Goal: Task Accomplishment & Management: Manage account settings

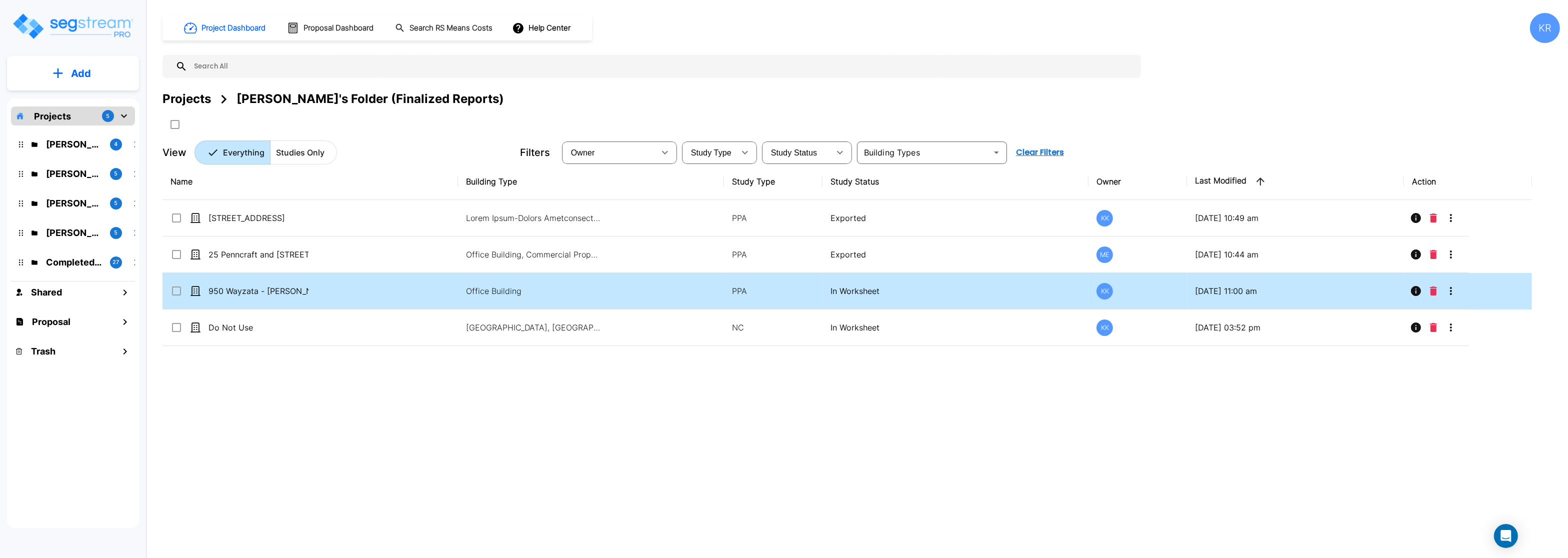
click at [420, 285] on td "950 Wayzata - [PERSON_NAME] Fargo 2nd Floor" at bounding box center [310, 291] width 295 height 36
checkbox input "true"
click at [420, 285] on td "950 Wayzata - [PERSON_NAME] Fargo 2nd Floor" at bounding box center [310, 291] width 295 height 36
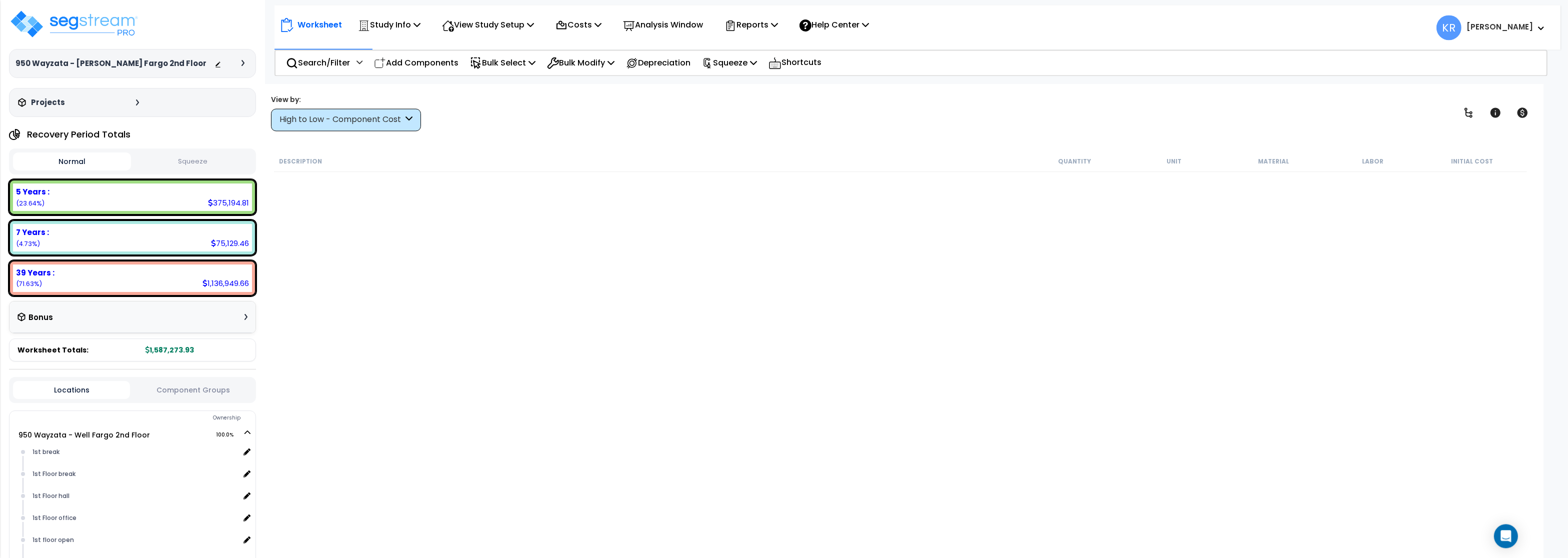
scroll to position [43, 0]
click at [586, 22] on p "Costs" at bounding box center [579, 25] width 46 height 14
click at [587, 49] on link "Indirect Costs" at bounding box center [600, 48] width 99 height 20
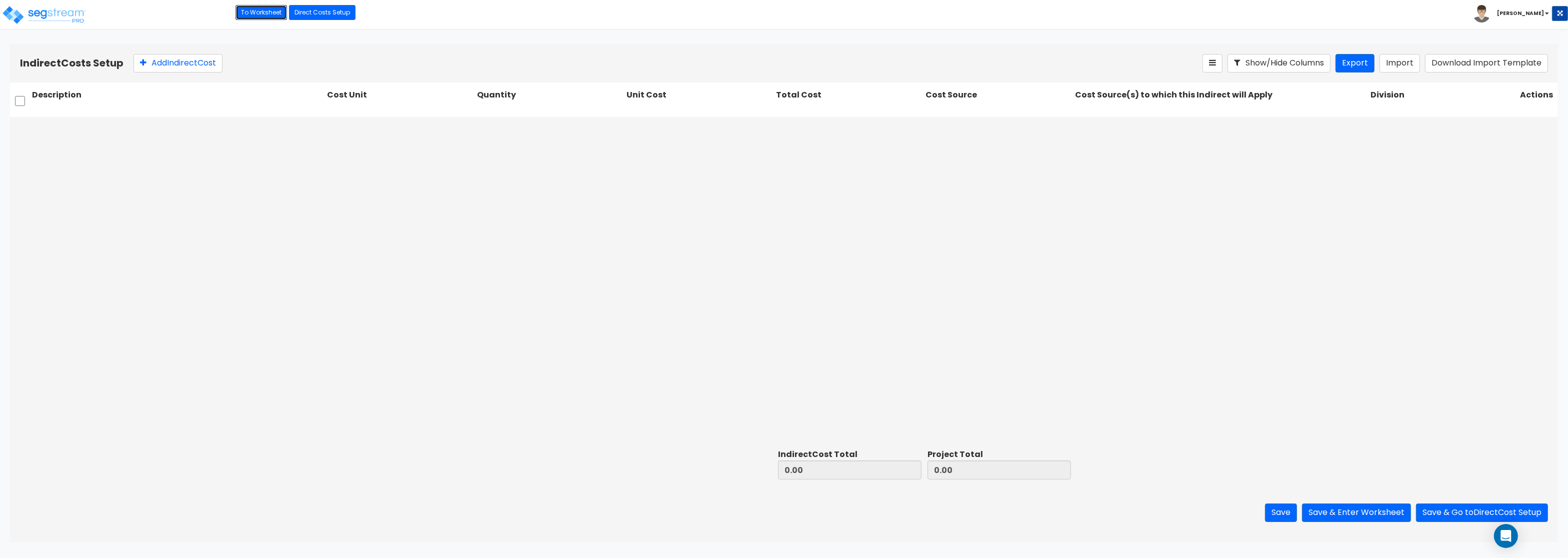
click at [256, 14] on link "To Worksheet" at bounding box center [261, 12] width 51 height 15
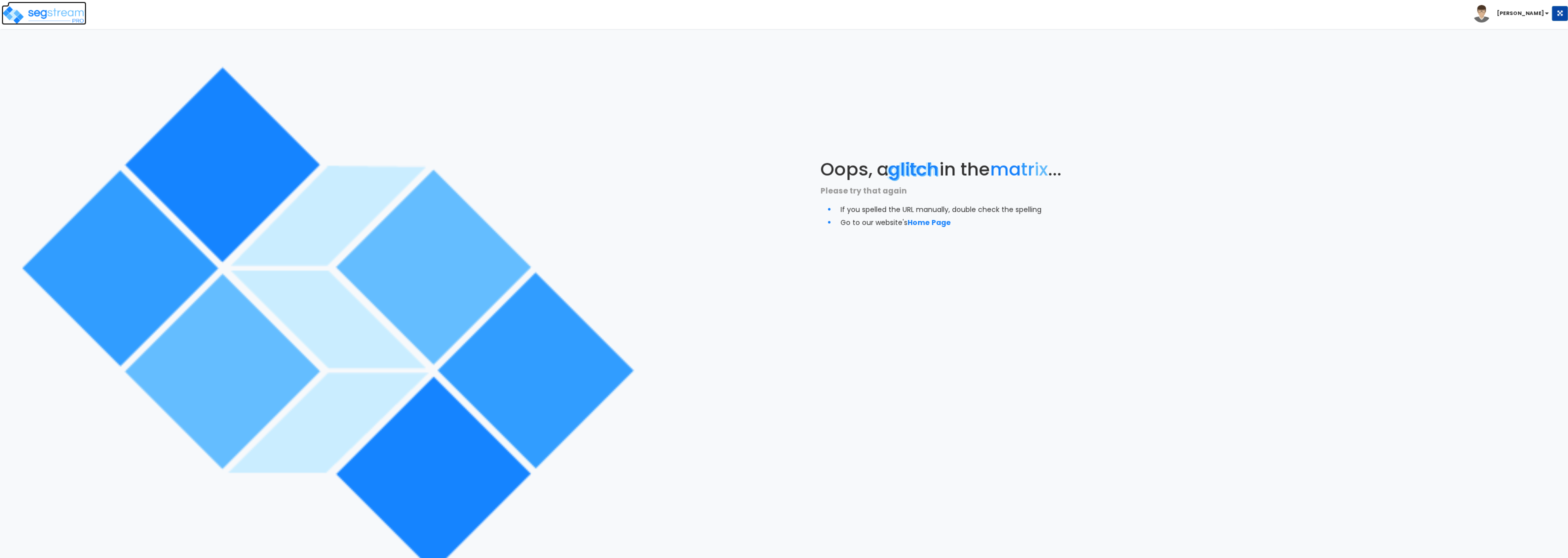
click at [22, 15] on img at bounding box center [43, 15] width 85 height 20
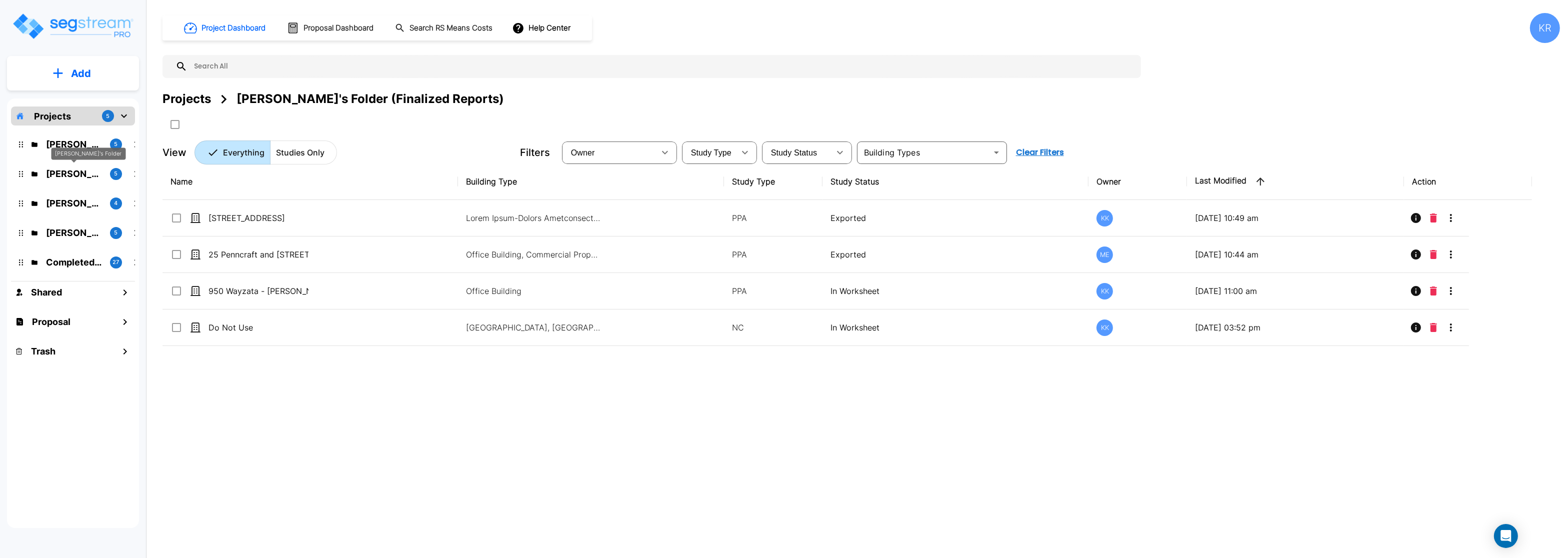
click at [72, 169] on p "[PERSON_NAME]'s Folder" at bounding box center [74, 174] width 56 height 14
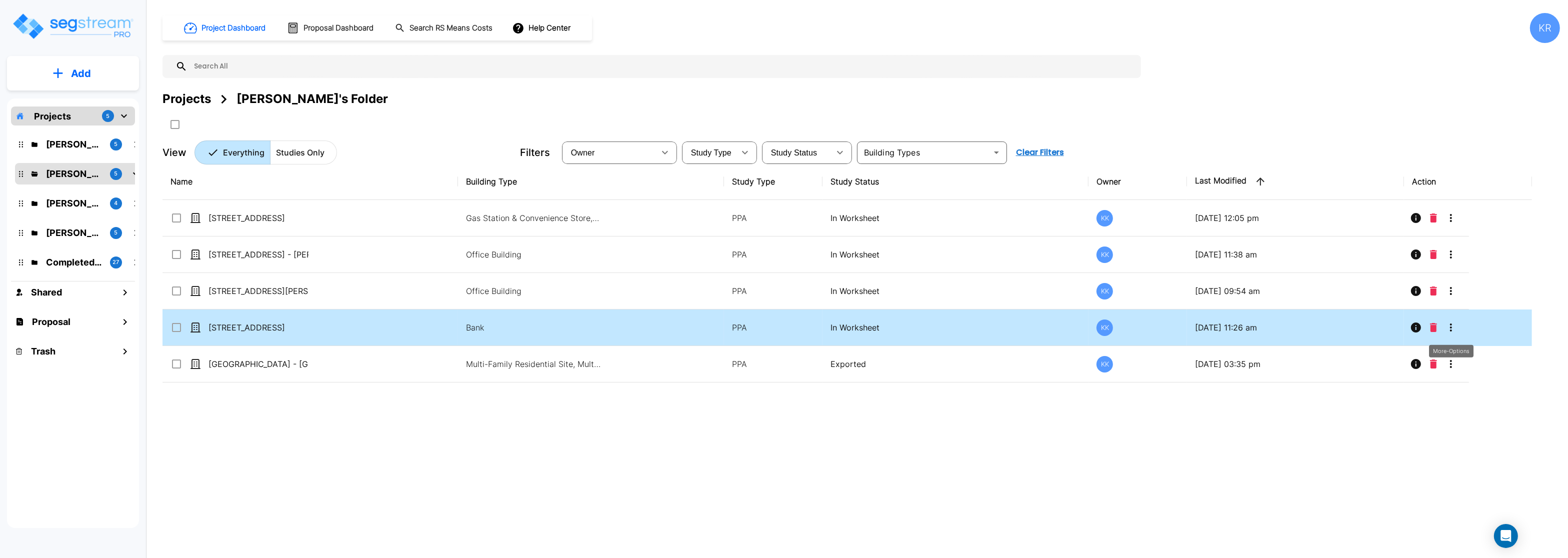
click at [1450, 329] on icon "More-Options" at bounding box center [1451, 327] width 12 height 12
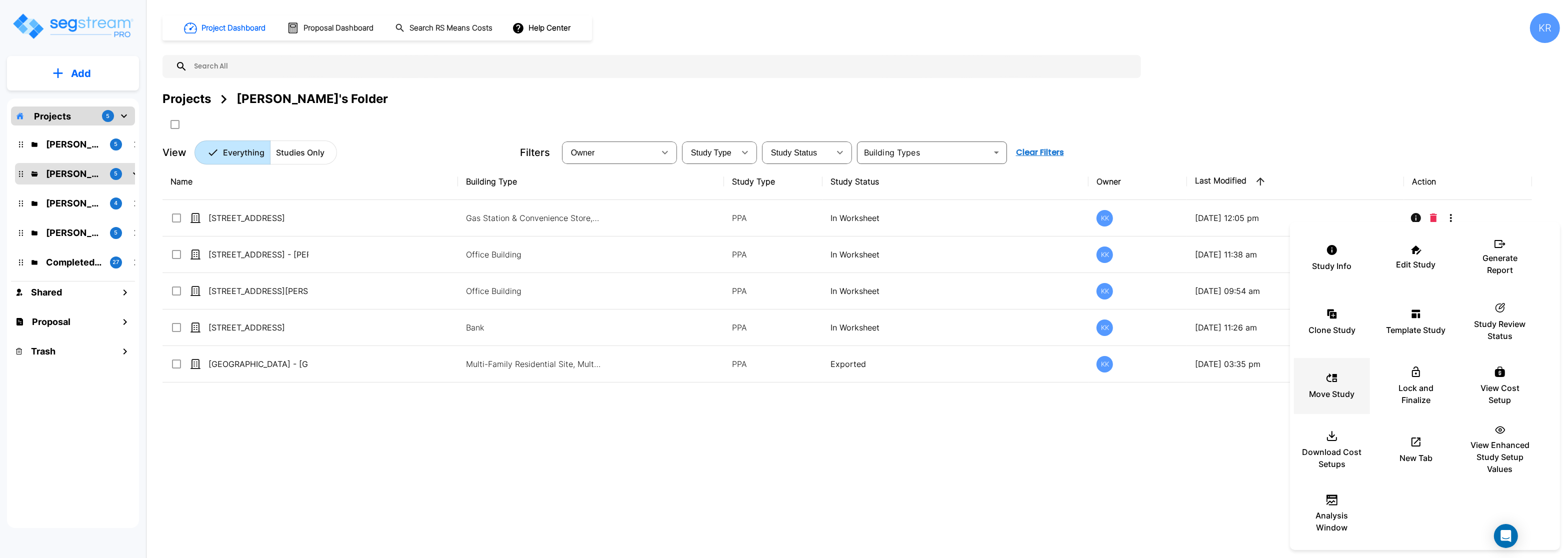
click at [1339, 385] on div "Move Study" at bounding box center [1332, 385] width 60 height 50
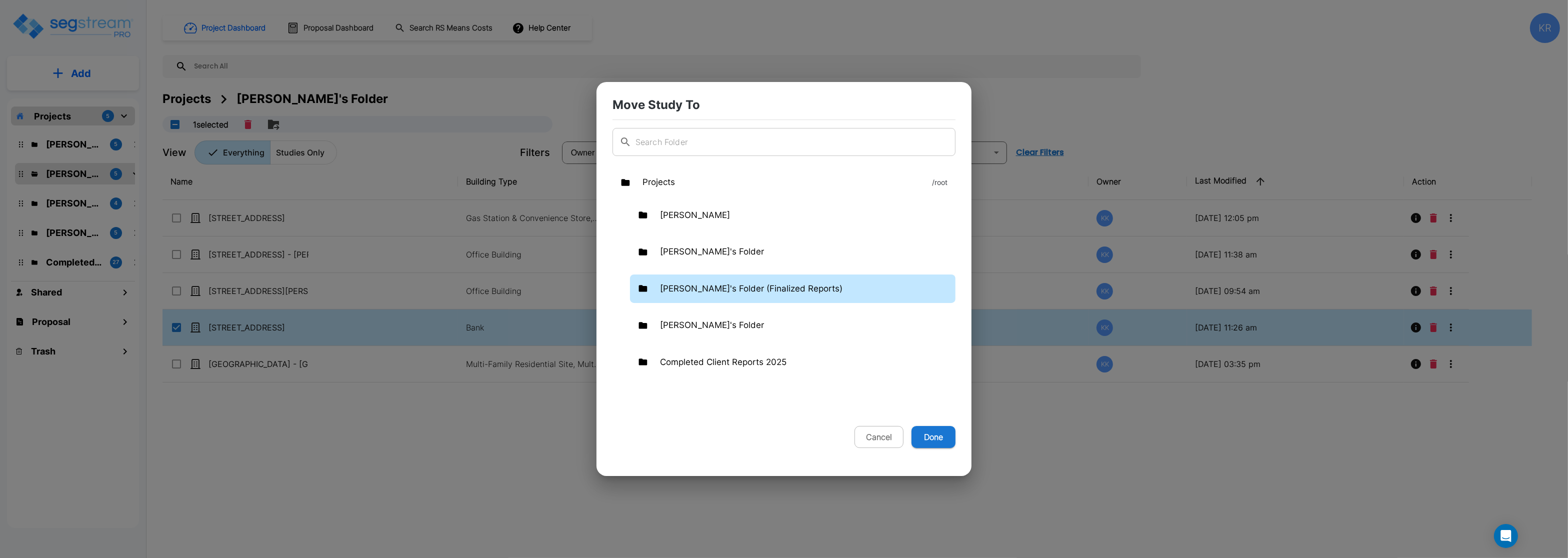
click at [723, 285] on p "Kristina's Folder (Finalized Reports)" at bounding box center [751, 288] width 183 height 13
click at [930, 434] on button "Done" at bounding box center [933, 437] width 44 height 22
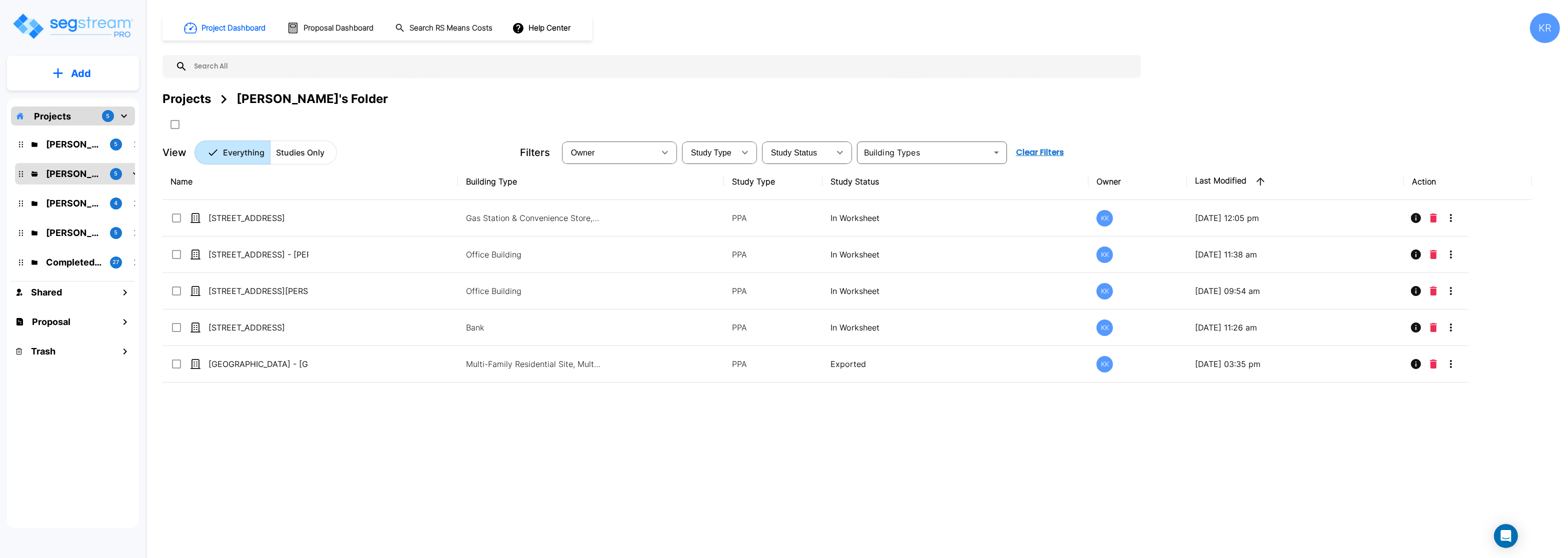
checkbox input "false"
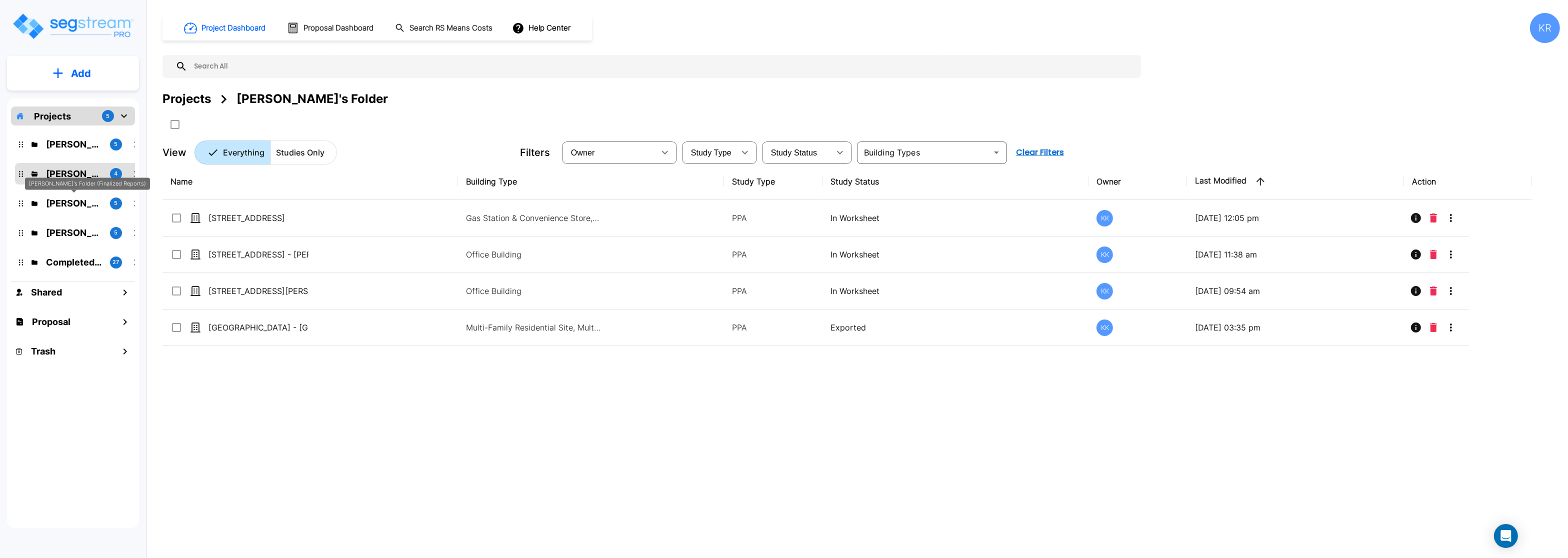
click at [56, 203] on p "Kristina's Folder (Finalized Reports)" at bounding box center [74, 203] width 56 height 14
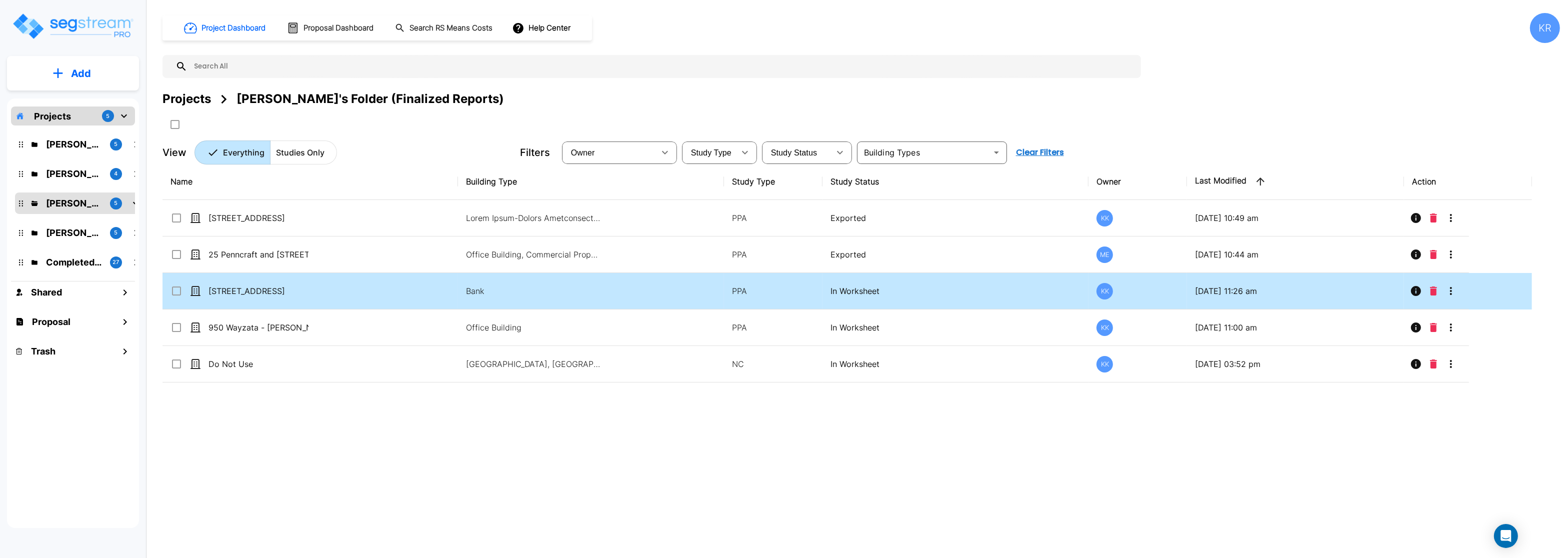
click at [464, 295] on td "Bank" at bounding box center [591, 291] width 266 height 36
checkbox input "true"
click at [464, 295] on td "Bank" at bounding box center [591, 291] width 266 height 36
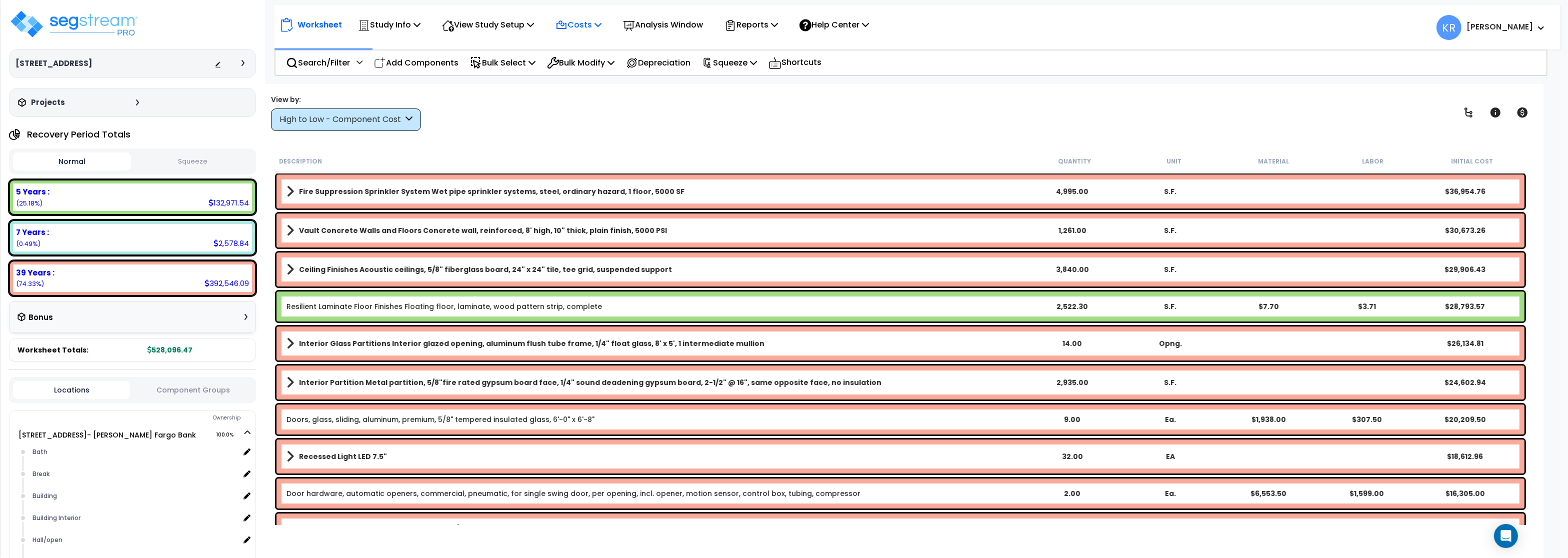
click at [602, 22] on p "Costs" at bounding box center [579, 25] width 46 height 14
click at [582, 51] on link "Indirect Costs" at bounding box center [600, 48] width 99 height 20
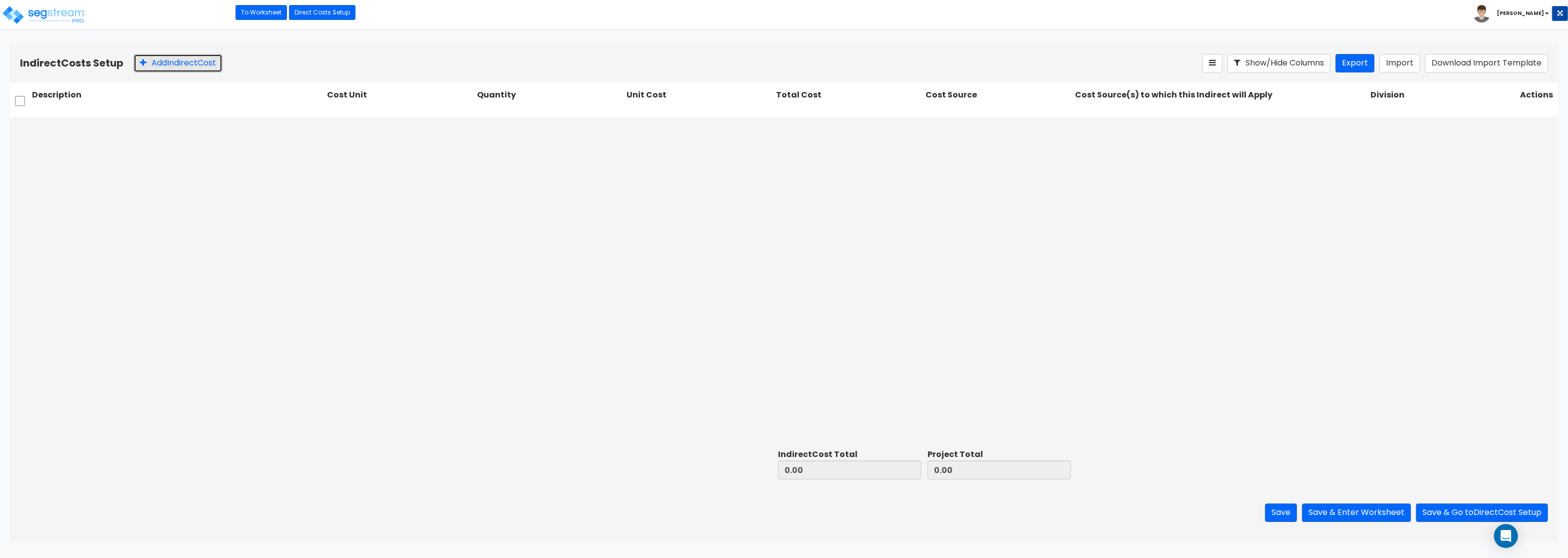
click at [164, 62] on button "Add Indirect Cost" at bounding box center [178, 63] width 89 height 19
click at [279, 129] on input "text" at bounding box center [178, 128] width 291 height 19
paste input "Architect"
type input "Architect"
click at [340, 129] on div at bounding box center [388, 129] width 112 height 14
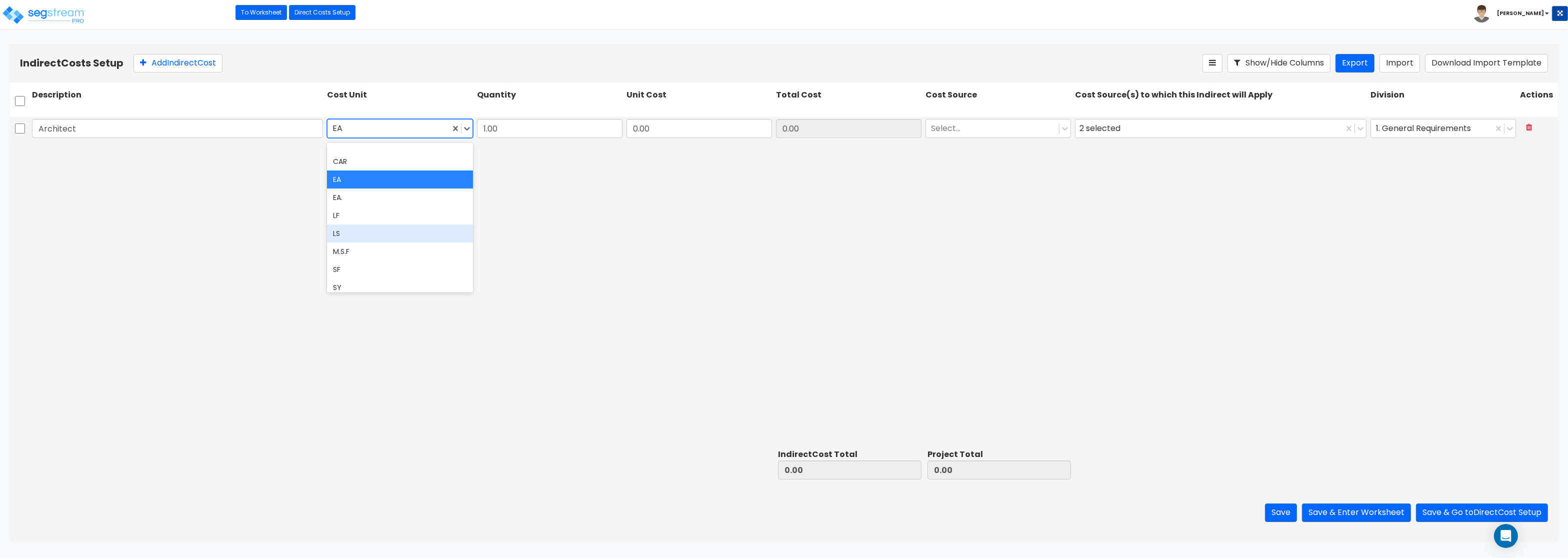
click at [364, 241] on div "LS" at bounding box center [399, 233] width 145 height 18
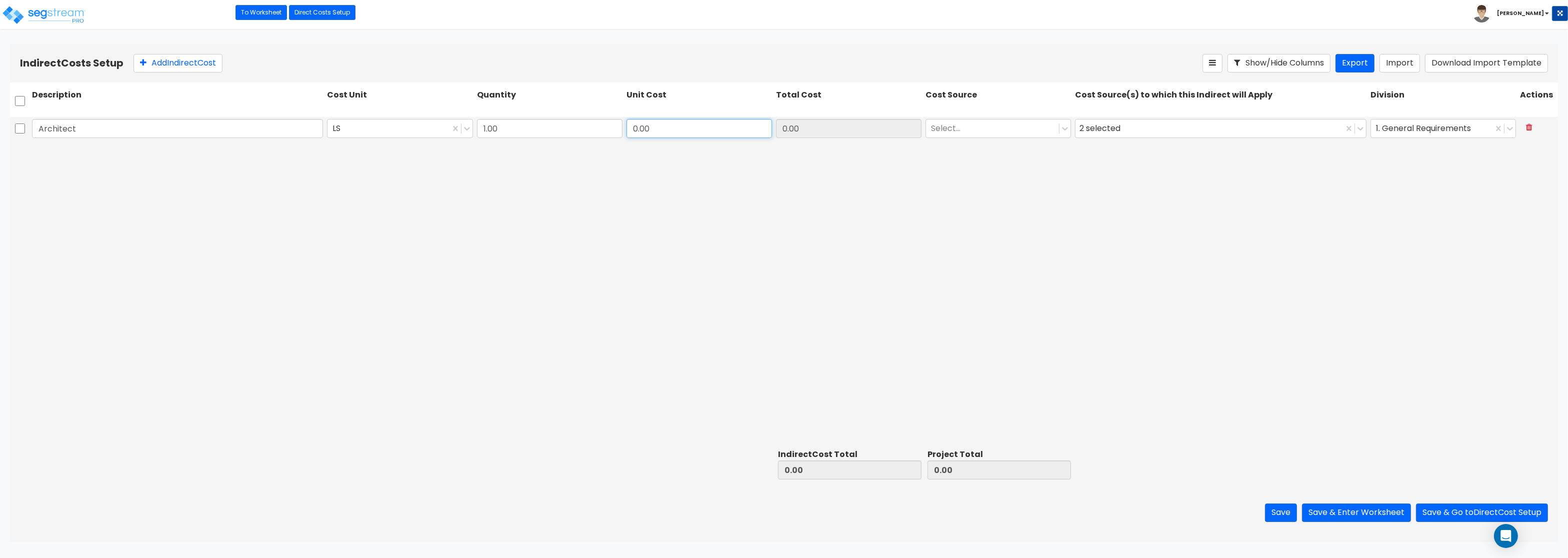
click at [691, 129] on input "0.00" at bounding box center [699, 128] width 145 height 19
type input "10,760"
type input "10,760.00"
click at [998, 126] on div at bounding box center [992, 129] width 123 height 14
click at [977, 157] on div "RS Means (Default)" at bounding box center [998, 153] width 145 height 18
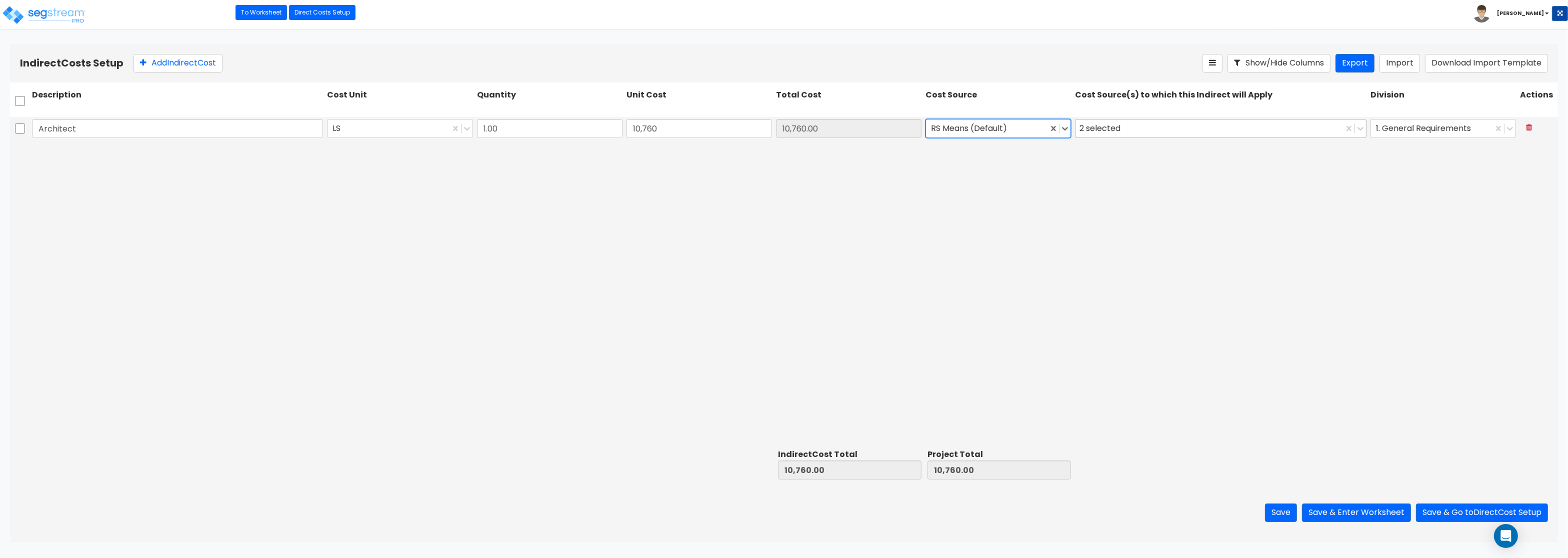
click at [1097, 137] on div "2 selected" at bounding box center [1102, 129] width 45 height 15
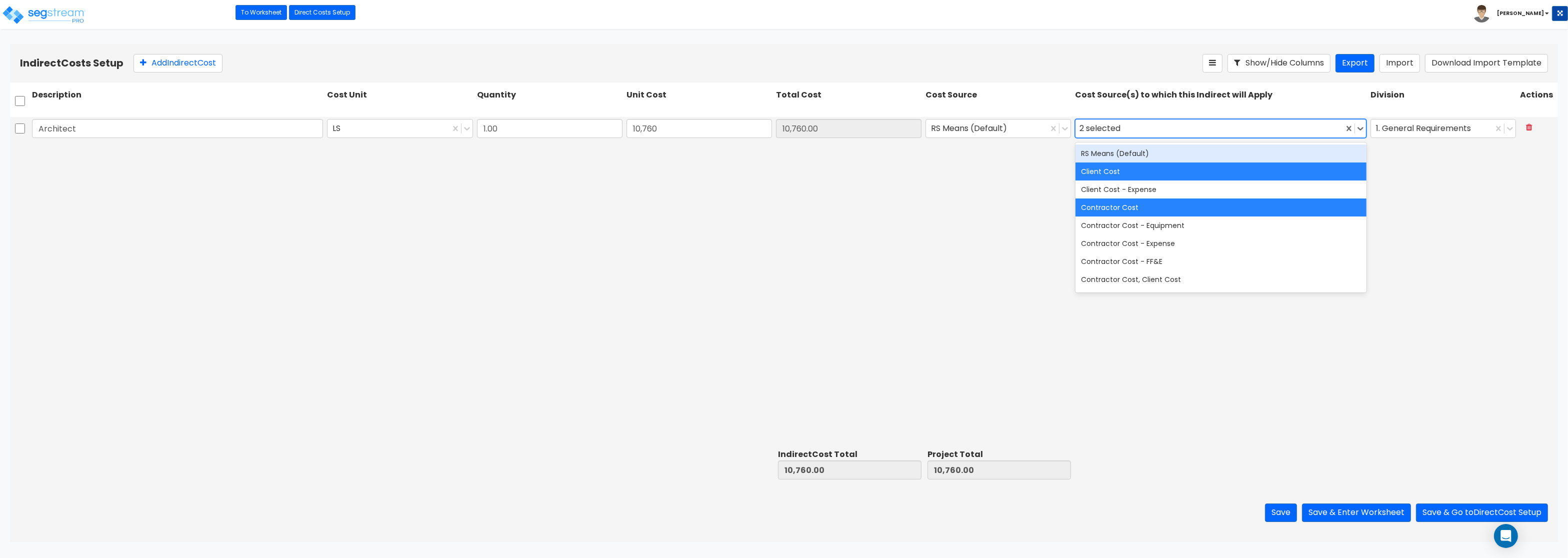
click at [1100, 153] on div "RS Means (Default)" at bounding box center [1221, 153] width 291 height 18
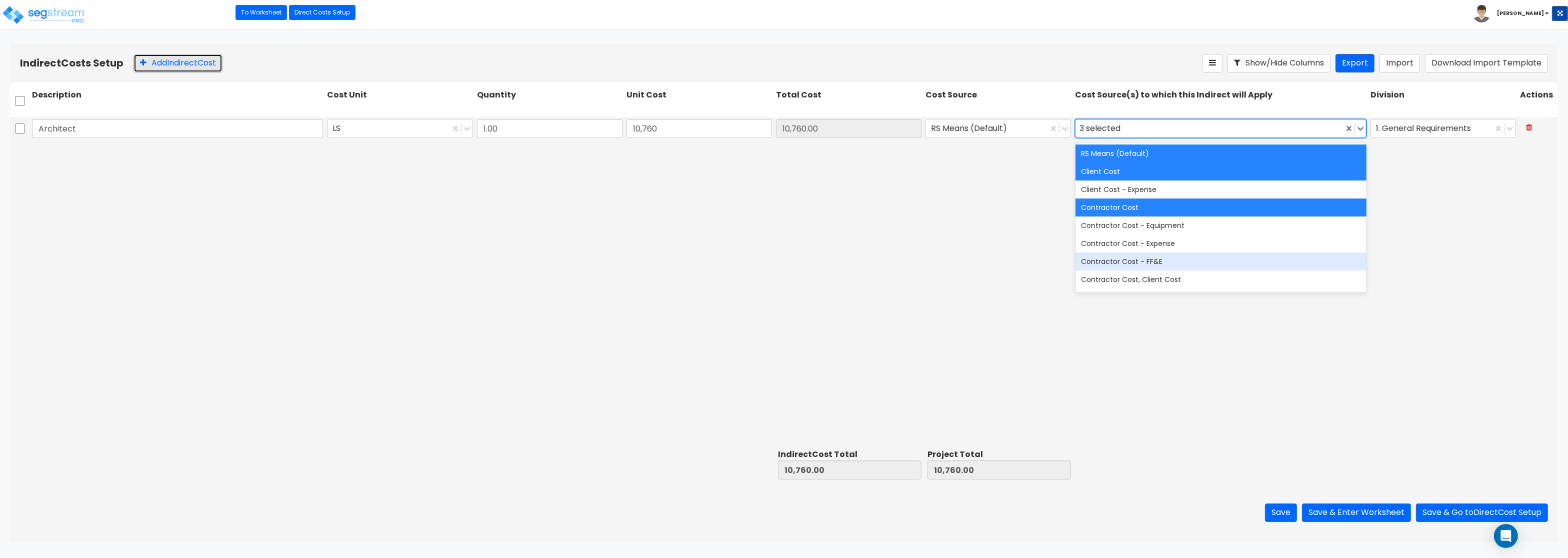
click at [170, 65] on button "Add Indirect Cost" at bounding box center [178, 63] width 89 height 19
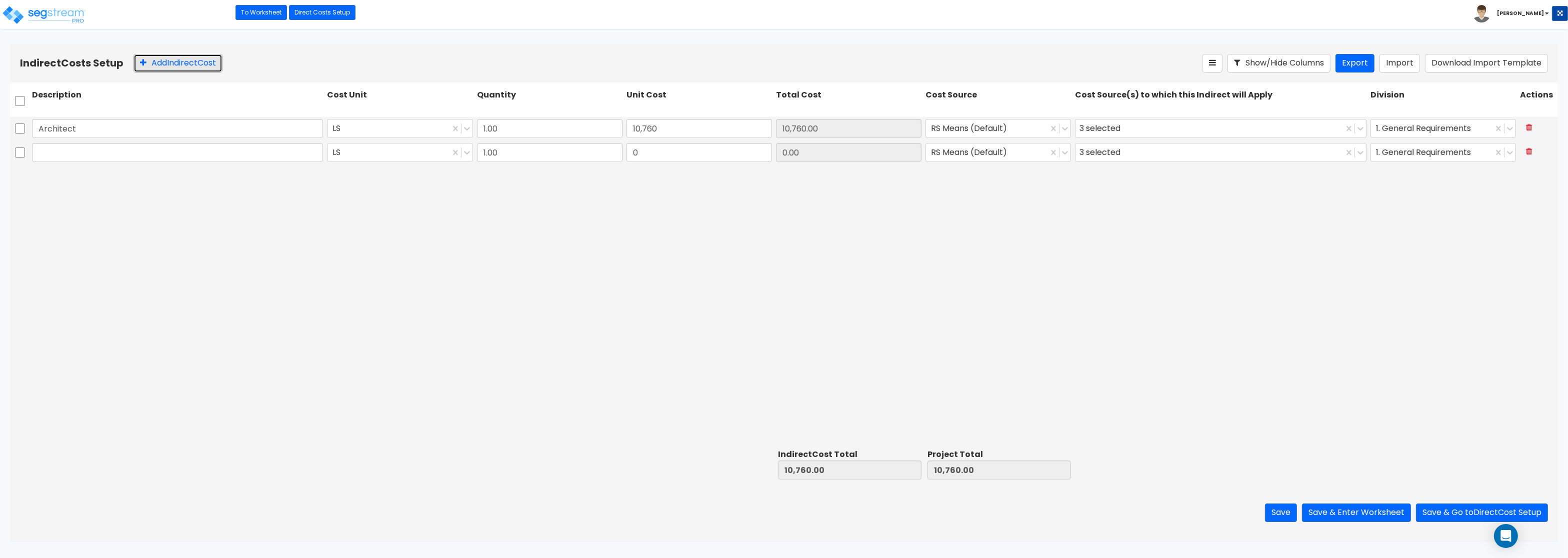
click at [170, 65] on button "Add Indirect Cost" at bounding box center [178, 63] width 89 height 19
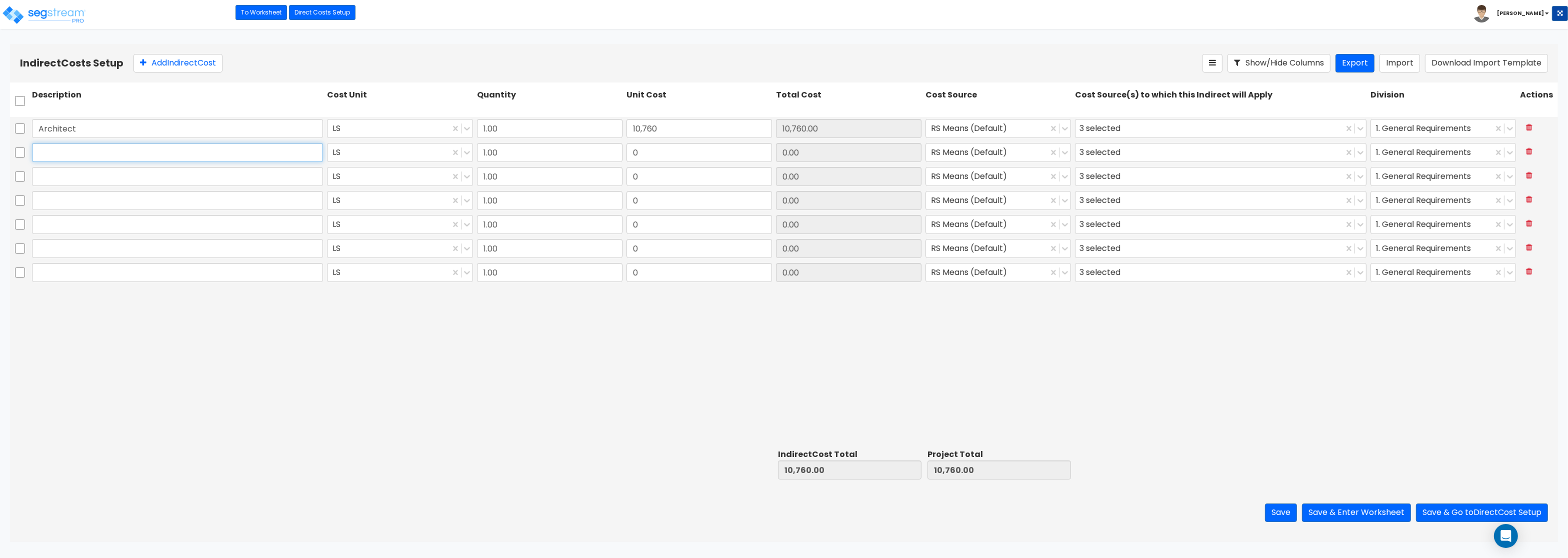
click at [92, 152] on input "text" at bounding box center [178, 152] width 291 height 19
paste input "Engineering"
type input "Engineering"
click at [188, 170] on input "text" at bounding box center [178, 176] width 291 height 19
paste input "General Construction Manager"
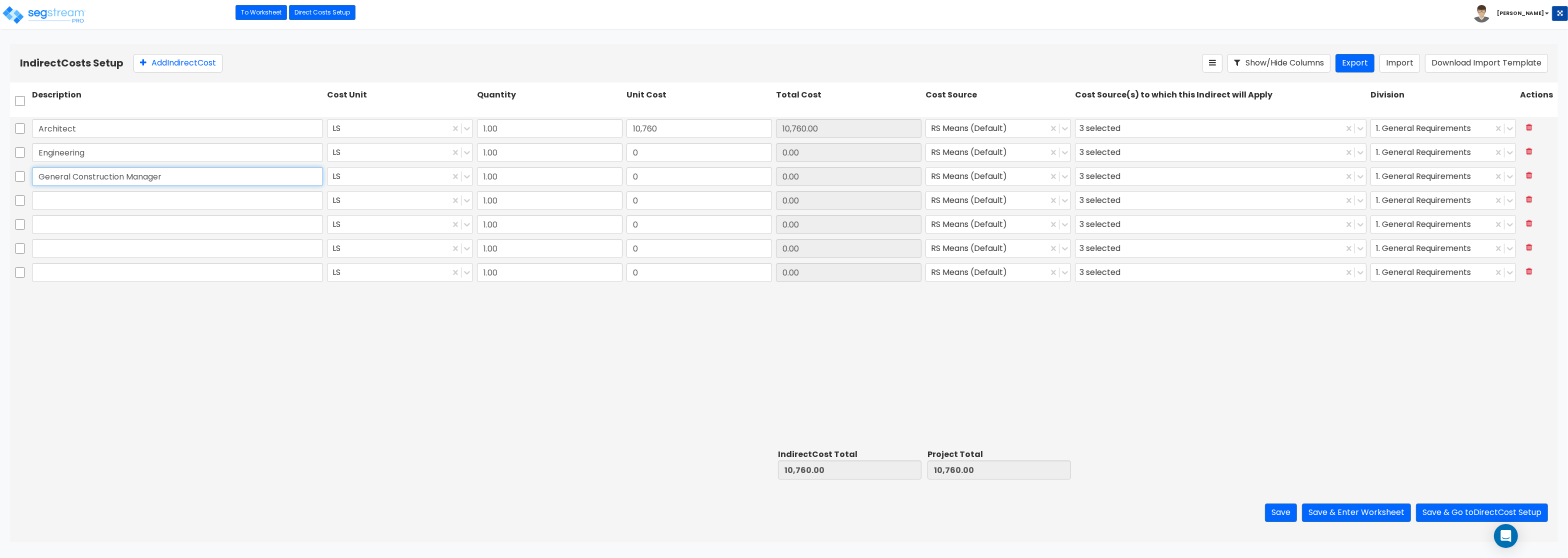
type input "General Construction Manager"
click at [207, 204] on input "text" at bounding box center [178, 200] width 291 height 19
paste input "Overhead and Profit"
type input "Overhead and Profit"
click at [236, 224] on input "text" at bounding box center [178, 224] width 291 height 19
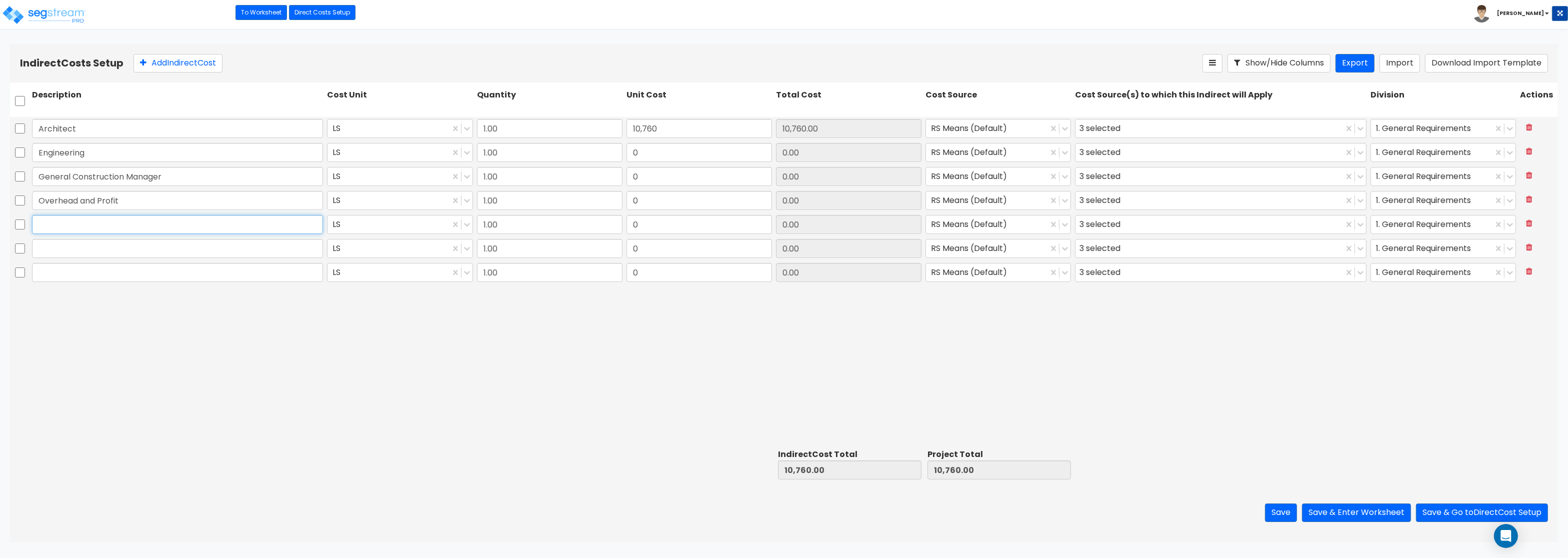
paste input "Bond"
type input "Bond"
click at [272, 247] on input "text" at bounding box center [178, 248] width 291 height 19
paste input "Permits"
type input "Permits"
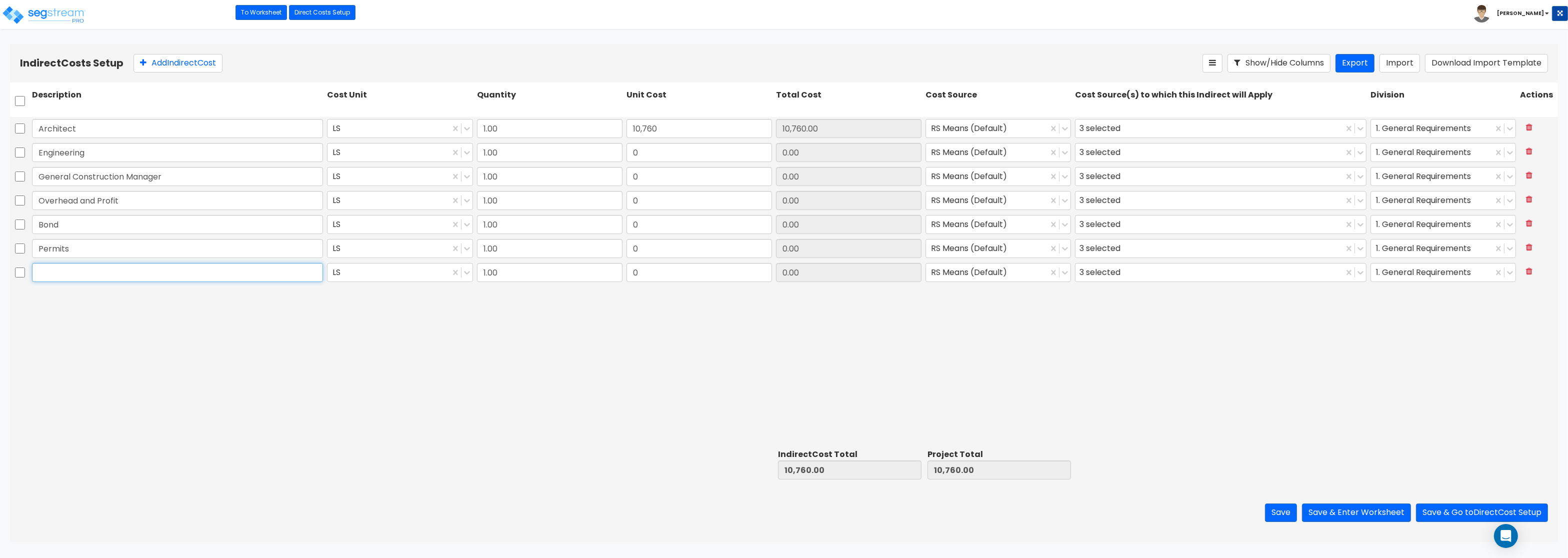
click at [275, 277] on input "text" at bounding box center [178, 272] width 291 height 19
paste input "Other"
type input "Other"
click at [670, 153] on input "0" at bounding box center [699, 152] width 145 height 19
type input "3,362.50"
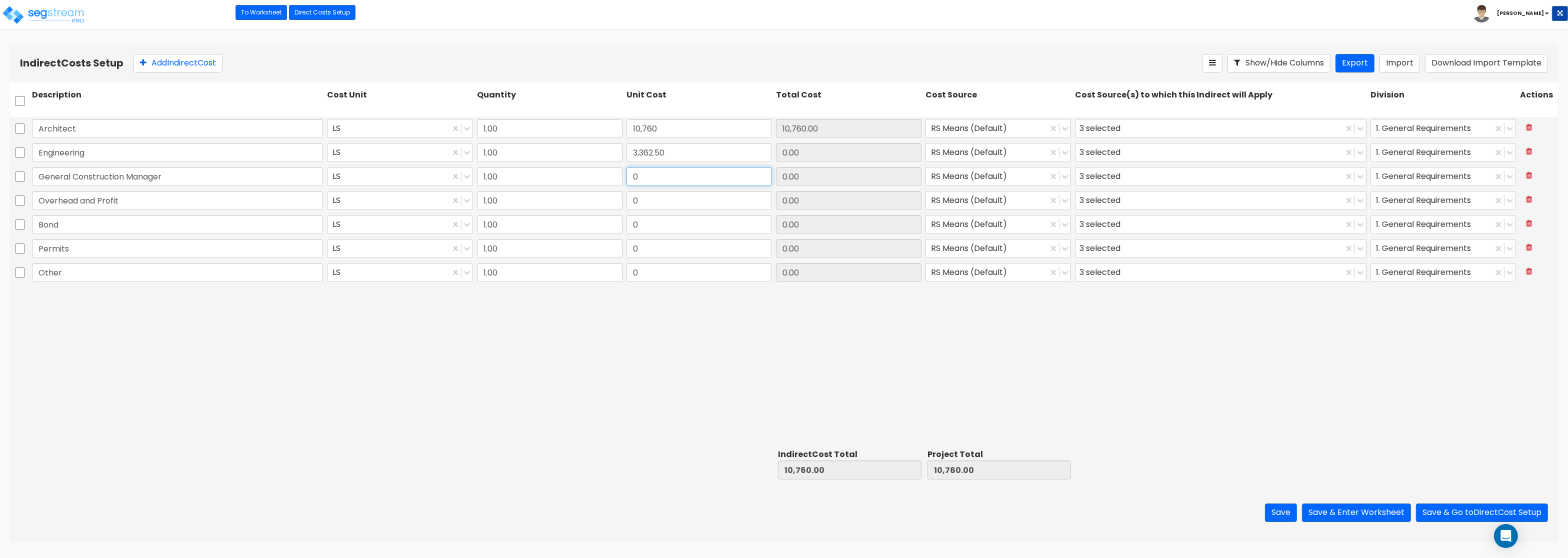
type input "3,362.50"
click at [670, 176] on input "0" at bounding box center [699, 176] width 145 height 19
type input "2,690"
type input "2,690.00"
click at [670, 193] on input "0" at bounding box center [699, 200] width 145 height 19
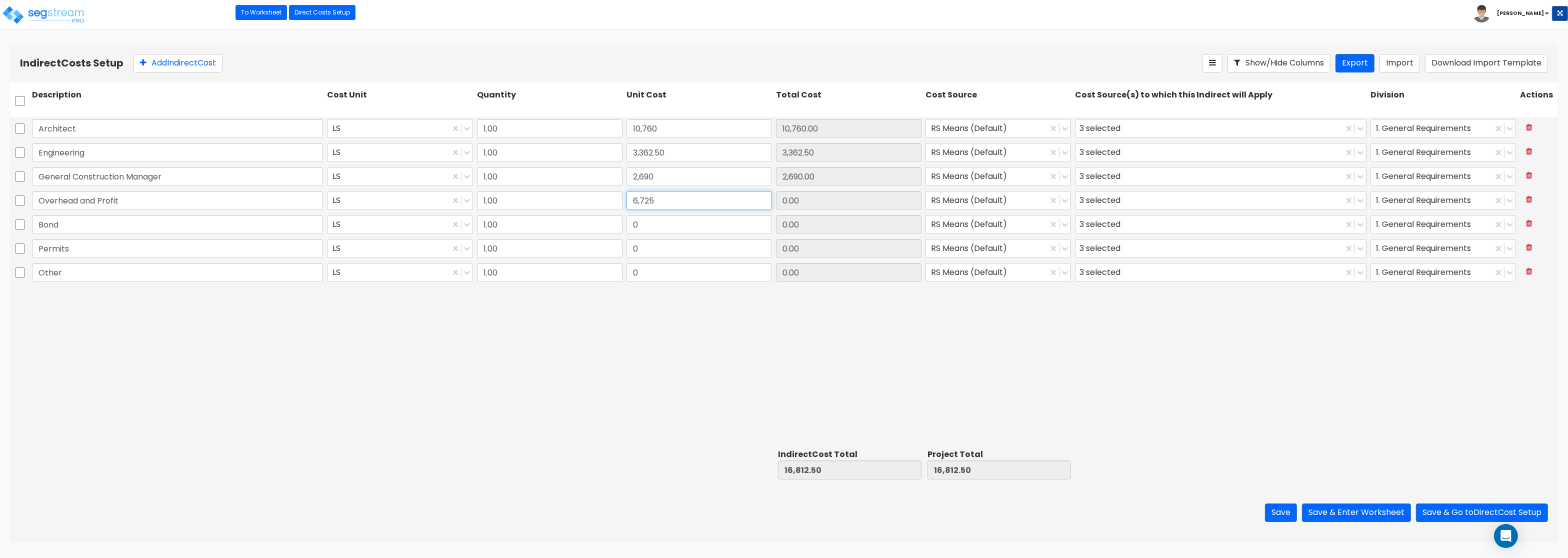
type input "6,725"
type input "6,725.00"
click at [663, 220] on input "0" at bounding box center [699, 224] width 145 height 19
type input "2,017.50"
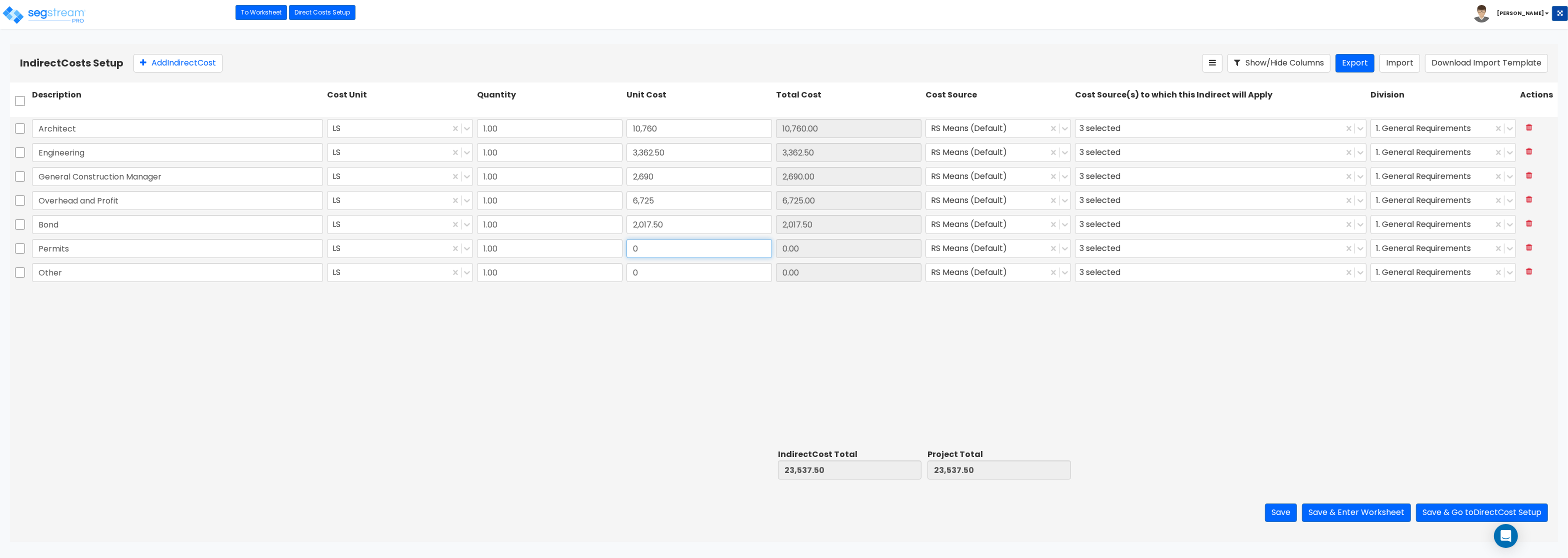
click at [670, 255] on input "0" at bounding box center [699, 248] width 145 height 19
type input "2,017.50"
click at [680, 269] on input "0" at bounding box center [699, 272] width 145 height 19
type input "1,345"
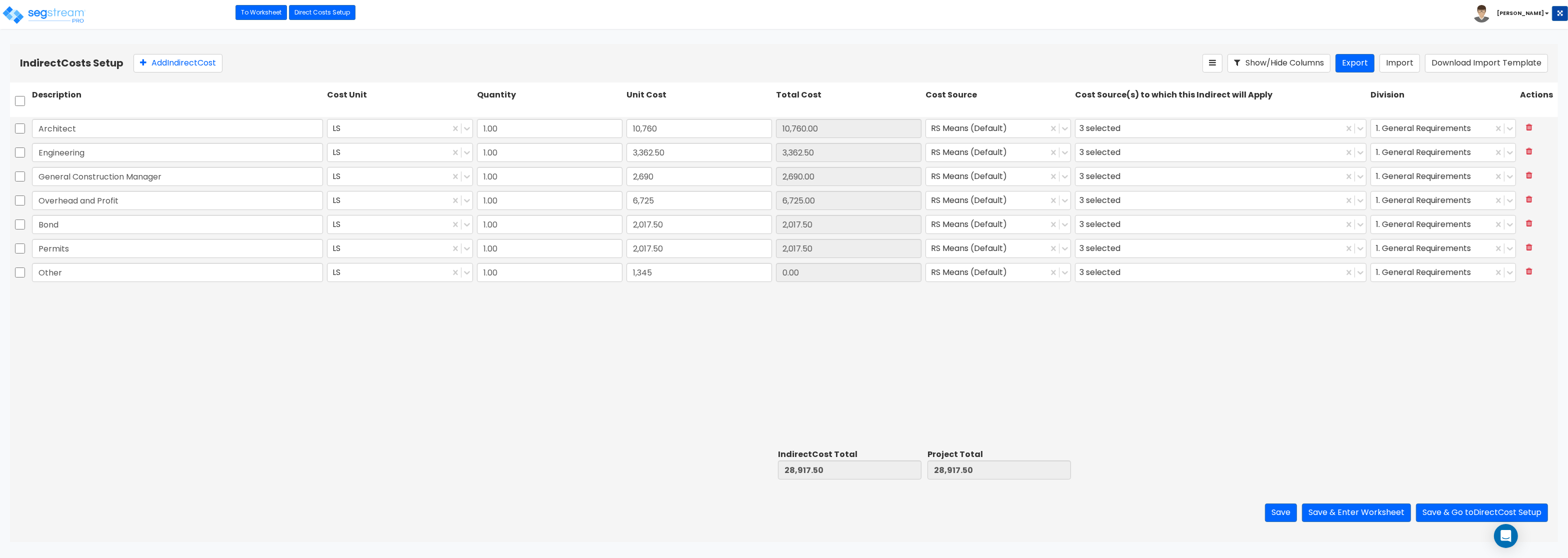
type input "1,345.00"
click at [1161, 350] on div "Architect LS 1.00 10,760 10,760.00 RS Means (Default) 3 selected 1. General Req…" at bounding box center [784, 281] width 1548 height 328
click at [1365, 513] on button "Save & Enter Worksheet" at bounding box center [1357, 513] width 109 height 19
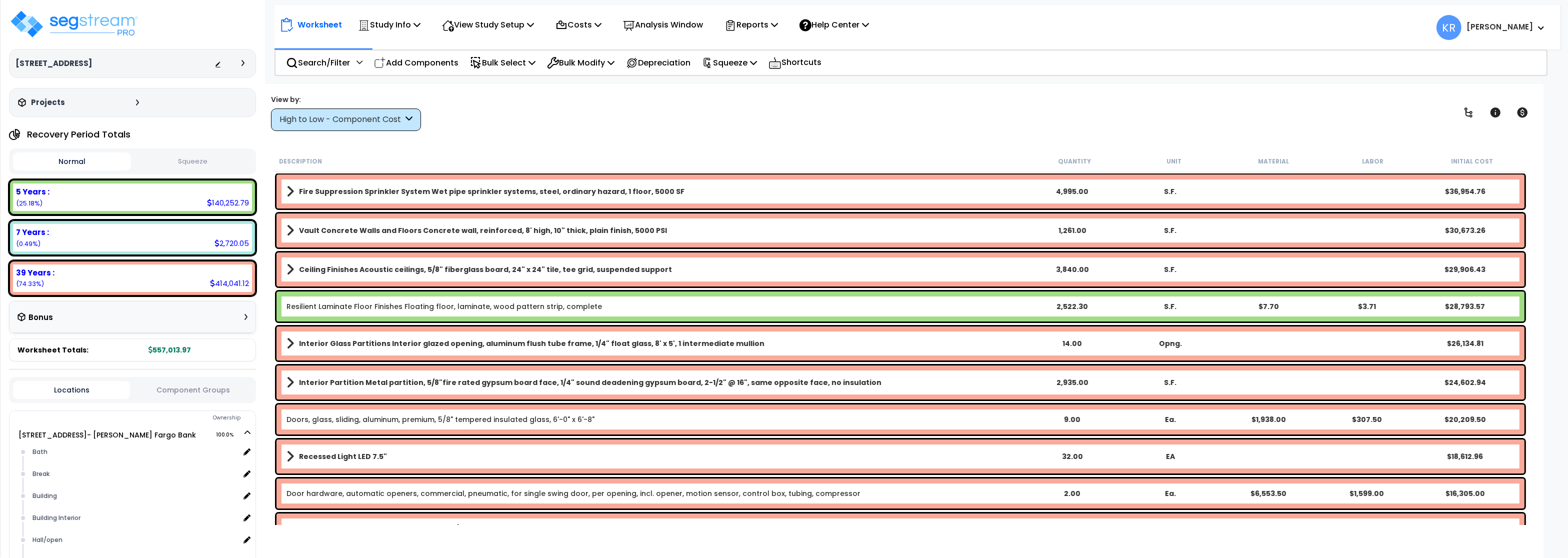
click at [350, 112] on div "High to Low - Component Cost" at bounding box center [346, 119] width 150 height 22
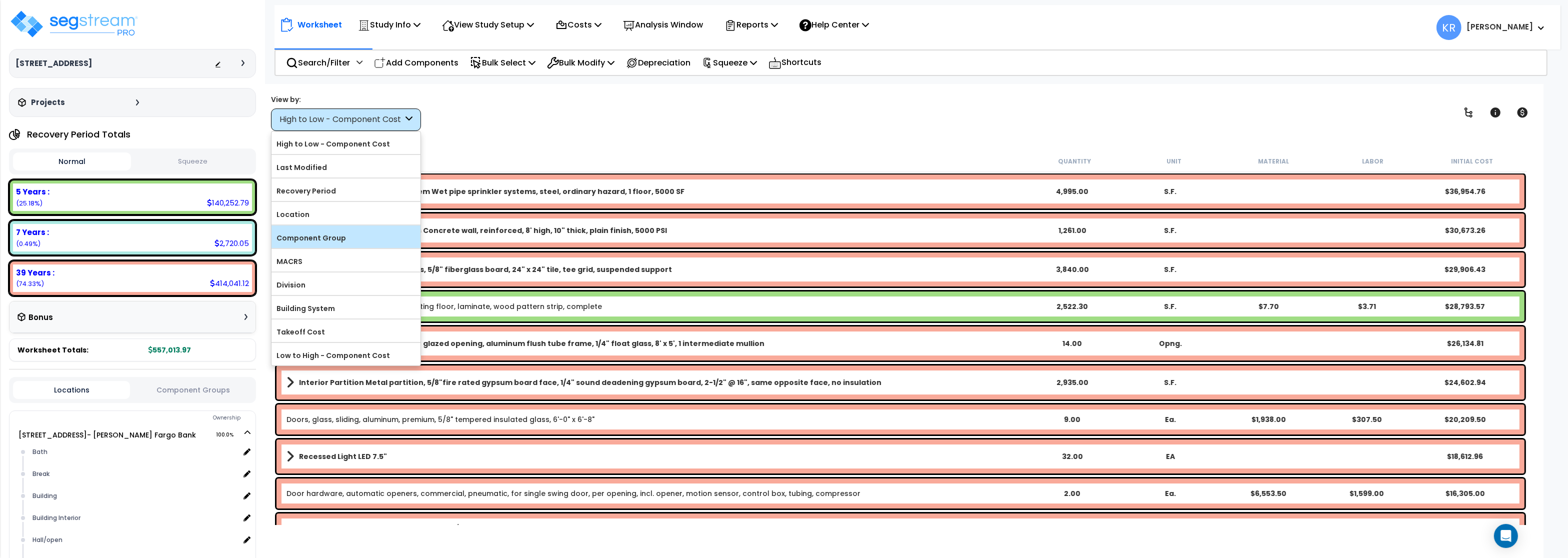
click at [308, 246] on label "Component Group" at bounding box center [346, 238] width 149 height 15
click at [0, 0] on input "Component Group" at bounding box center [0, 0] width 0 height 0
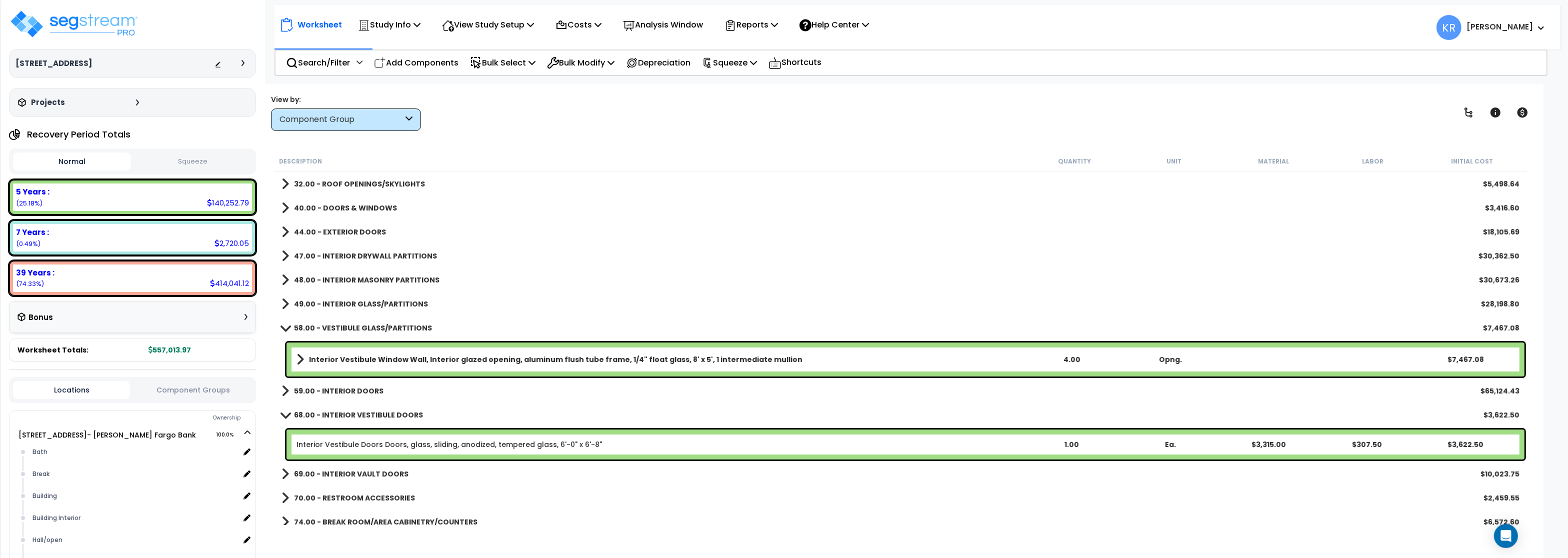
click at [336, 180] on b "32.00 - ROOF OPENINGS/SKYLIGHTS" at bounding box center [360, 184] width 131 height 10
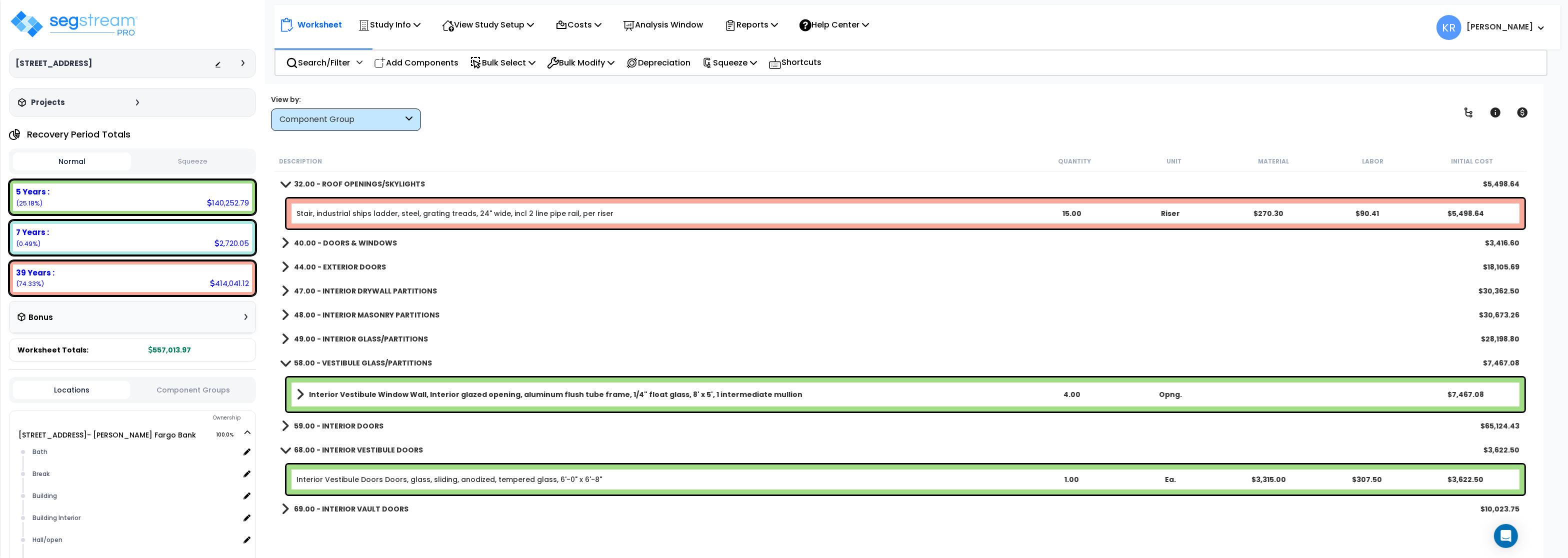
click at [336, 180] on b "32.00 - ROOF OPENINGS/SKYLIGHTS" at bounding box center [360, 184] width 131 height 10
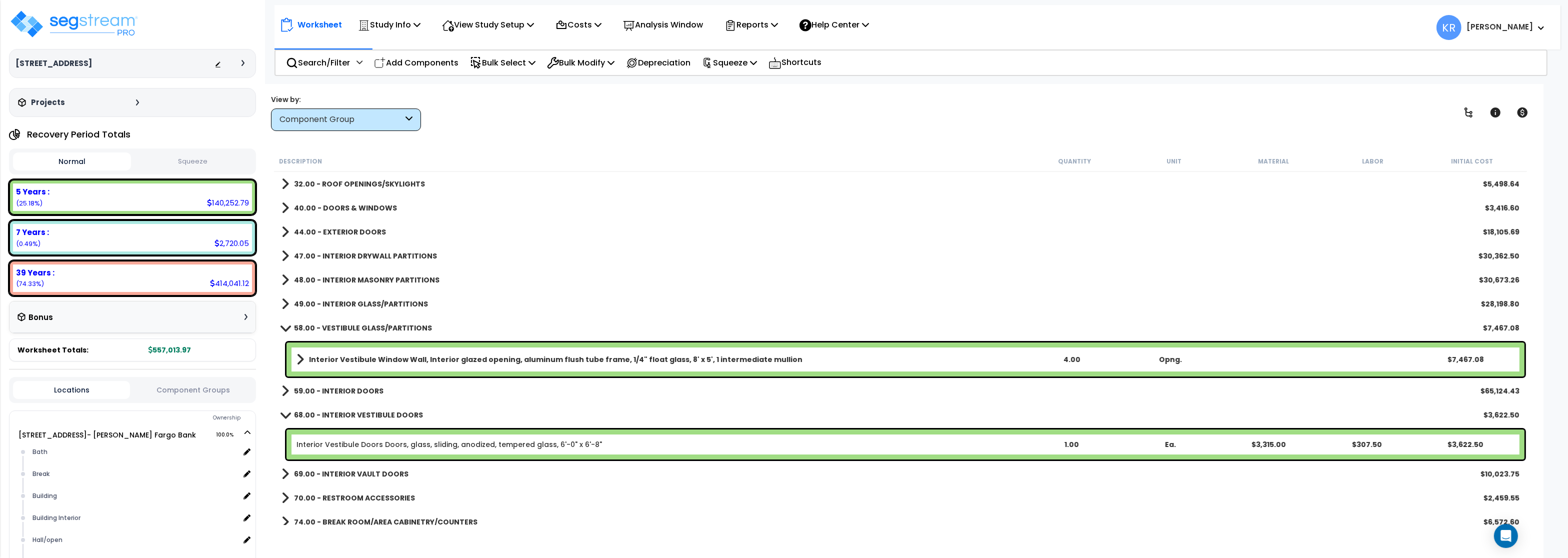
click at [285, 329] on span at bounding box center [285, 327] width 14 height 7
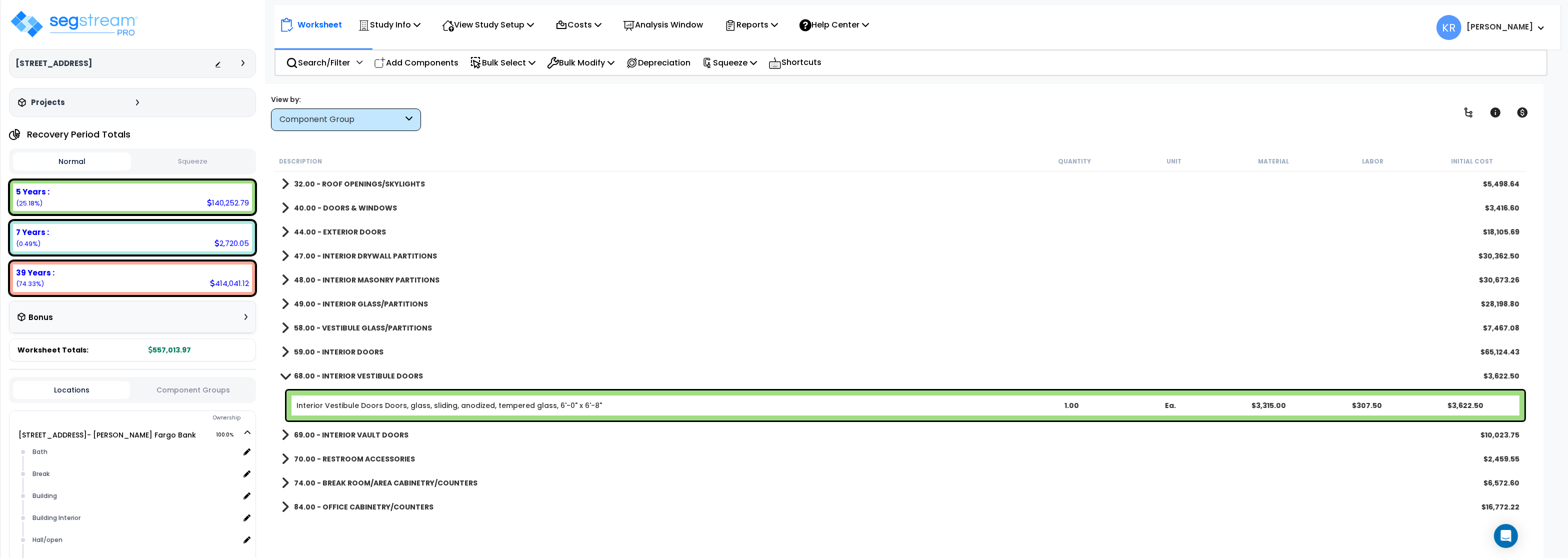
click at [288, 373] on span at bounding box center [285, 376] width 14 height 7
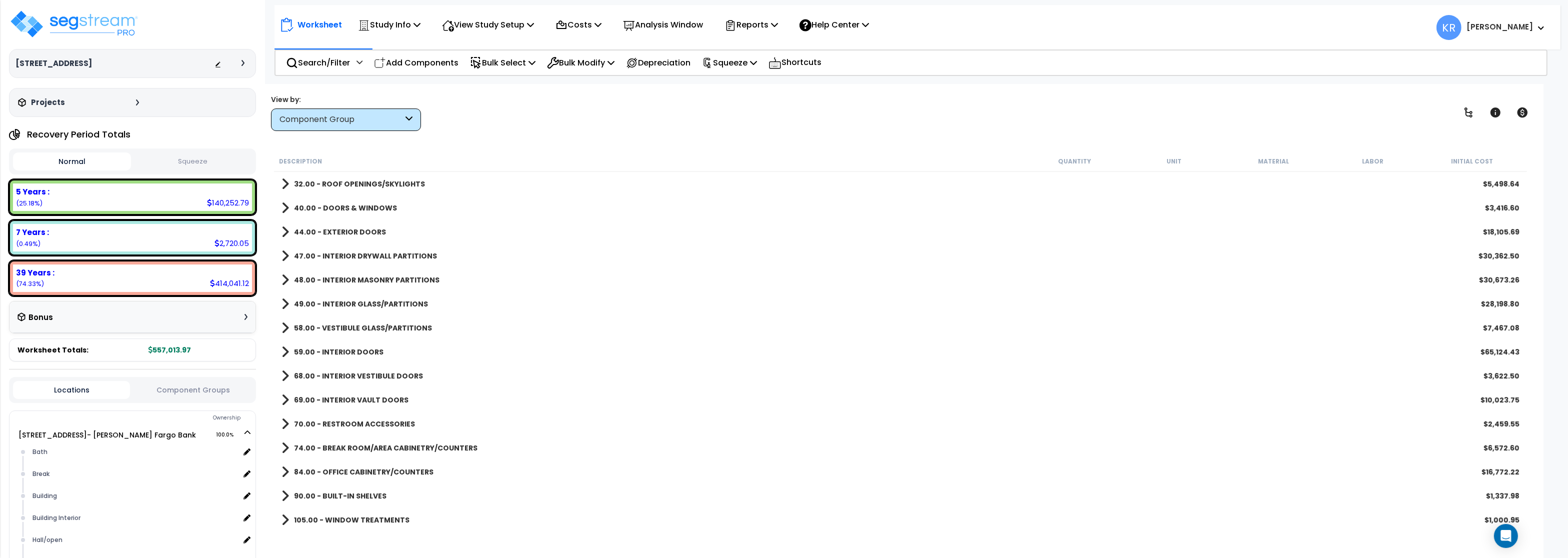
click at [342, 209] on b "40.00 - DOORS & WINDOWS" at bounding box center [345, 208] width 103 height 10
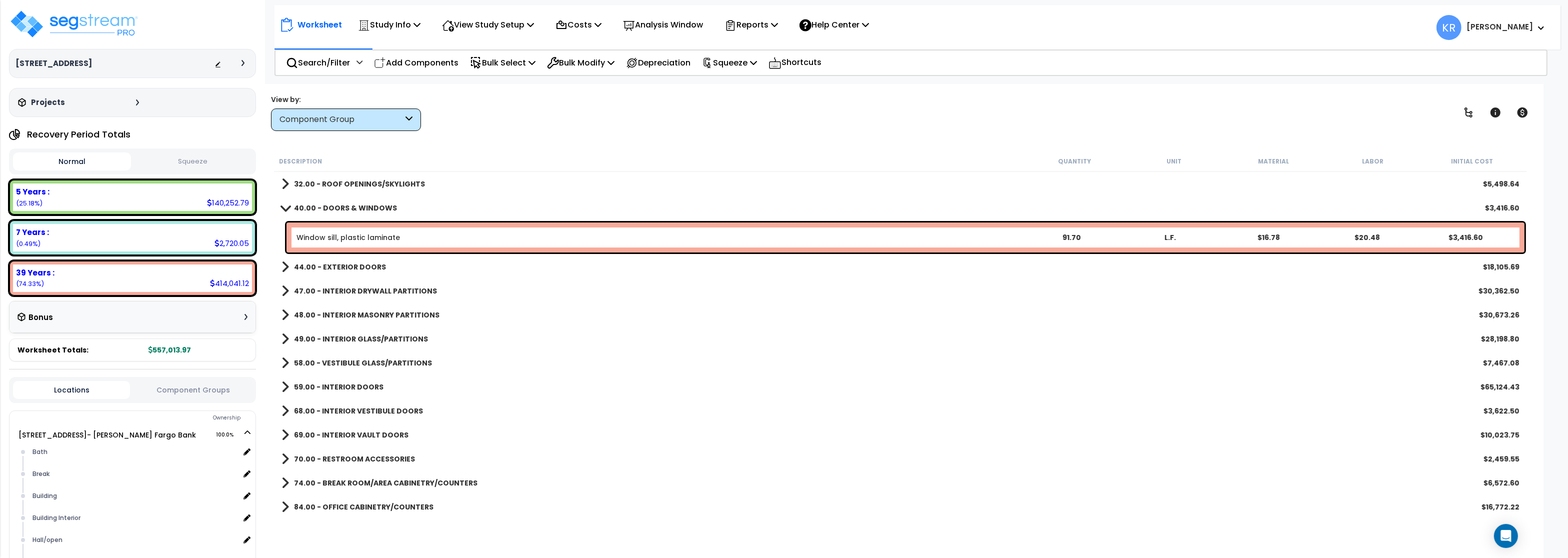
click at [343, 207] on b "40.00 - DOORS & WINDOWS" at bounding box center [345, 208] width 103 height 10
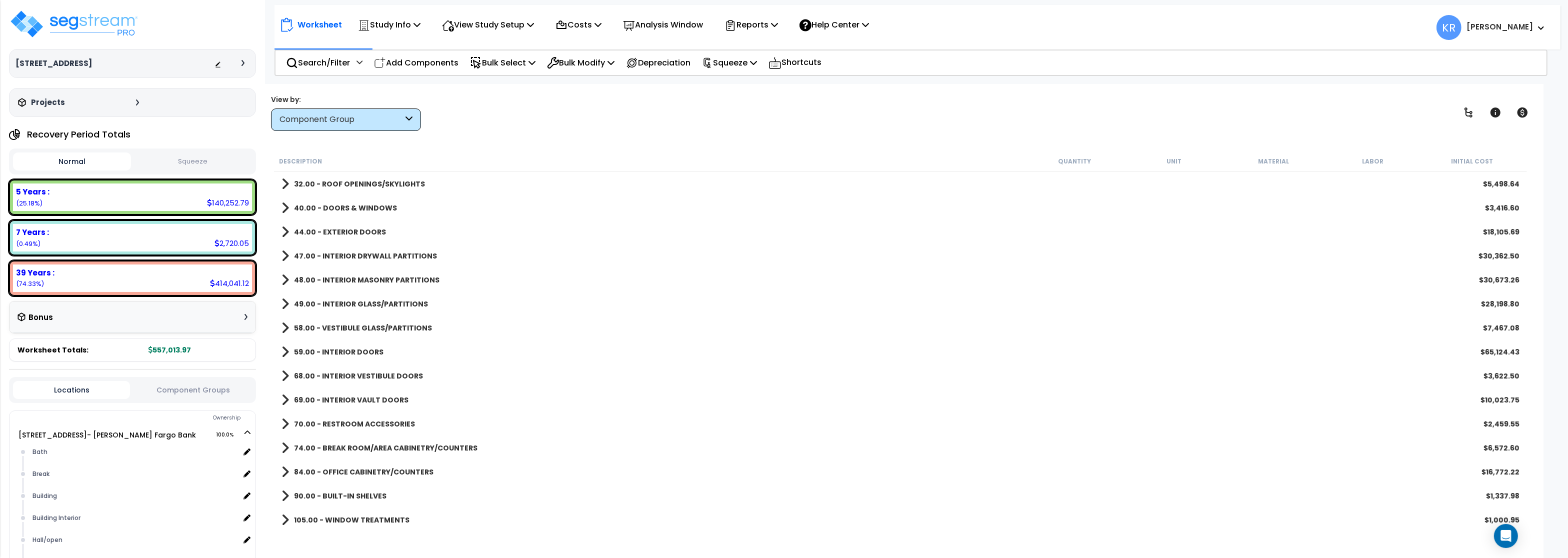
click at [340, 232] on b "44.00 - EXTERIOR DOORS" at bounding box center [340, 232] width 92 height 10
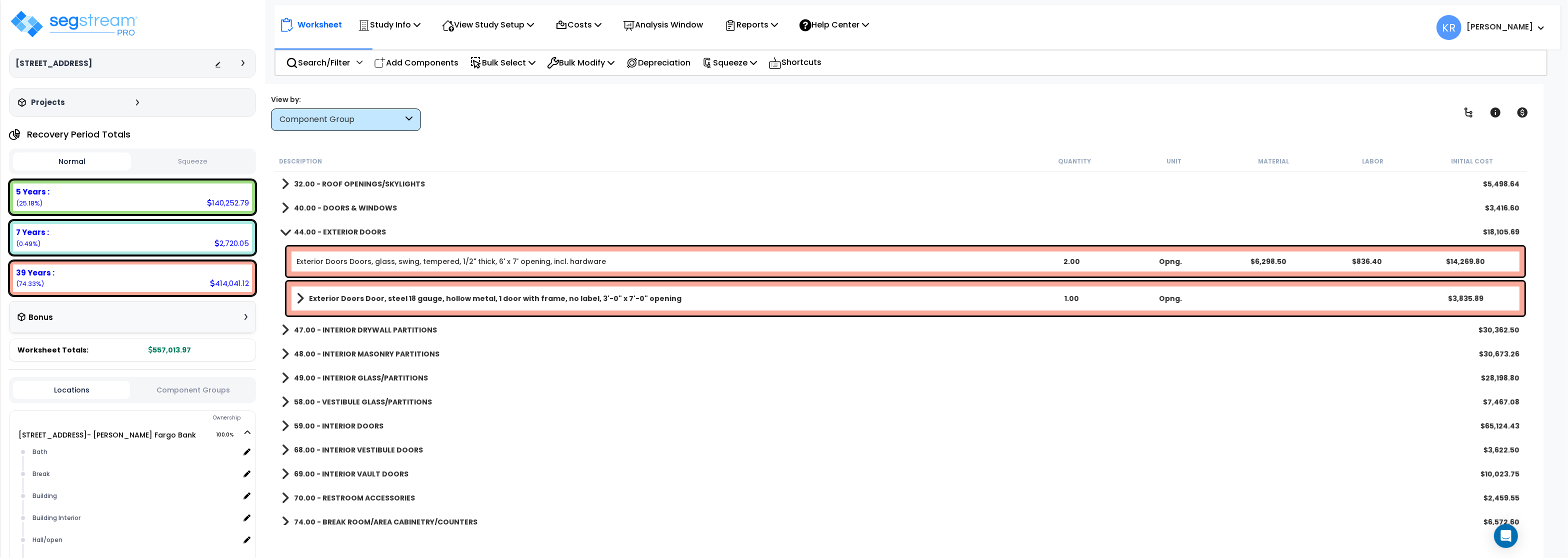
click at [340, 231] on b "44.00 - EXTERIOR DOORS" at bounding box center [340, 232] width 92 height 10
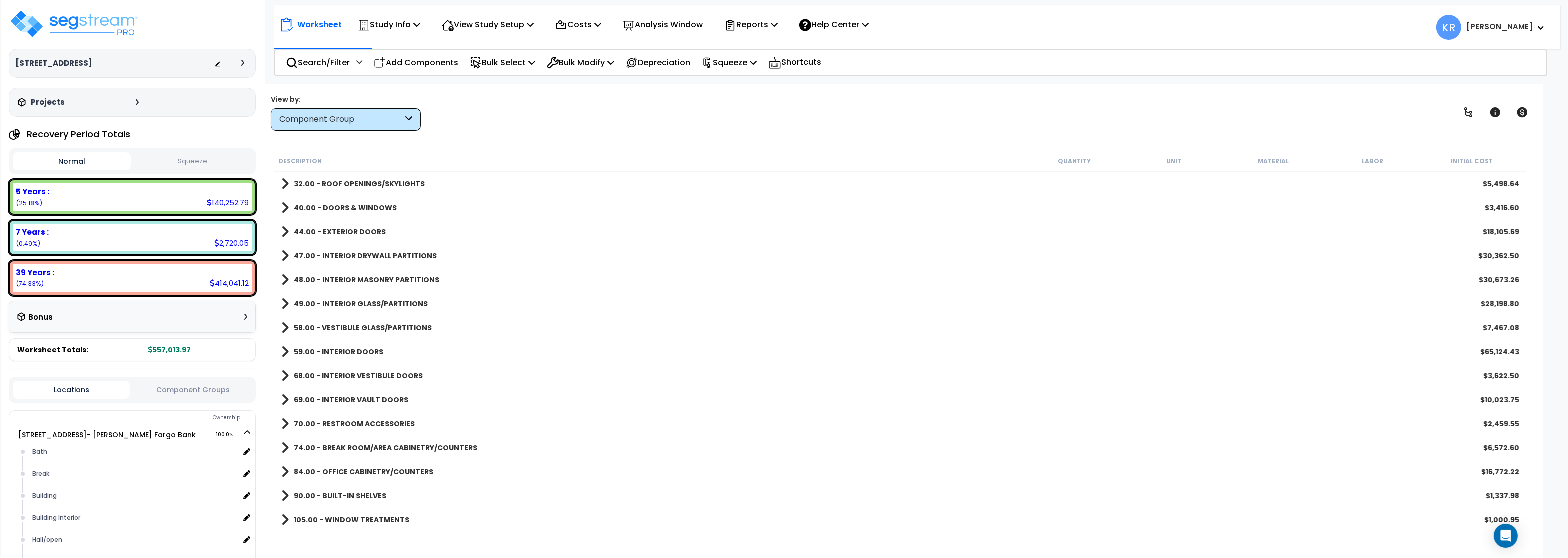
click at [340, 251] on link "47.00 - INTERIOR DRYWALL PARTITIONS" at bounding box center [359, 255] width 155 height 14
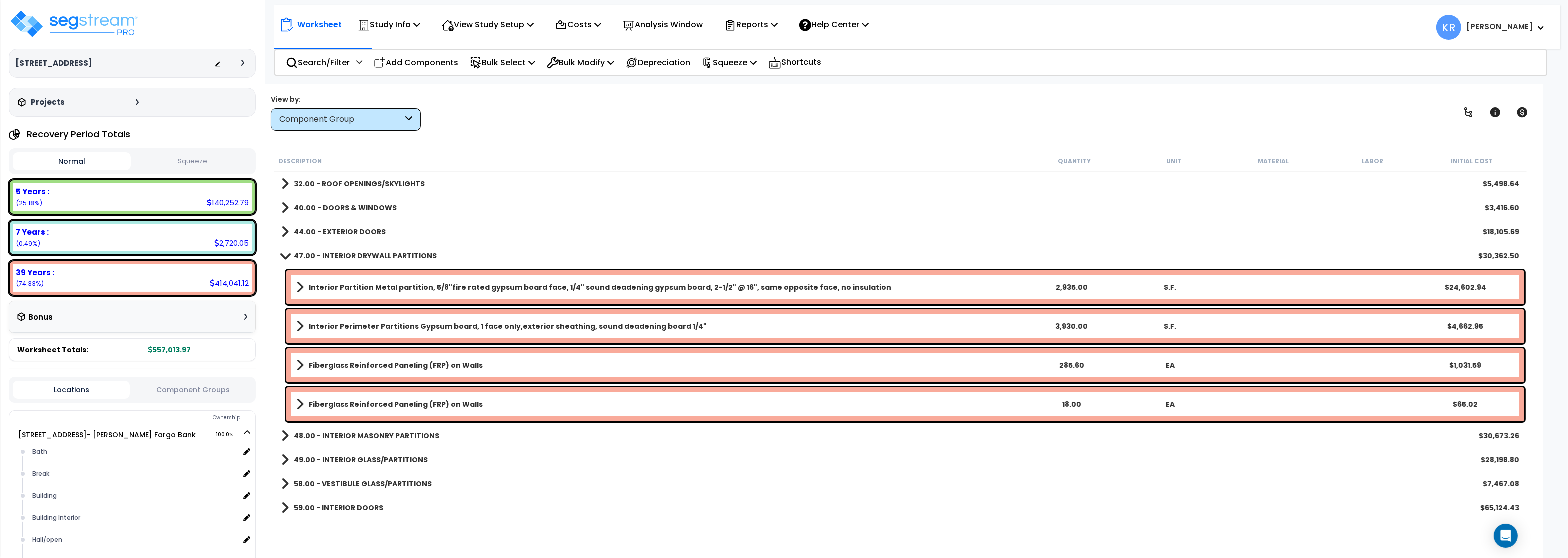
click at [340, 250] on link "47.00 - INTERIOR DRYWALL PARTITIONS" at bounding box center [359, 255] width 155 height 14
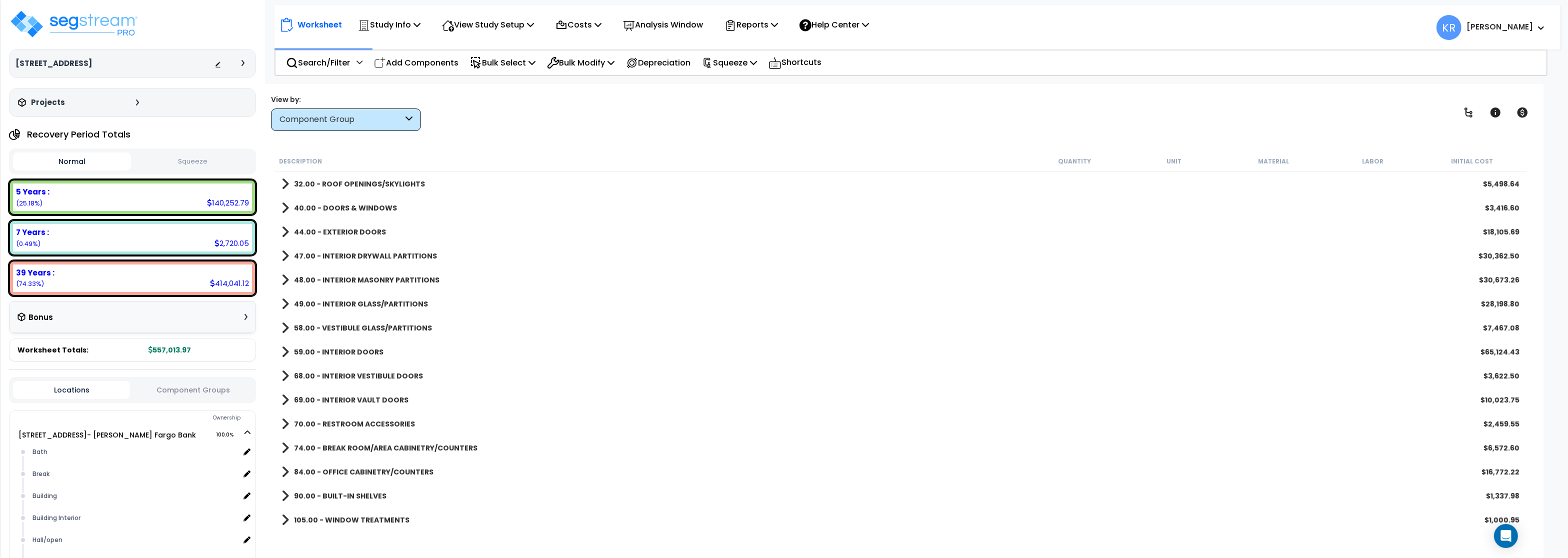
click at [334, 277] on b "48.00 - INTERIOR MASONRY PARTITIONS" at bounding box center [366, 280] width 145 height 10
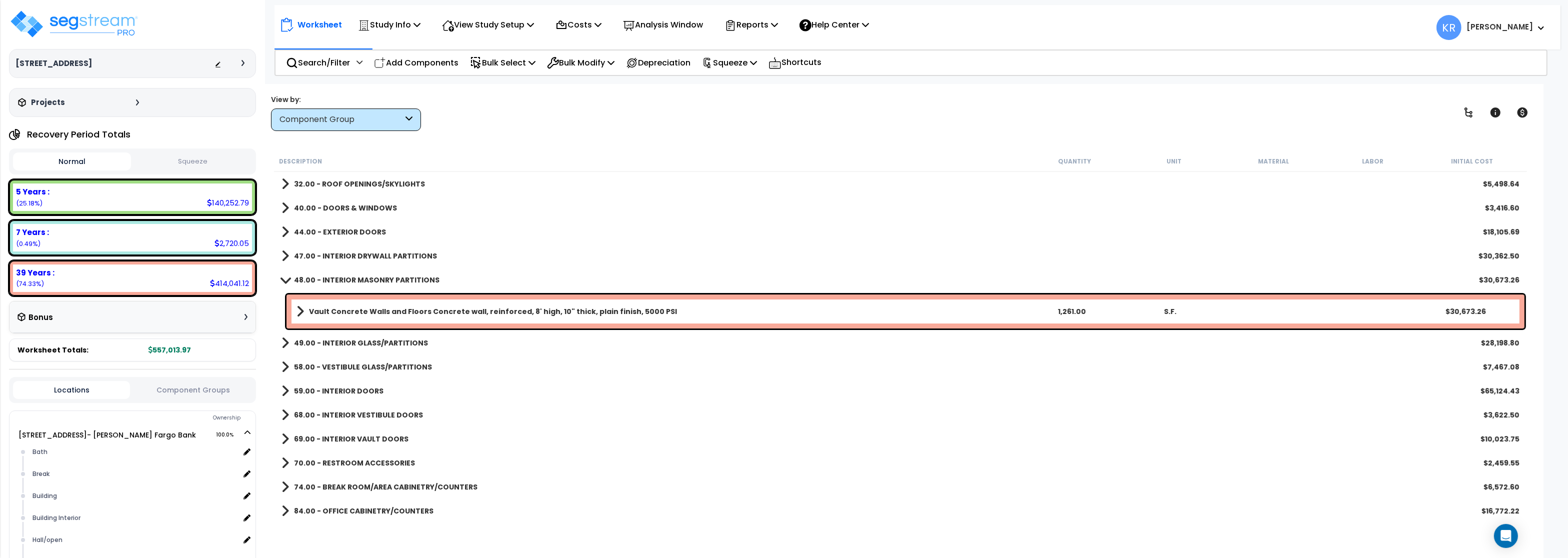
click at [334, 277] on b "48.00 - INTERIOR MASONRY PARTITIONS" at bounding box center [366, 280] width 145 height 10
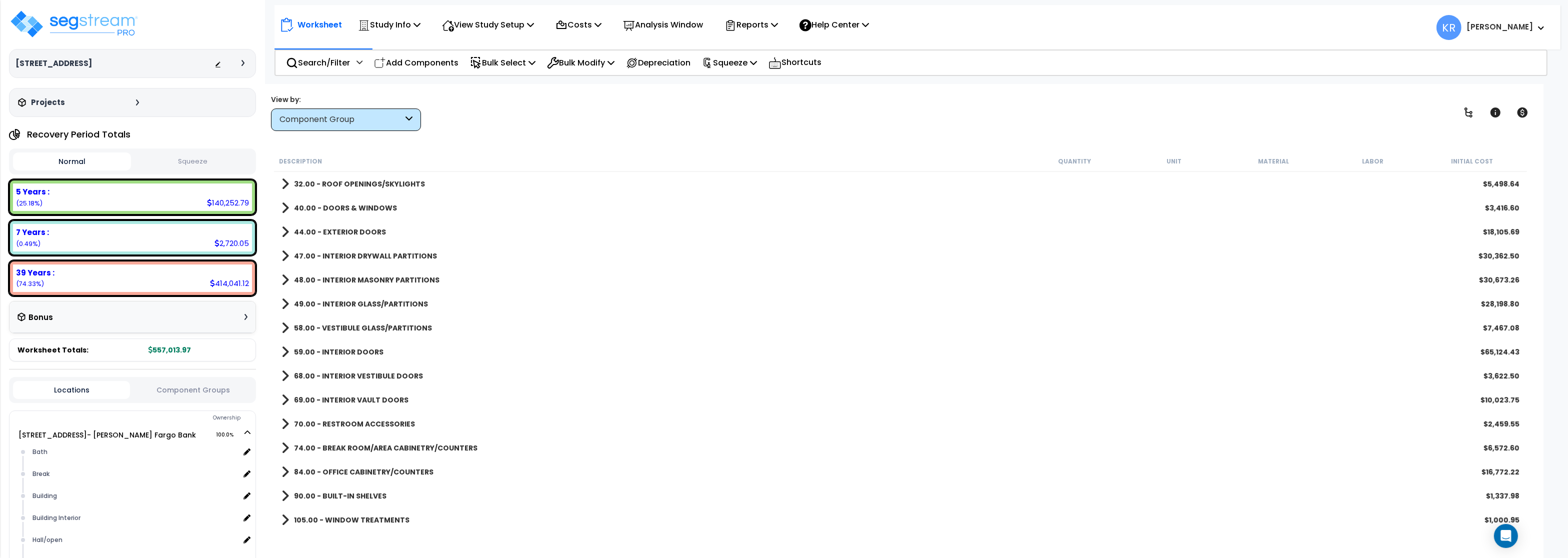
click at [337, 278] on b "48.00 - INTERIOR MASONRY PARTITIONS" at bounding box center [366, 280] width 145 height 10
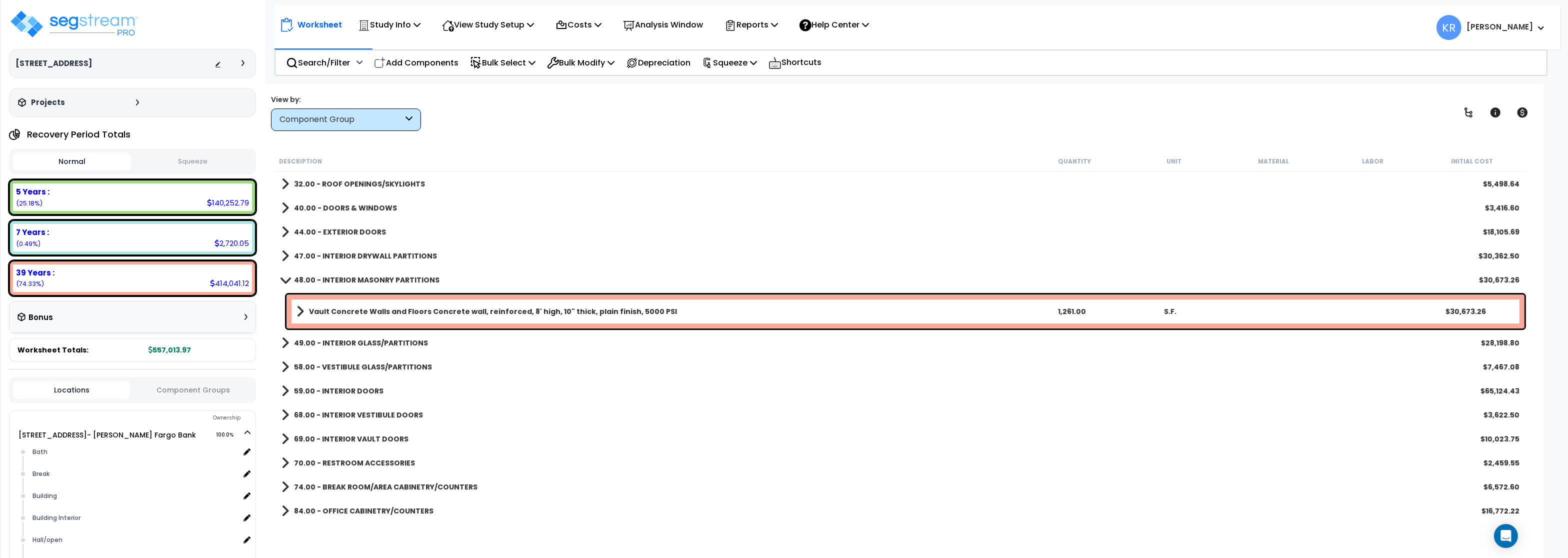
click at [338, 278] on b "48.00 - INTERIOR MASONRY PARTITIONS" at bounding box center [366, 280] width 145 height 10
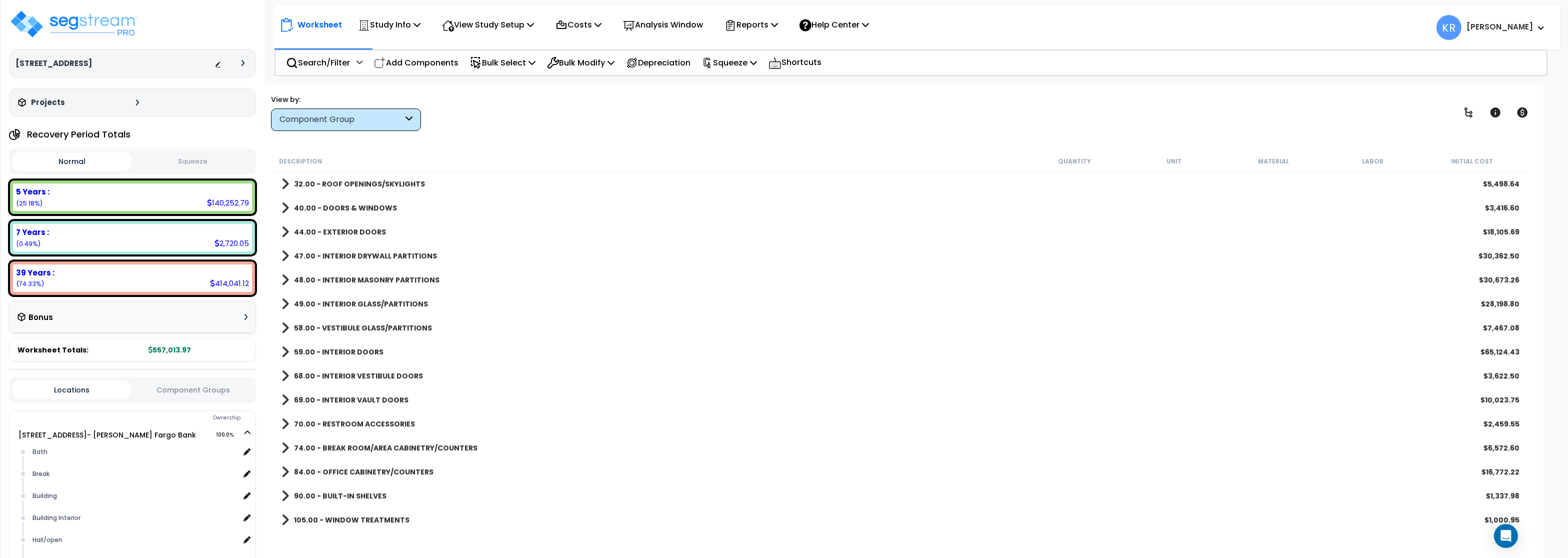
click at [339, 298] on link "49.00 - INTERIOR GLASS/PARTITIONS" at bounding box center [355, 304] width 147 height 14
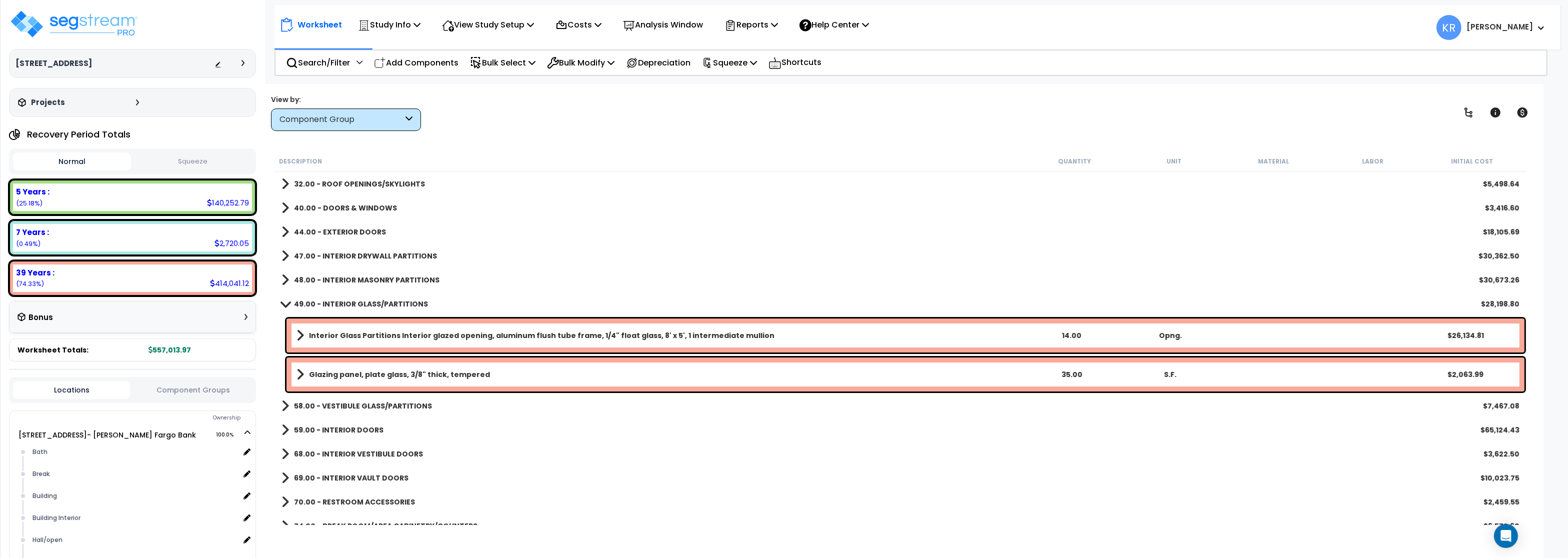
click at [339, 298] on link "49.00 - INTERIOR GLASS/PARTITIONS" at bounding box center [355, 304] width 147 height 14
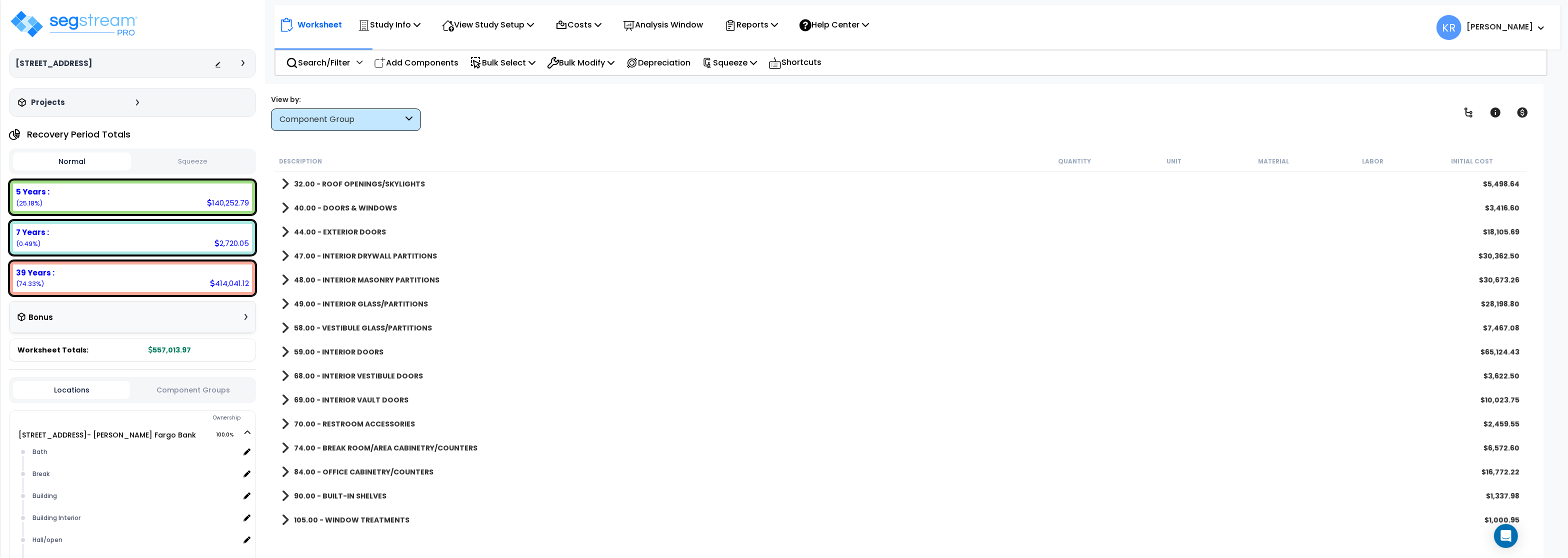
click at [337, 320] on div "58.00 - VESTIBULE GLASS/PARTITIONS $7,467.08" at bounding box center [901, 328] width 1248 height 24
click at [343, 327] on b "58.00 - VESTIBULE GLASS/PARTITIONS" at bounding box center [363, 328] width 138 height 10
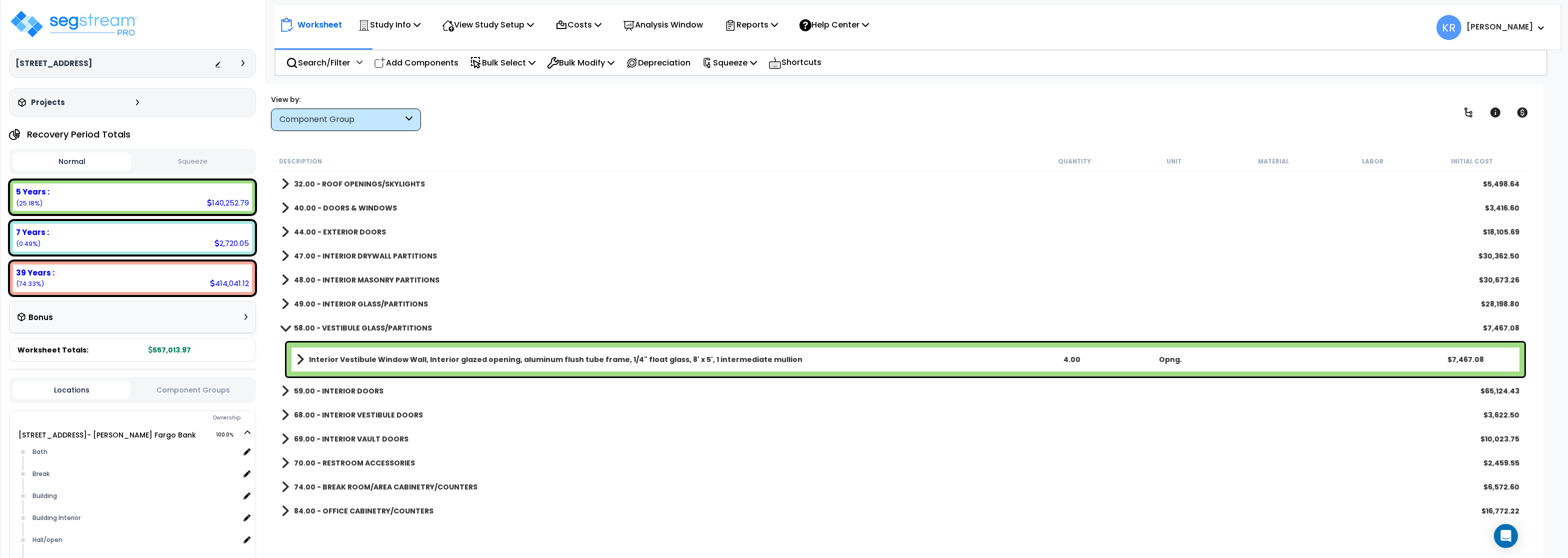
click at [357, 358] on b "Interior Vestibule Window Wall, Interior glazed opening, aluminum flush tube fr…" at bounding box center [555, 359] width 493 height 10
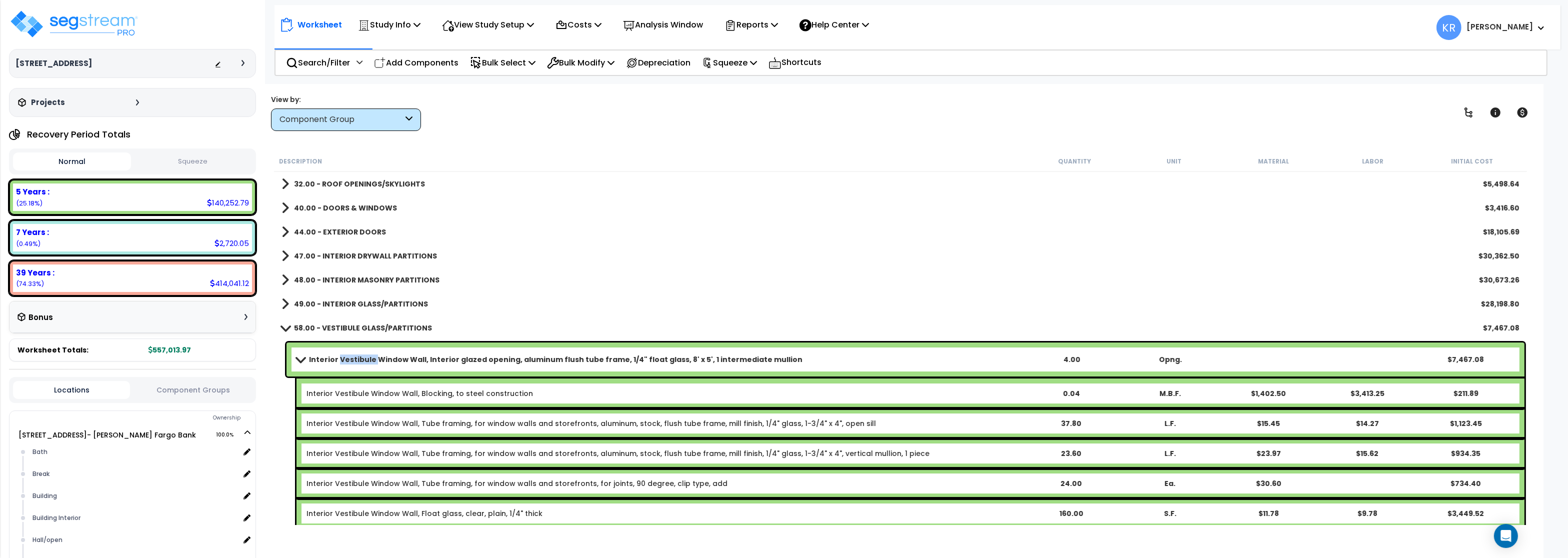
click at [357, 358] on b "Interior Vestibule Window Wall, Interior glazed opening, aluminum flush tube fr…" at bounding box center [555, 359] width 493 height 10
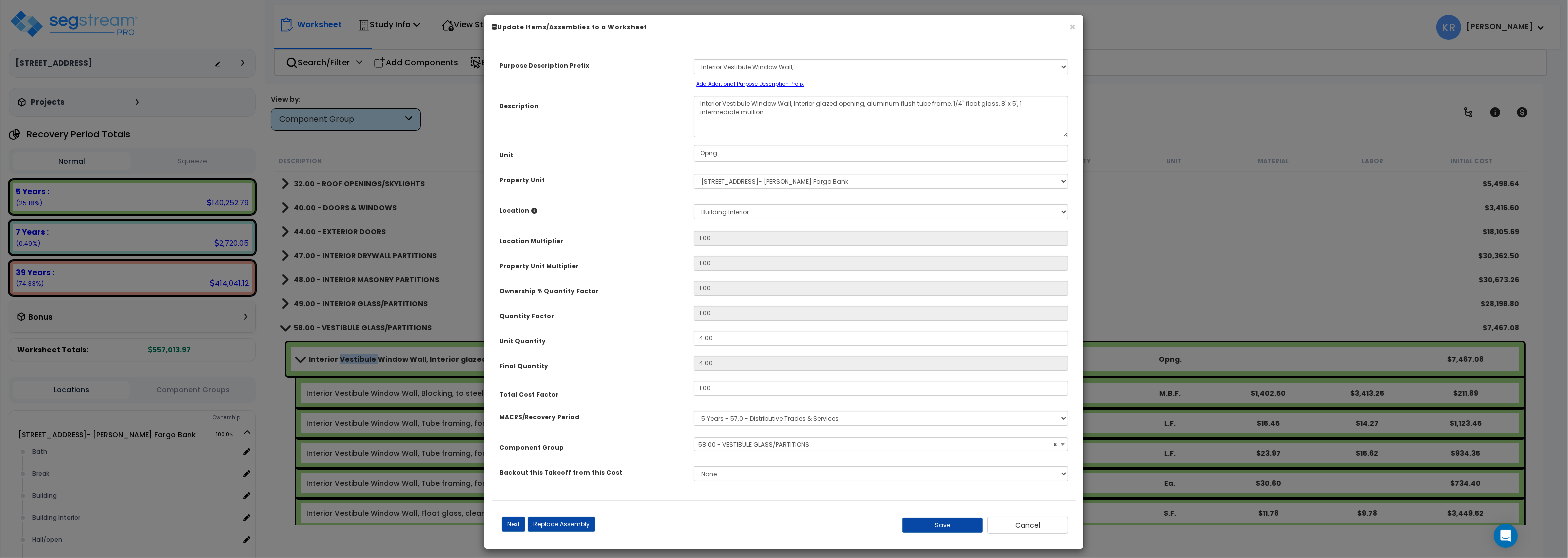
select select "56879"
click at [694, 411] on select "Select MACRS/Recovery Period 5 Years - 57.0 - Distributive Trades & Services 5 …" at bounding box center [881, 418] width 375 height 15
select select "3669"
click option "39 Years - NA - Long-Life Property" at bounding box center [0, 0] width 0 height 0
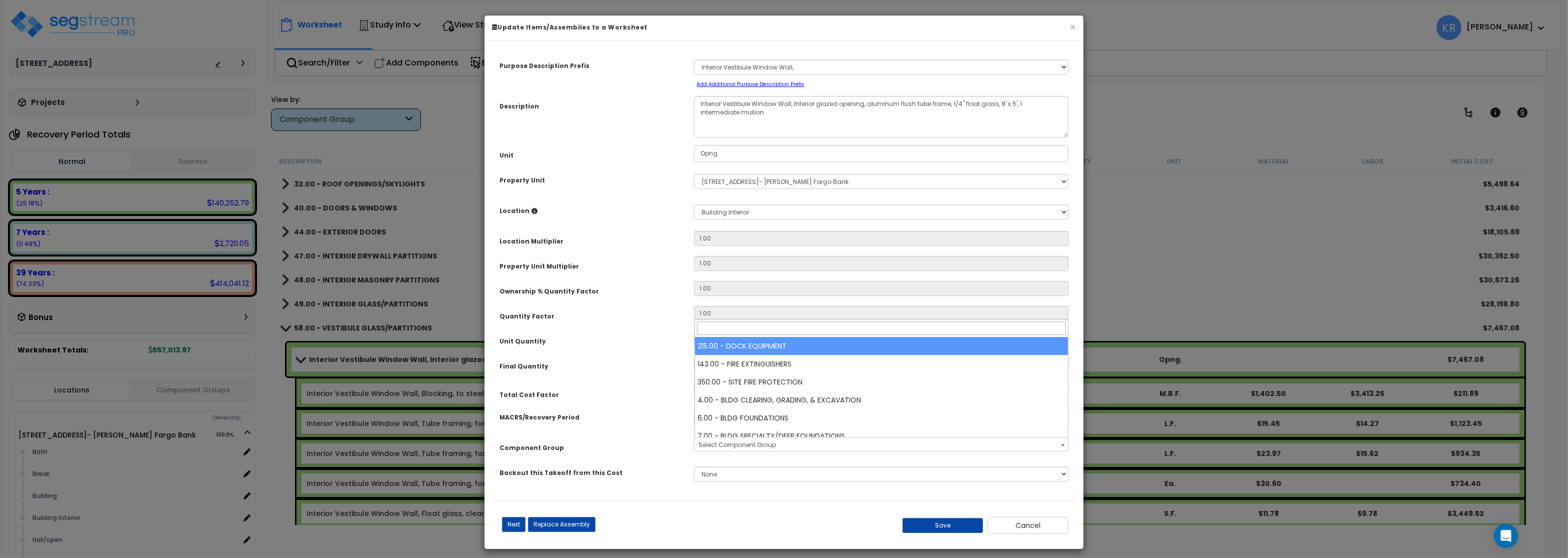
click at [740, 442] on span "Select Component Group" at bounding box center [737, 445] width 77 height 9
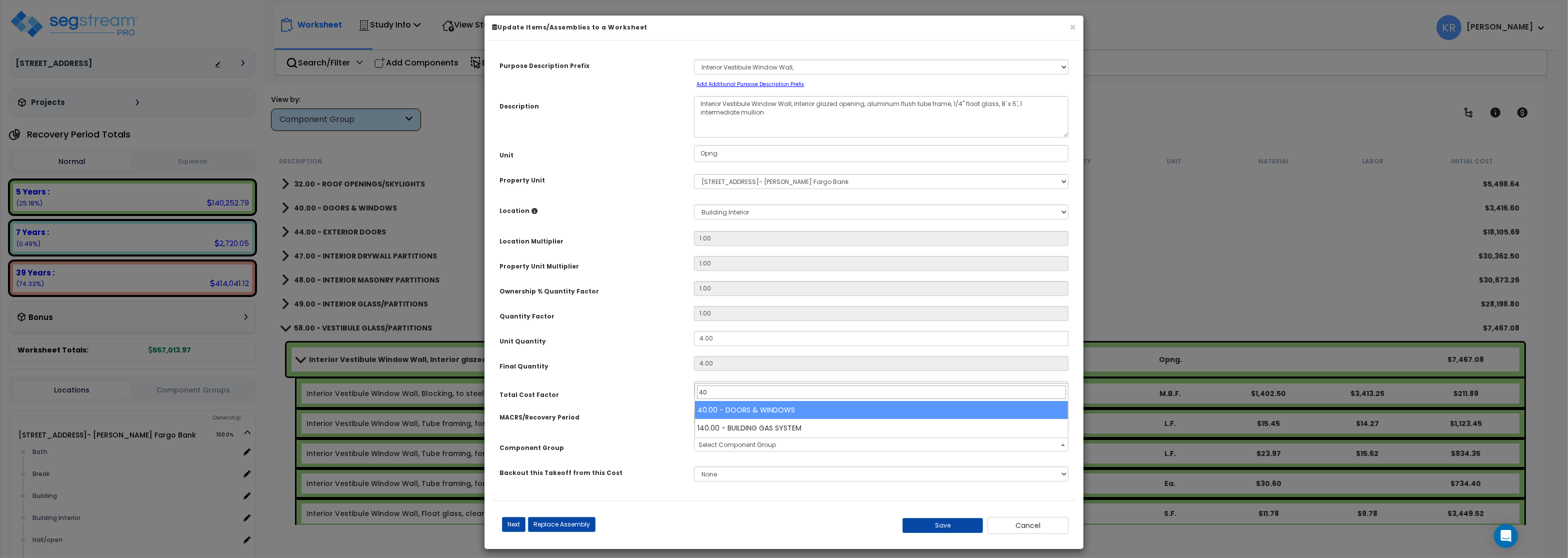
type input "40"
select select "57248"
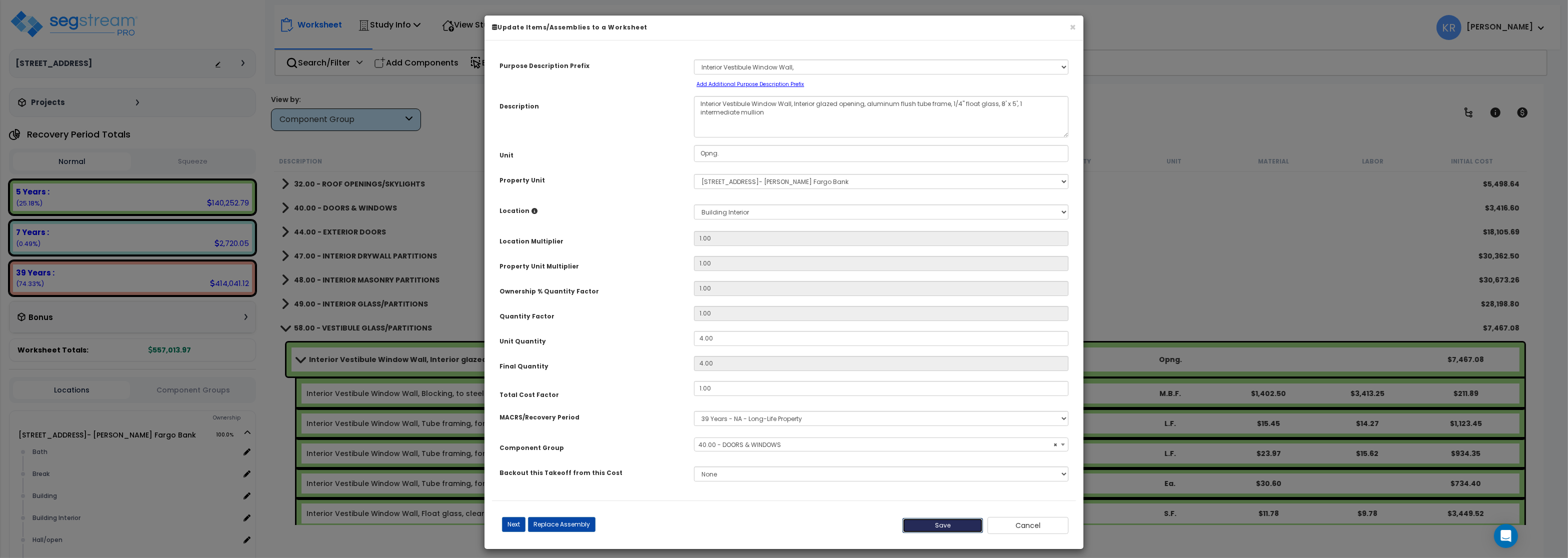
click at [950, 525] on button "Save" at bounding box center [943, 525] width 81 height 15
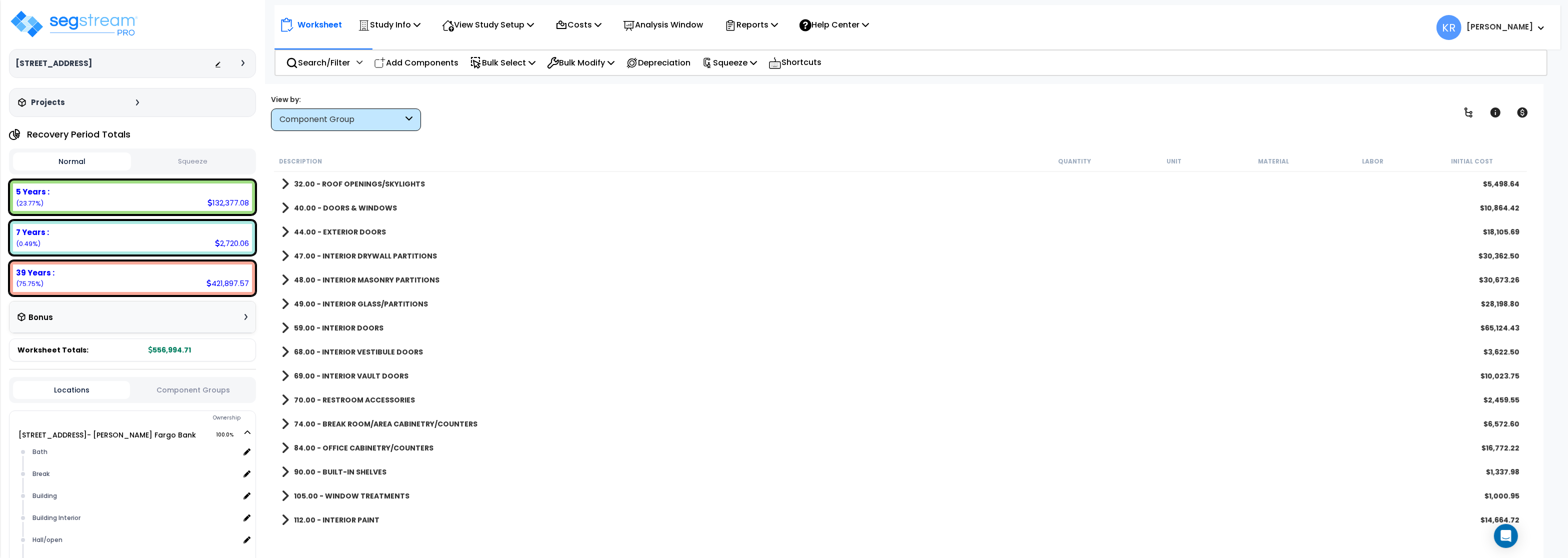
click at [344, 352] on b "68.00 - INTERIOR VESTIBULE DOORS" at bounding box center [358, 352] width 129 height 10
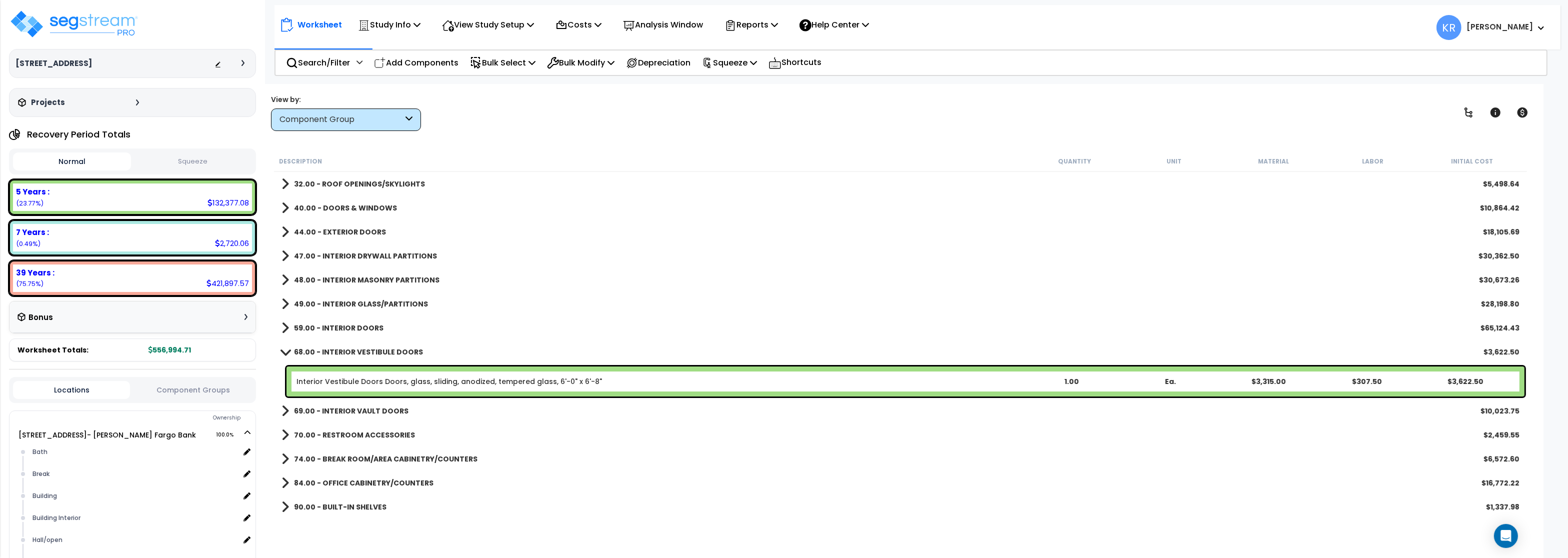
click at [345, 374] on div "Interior Vestibule Doors Doors, glass, sliding, anodized, tempered glass, 6'-0"…" at bounding box center [906, 381] width 1238 height 30
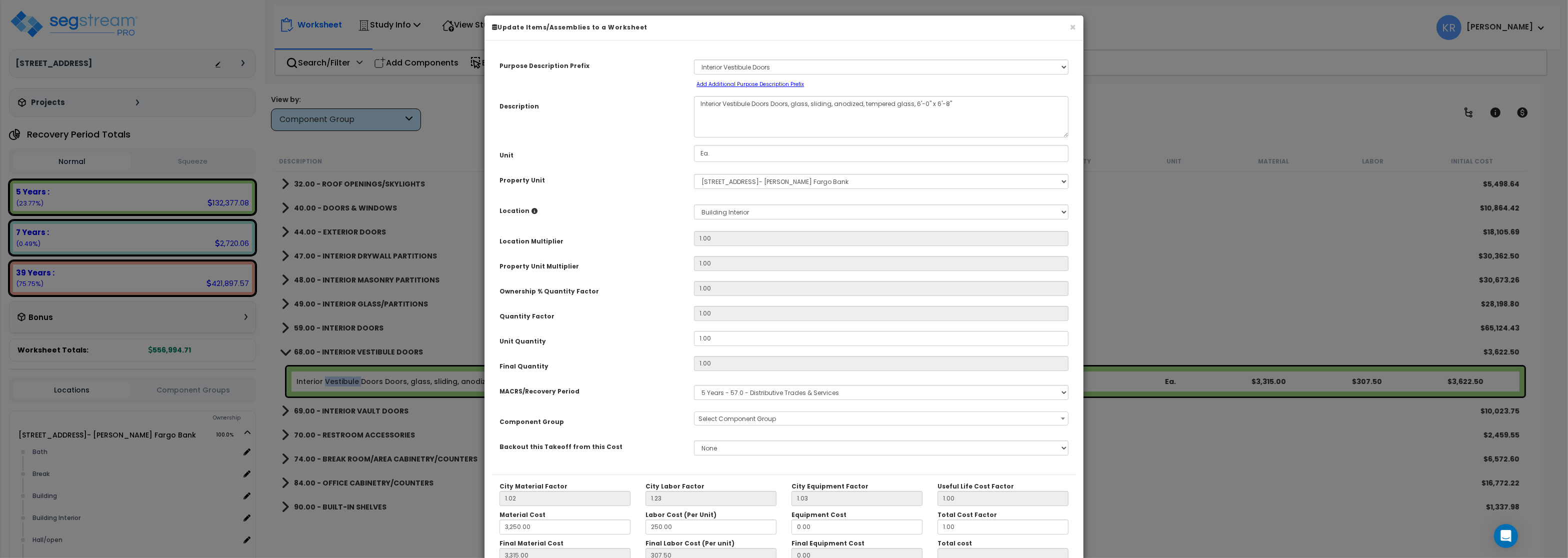
select select "56889"
click at [694, 59] on select "Select A/V System A/V System Equipment A/V System Equipment Electric A/V System…" at bounding box center [881, 67] width 375 height 15
select select
click option "Select" at bounding box center [0, 0] width 0 height 0
drag, startPoint x: 768, startPoint y: 106, endPoint x: 504, endPoint y: 98, distance: 264.1
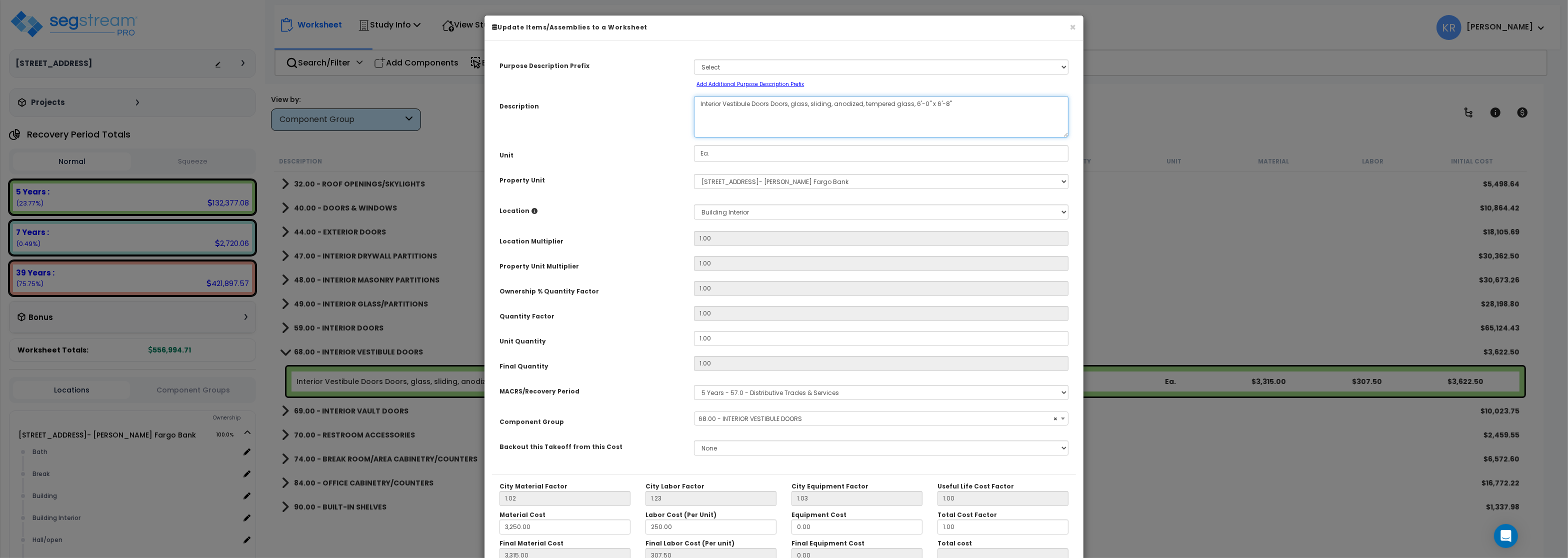
click at [694, 98] on textarea "Interior Vestibule Doors Doors, glass, sliding, anodized, tempered glass, 6'-0"…" at bounding box center [881, 116] width 375 height 41
type textarea "Doors, glass, sliding, anodized, tempered glass, 6'-0" x 6'-8""
click at [733, 419] on span "× 68.00 - INTERIOR VESTIBULE DOORS" at bounding box center [881, 419] width 373 height 14
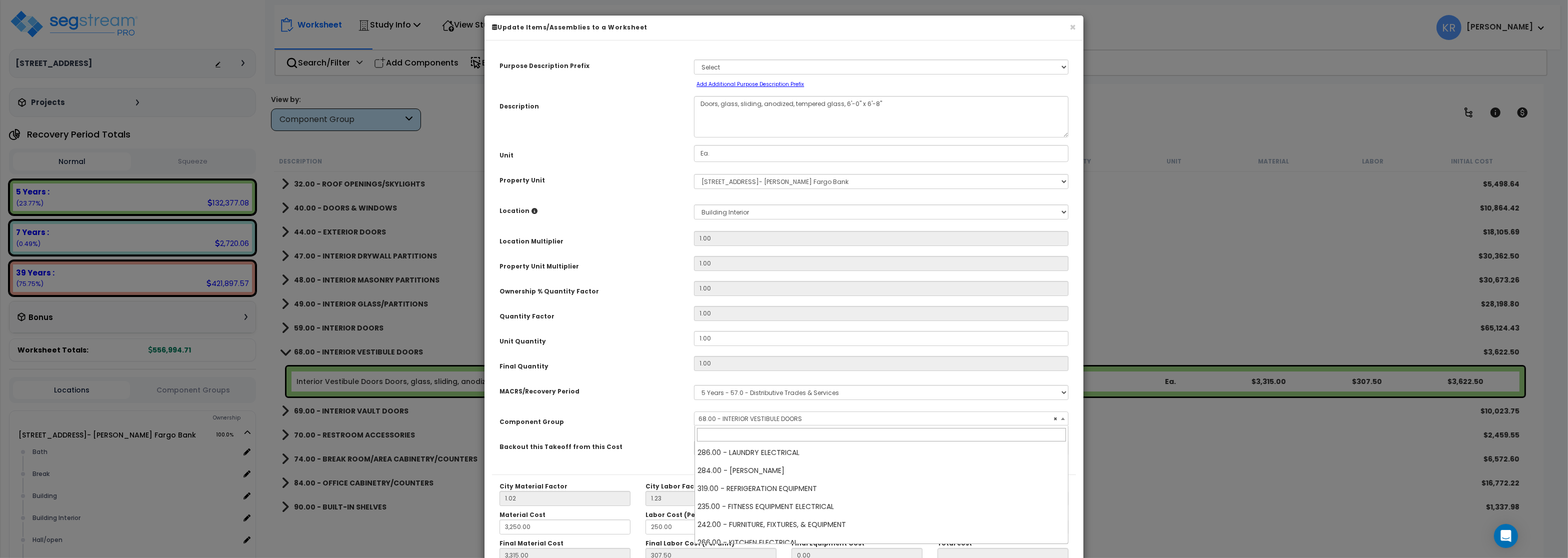
scroll to position [630, 0]
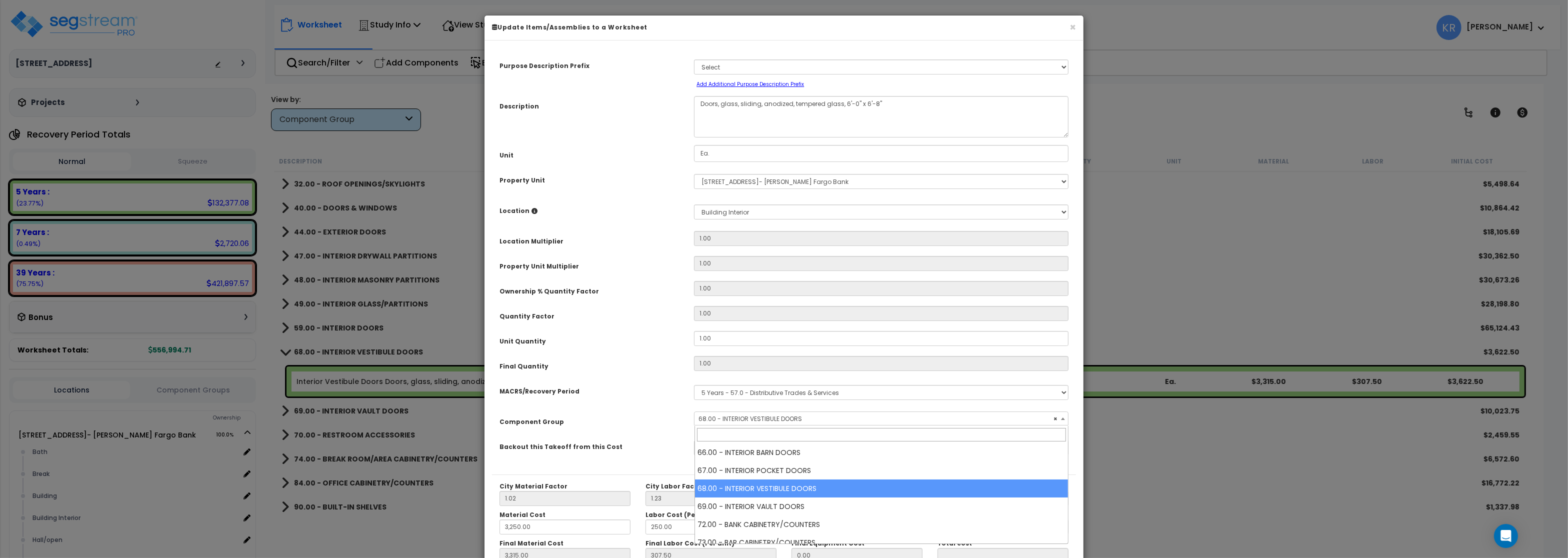
click at [743, 400] on div "Select MACRS/Recovery Period 5 Years - 57.0 - Distributive Trades & Services 5 …" at bounding box center [881, 392] width 389 height 23
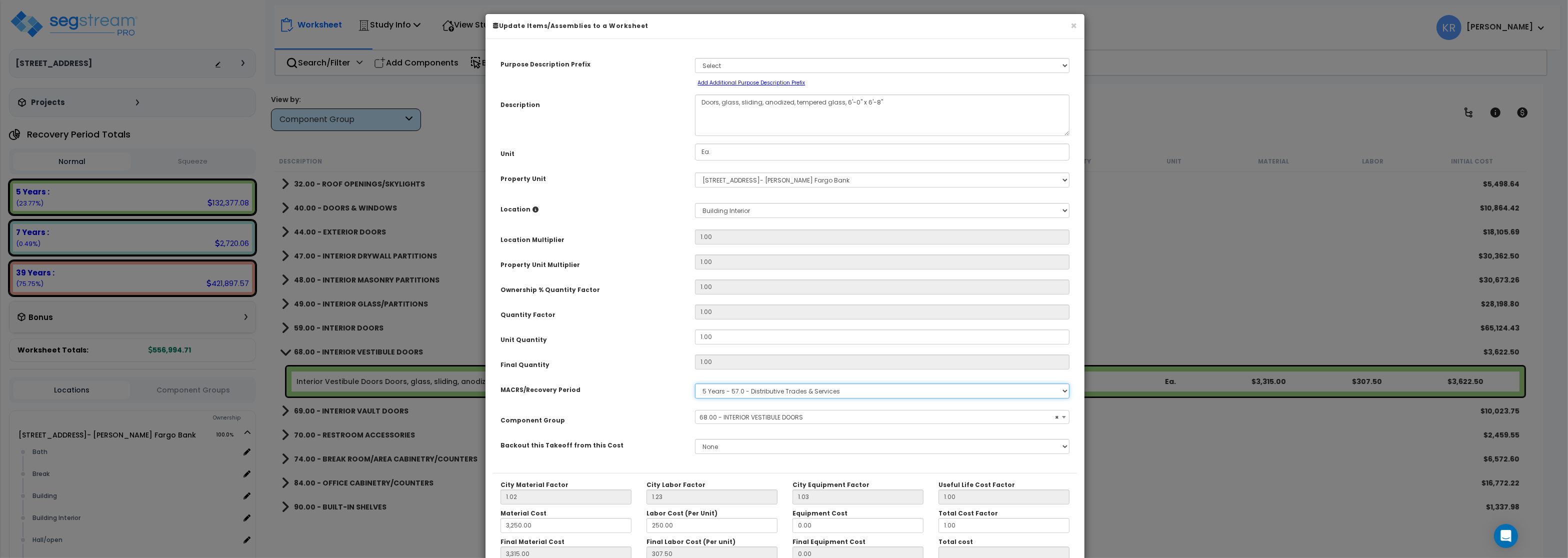
click at [695, 384] on select "Select MACRS/Recovery Period 5 Years - 57.0 - Distributive Trades & Services 5 …" at bounding box center [882, 391] width 375 height 15
select select "3669"
click option "39 Years - NA - Long-Life Property" at bounding box center [0, 0] width 0 height 0
click at [748, 412] on span "Select Component Group" at bounding box center [882, 417] width 373 height 14
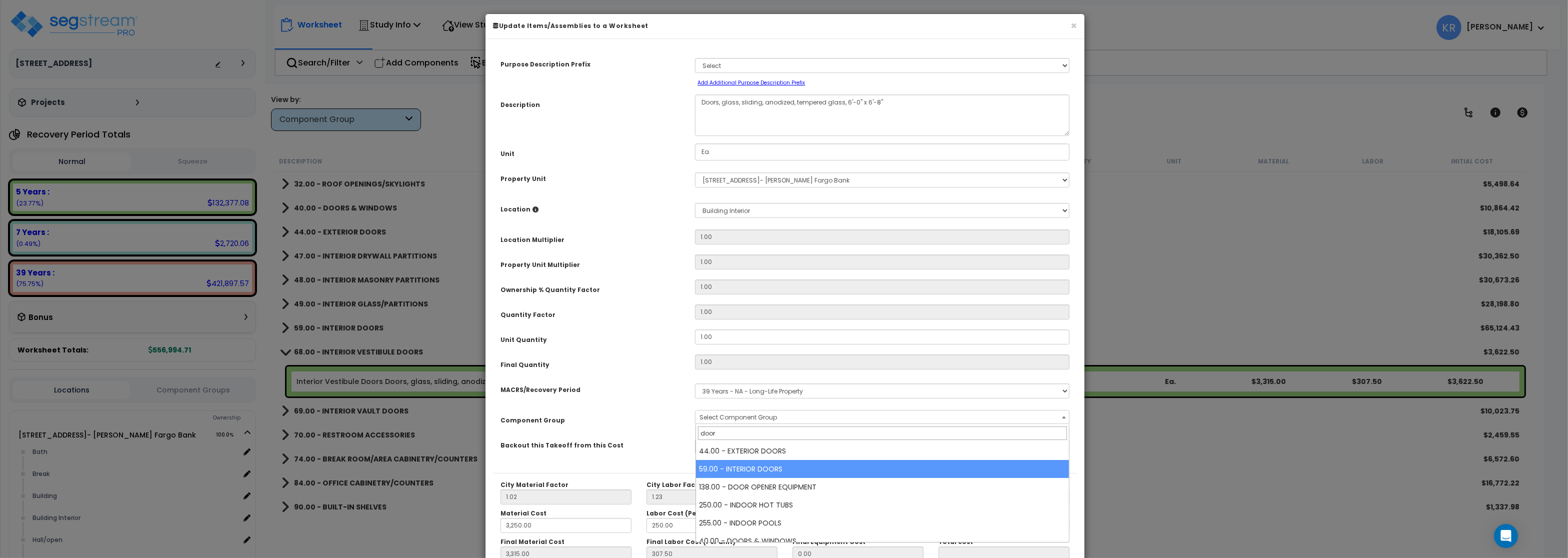
type input "door"
select select "56882"
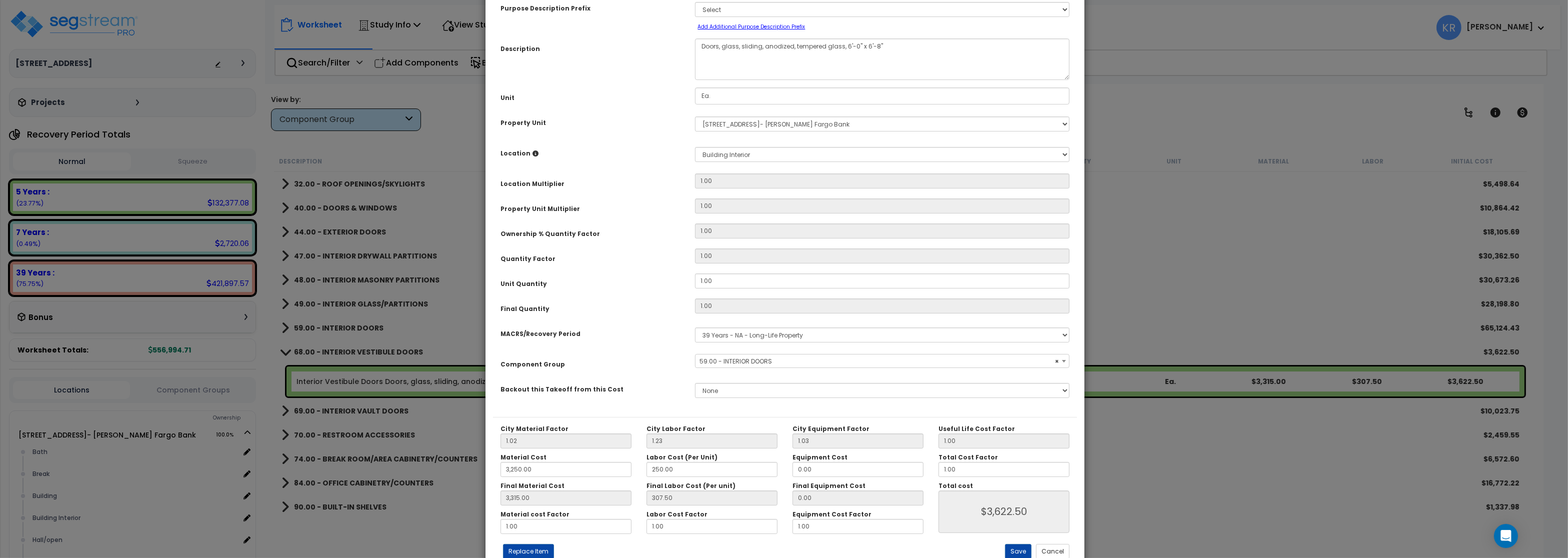
scroll to position [89, 0]
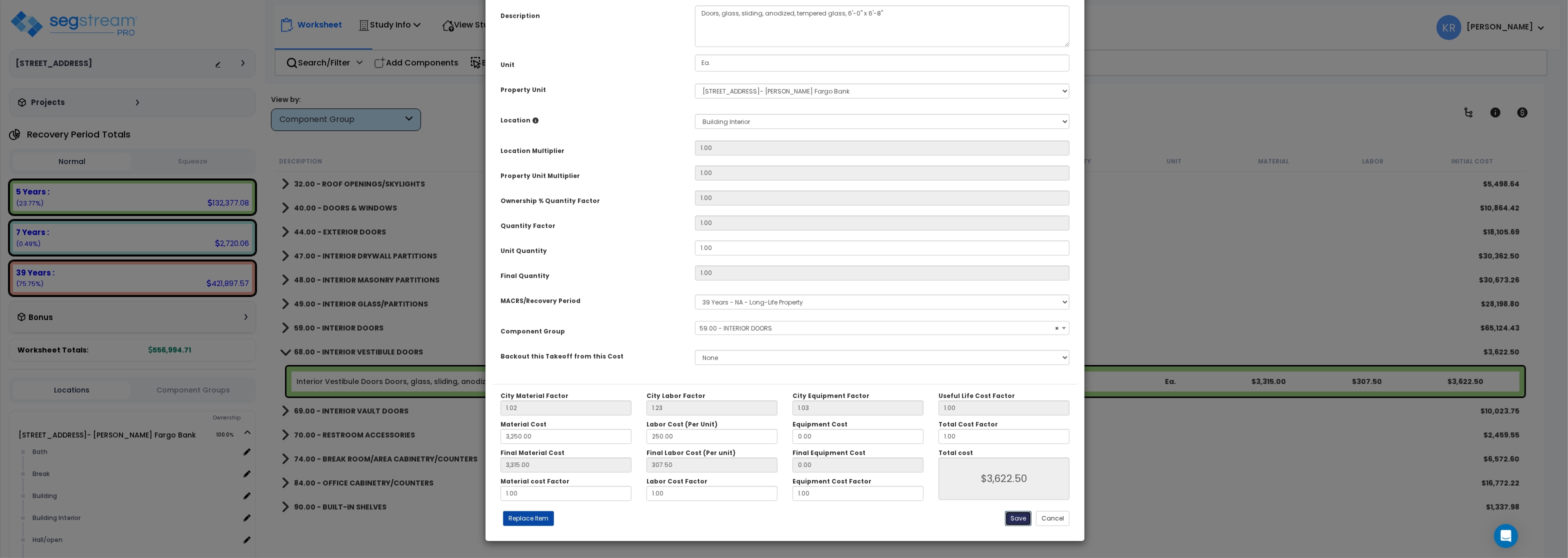
click at [1016, 517] on button "Save" at bounding box center [1018, 518] width 27 height 15
type input "3250.00"
type input "3315.00"
type input "3622.50"
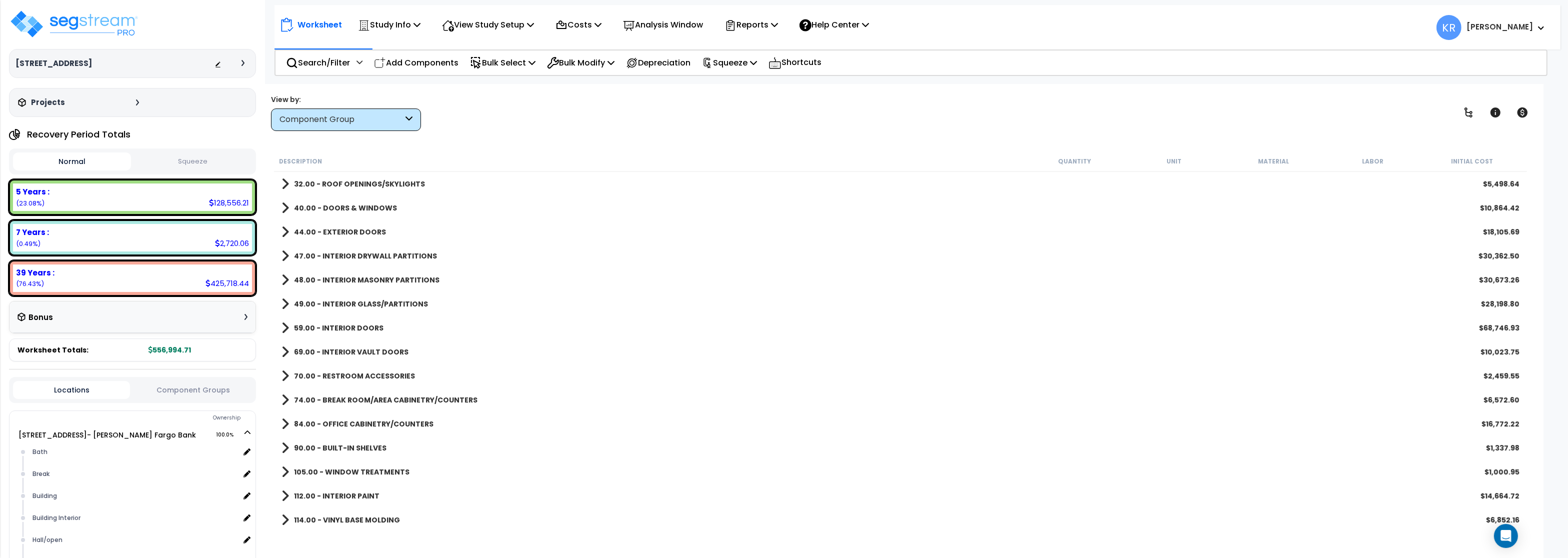
click at [332, 353] on b "69.00 - INTERIOR VAULT DOORS" at bounding box center [351, 352] width 115 height 10
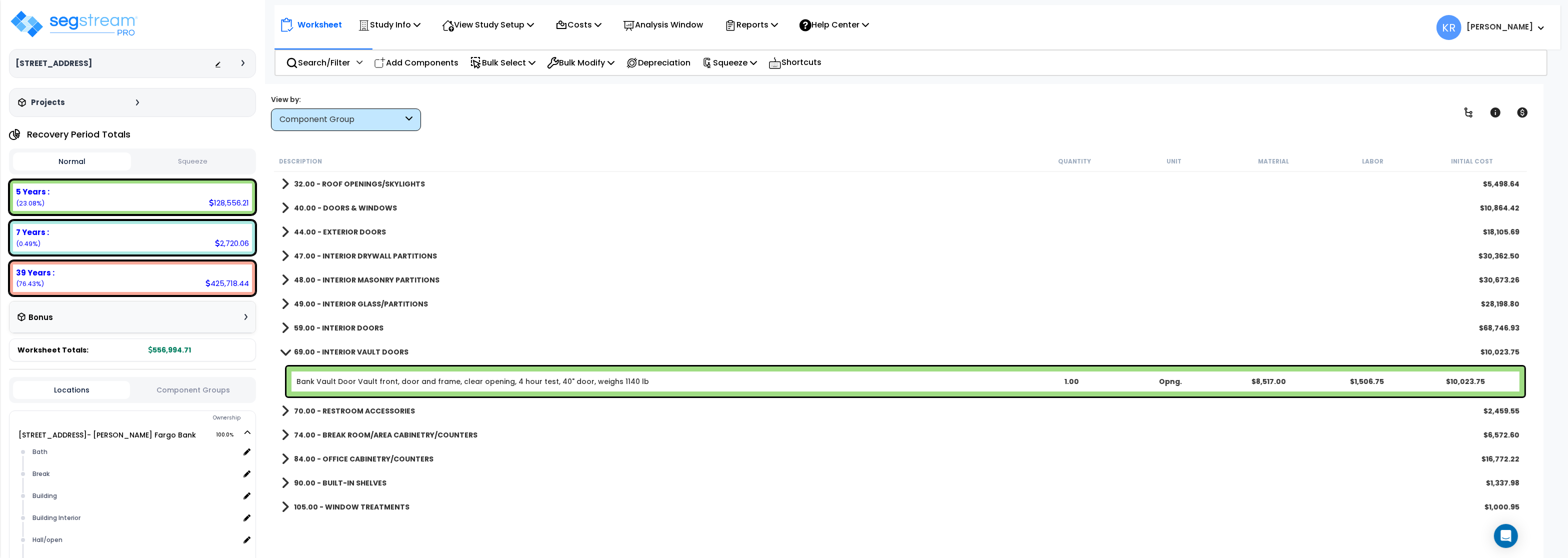
click at [332, 353] on b "69.00 - INTERIOR VAULT DOORS" at bounding box center [351, 352] width 115 height 10
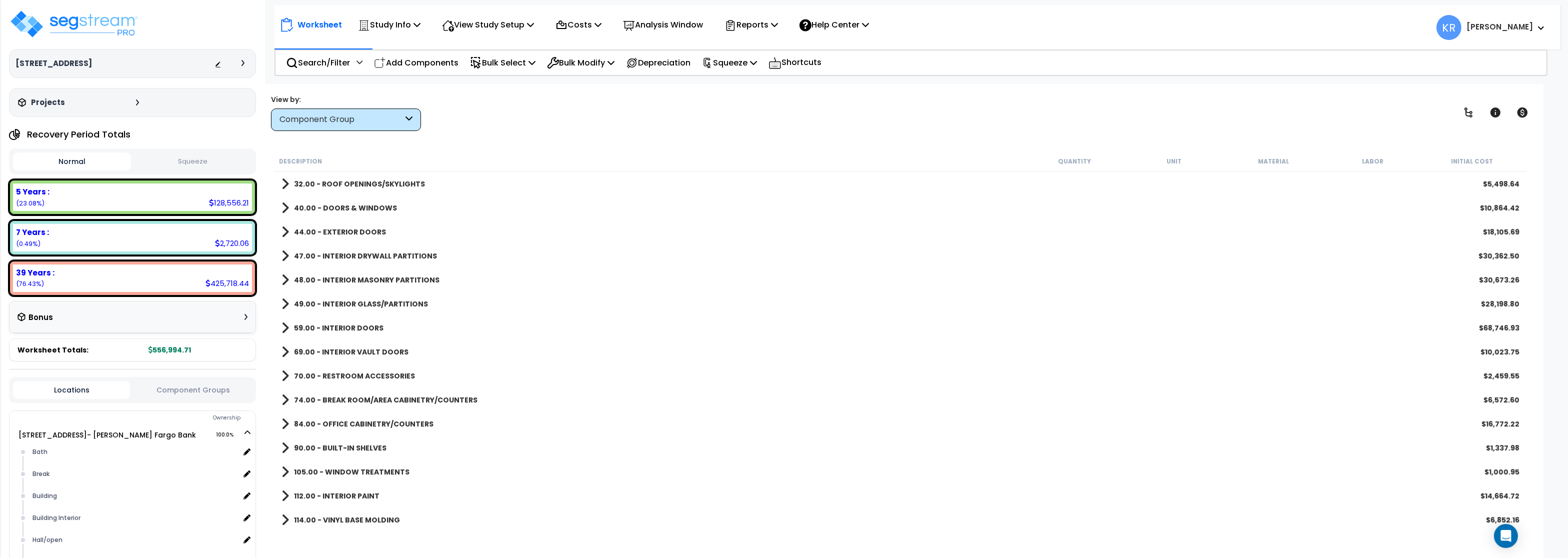
click at [337, 373] on b "70.00 - RESTROOM ACCESSORIES" at bounding box center [355, 376] width 121 height 10
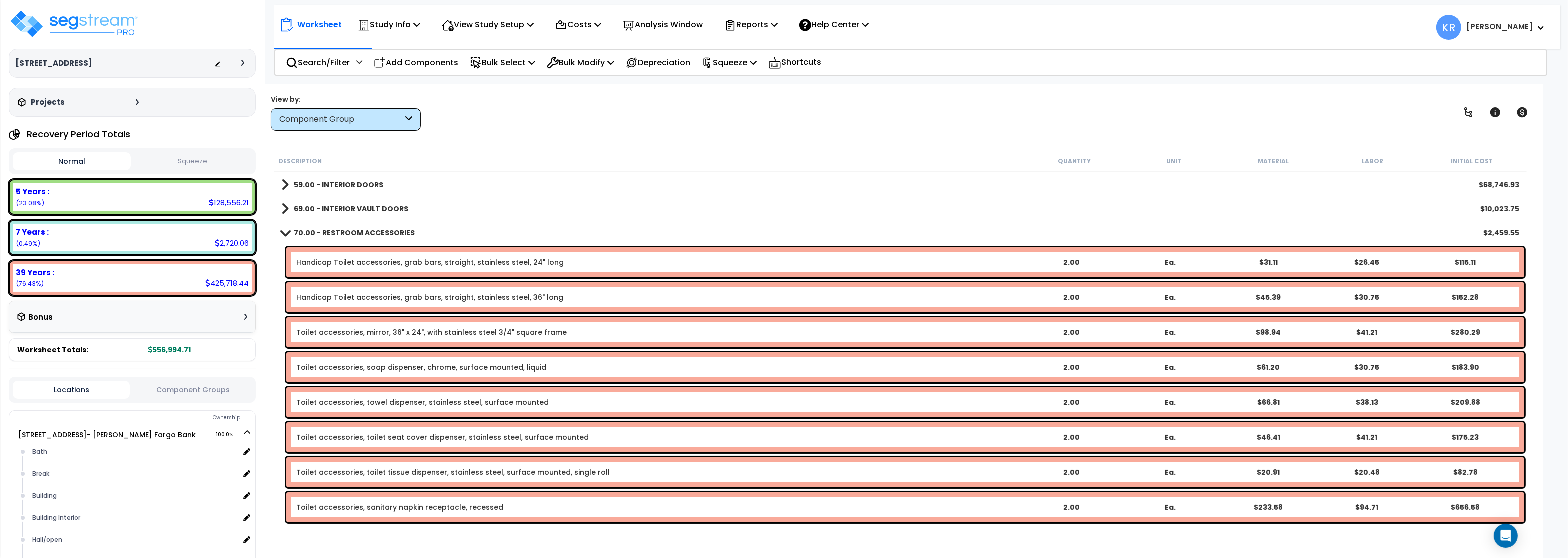
scroll to position [120, 0]
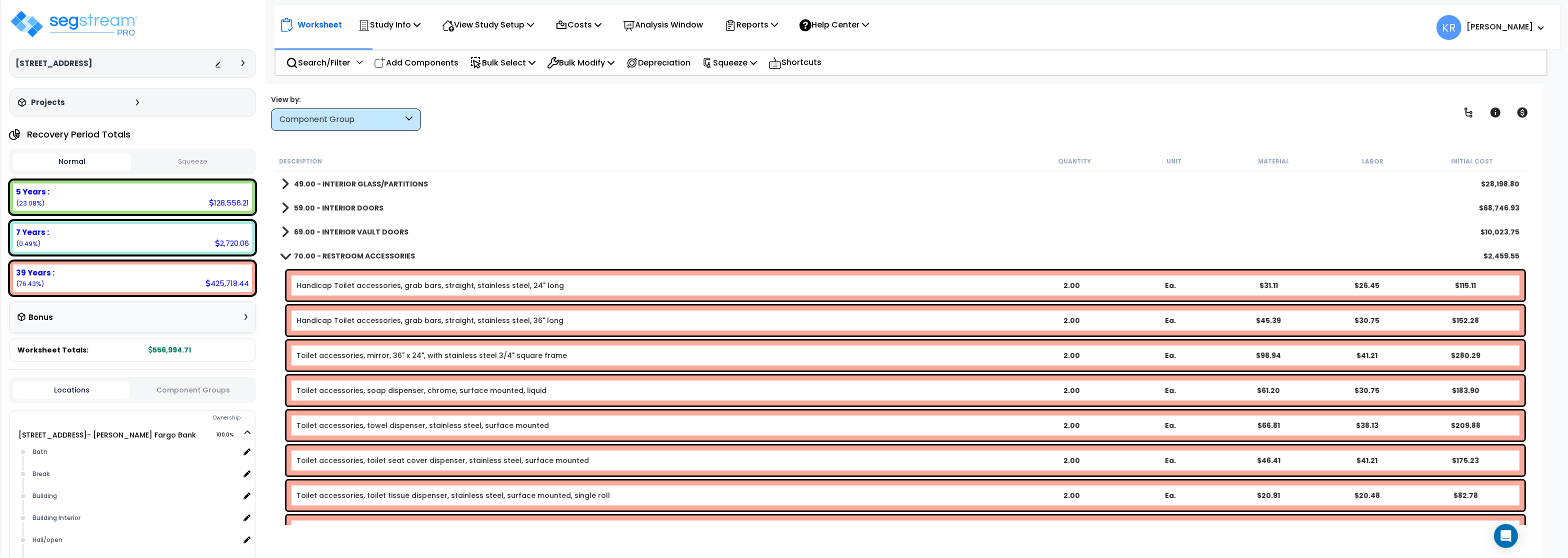
click at [336, 252] on b "70.00 - RESTROOM ACCESSORIES" at bounding box center [355, 256] width 121 height 10
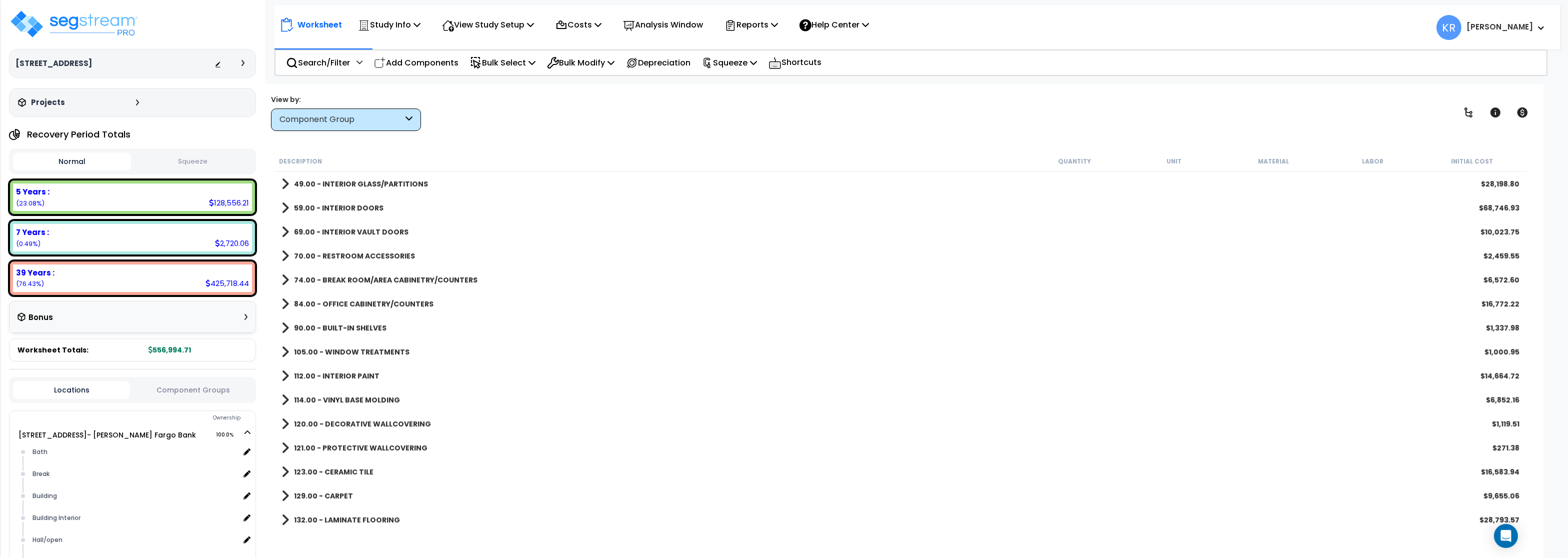
click at [336, 278] on b "74.00 - BREAK ROOM/AREA CABINETRY/COUNTERS" at bounding box center [386, 280] width 183 height 10
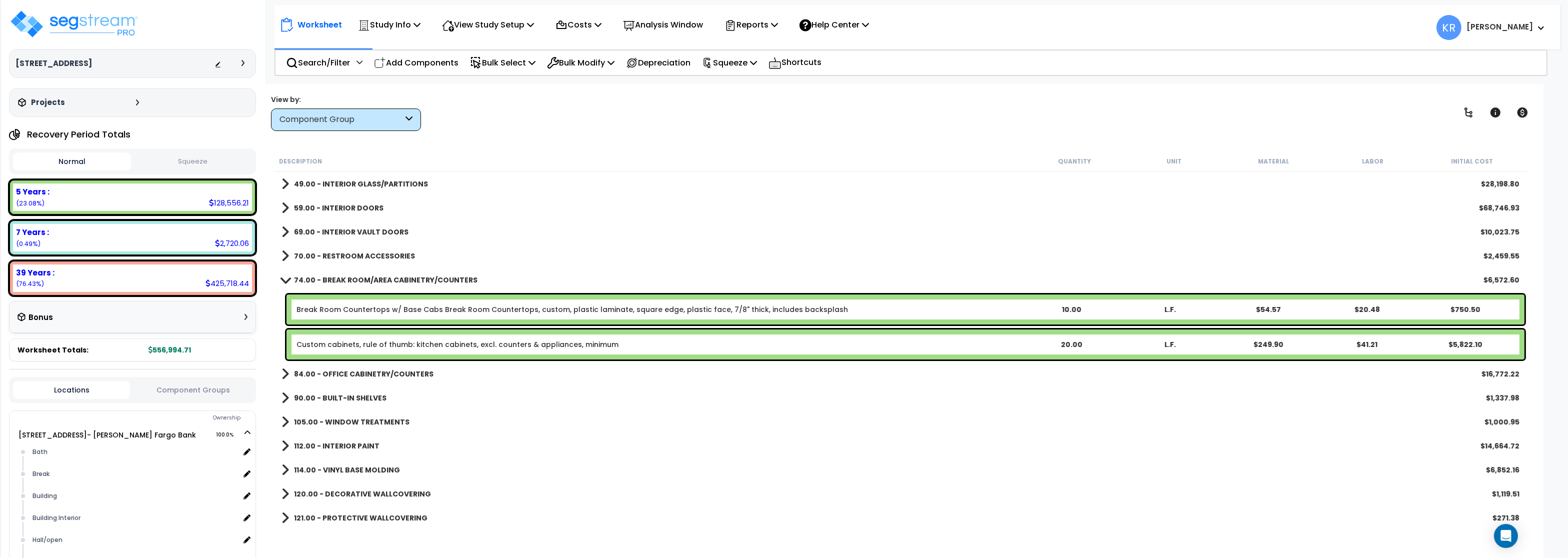
click at [336, 278] on b "74.00 - BREAK ROOM/AREA CABINETRY/COUNTERS" at bounding box center [386, 280] width 183 height 10
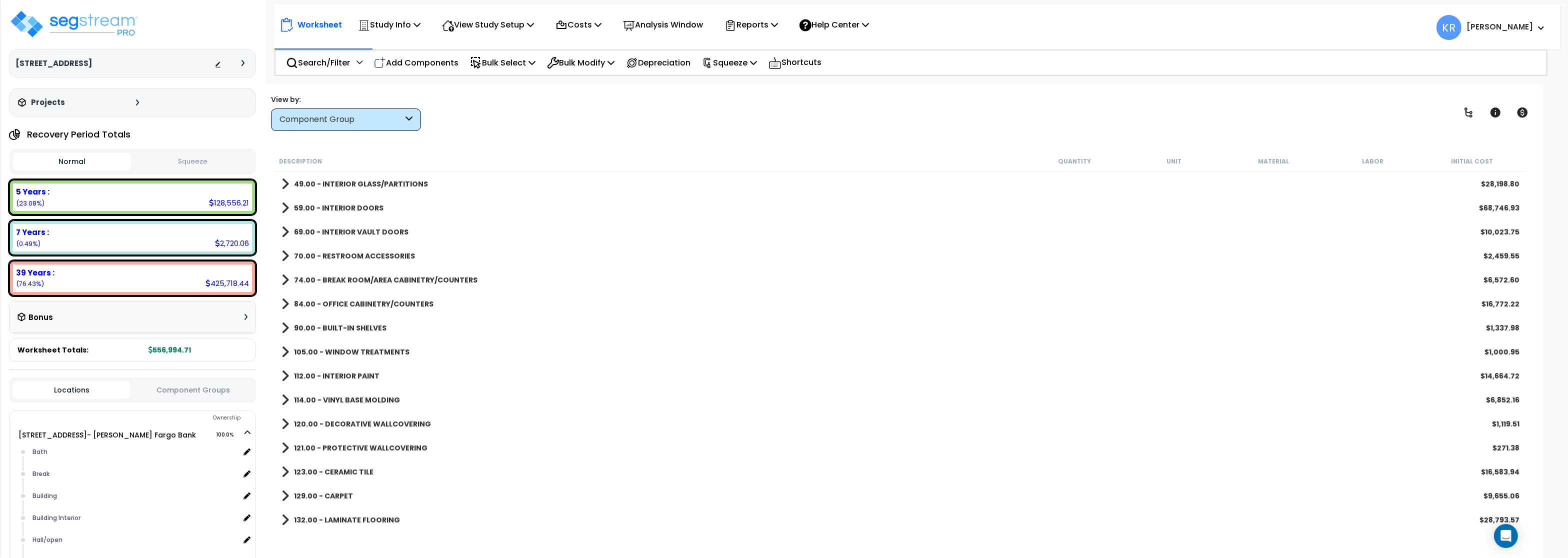
click at [349, 301] on b "84.00 - OFFICE CABINETRY/COUNTERS" at bounding box center [363, 304] width 139 height 10
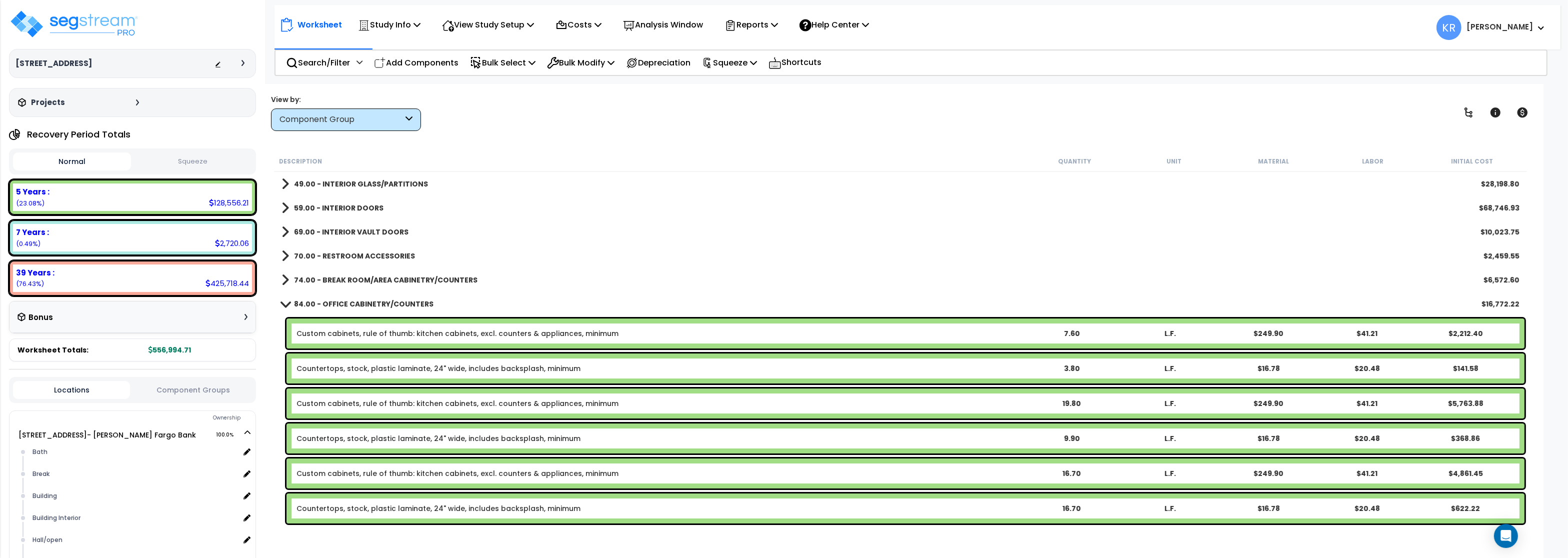
click at [349, 301] on b "84.00 - OFFICE CABINETRY/COUNTERS" at bounding box center [363, 304] width 139 height 10
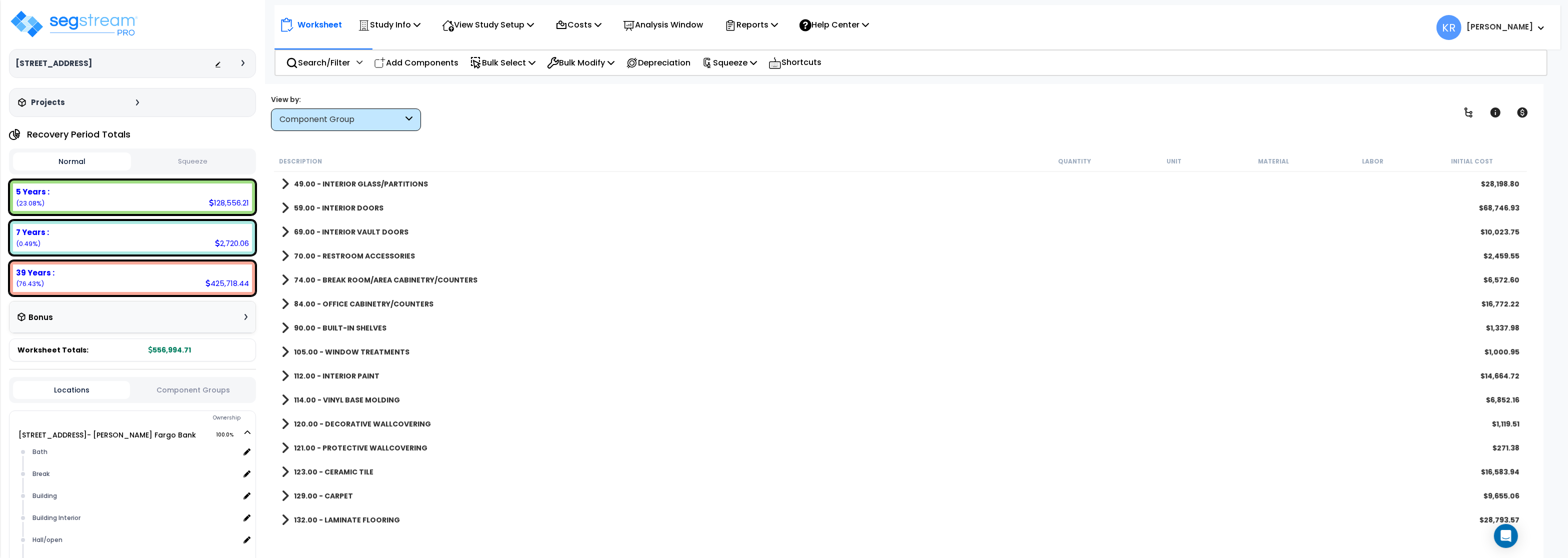
click at [352, 337] on div "90.00 - BUILT-IN SHELVES $1,337.98" at bounding box center [901, 328] width 1248 height 24
click at [353, 327] on b "90.00 - BUILT-IN SHELVES" at bounding box center [340, 328] width 92 height 10
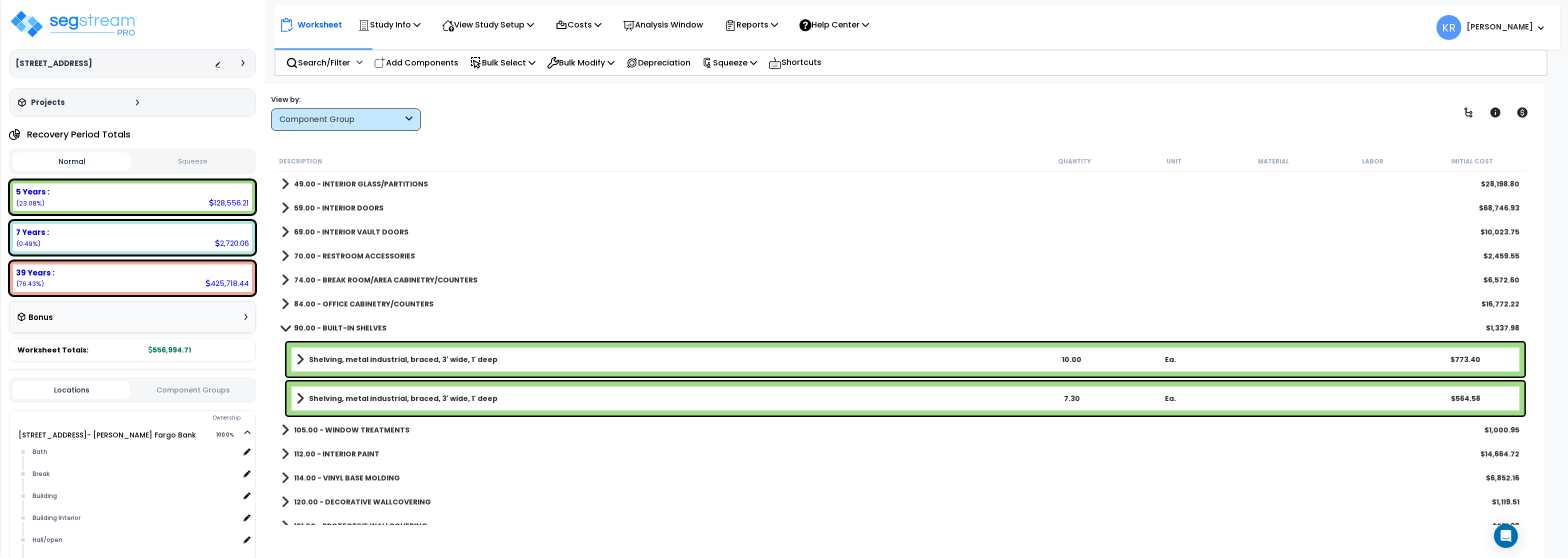
click at [353, 327] on b "90.00 - BUILT-IN SHELVES" at bounding box center [340, 328] width 92 height 10
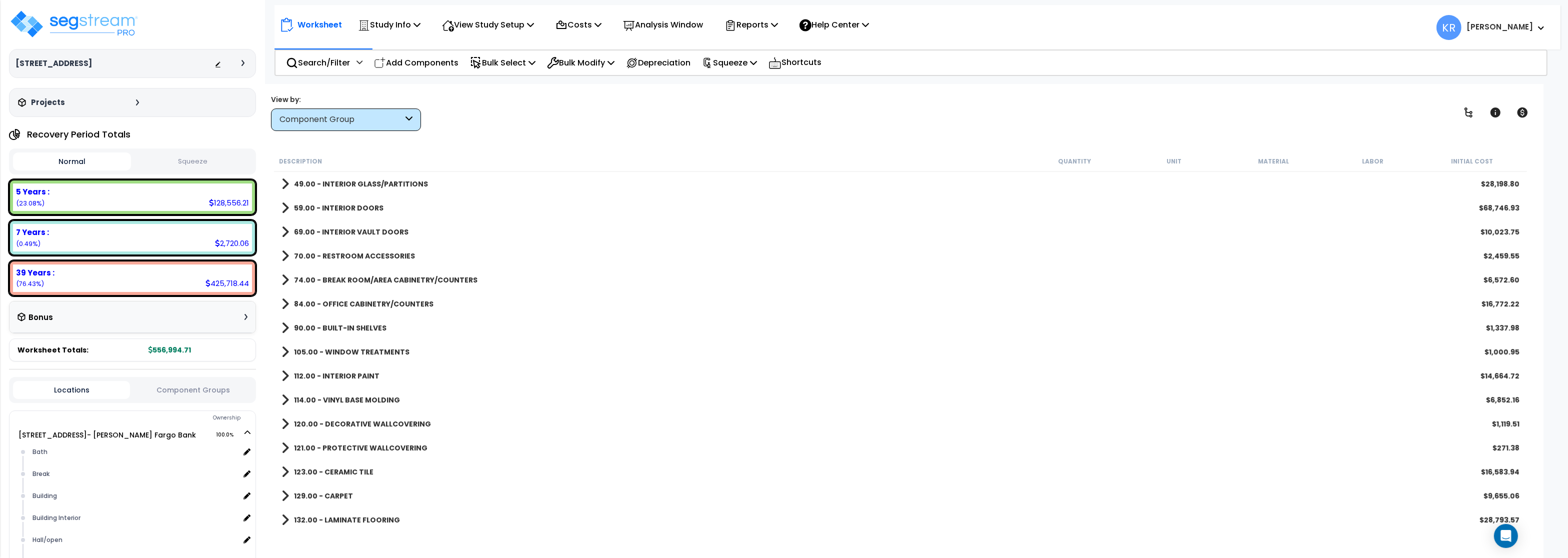
click at [352, 350] on b "105.00 - WINDOW TREATMENTS" at bounding box center [352, 352] width 116 height 10
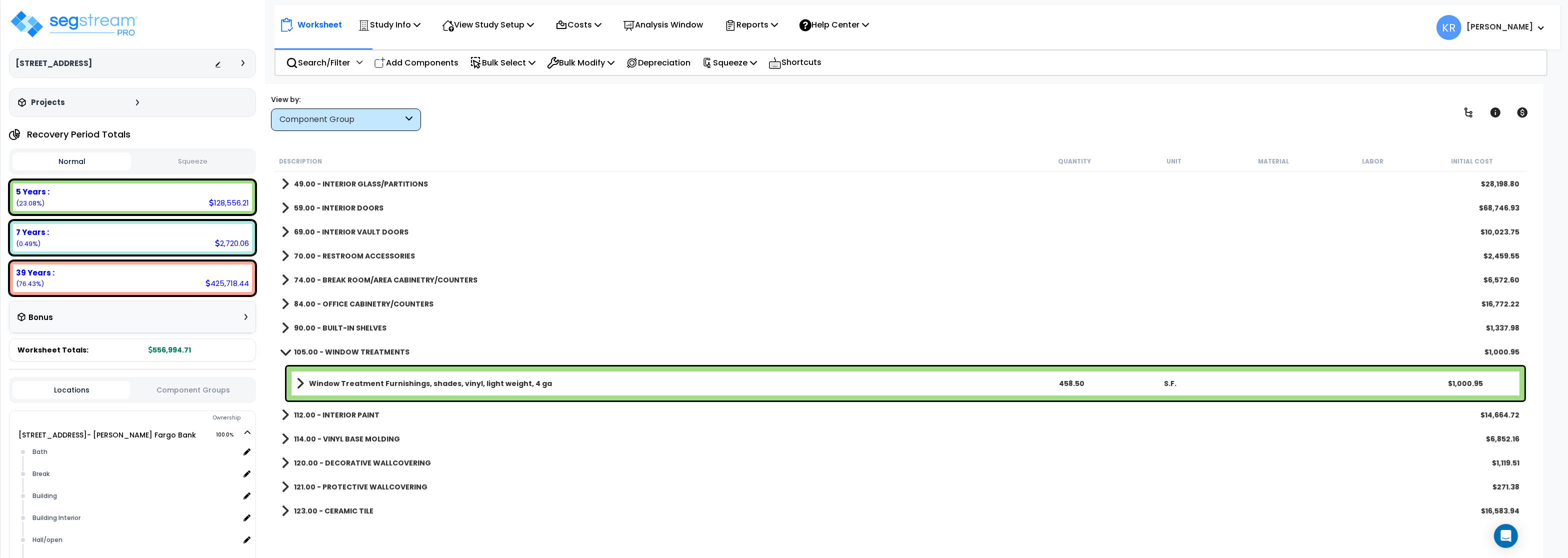
click at [352, 350] on b "105.00 - WINDOW TREATMENTS" at bounding box center [352, 352] width 116 height 10
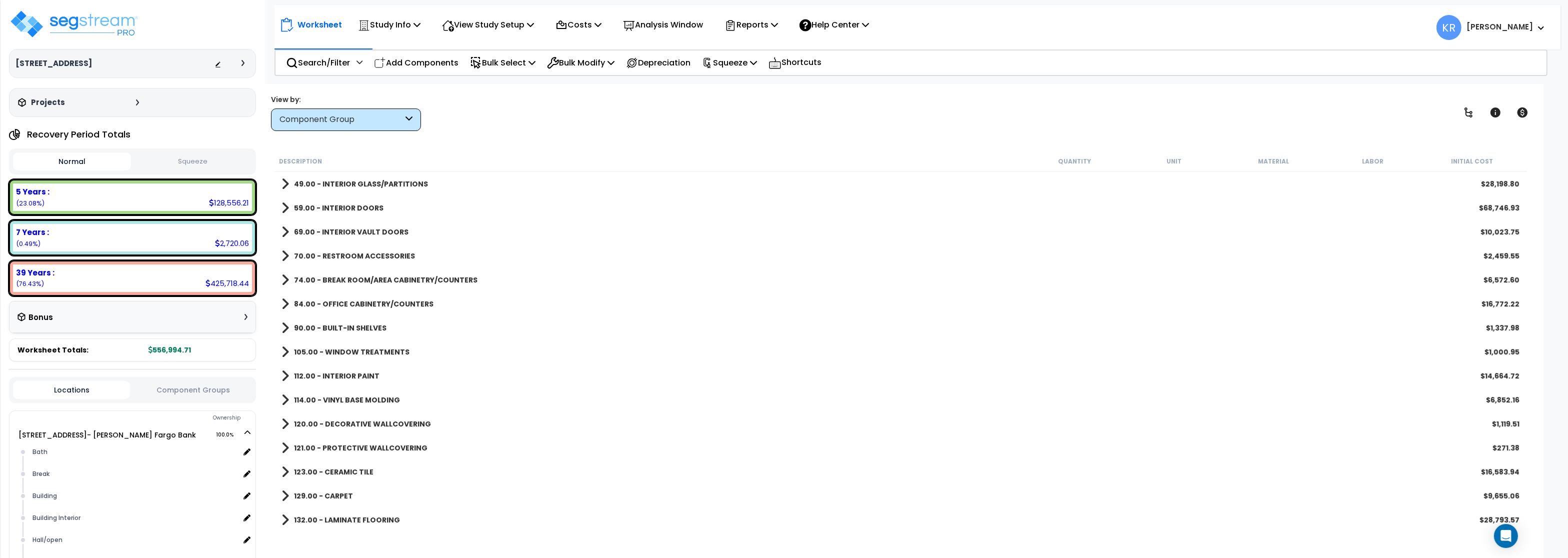
click at [352, 370] on link "112.00 - INTERIOR PAINT" at bounding box center [331, 376] width 98 height 14
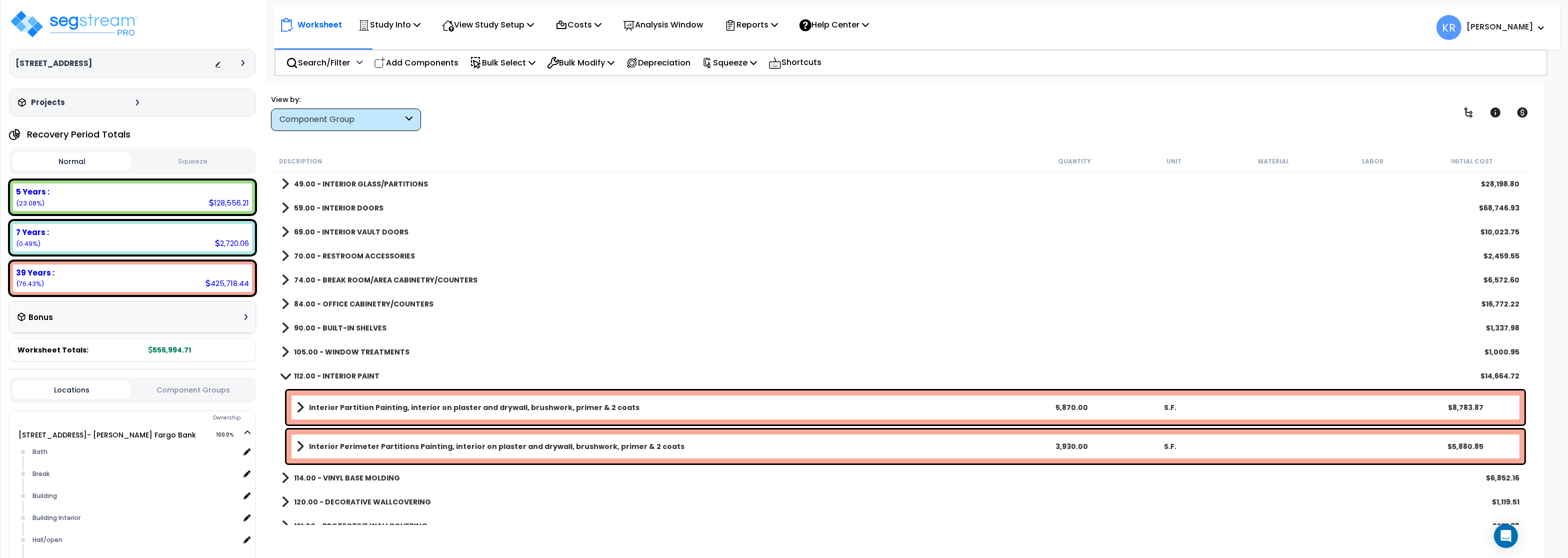
click at [352, 370] on link "112.00 - INTERIOR PAINT" at bounding box center [331, 376] width 98 height 14
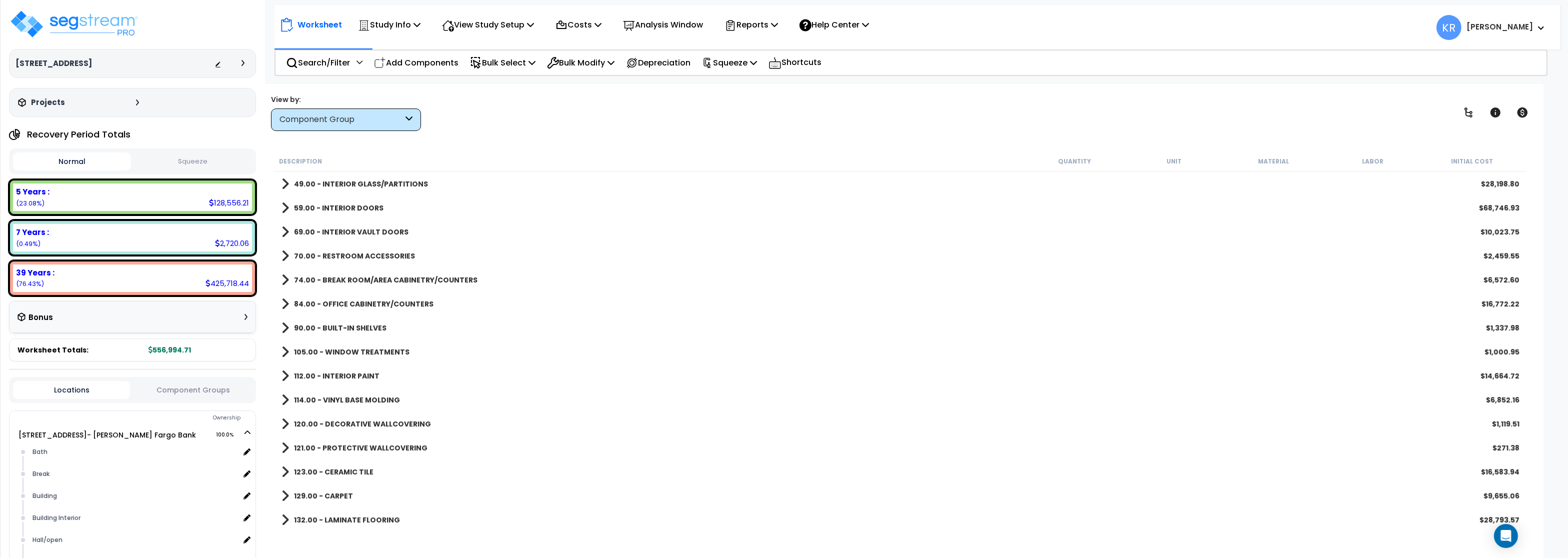
click at [354, 394] on link "114.00 - VINYL BASE MOLDING" at bounding box center [340, 400] width 118 height 14
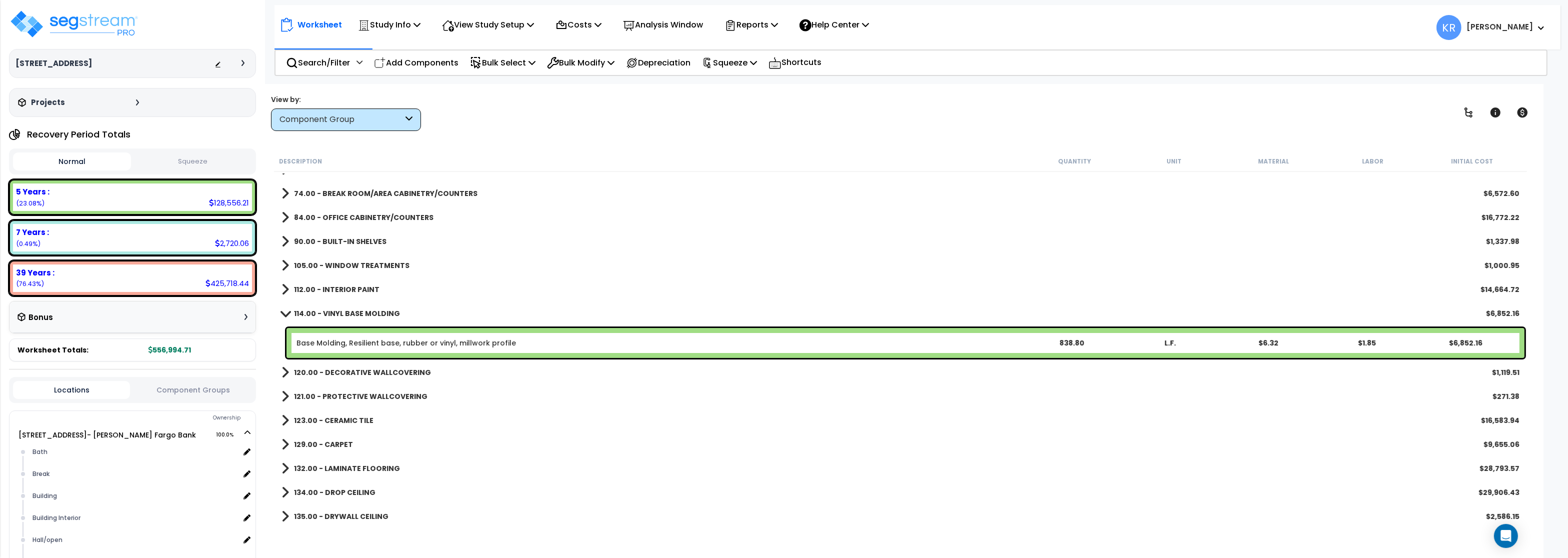
scroll to position [240, 0]
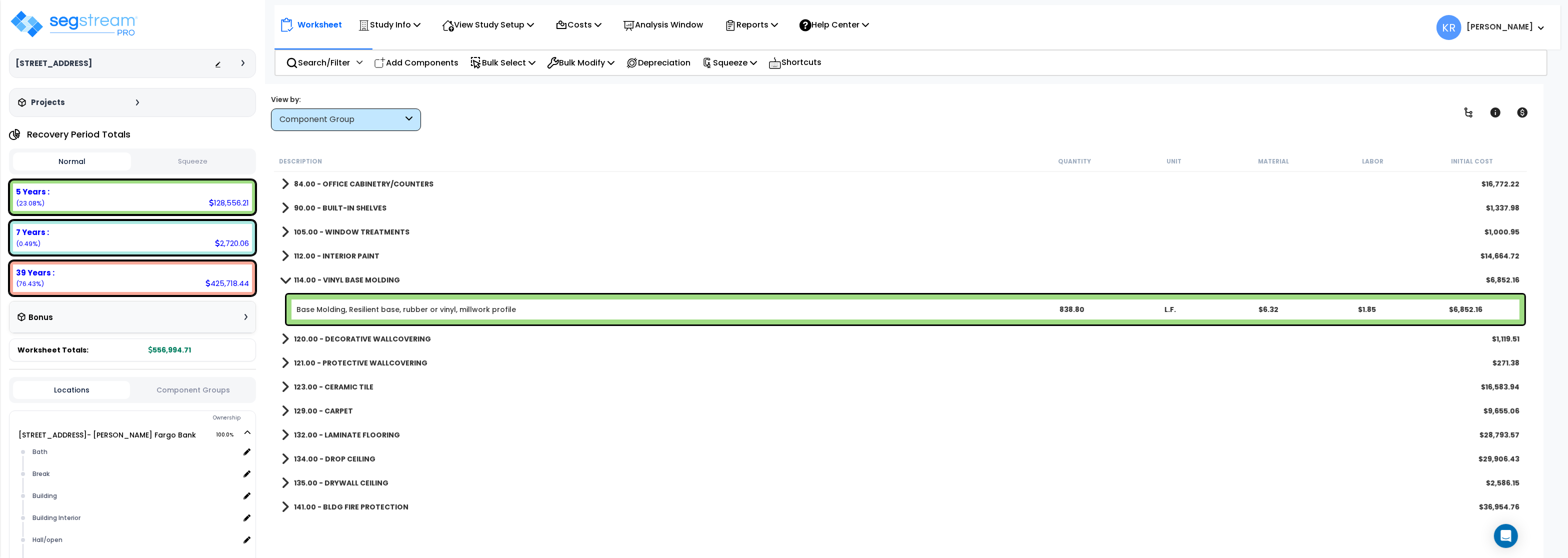
click at [360, 280] on b "114.00 - VINYL BASE MOLDING" at bounding box center [347, 280] width 106 height 10
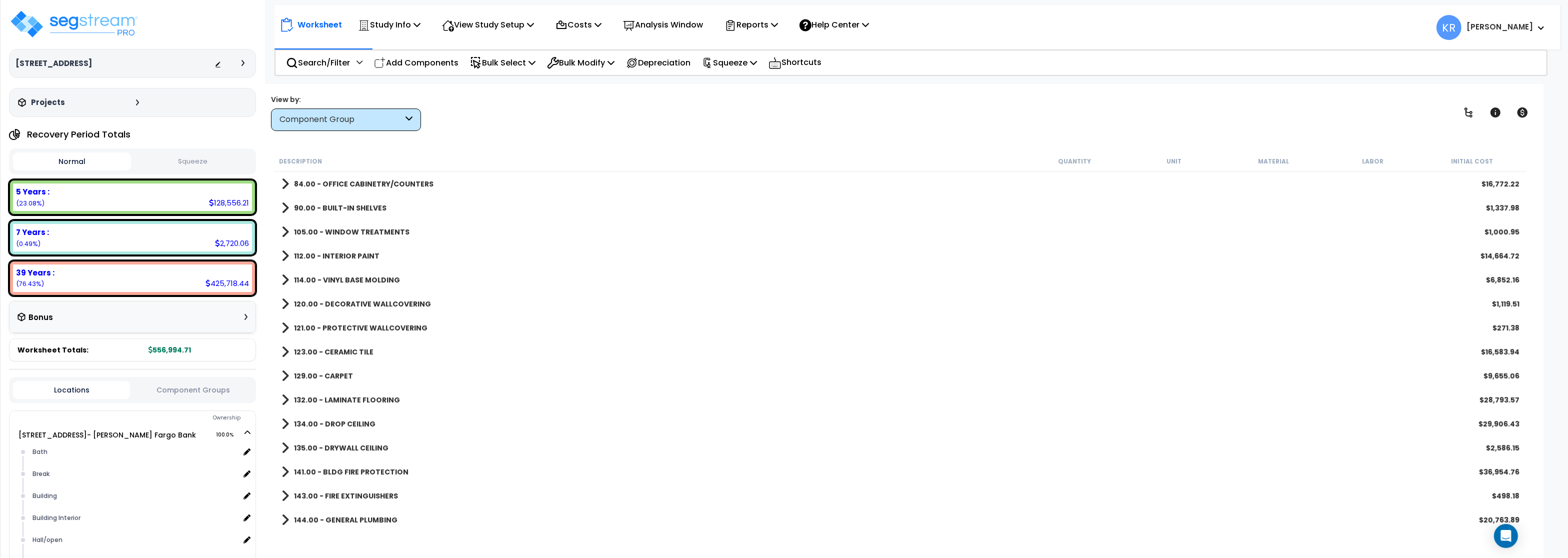
click at [366, 303] on b "120.00 - DECORATIVE WALLCOVERING" at bounding box center [362, 304] width 137 height 10
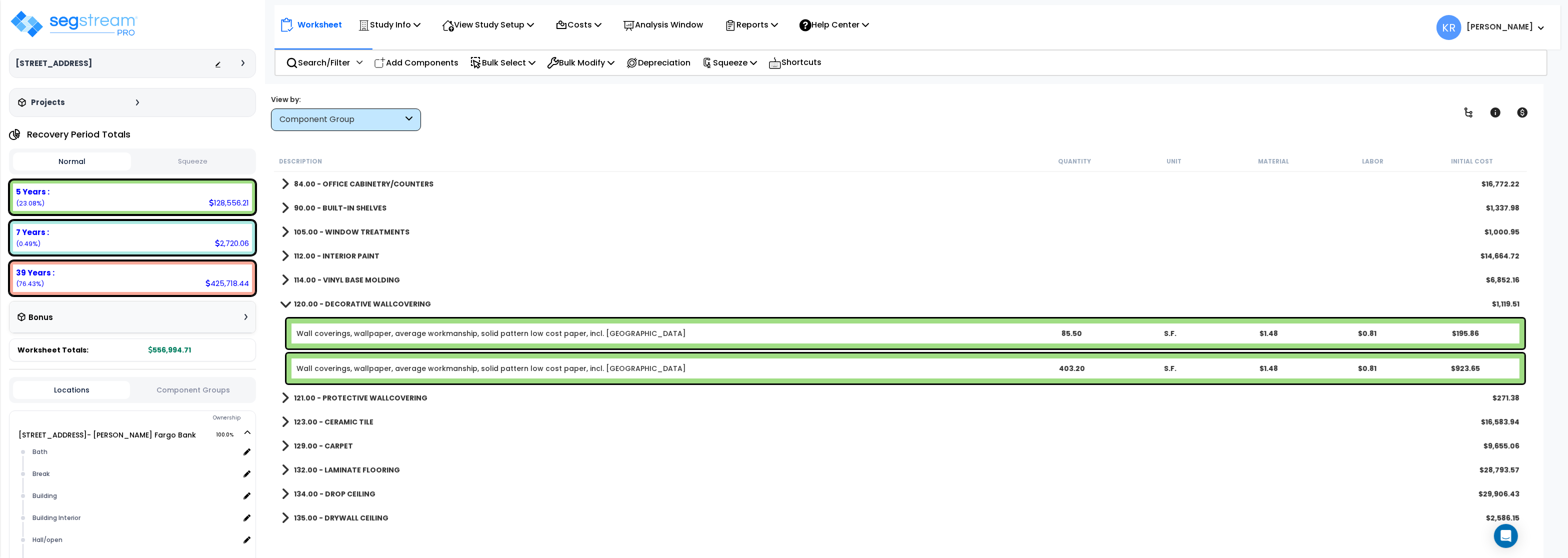
click at [366, 303] on b "120.00 - DECORATIVE WALLCOVERING" at bounding box center [362, 304] width 137 height 10
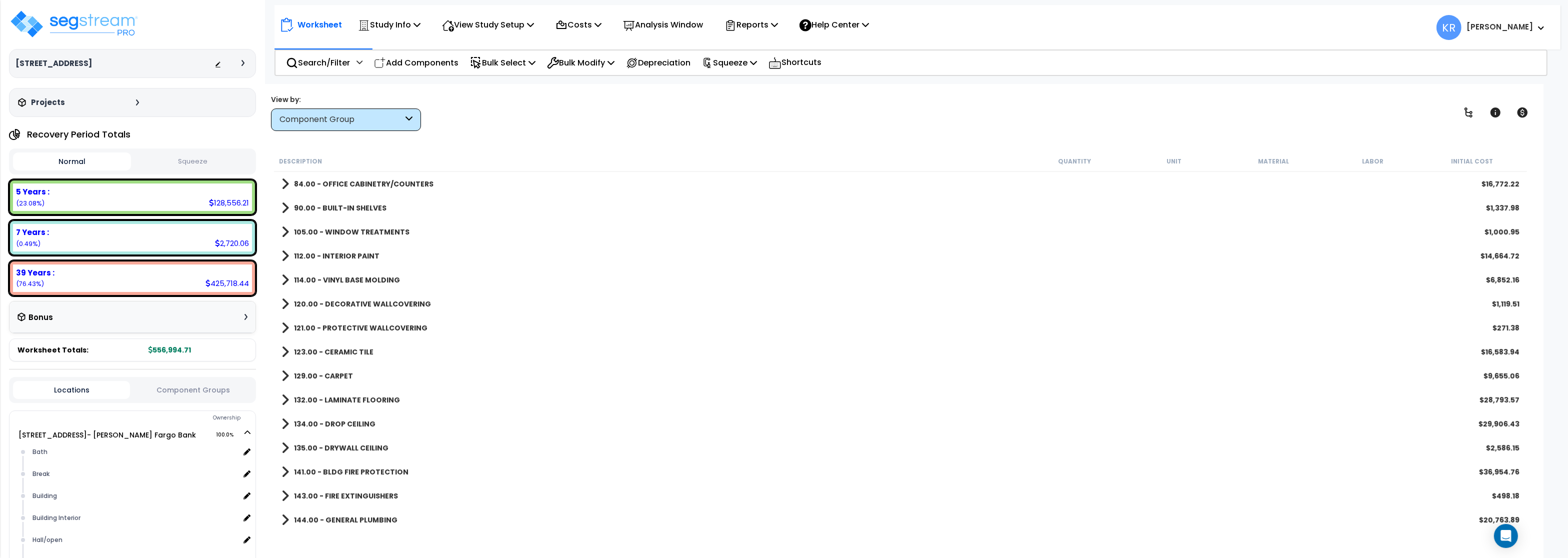
click at [365, 330] on b "121.00 - PROTECTIVE WALLCOVERING" at bounding box center [361, 328] width 134 height 10
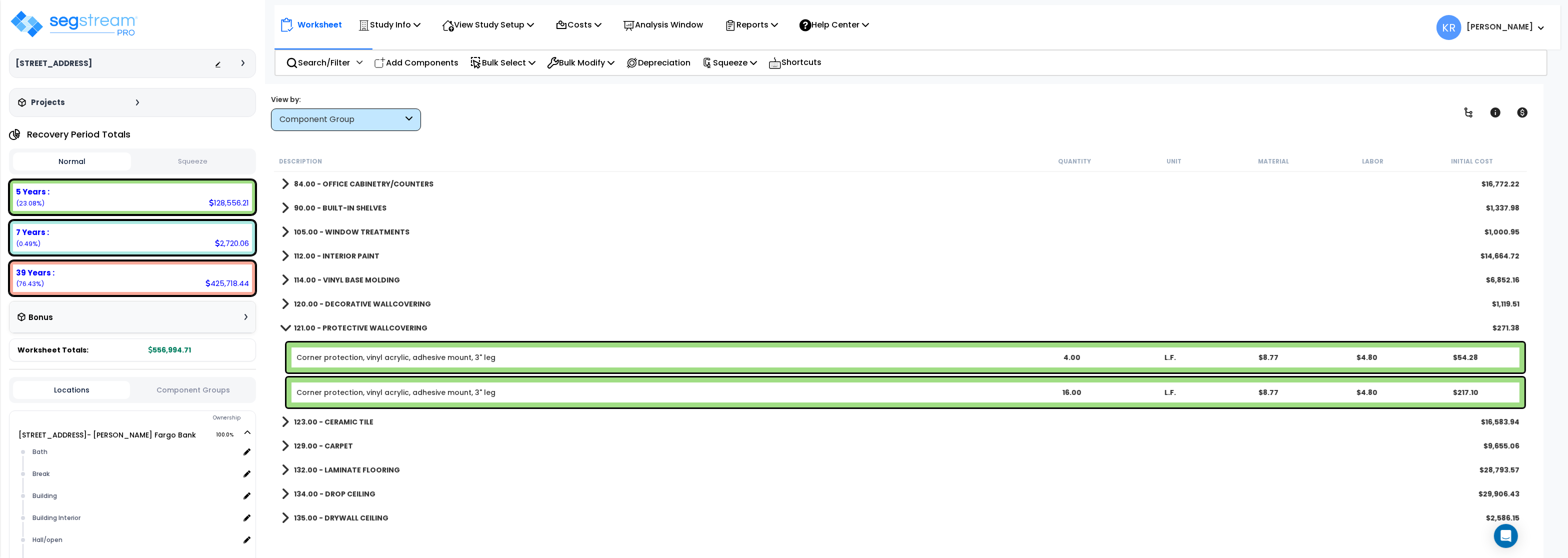
click at [365, 330] on b "121.00 - PROTECTIVE WALLCOVERING" at bounding box center [361, 328] width 134 height 10
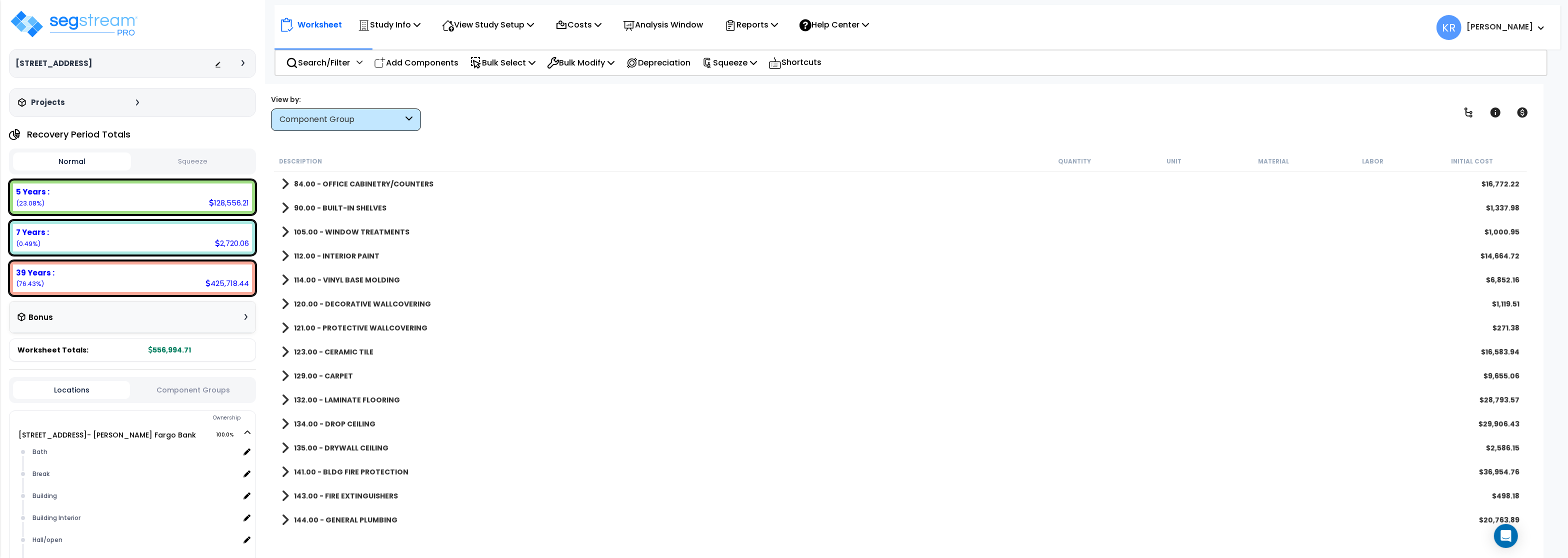
click at [359, 350] on b "123.00 - CERAMIC TILE" at bounding box center [334, 352] width 79 height 10
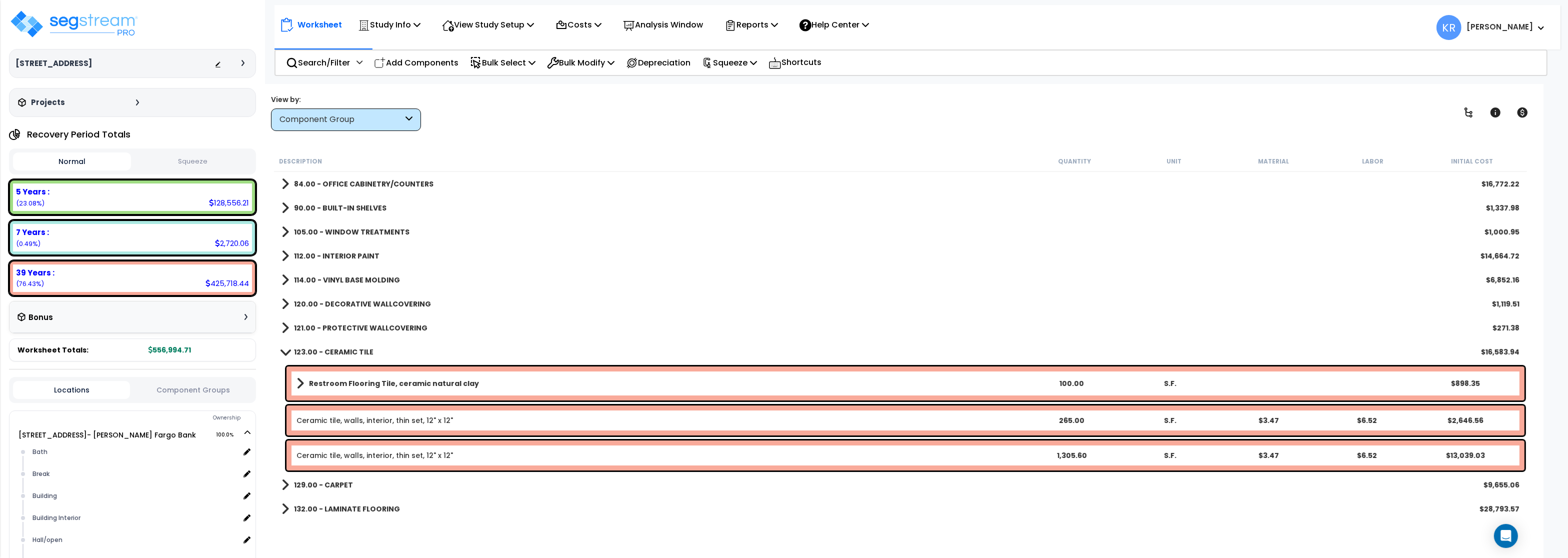
click at [359, 350] on b "123.00 - CERAMIC TILE" at bounding box center [334, 352] width 79 height 10
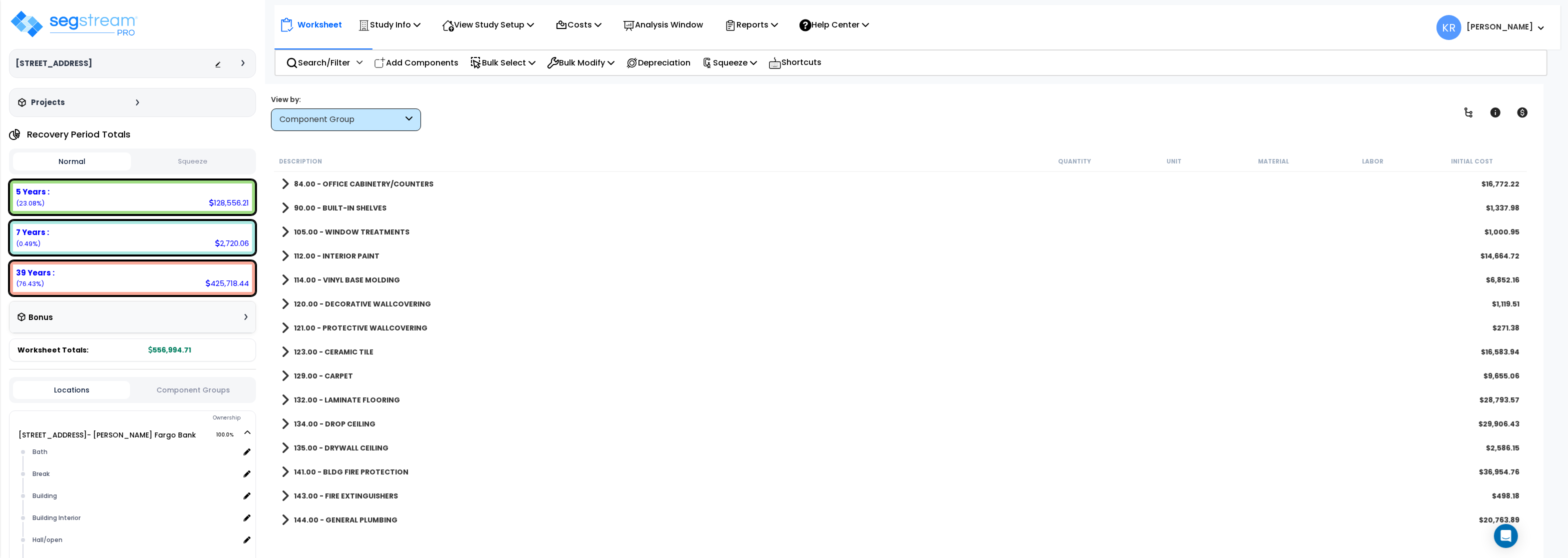
click at [347, 369] on div "129.00 - CARPET $9,655.06" at bounding box center [901, 376] width 1248 height 24
click at [342, 375] on b "129.00 - CARPET" at bounding box center [323, 376] width 59 height 10
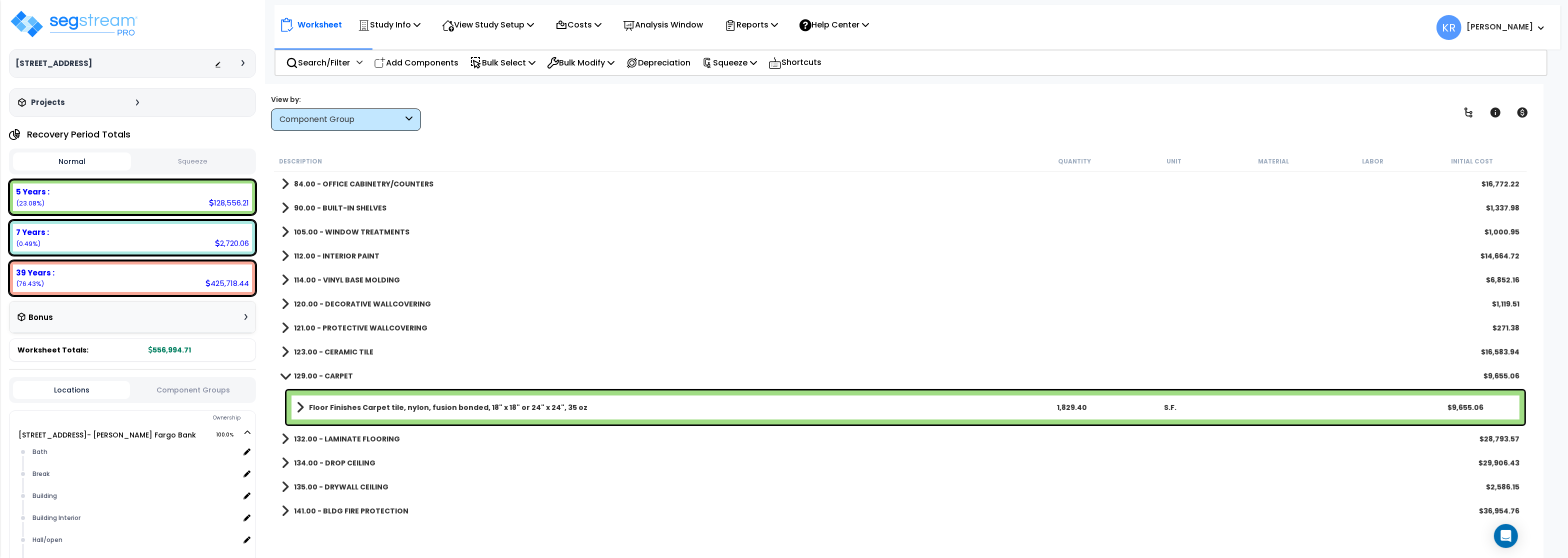
click at [342, 375] on b "129.00 - CARPET" at bounding box center [323, 376] width 59 height 10
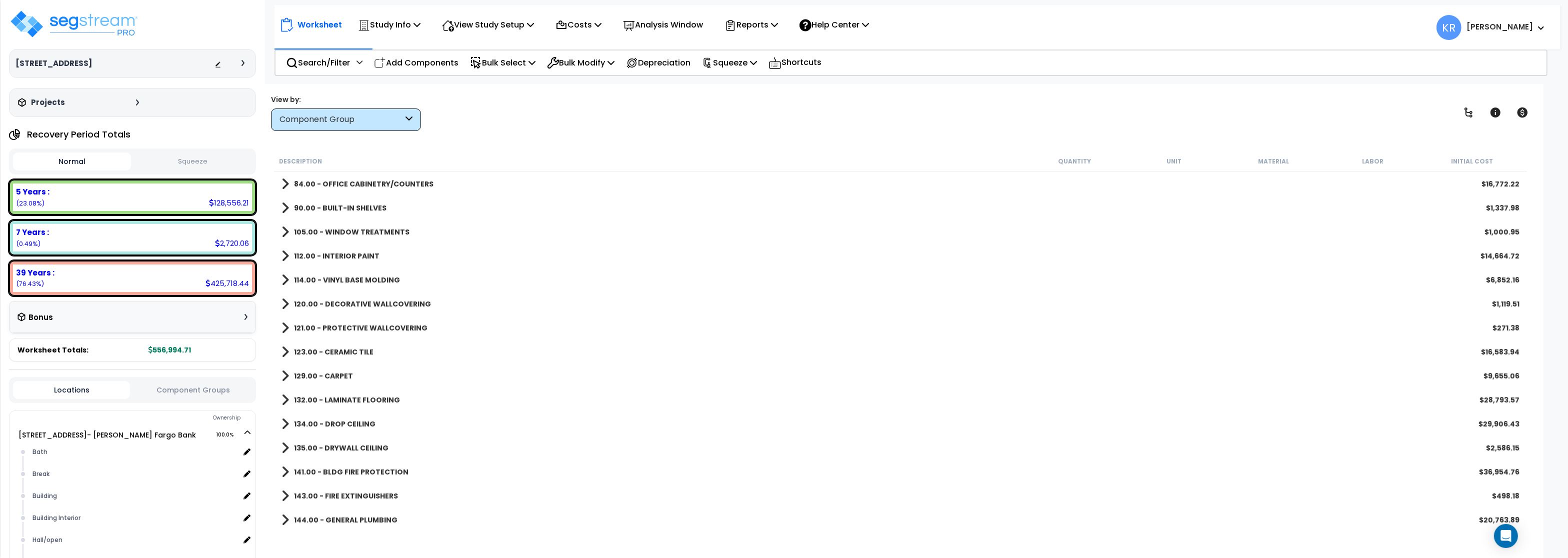
click at [342, 402] on b "132.00 - LAMINATE FLOORING" at bounding box center [347, 400] width 106 height 10
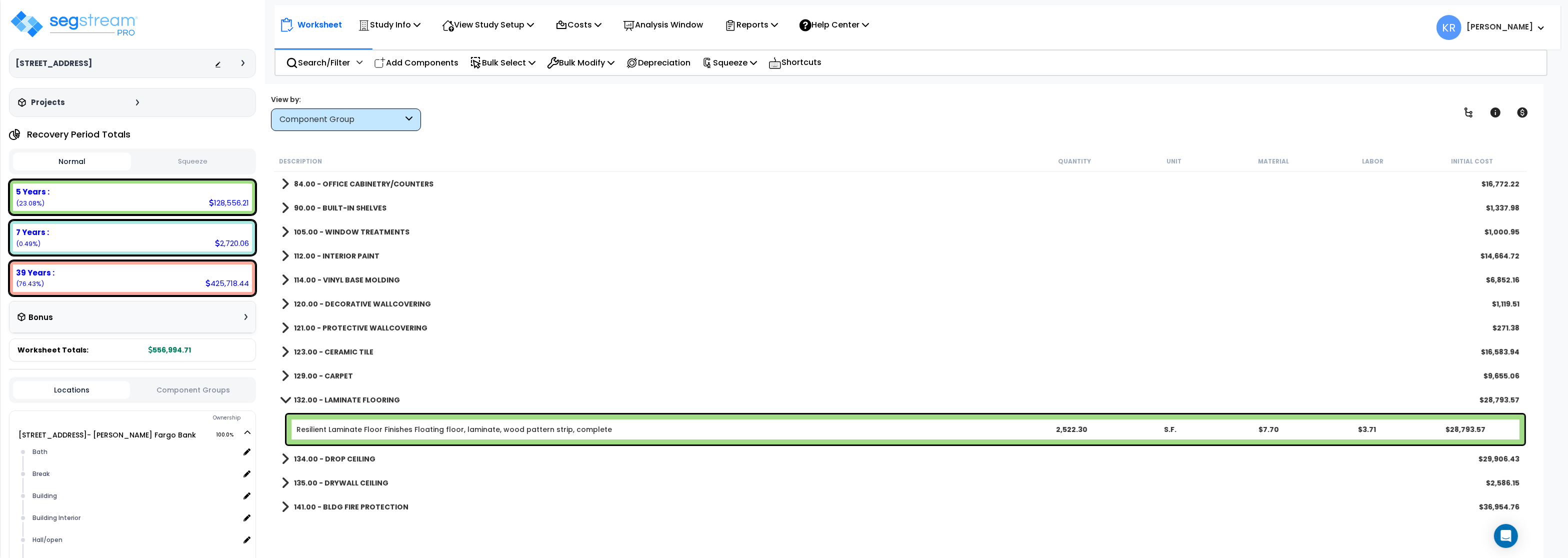
click at [342, 397] on b "132.00 - LAMINATE FLOORING" at bounding box center [347, 400] width 106 height 10
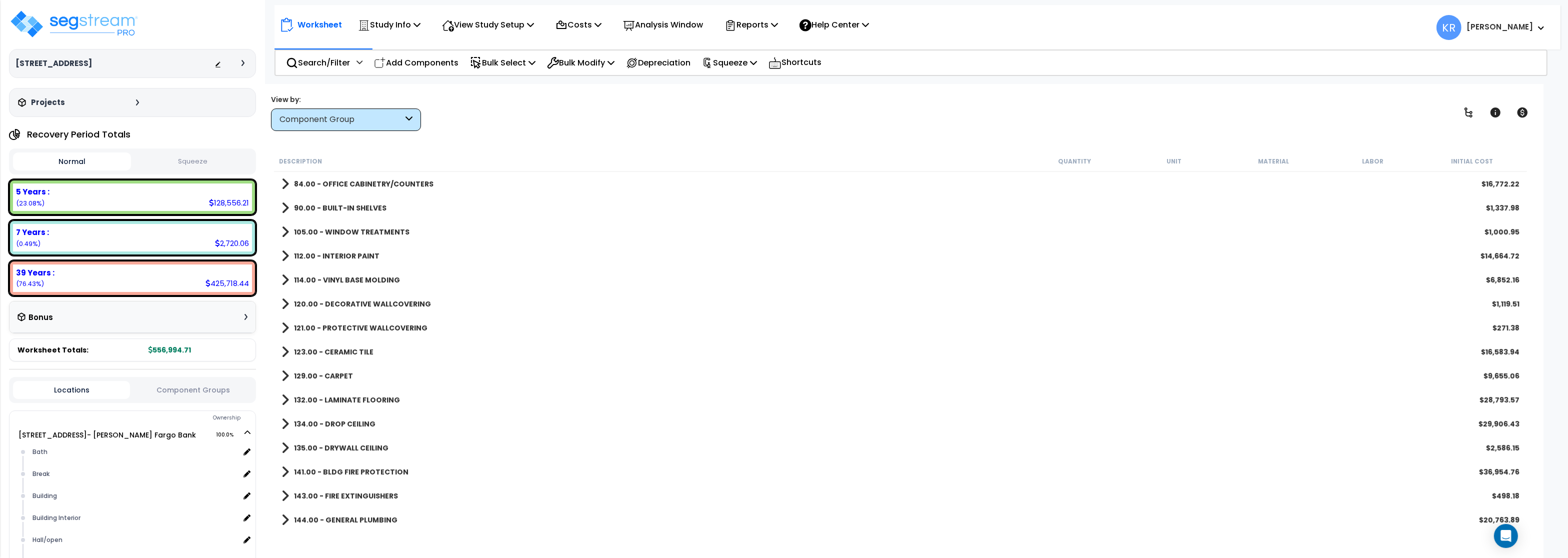
click at [336, 424] on b "134.00 - DROP CEILING" at bounding box center [335, 424] width 82 height 10
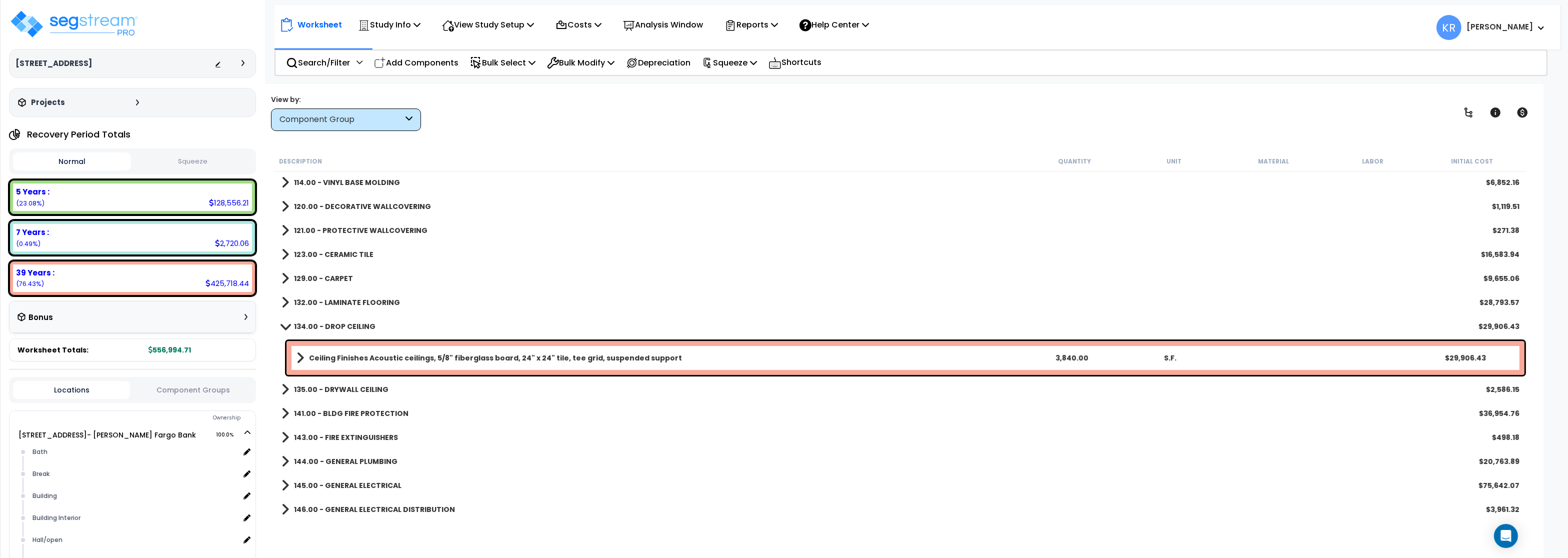
scroll to position [360, 0]
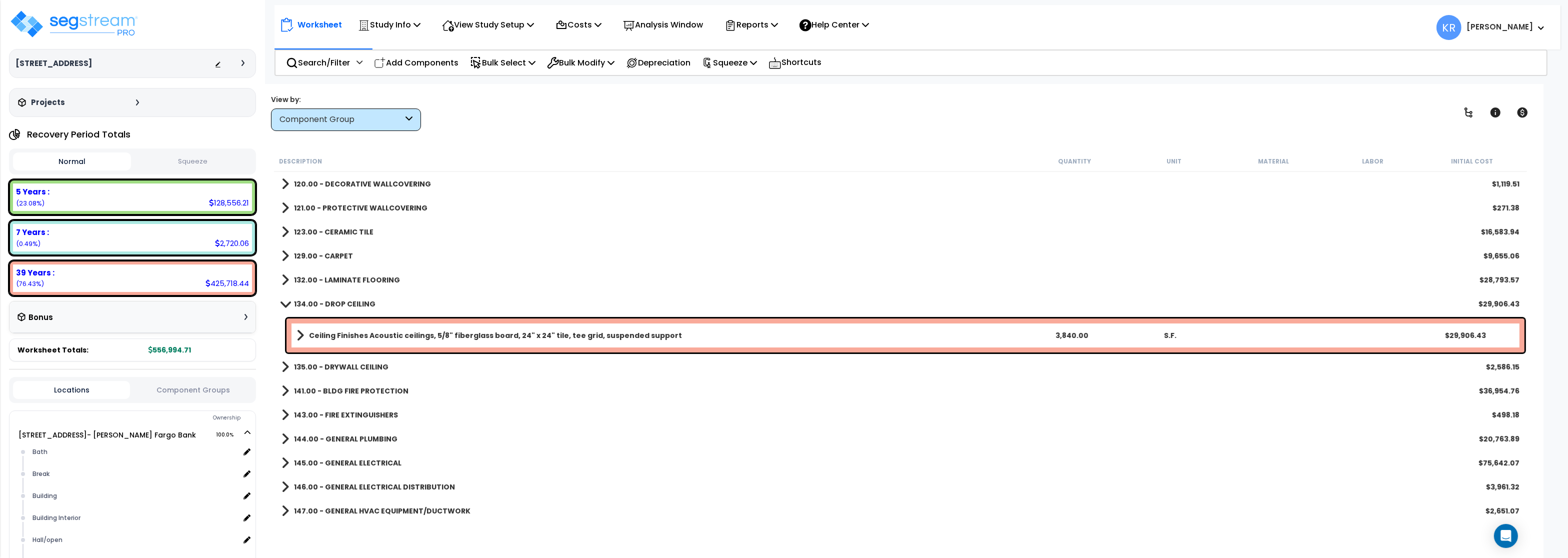
click at [333, 301] on b "134.00 - DROP CEILING" at bounding box center [335, 304] width 82 height 10
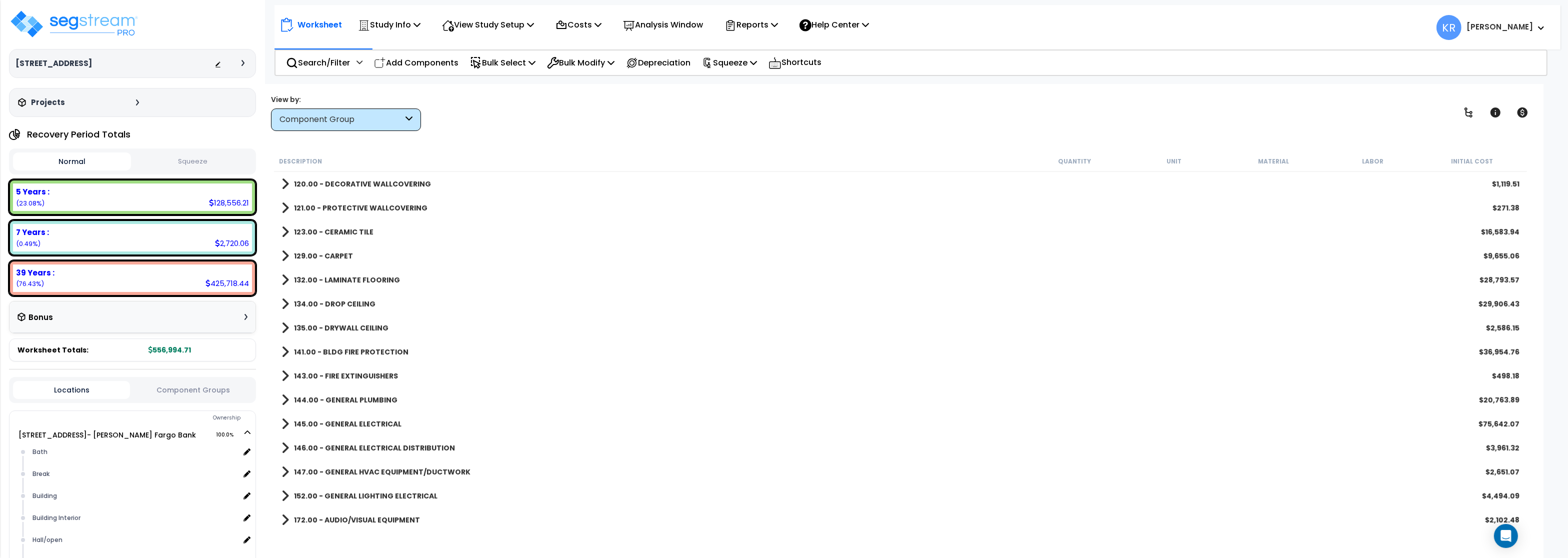
click at [336, 327] on b "135.00 - DRYWALL CEILING" at bounding box center [341, 328] width 95 height 10
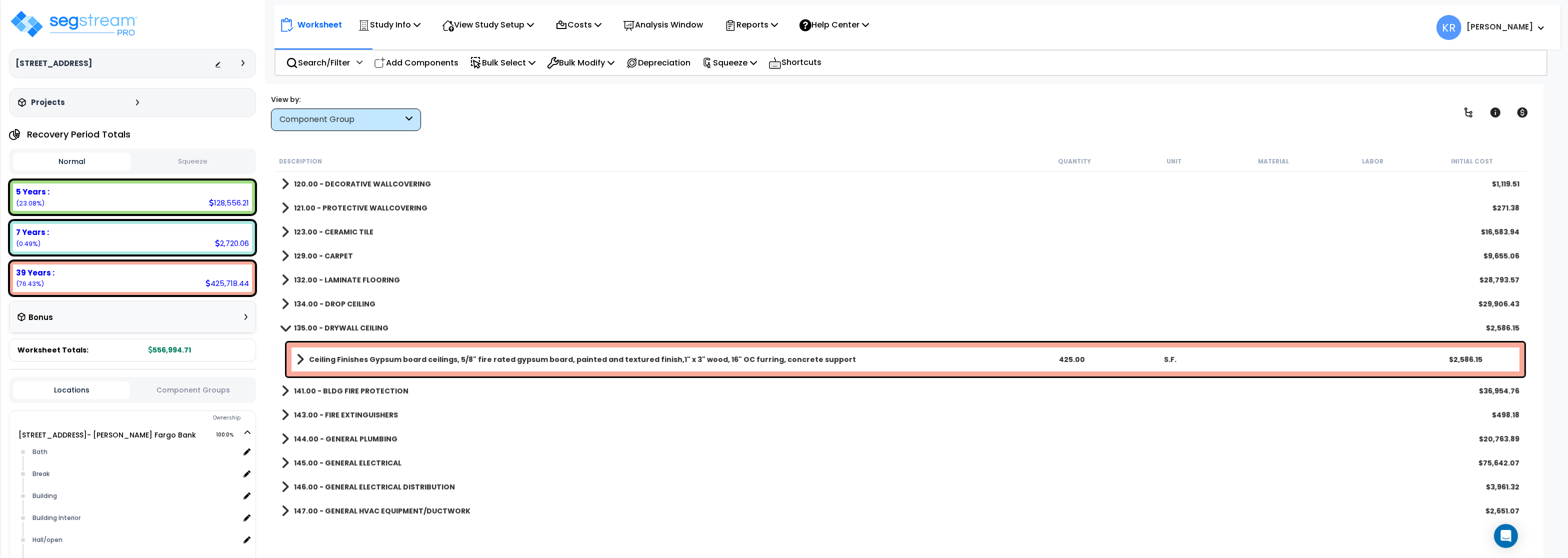
click at [336, 327] on b "135.00 - DRYWALL CEILING" at bounding box center [341, 328] width 95 height 10
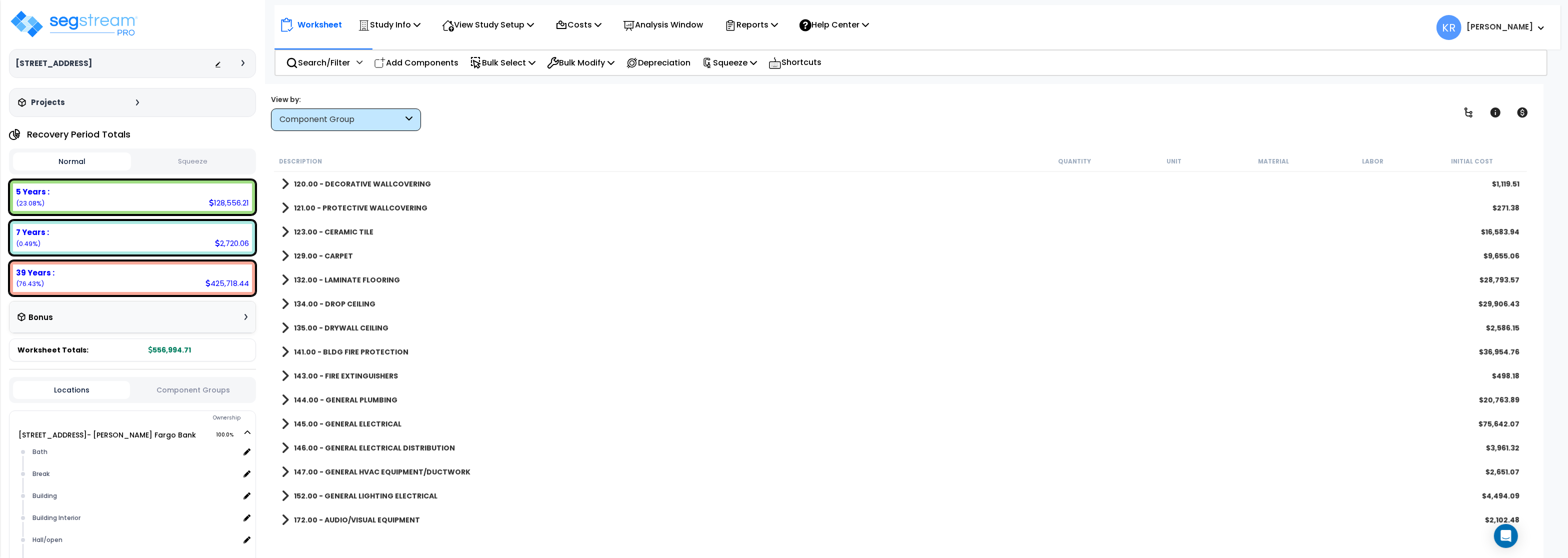
click at [343, 356] on b "141.00 - BLDG FIRE PROTECTION" at bounding box center [351, 352] width 115 height 10
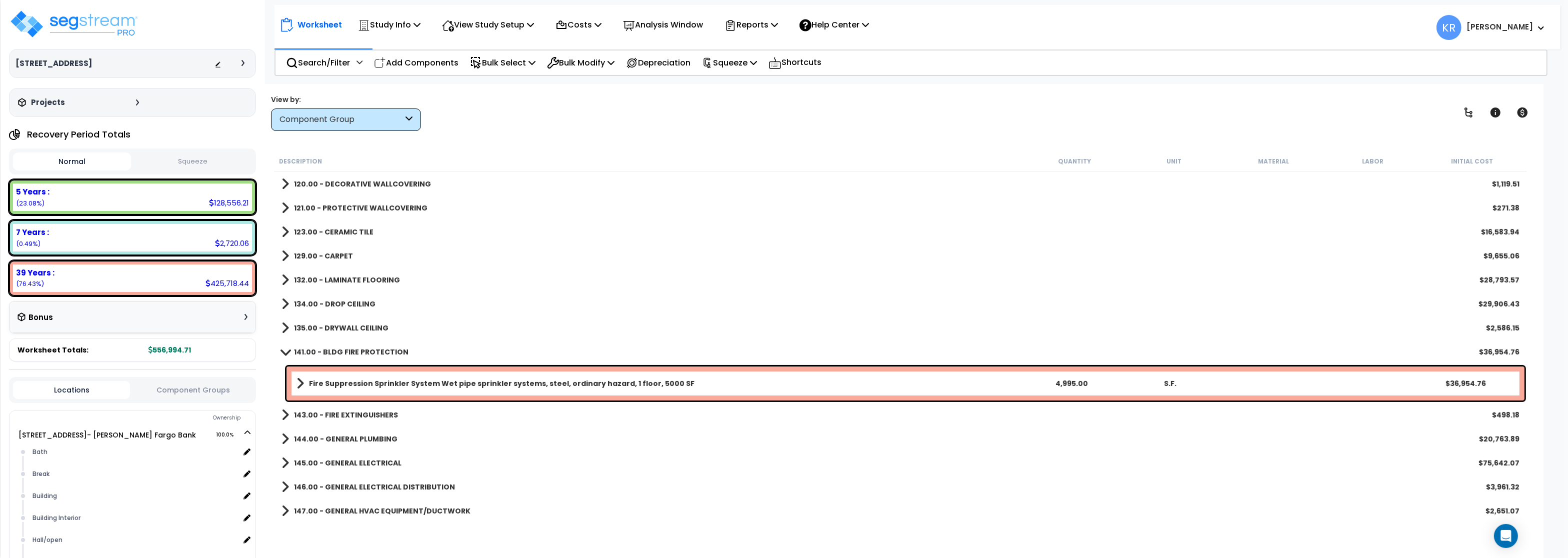
click at [343, 354] on b "141.00 - BLDG FIRE PROTECTION" at bounding box center [351, 352] width 115 height 10
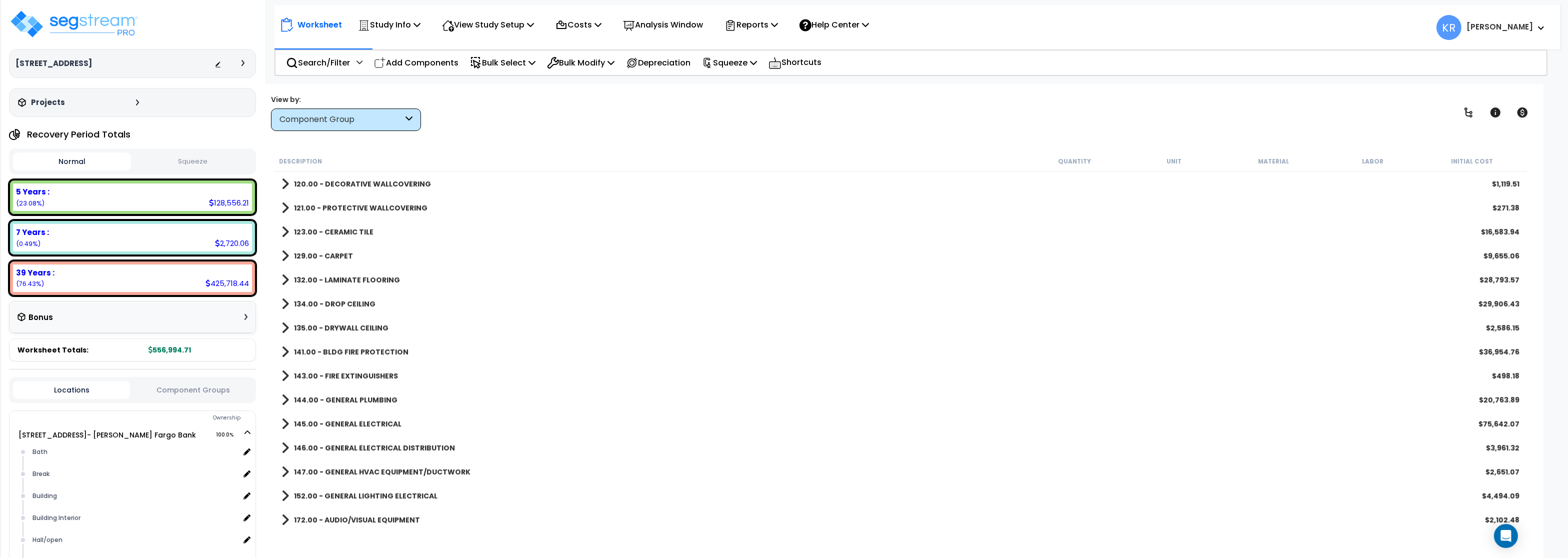
click at [340, 381] on link "143.00 - FIRE EXTINGUISHERS" at bounding box center [340, 376] width 116 height 14
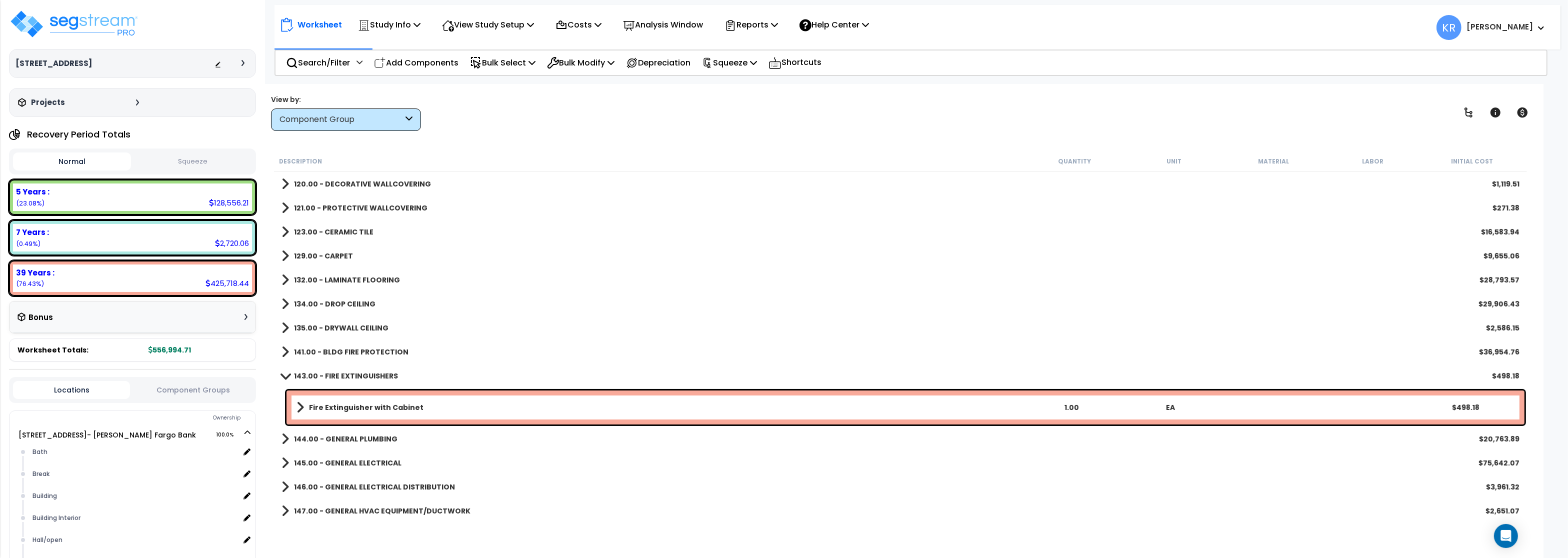
click at [340, 377] on b "143.00 - FIRE EXTINGUISHERS" at bounding box center [346, 376] width 104 height 10
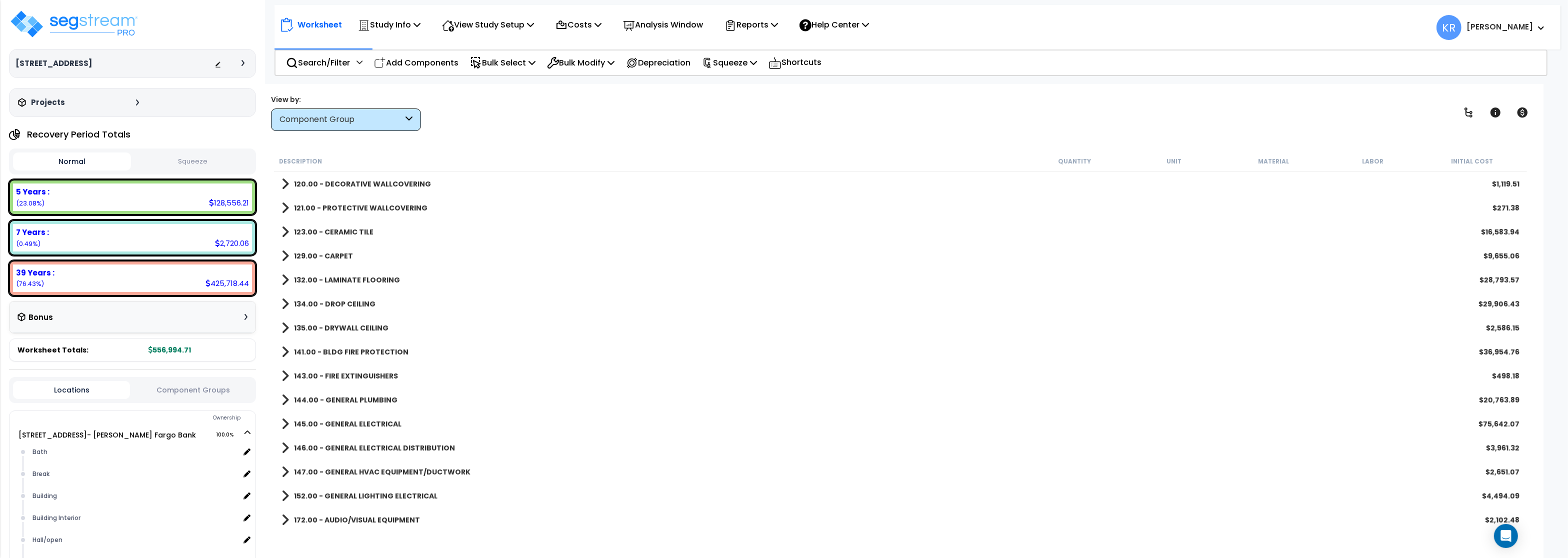
click at [339, 394] on link "144.00 - GENERAL PLUMBING" at bounding box center [339, 400] width 116 height 14
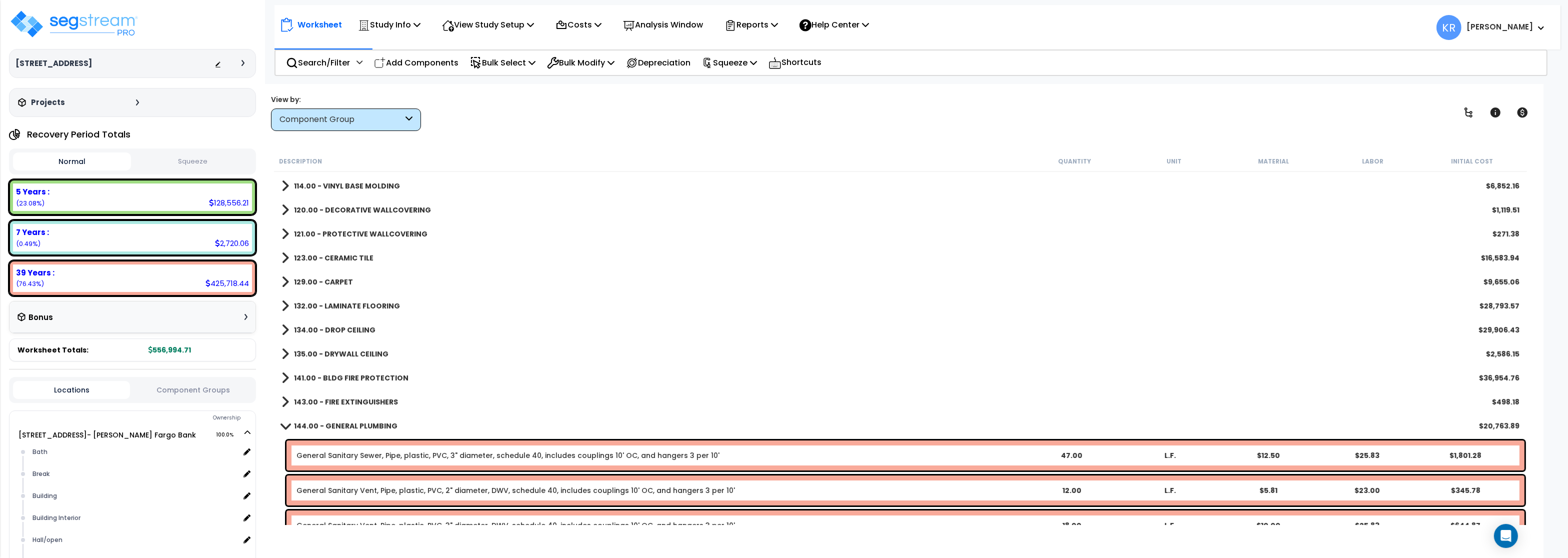
scroll to position [300, 0]
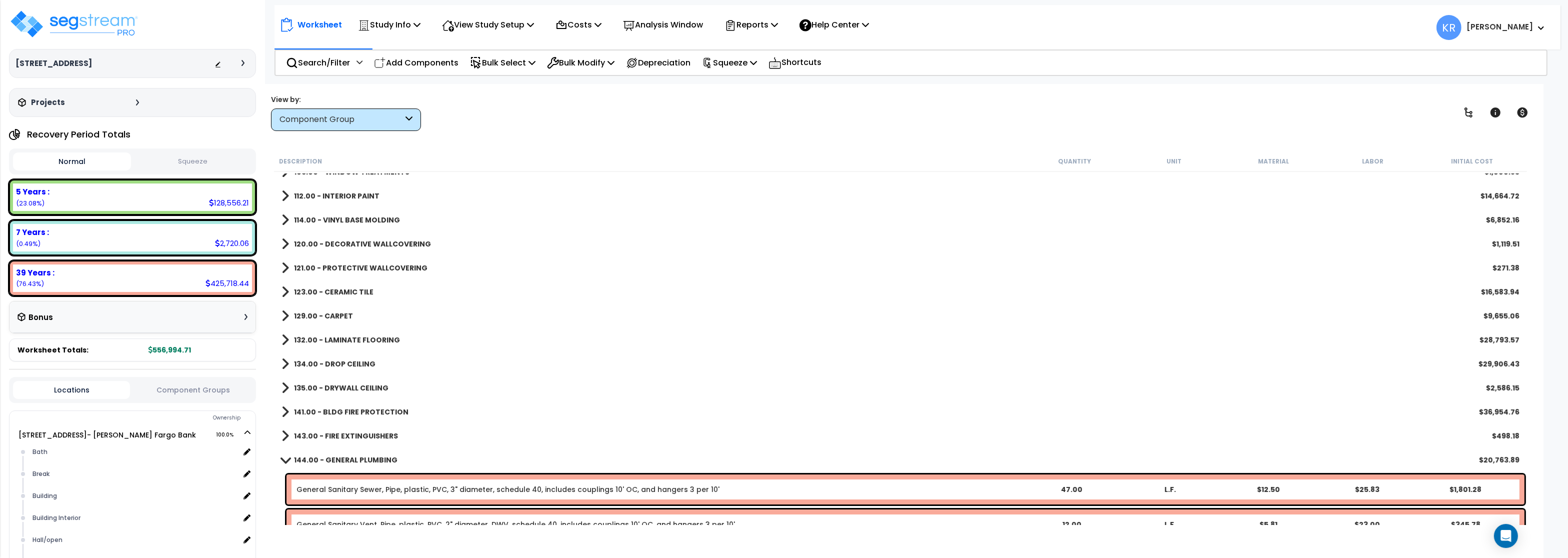
click at [332, 454] on link "144.00 - GENERAL PLUMBING" at bounding box center [339, 460] width 116 height 14
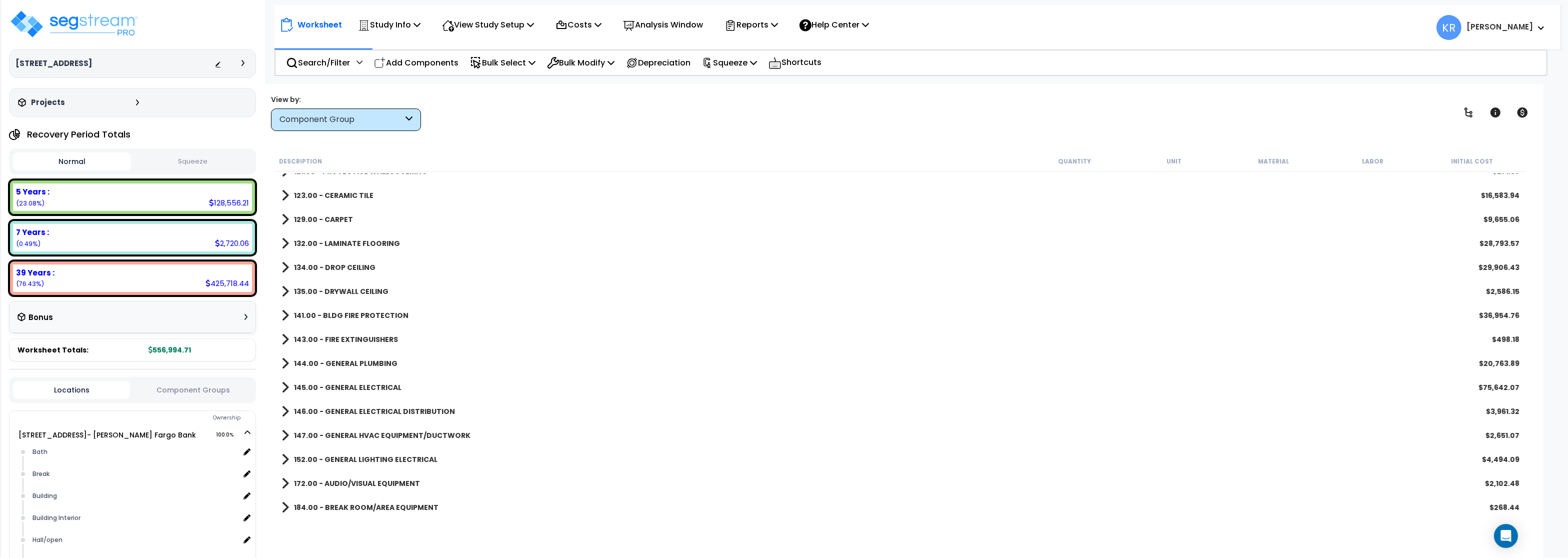
scroll to position [539, 0]
click at [350, 243] on b "145.00 - GENERAL ELECTRICAL" at bounding box center [348, 244] width 108 height 10
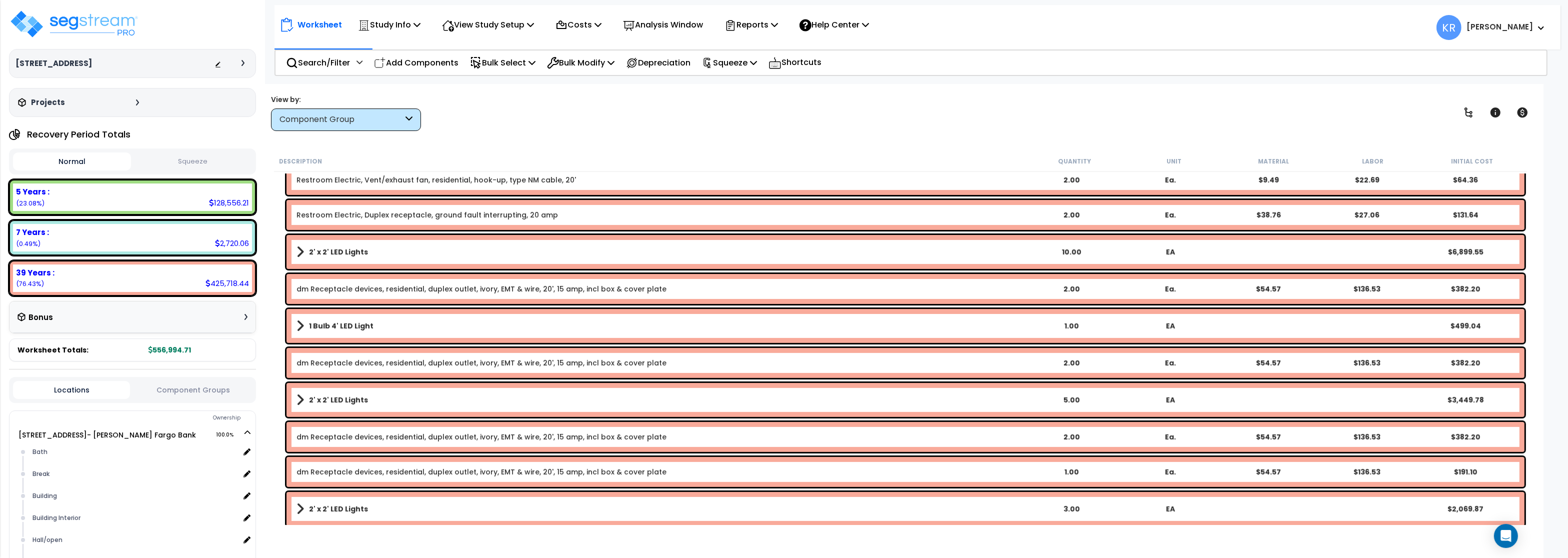
scroll to position [659, 0]
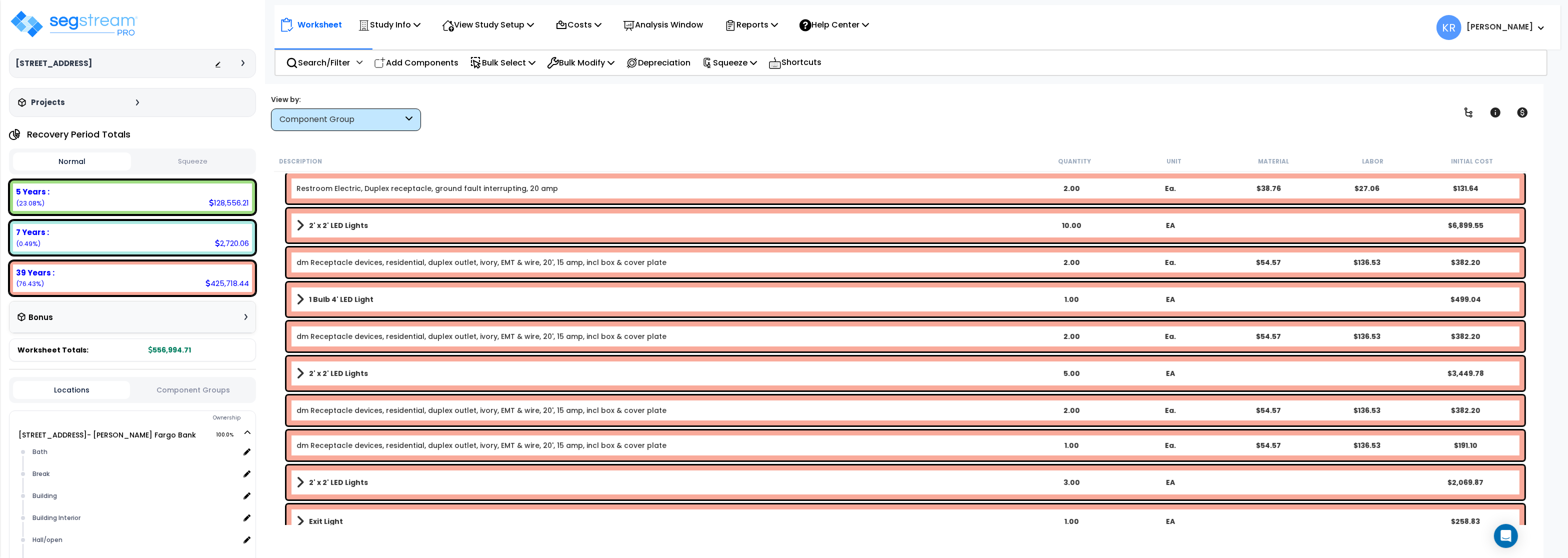
click at [309, 221] on link "2' x 2' LED Lights" at bounding box center [659, 225] width 726 height 14
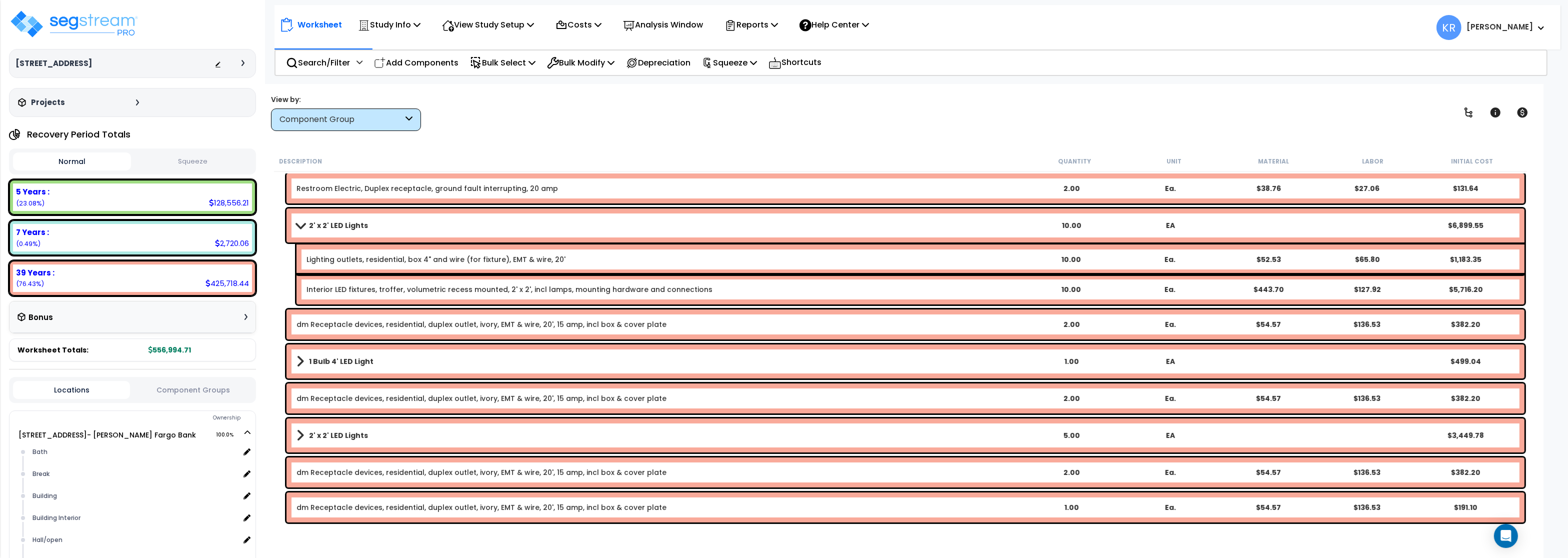
click at [323, 228] on b "2' x 2' LED Lights" at bounding box center [338, 225] width 59 height 10
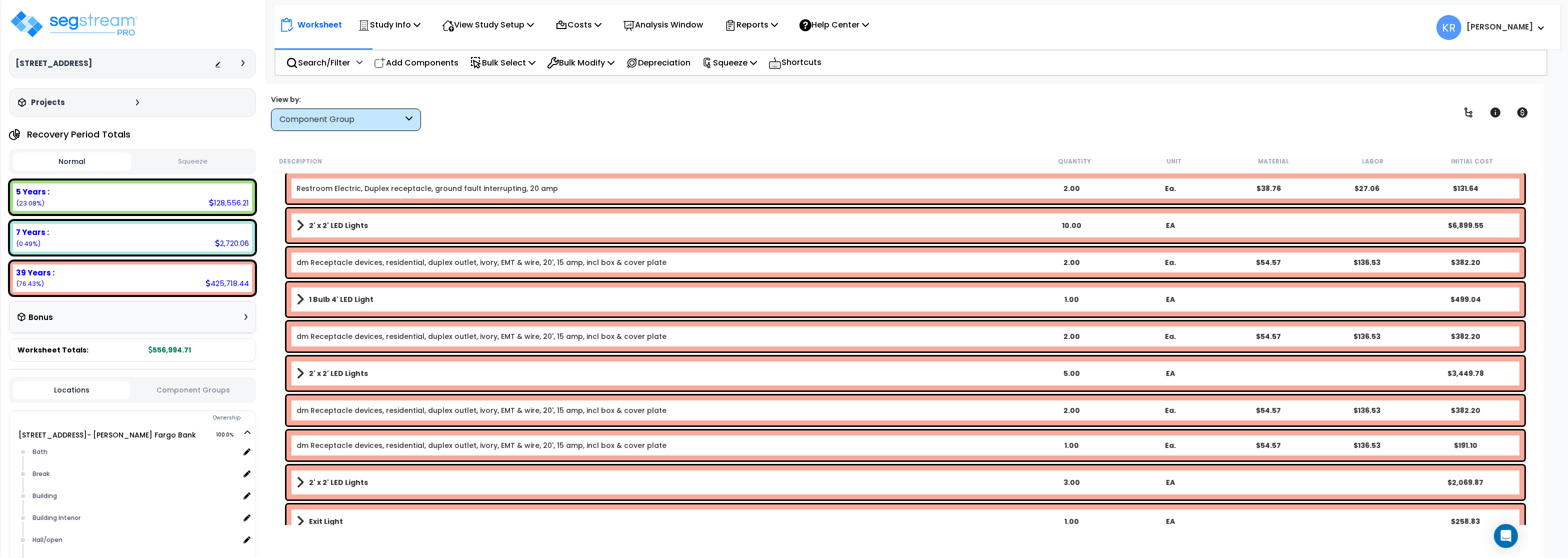
click at [323, 228] on b "2' x 2' LED Lights" at bounding box center [338, 225] width 59 height 10
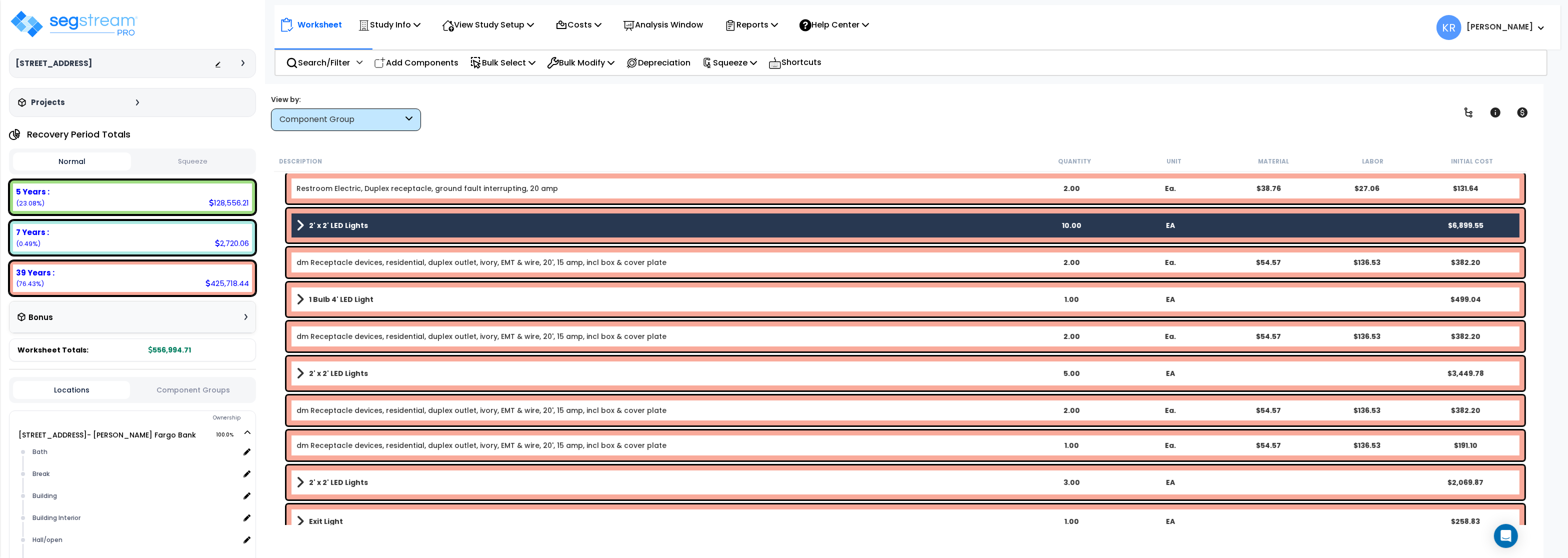
click at [331, 299] on b "1 Bulb 4' LED Light" at bounding box center [341, 299] width 64 height 10
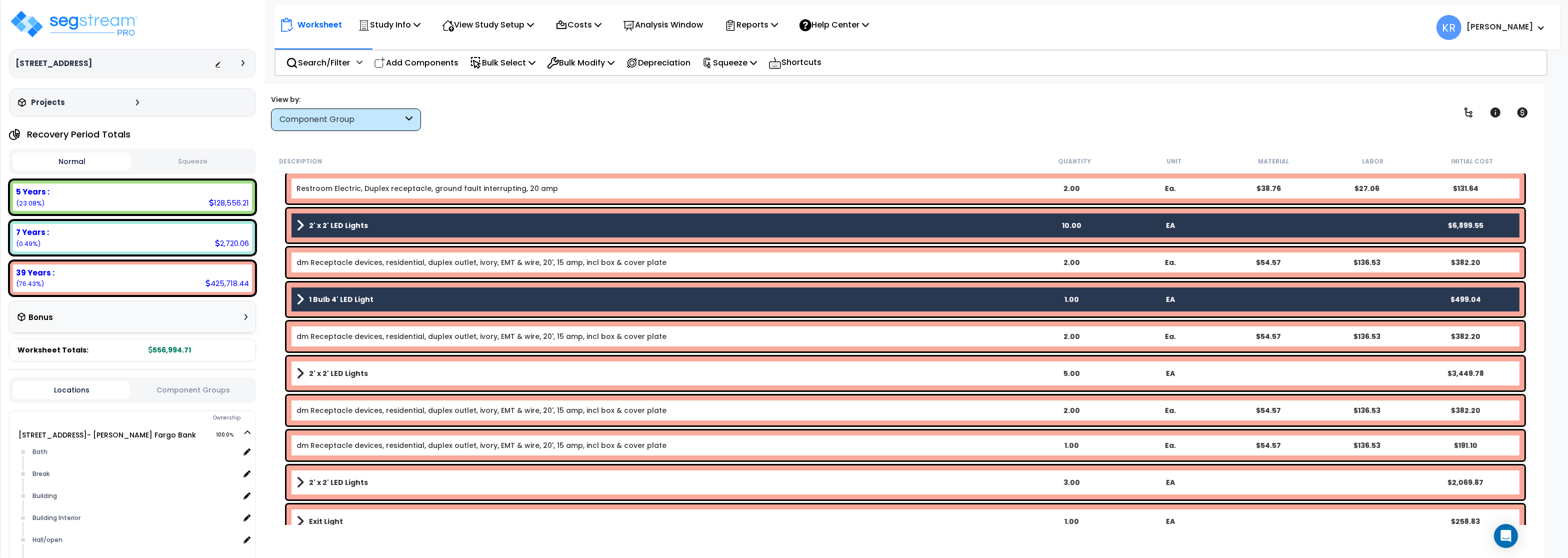
click at [330, 374] on b "2' x 2' LED Lights" at bounding box center [338, 373] width 59 height 10
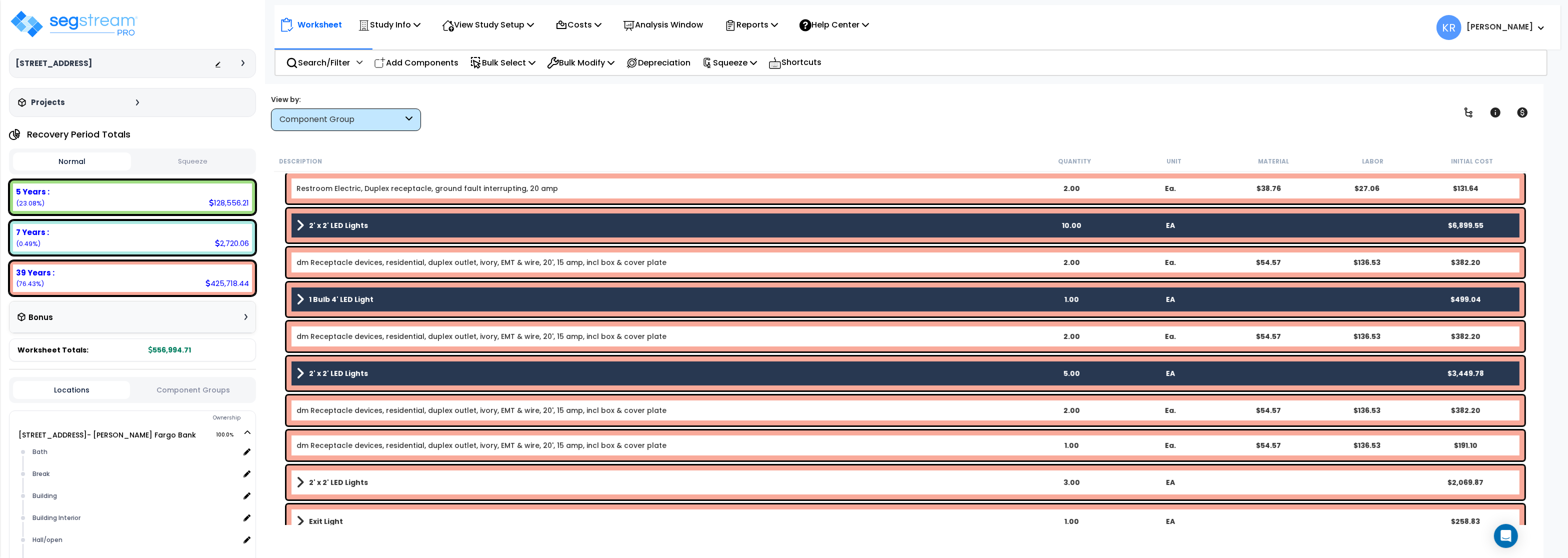
click at [310, 479] on b "2' x 2' LED Lights" at bounding box center [338, 483] width 59 height 10
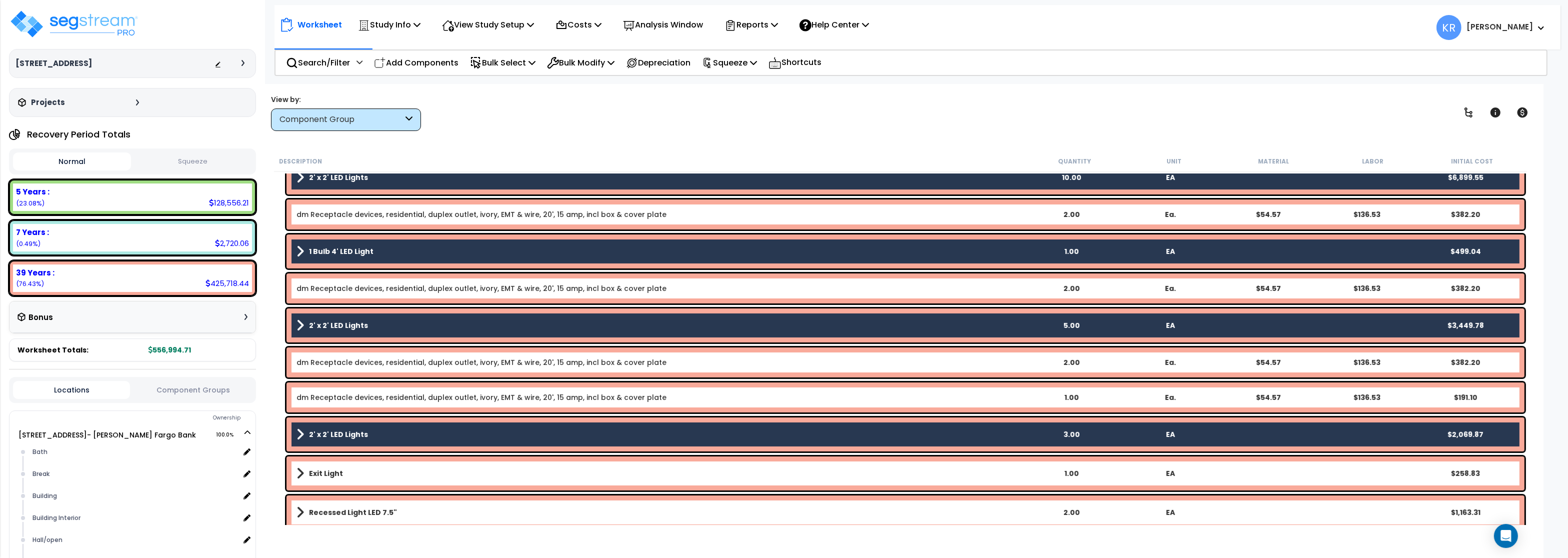
scroll to position [779, 0]
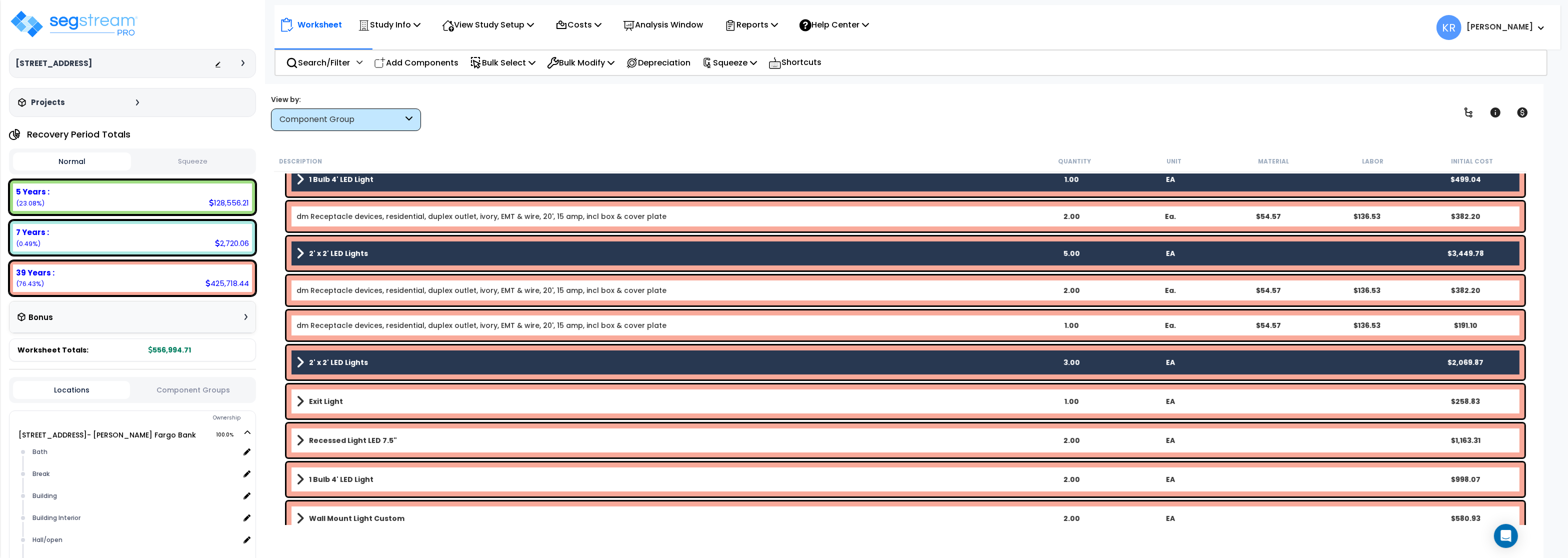
click at [339, 394] on div "Exit Light 1.00 EA $258.83" at bounding box center [906, 401] width 1238 height 34
click at [332, 438] on b "Recessed Light LED 7.5"" at bounding box center [353, 440] width 88 height 10
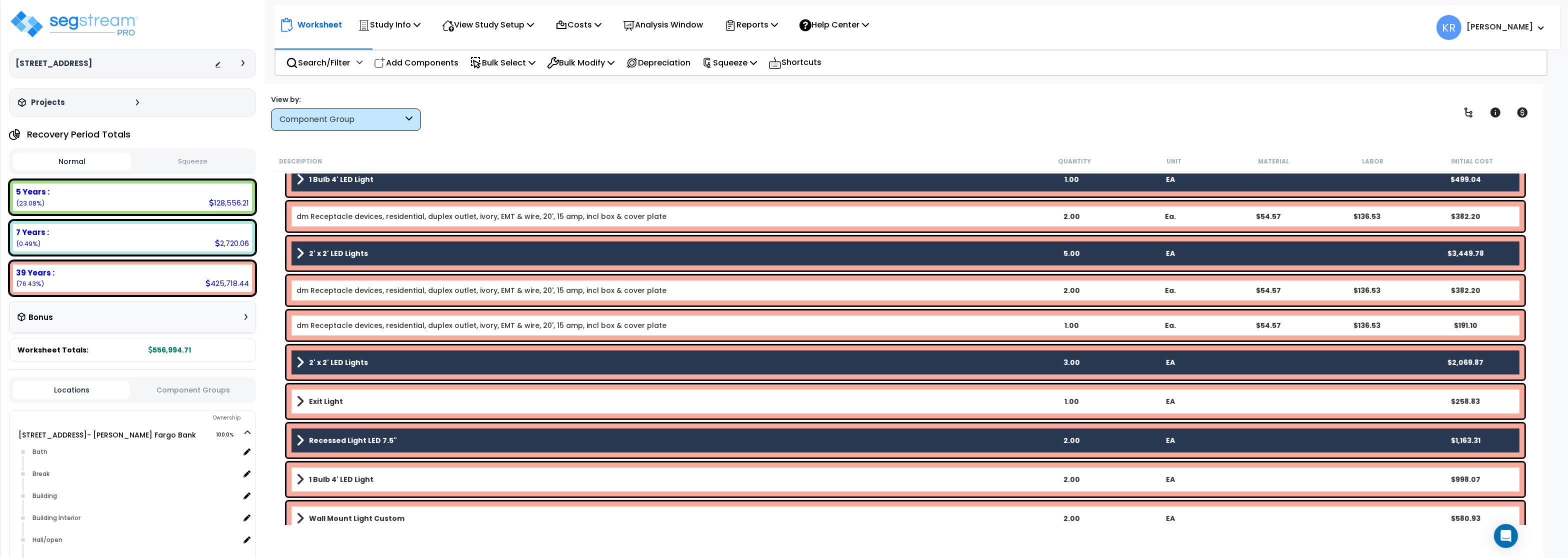
click at [325, 397] on b "Exit Light" at bounding box center [326, 401] width 34 height 10
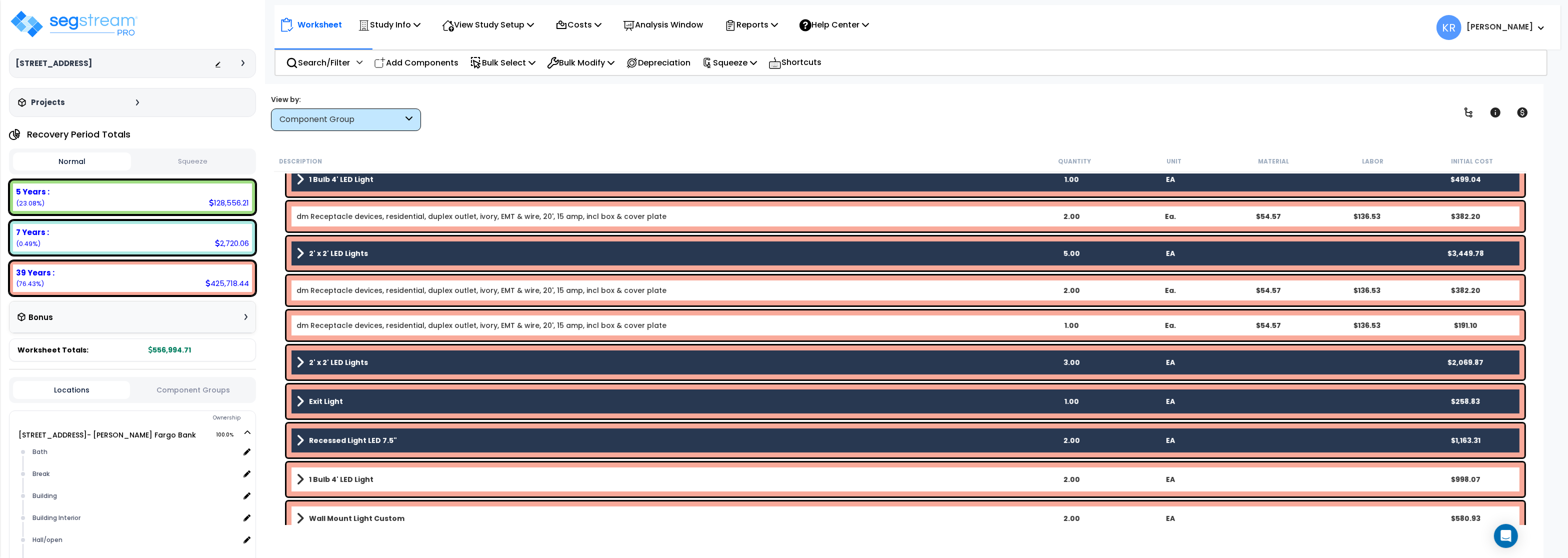
click at [334, 485] on link "1 Bulb 4' LED Light" at bounding box center [659, 479] width 726 height 14
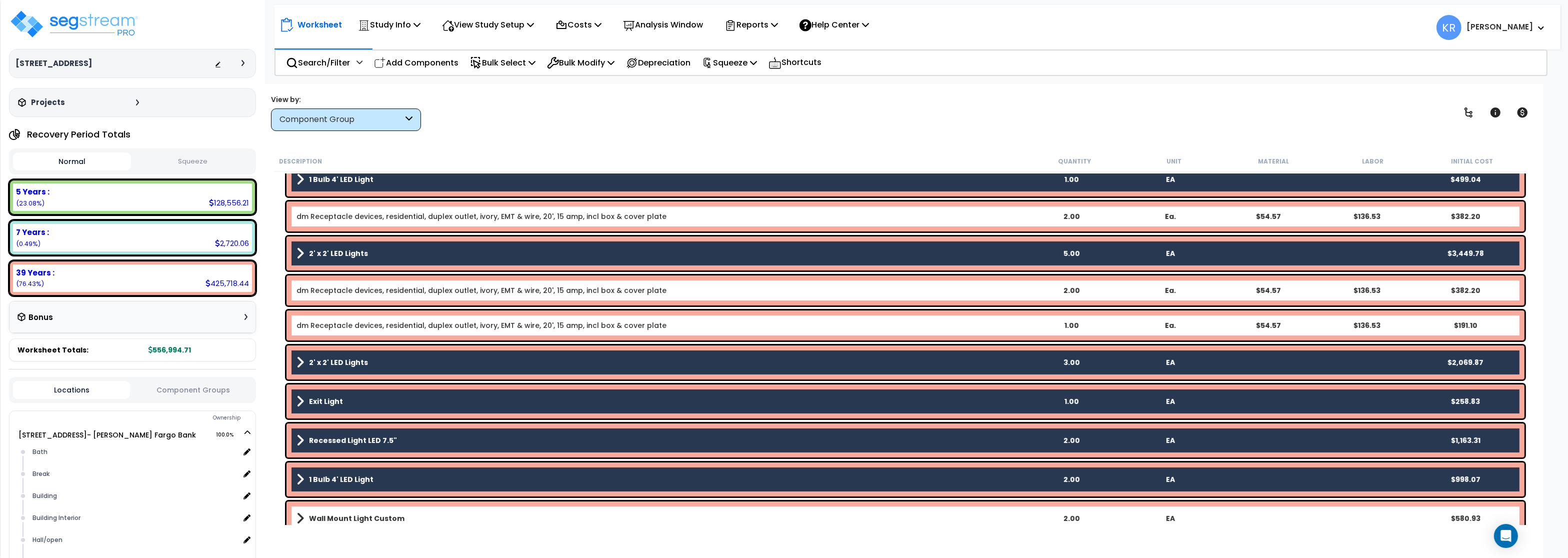
click at [336, 519] on b "Wall Mount Light Custom" at bounding box center [357, 518] width 95 height 10
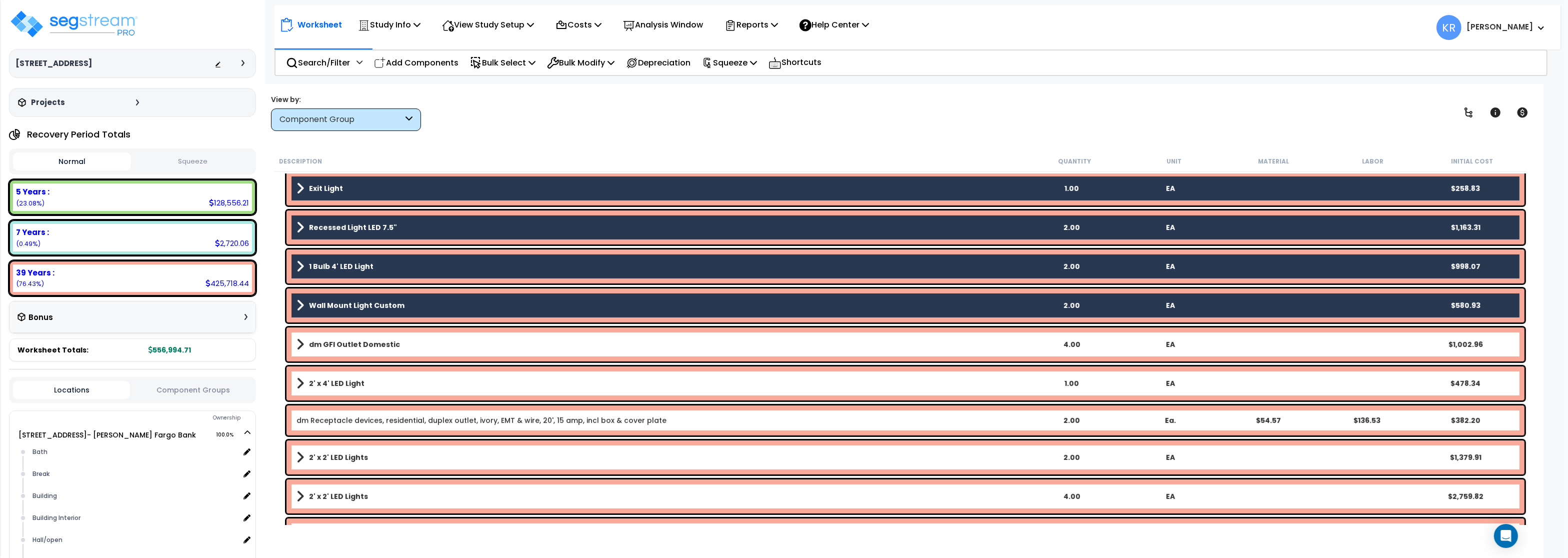
scroll to position [1019, 0]
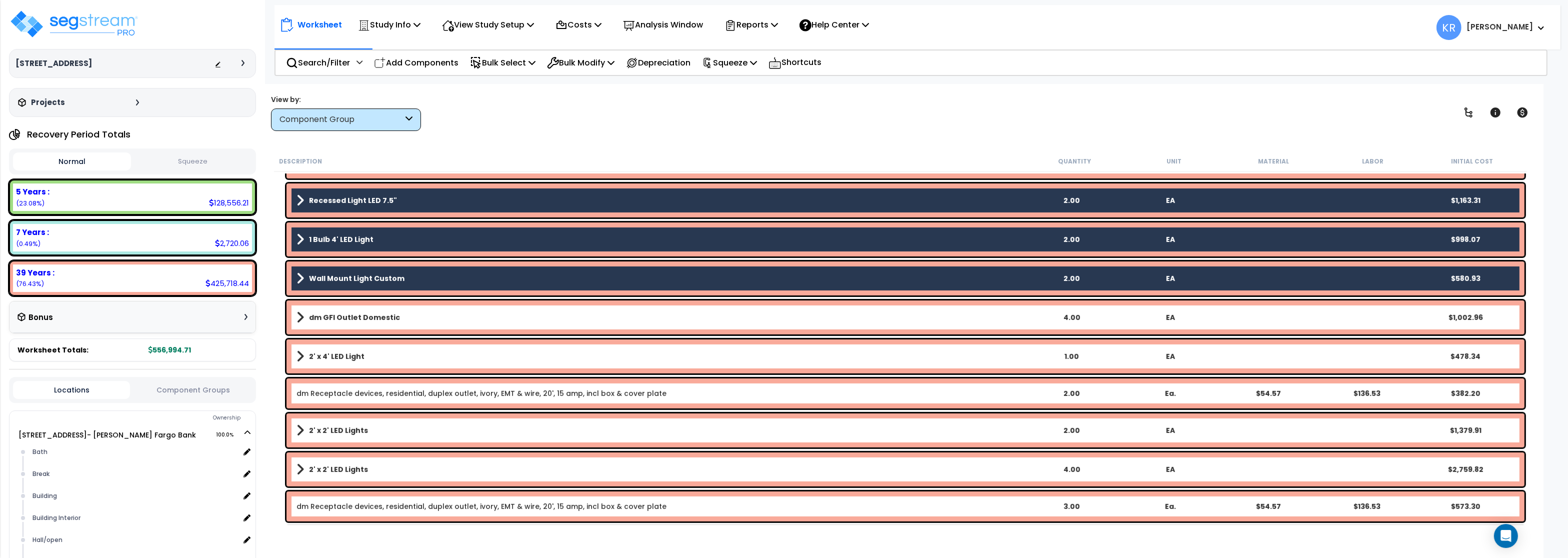
click at [339, 315] on b "dm GFI Outlet Domestic" at bounding box center [354, 317] width 91 height 10
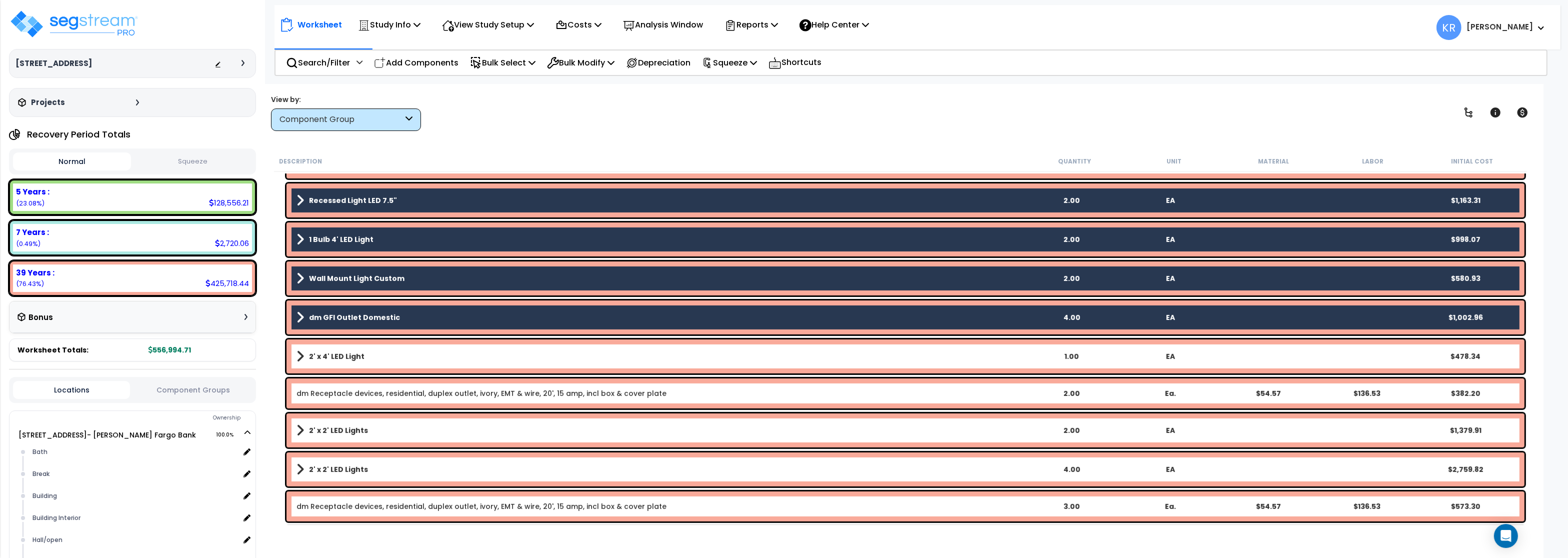
click at [330, 354] on b "2' x 4' LED Light" at bounding box center [337, 356] width 56 height 10
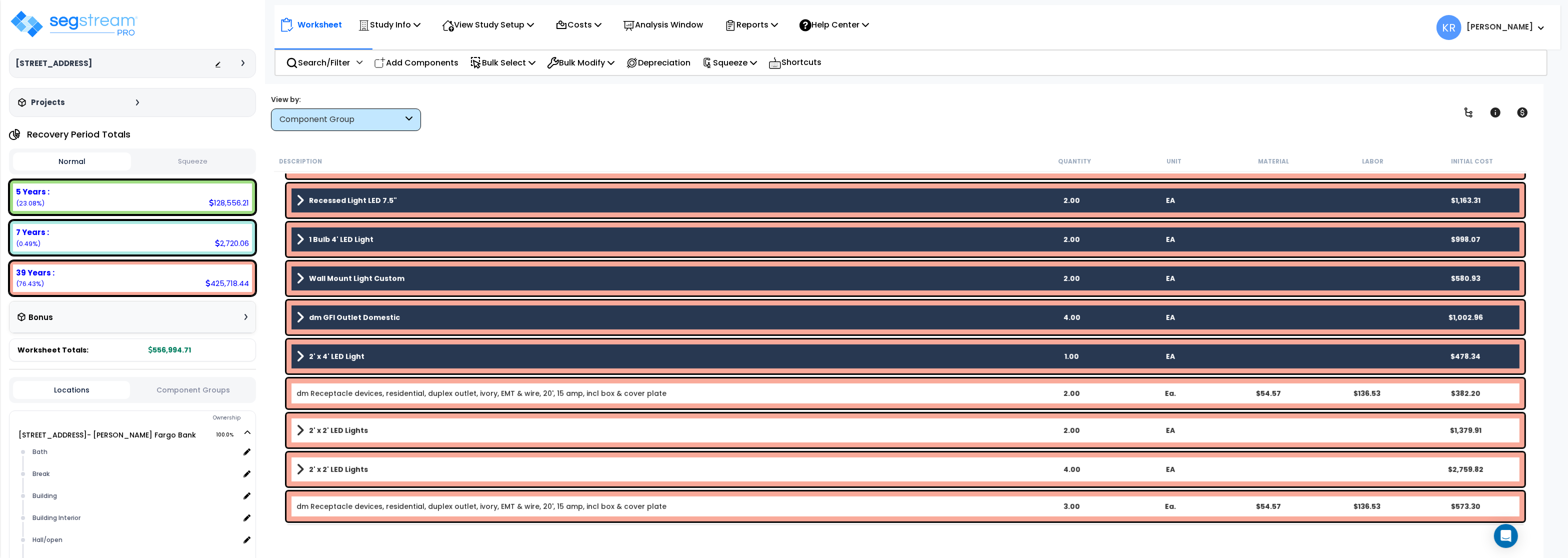
click at [330, 318] on b "dm GFI Outlet Domestic" at bounding box center [354, 317] width 91 height 10
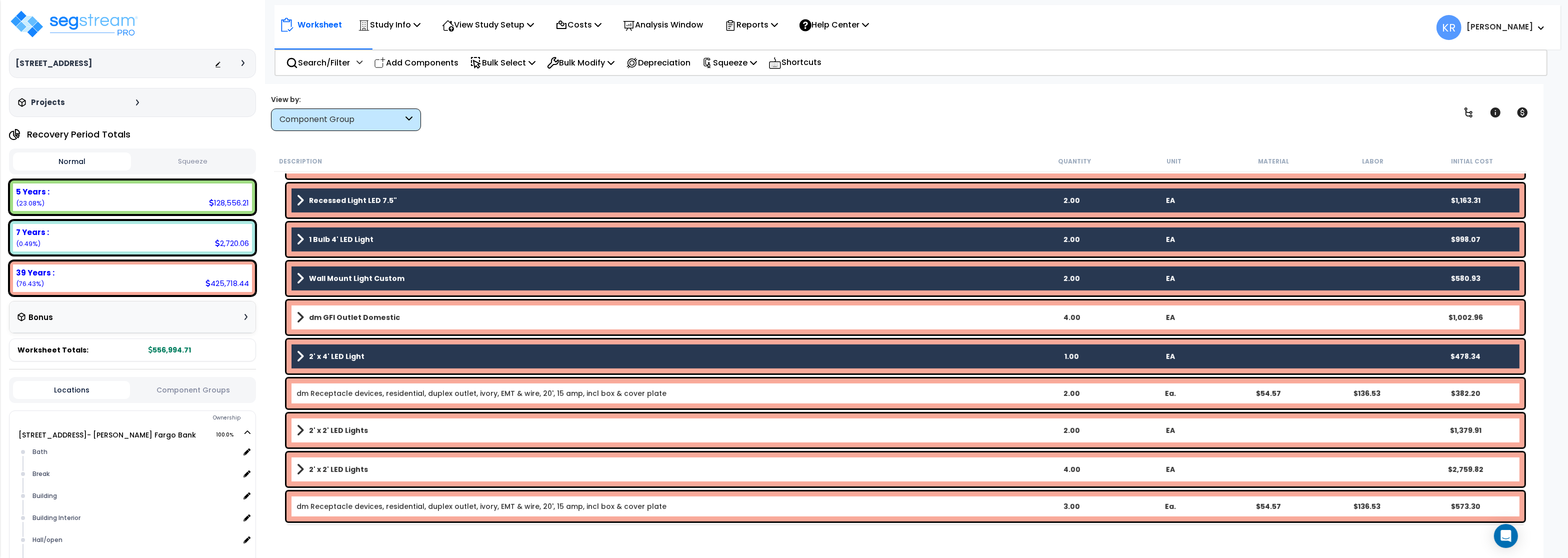
click at [332, 430] on b "2' x 2' LED Lights" at bounding box center [338, 430] width 59 height 10
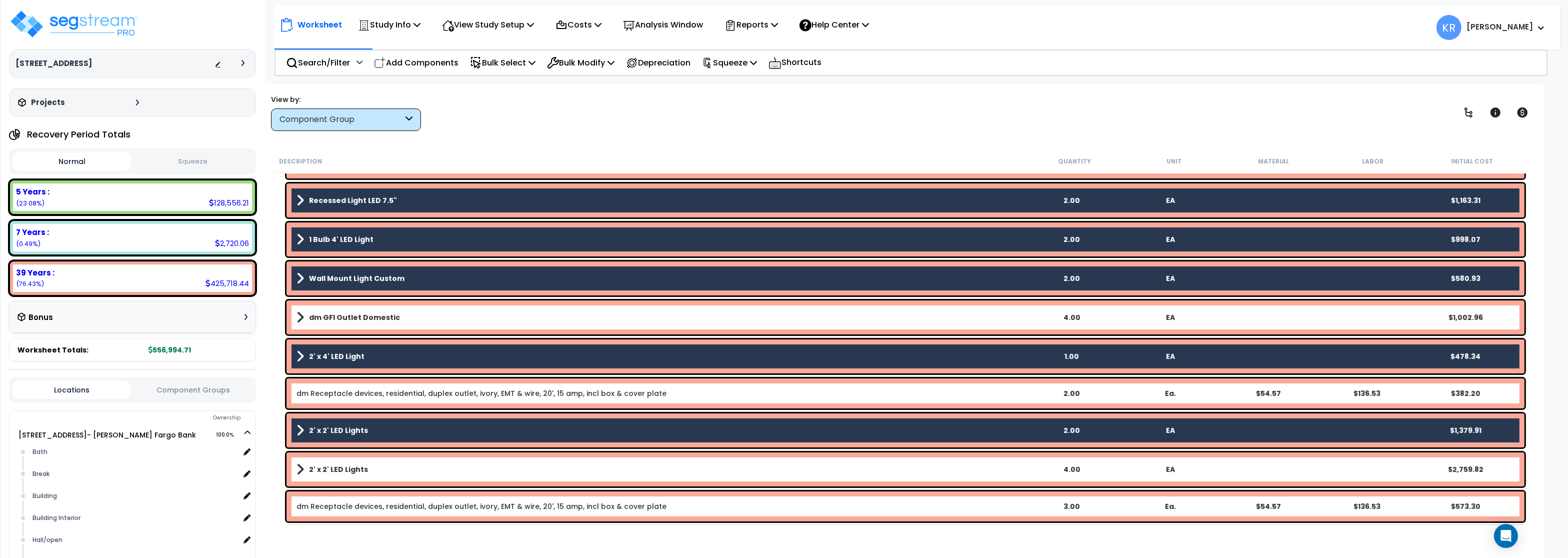
click at [328, 472] on b "2' x 2' LED Lights" at bounding box center [338, 470] width 59 height 10
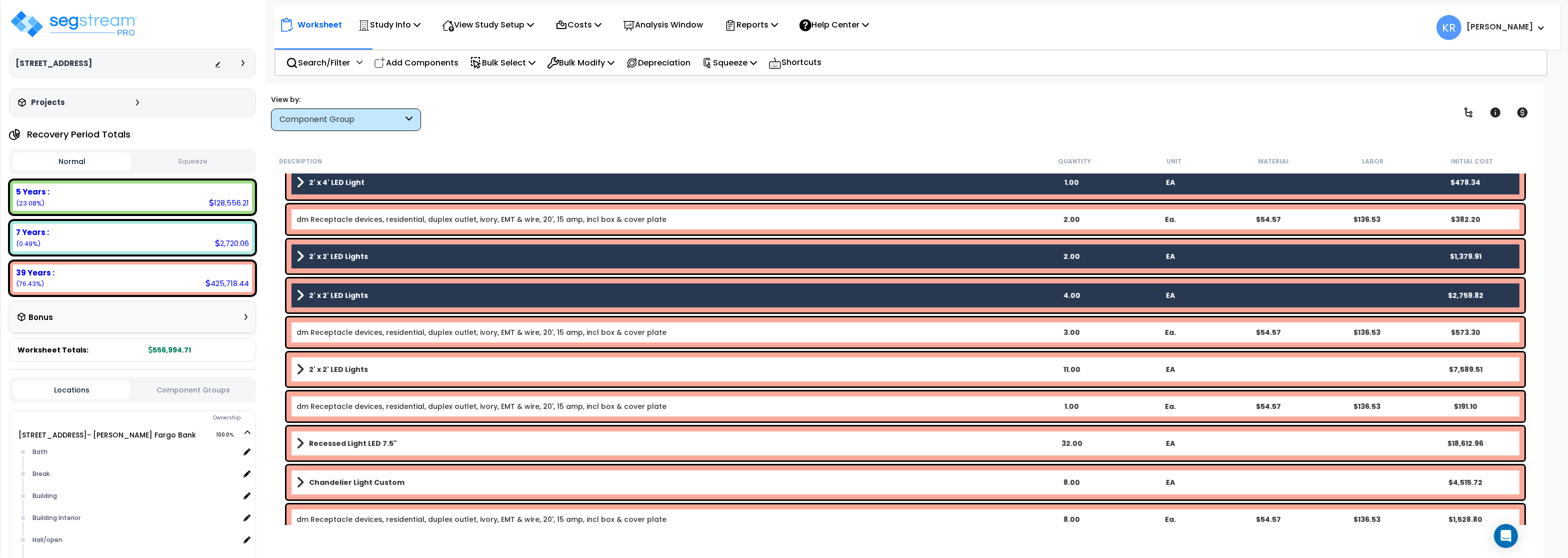
scroll to position [1200, 0]
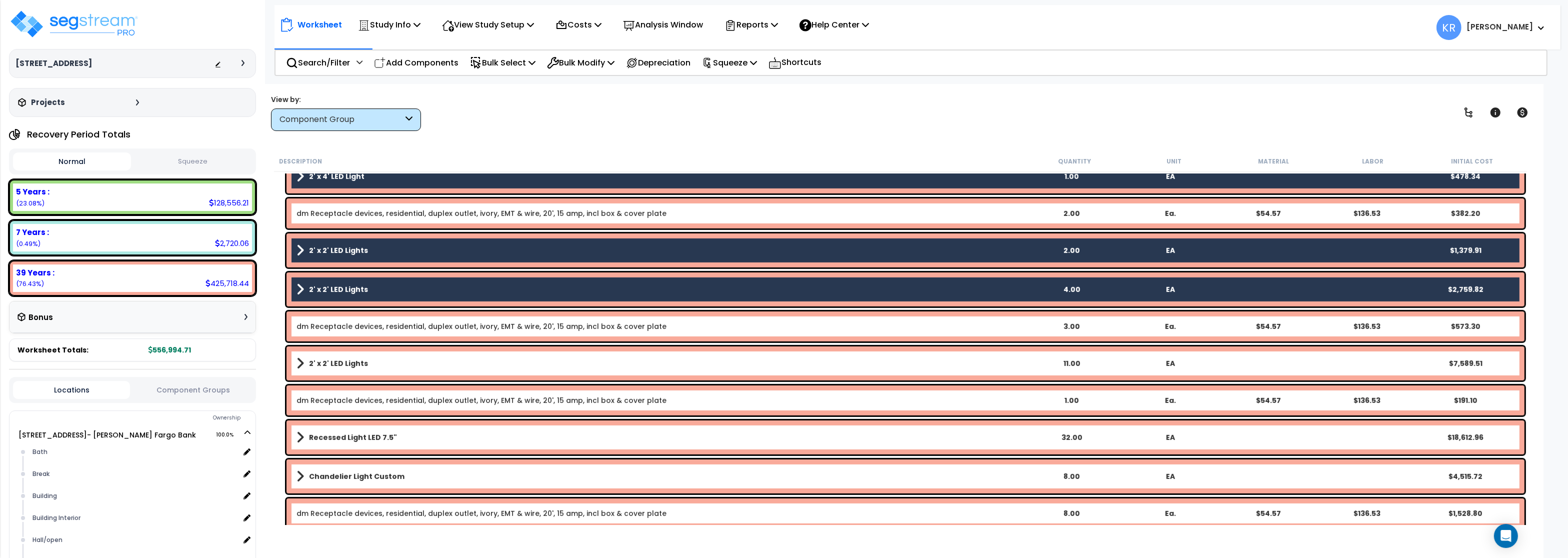
click at [335, 367] on b "2' x 2' LED Lights" at bounding box center [338, 363] width 59 height 10
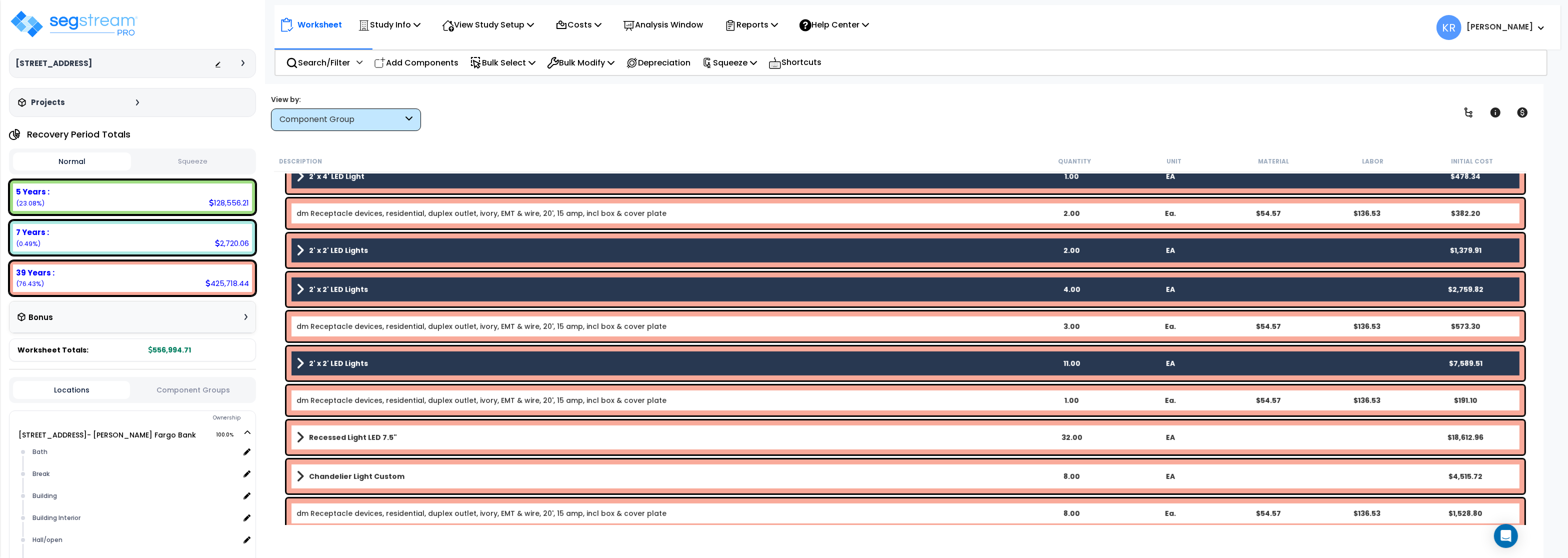
click at [322, 436] on b "Recessed Light LED 7.5"" at bounding box center [353, 437] width 88 height 10
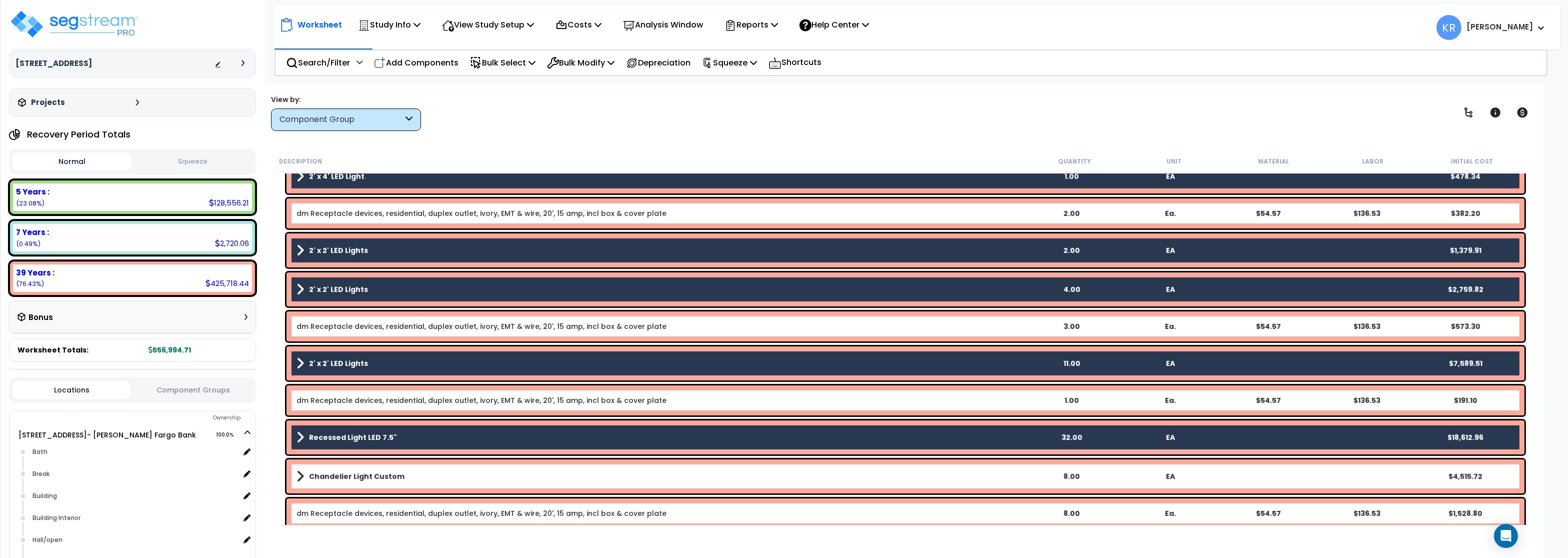
click at [326, 479] on b "Chandelier Light Custom" at bounding box center [357, 476] width 95 height 10
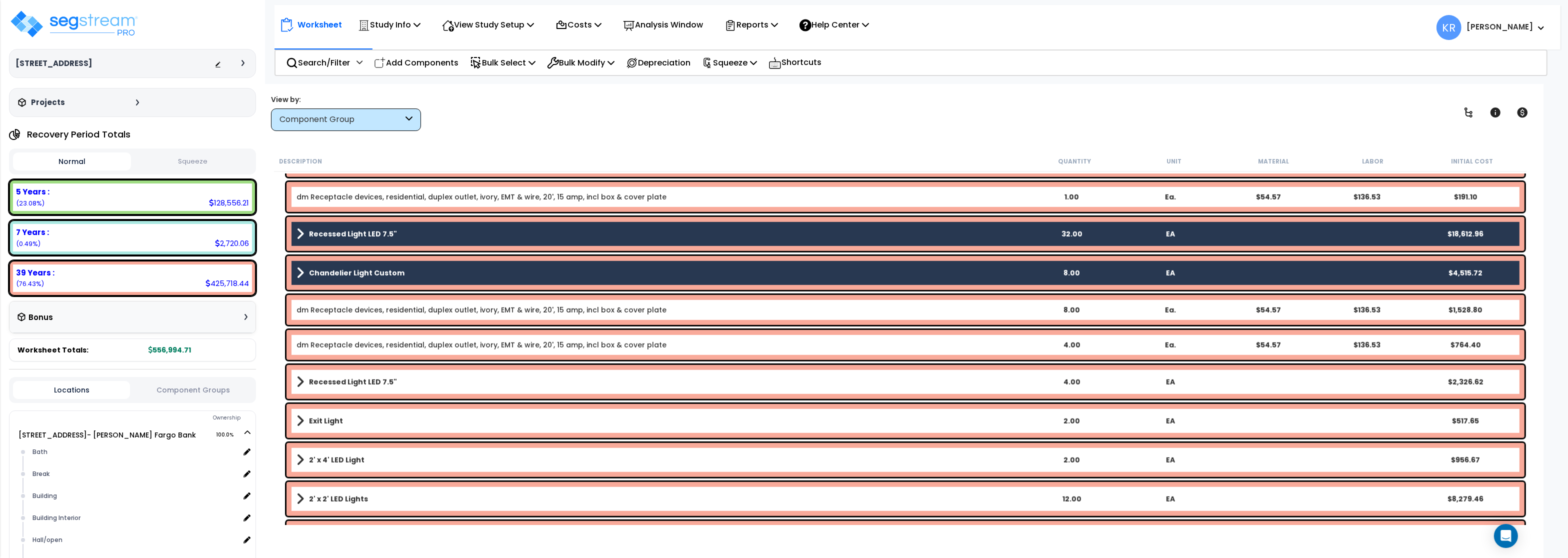
scroll to position [1440, 0]
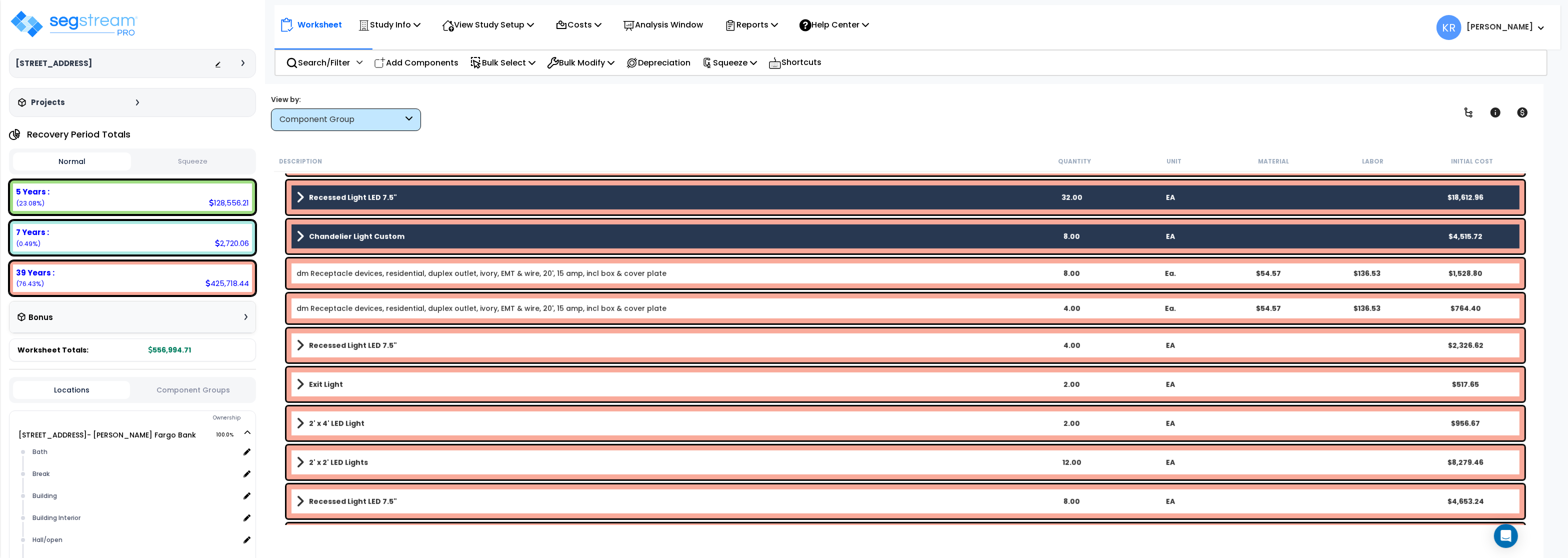
click at [350, 347] on b "Recessed Light LED 7.5"" at bounding box center [353, 345] width 88 height 10
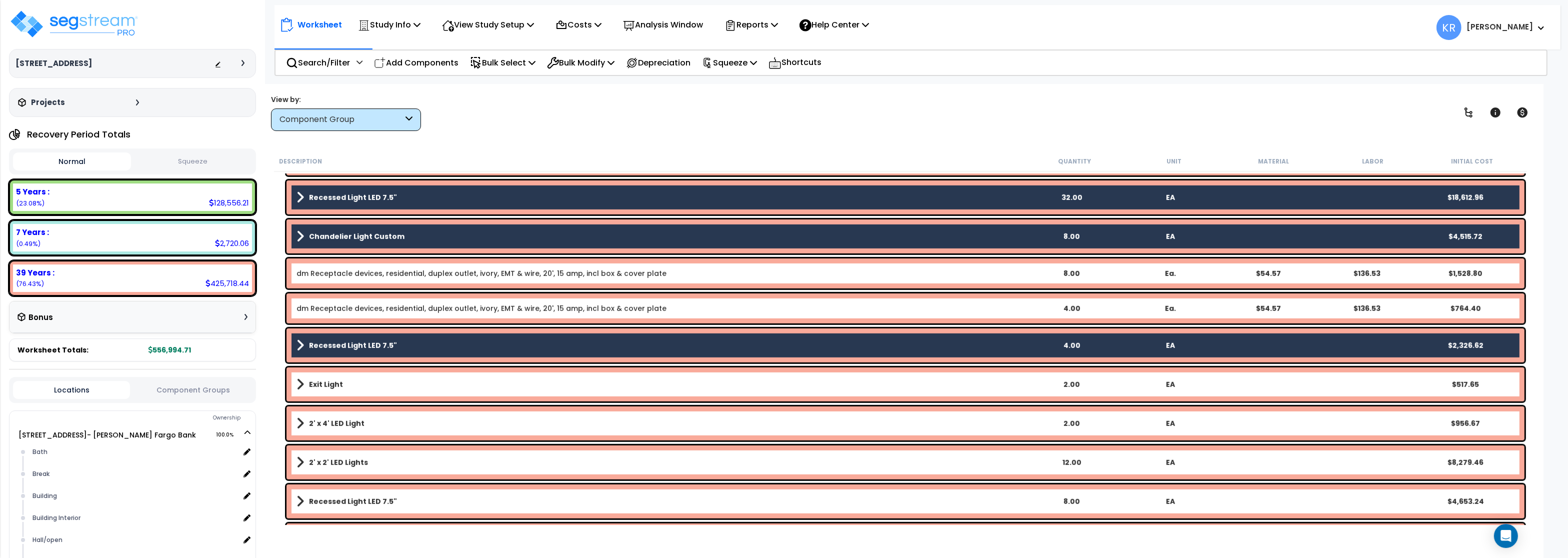
click at [315, 389] on link "Exit Light" at bounding box center [659, 384] width 726 height 14
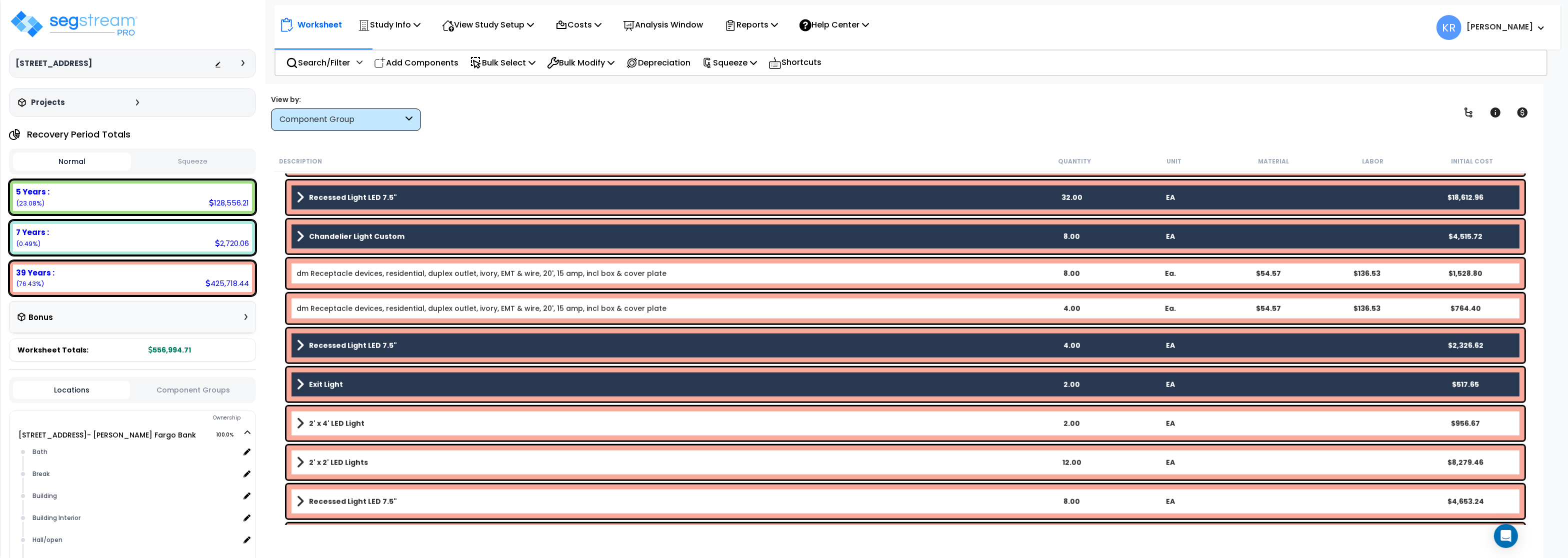
click at [321, 435] on div "2' x 4' LED Light 2.00 EA $956.67" at bounding box center [906, 423] width 1238 height 34
click at [318, 457] on link "2' x 2' LED Lights" at bounding box center [659, 462] width 726 height 14
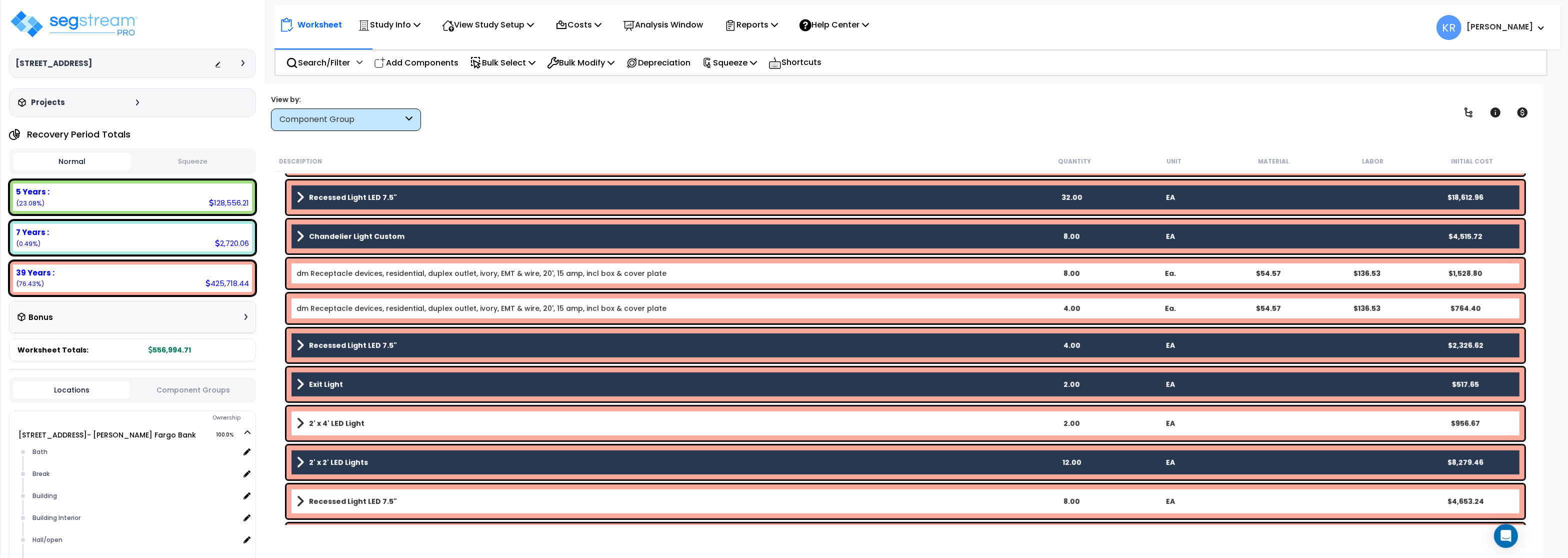
click at [318, 423] on b "2' x 4' LED Light" at bounding box center [337, 423] width 56 height 10
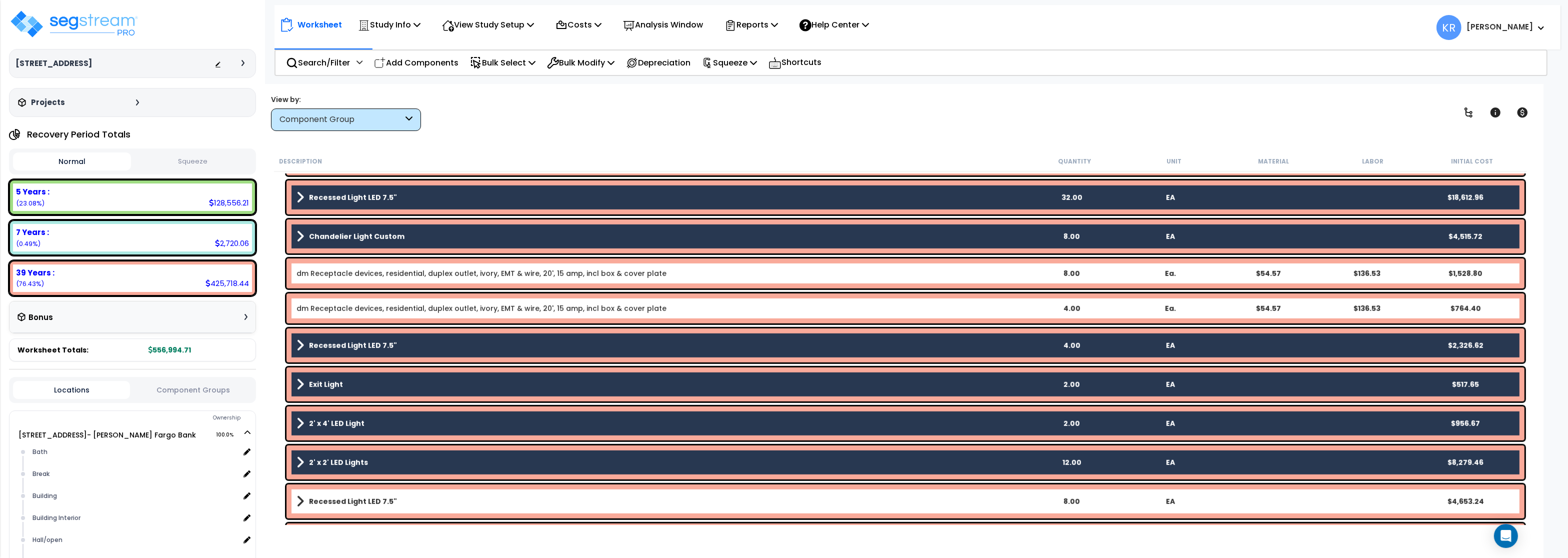
click at [332, 508] on link "Recessed Light LED 7.5"" at bounding box center [659, 501] width 726 height 14
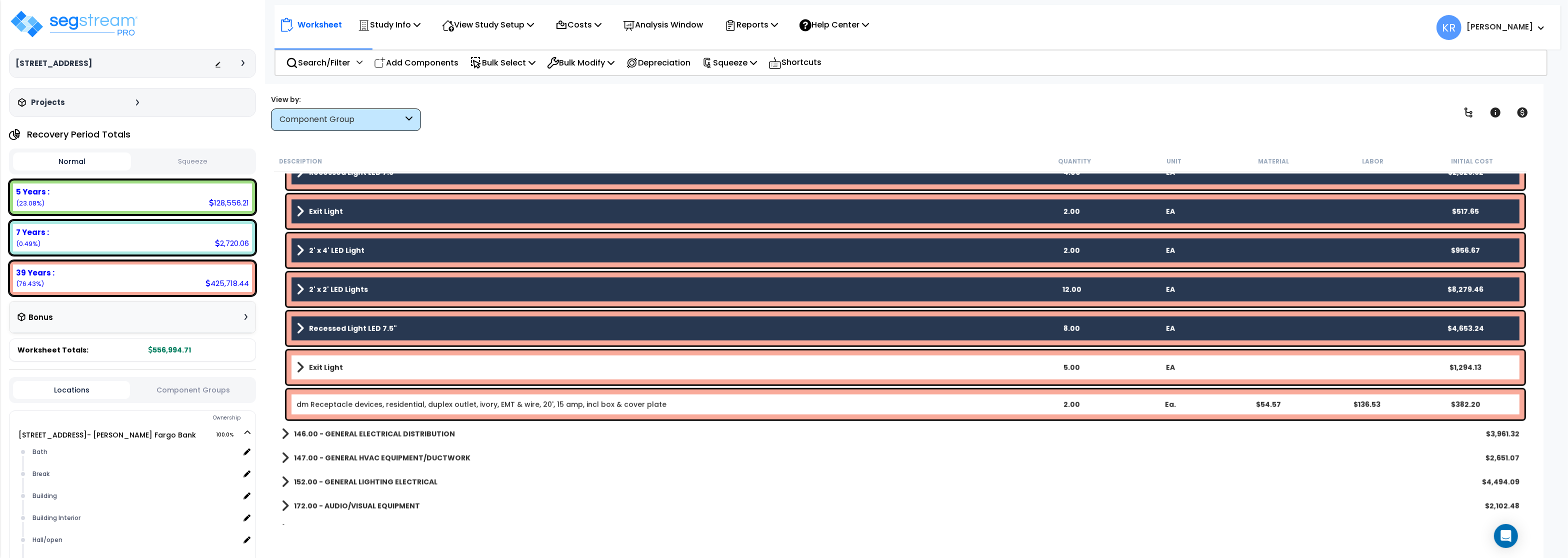
scroll to position [1679, 0]
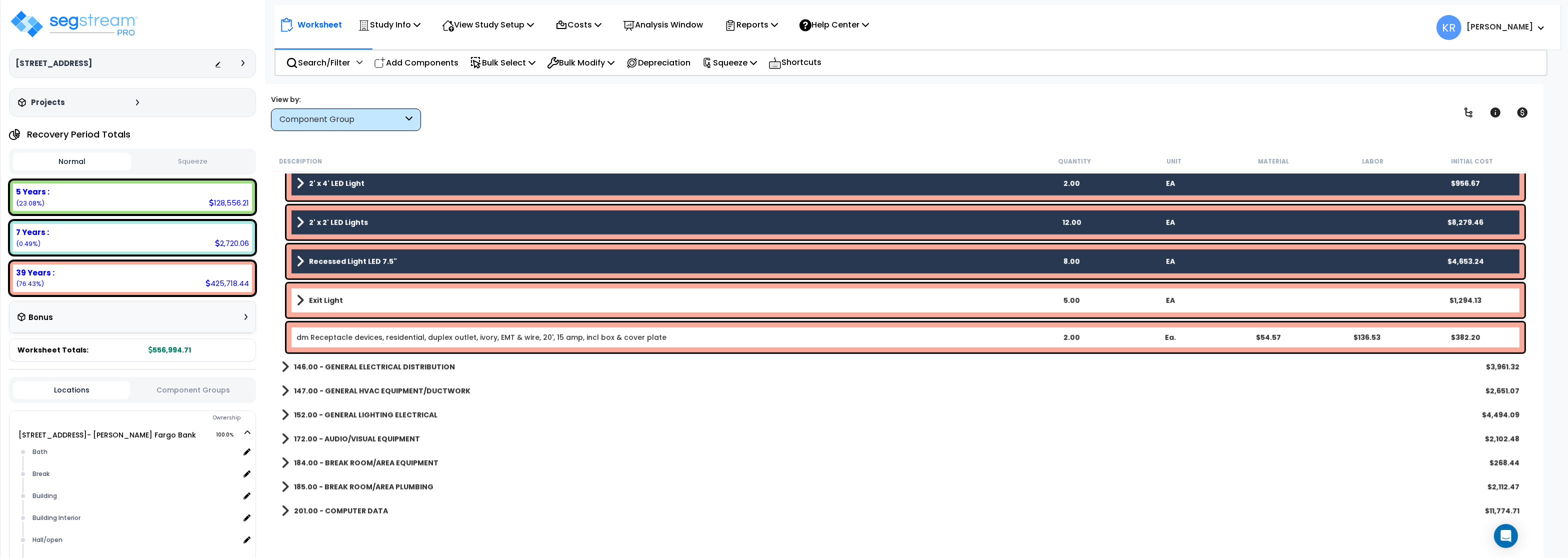
click at [323, 301] on b "Exit Light" at bounding box center [326, 300] width 34 height 10
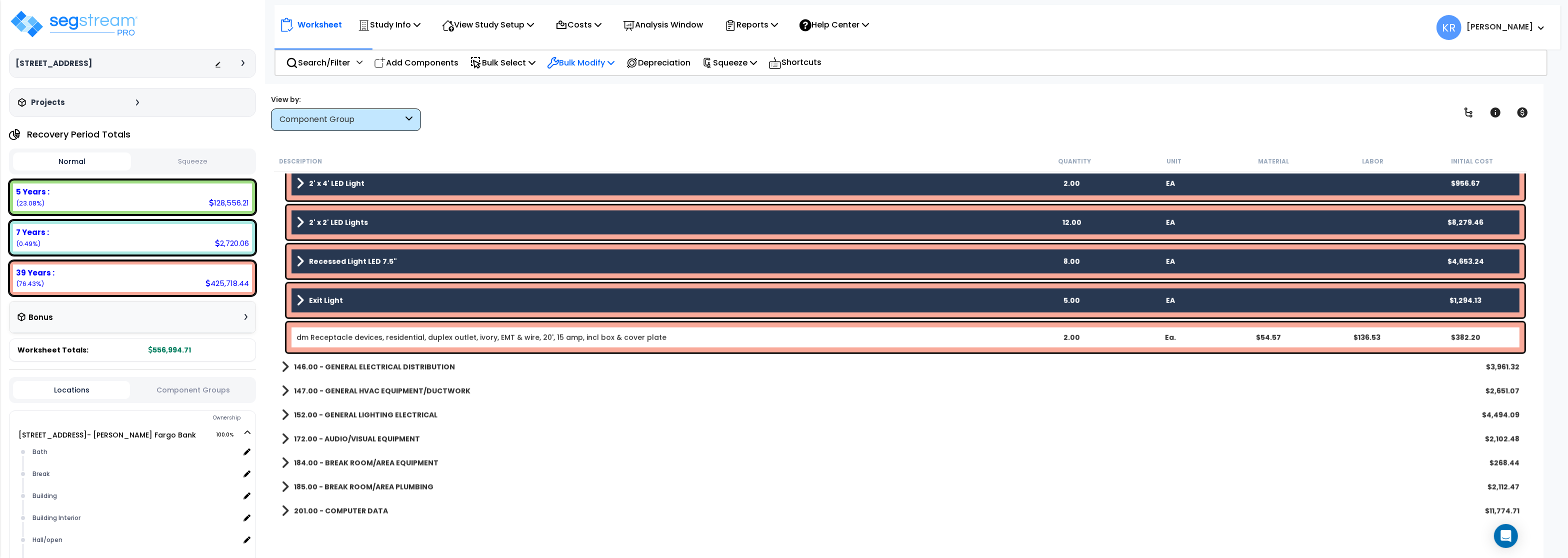
click at [592, 70] on div "Bulk Modify" at bounding box center [581, 62] width 67 height 24
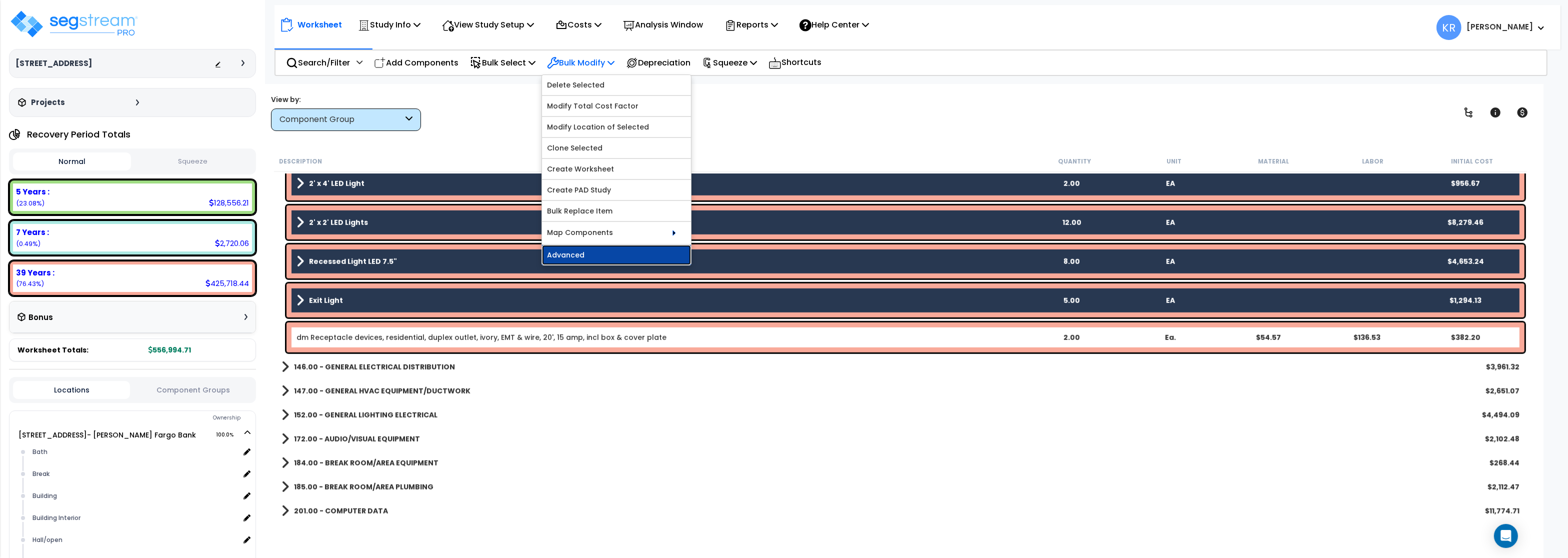
click at [598, 259] on link "Advanced" at bounding box center [617, 255] width 149 height 20
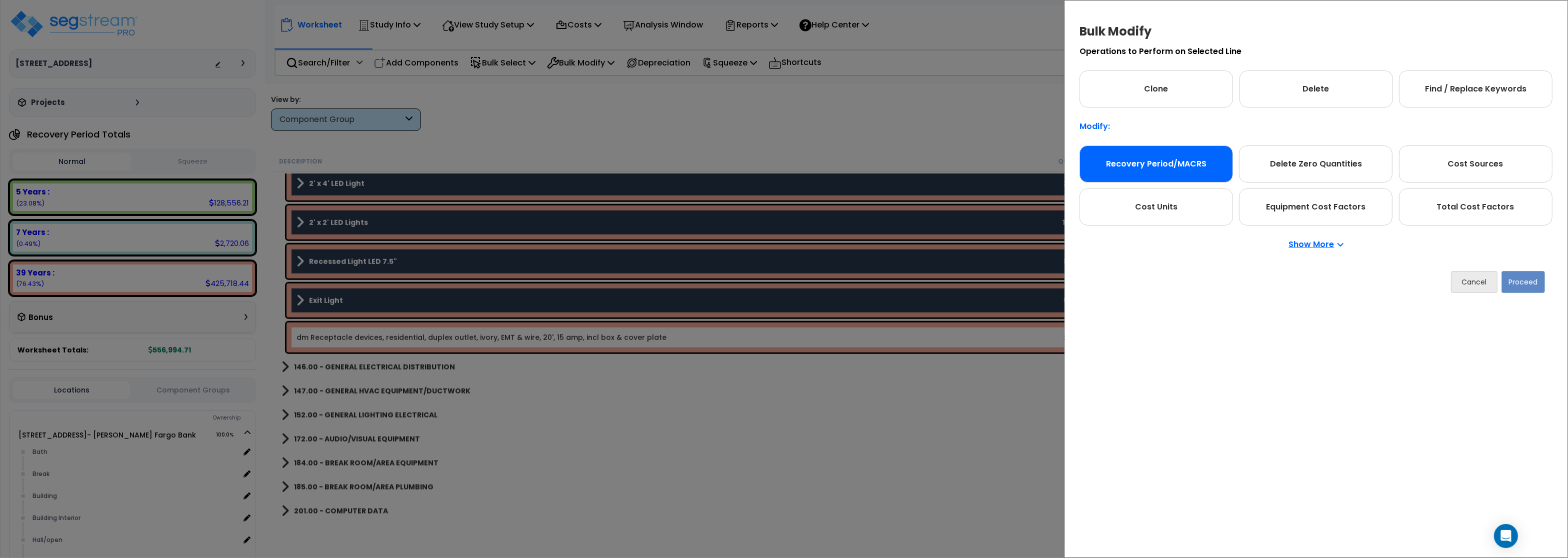
click at [1162, 170] on div "Recovery Period/MACRS" at bounding box center [1156, 164] width 154 height 37
click at [1526, 283] on button "Proceed" at bounding box center [1523, 282] width 43 height 22
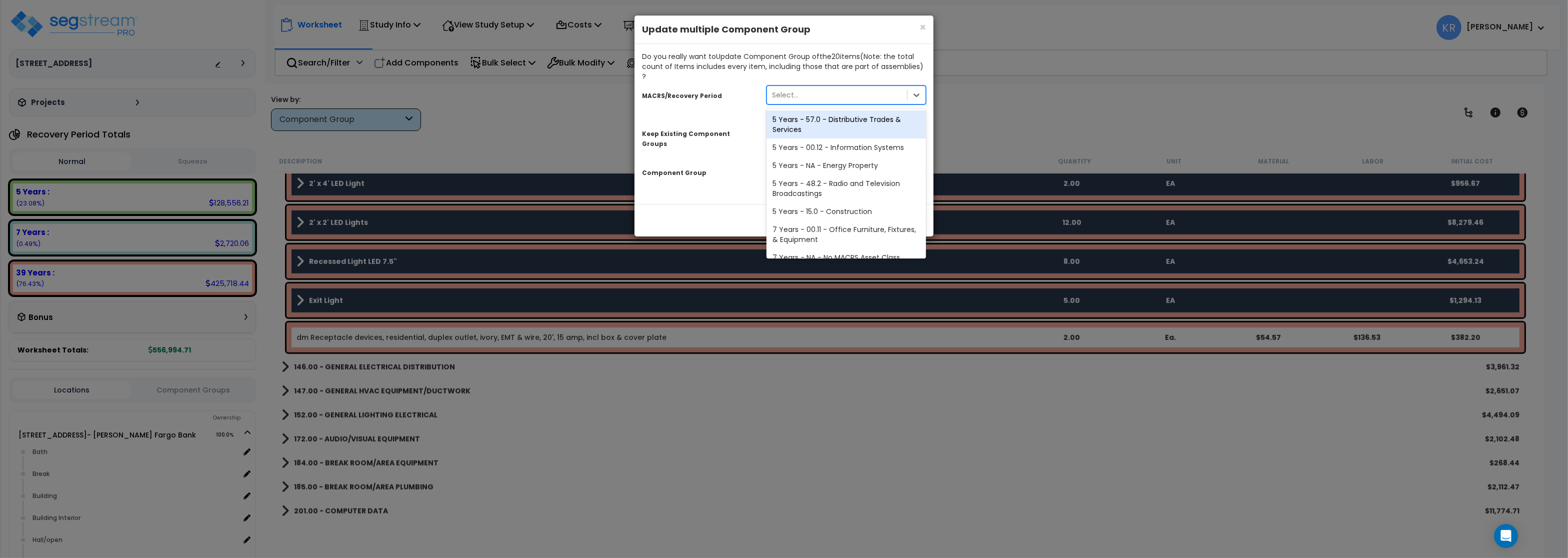
click at [792, 90] on div "Select..." at bounding box center [785, 95] width 27 height 10
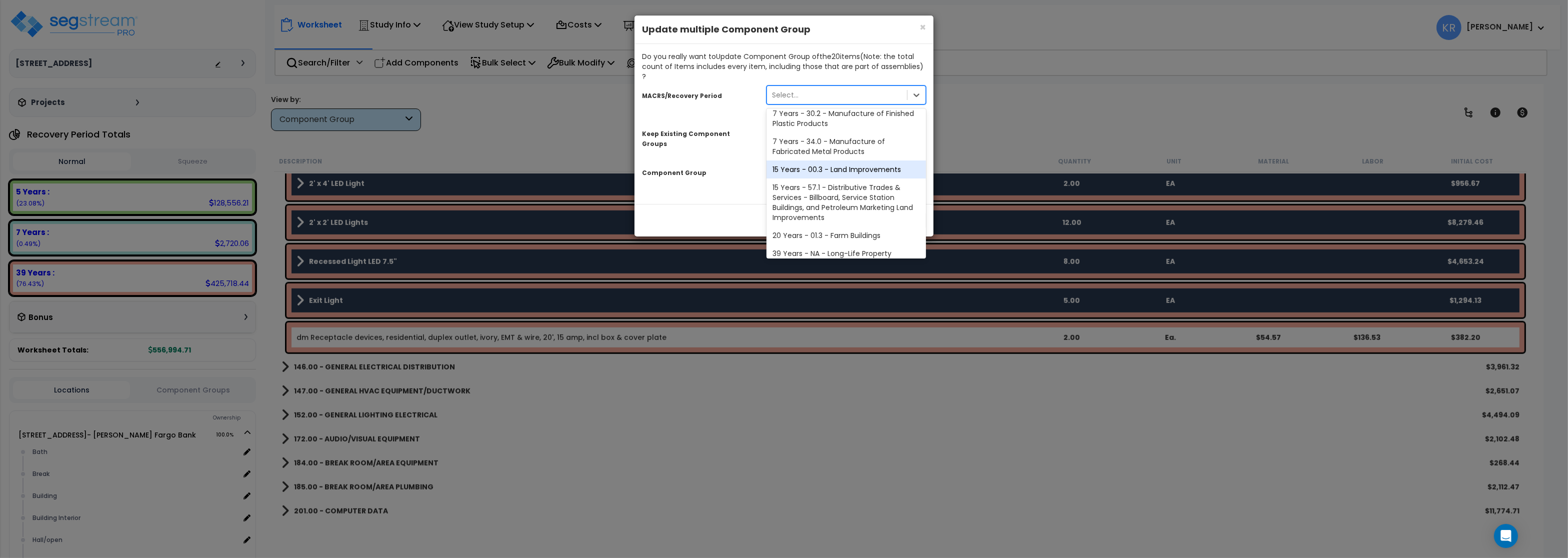
scroll to position [204, 0]
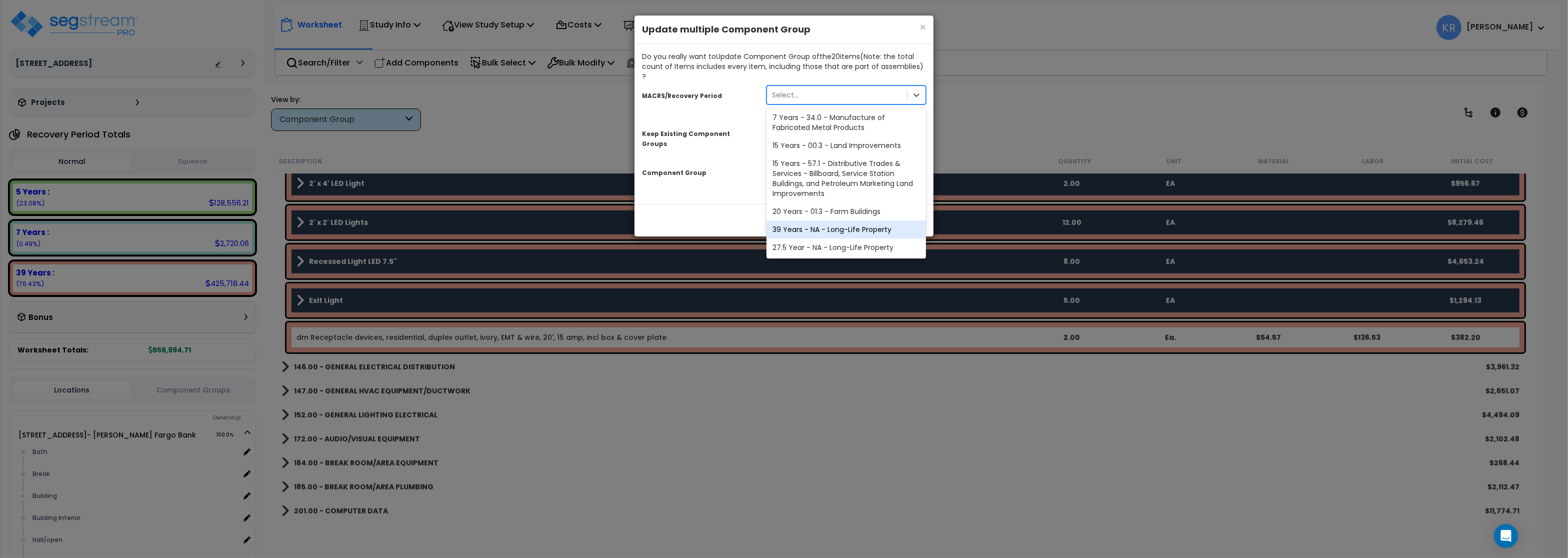
click at [811, 220] on div "39 Years - NA - Long-Life Property" at bounding box center [846, 229] width 160 height 18
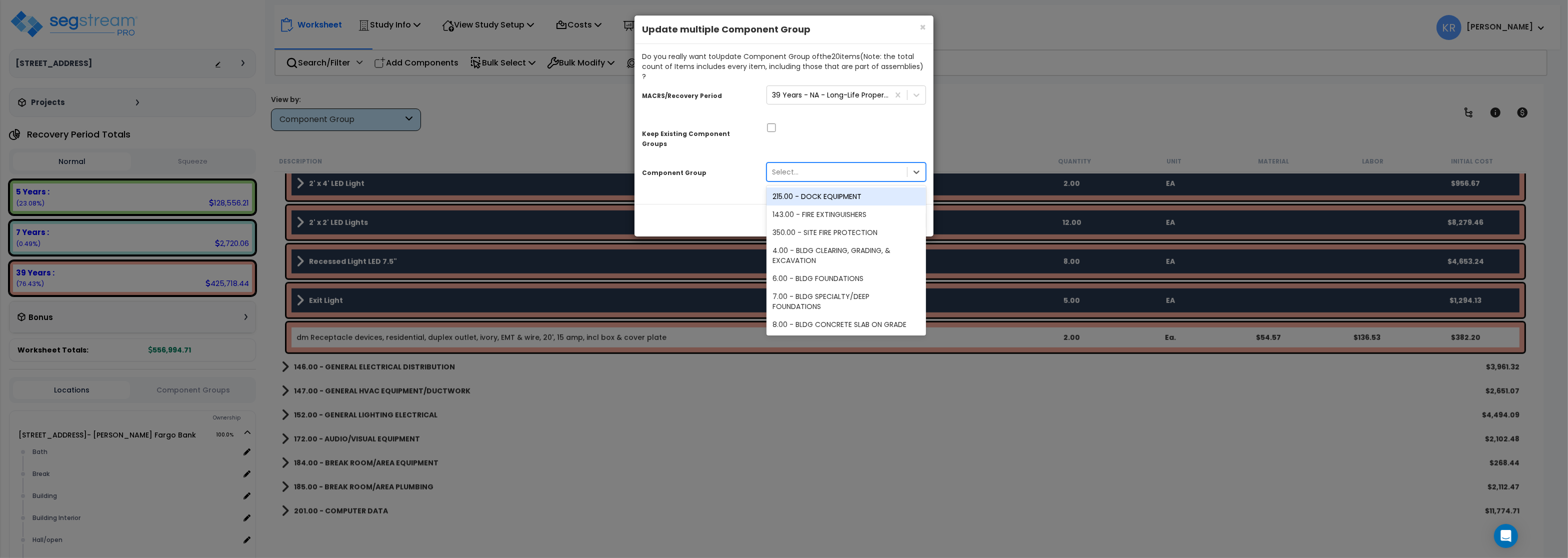
click at [793, 164] on div "Select..." at bounding box center [837, 172] width 140 height 16
type input "light"
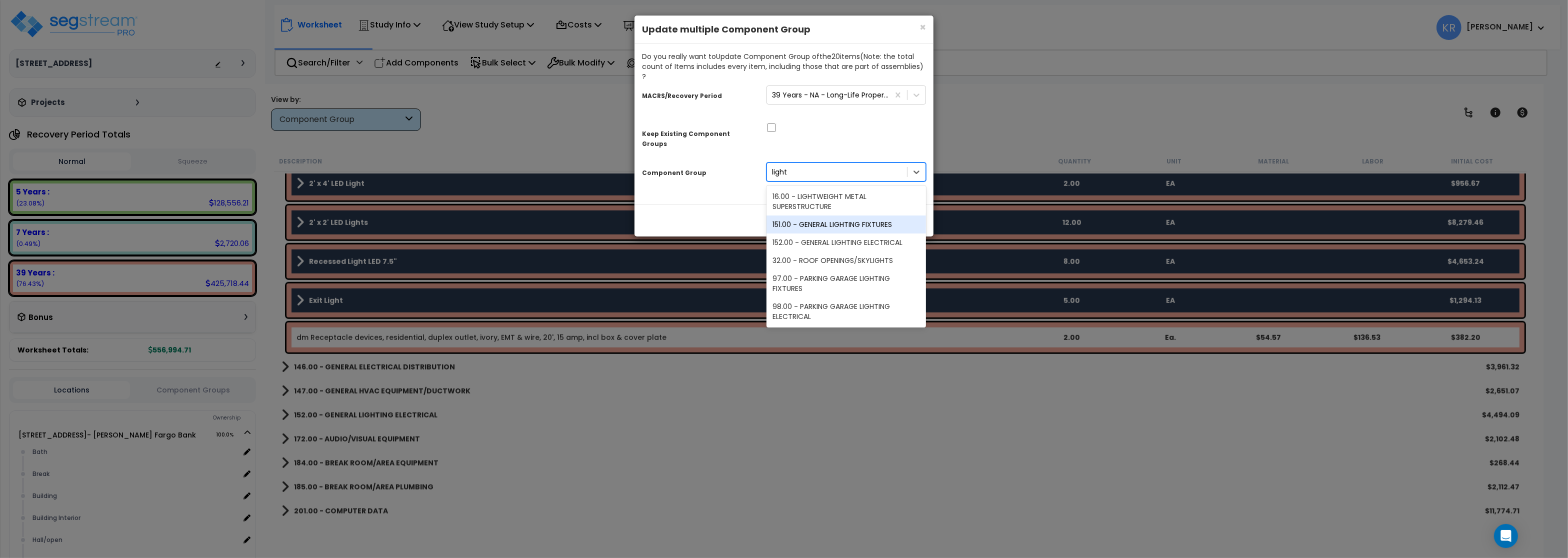
click at [845, 215] on div "151.00 - GENERAL LIGHTING FIXTURES" at bounding box center [846, 224] width 160 height 18
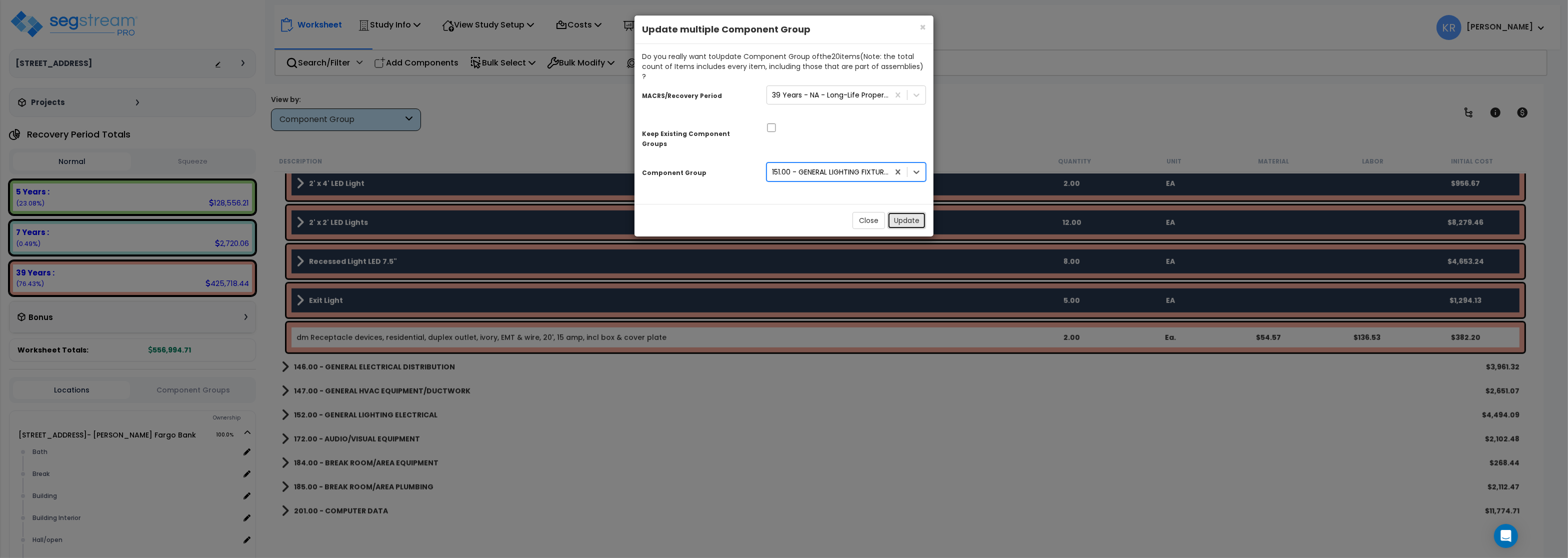
click at [903, 212] on button "Update" at bounding box center [907, 220] width 38 height 17
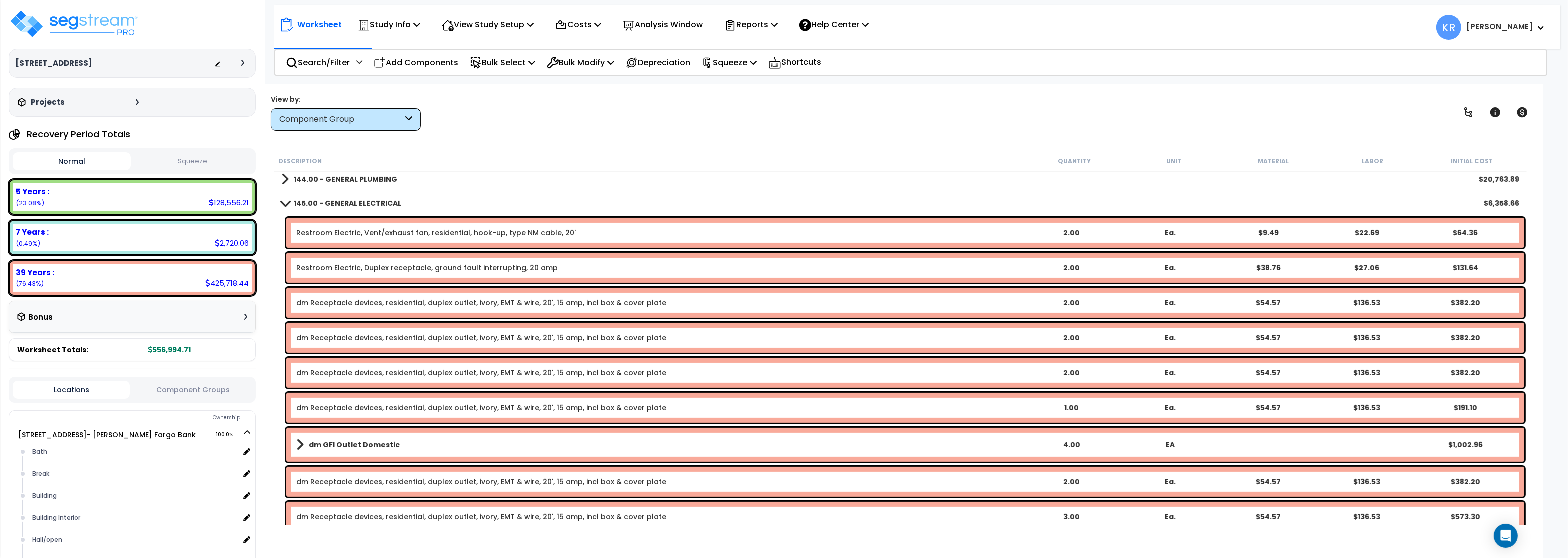
scroll to position [536, 0]
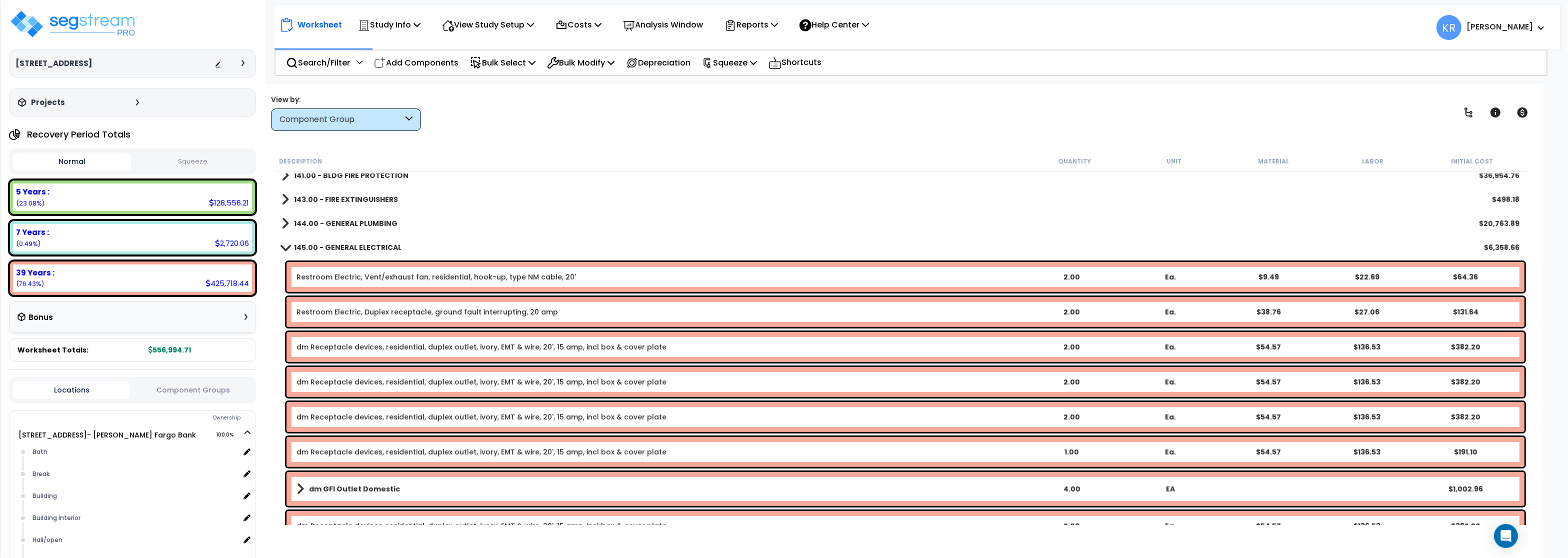
click at [345, 244] on b "145.00 - GENERAL ELECTRICAL" at bounding box center [348, 247] width 108 height 10
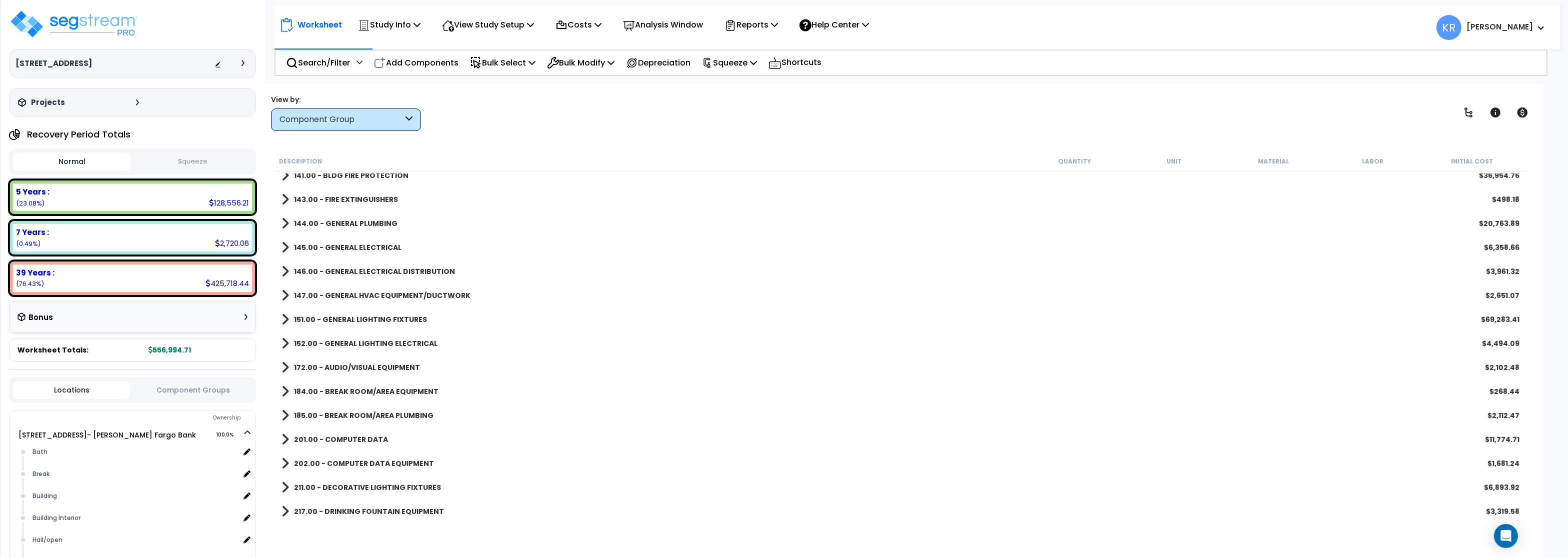
click at [345, 269] on b "146.00 - GENERAL ELECTRICAL DISTRIBUTION" at bounding box center [375, 272] width 161 height 10
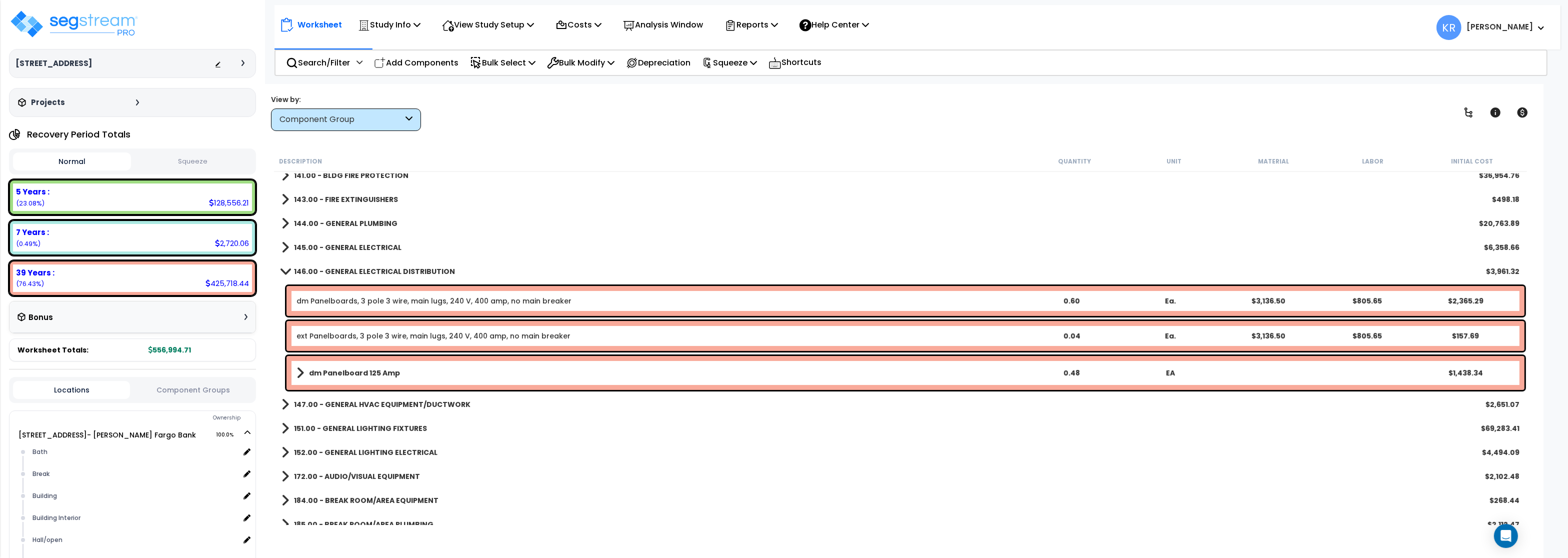
click at [329, 337] on link "ext Panelboards, 3 pole 3 wire, main lugs, 240 V, 400 amp, no main breaker" at bounding box center [433, 336] width 274 height 10
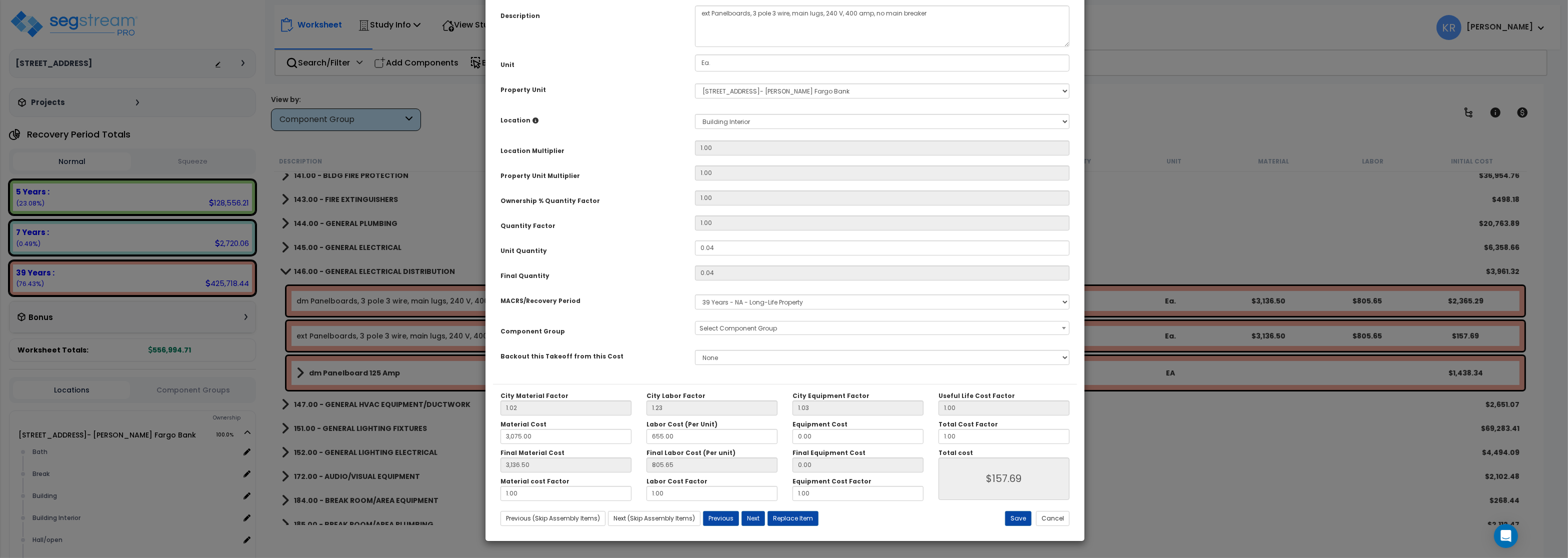
select select "56956"
click at [695, 294] on select "Select MACRS/Recovery Period 5 Years - 57.0 - Distributive Trades & Services 5 …" at bounding box center [882, 302] width 375 height 15
select select "3666"
click option "15 Years - 00.3 - Land Improvements" at bounding box center [0, 0] width 0 height 0
click at [729, 332] on span "Select Component Group" at bounding box center [738, 328] width 77 height 9
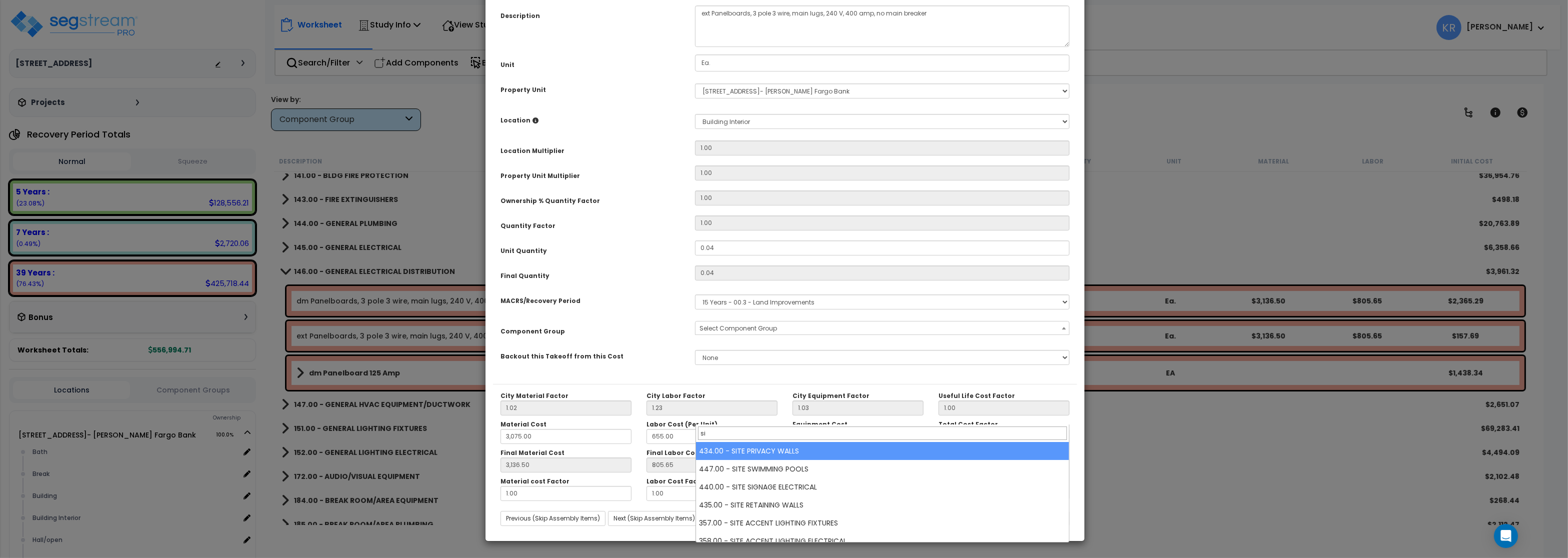
type input "s"
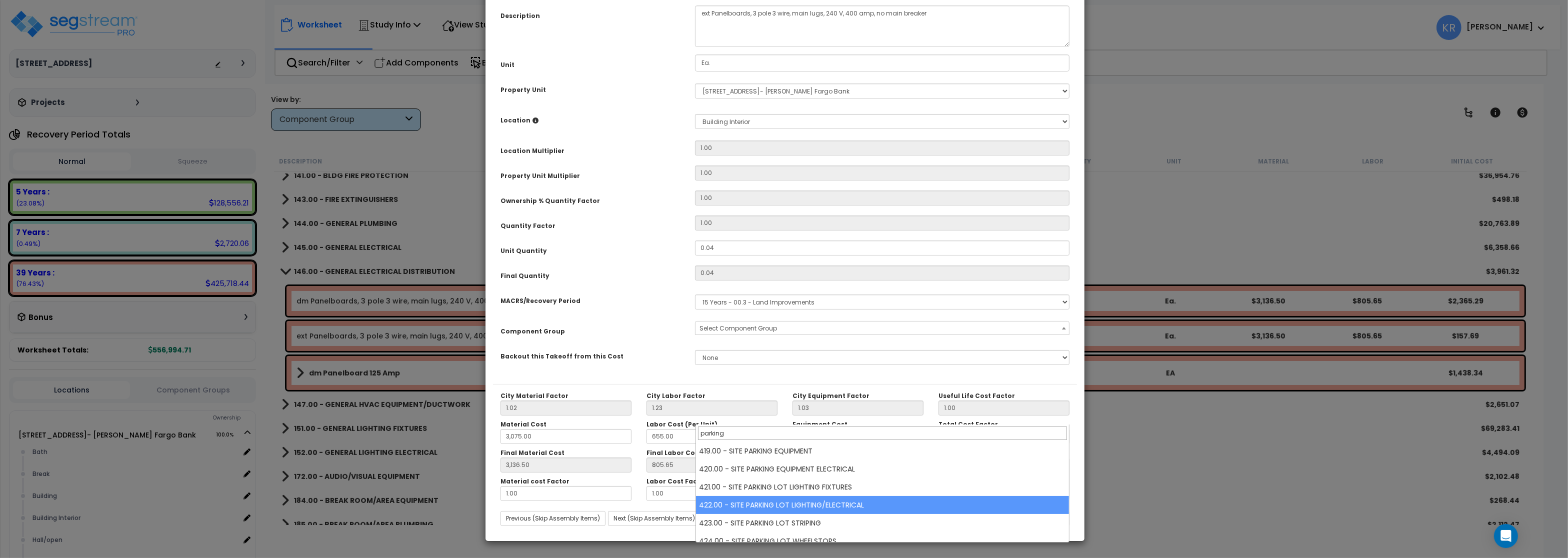
type input "parking"
select select "57209"
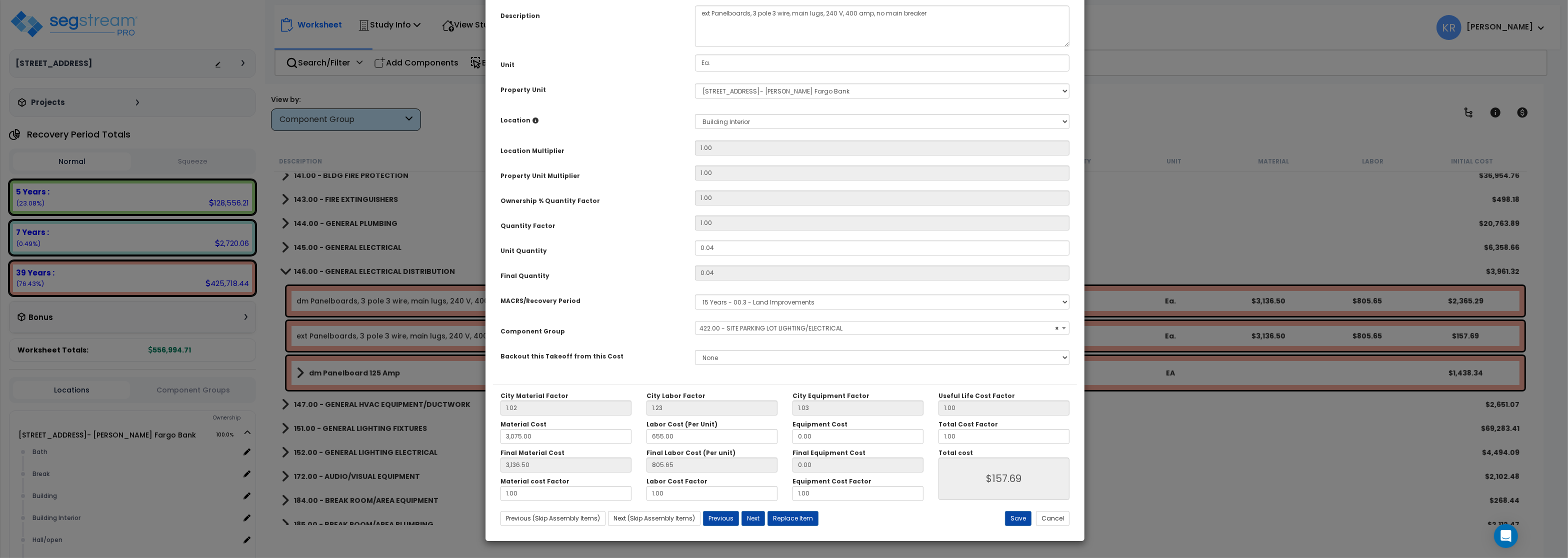
scroll to position [89, 0]
click at [1017, 518] on button "Save" at bounding box center [1018, 518] width 27 height 15
type input "3075.00"
type input "3136.50"
type input "157.69"
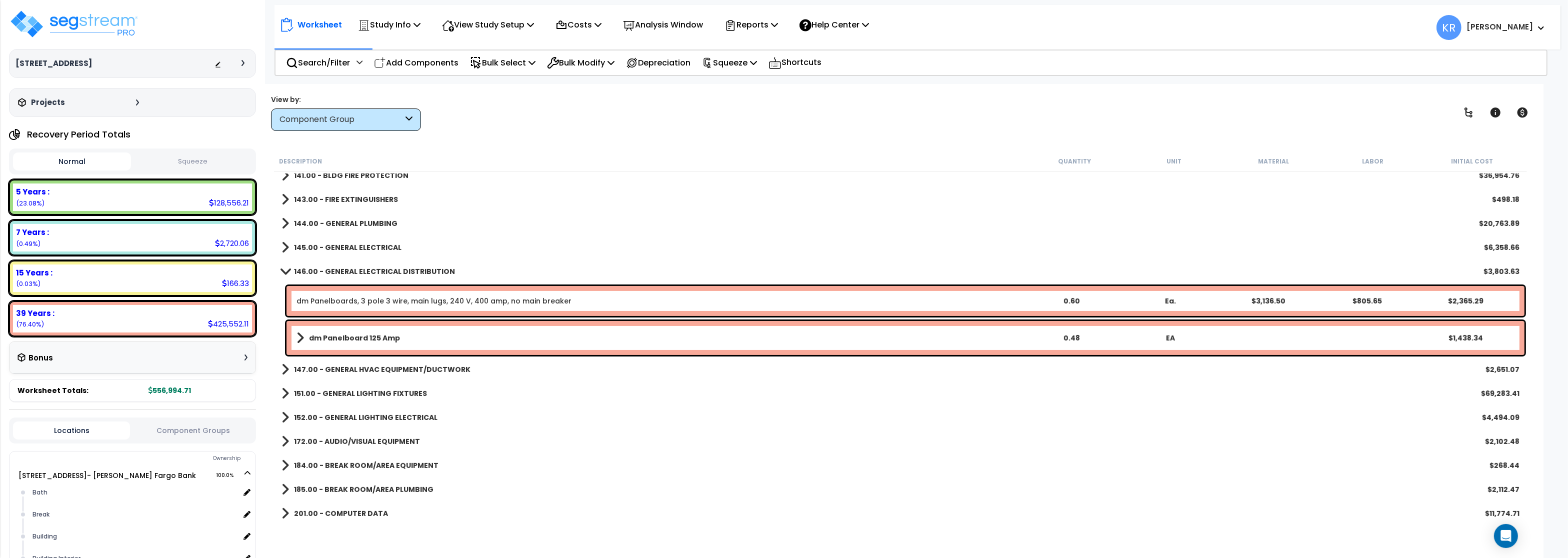
click at [301, 274] on b "146.00 - GENERAL ELECTRICAL DISTRIBUTION" at bounding box center [375, 272] width 161 height 10
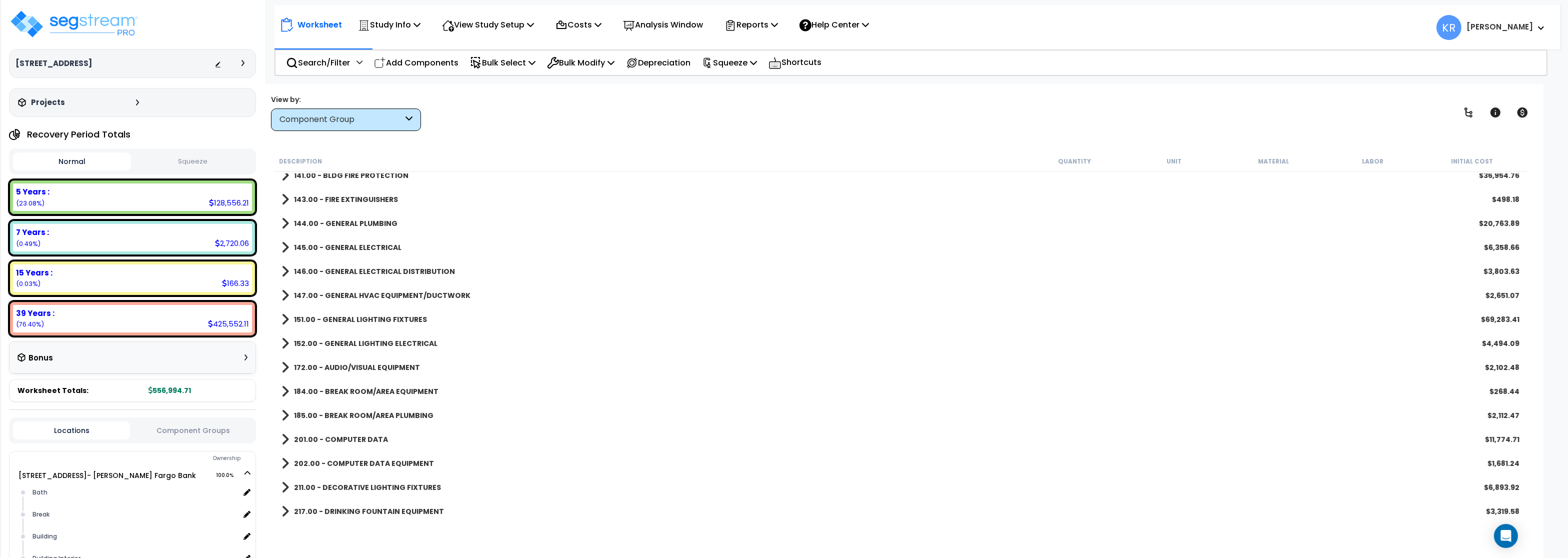
click at [301, 296] on b "147.00 - GENERAL HVAC EQUIPMENT/DUCTWORK" at bounding box center [382, 295] width 176 height 10
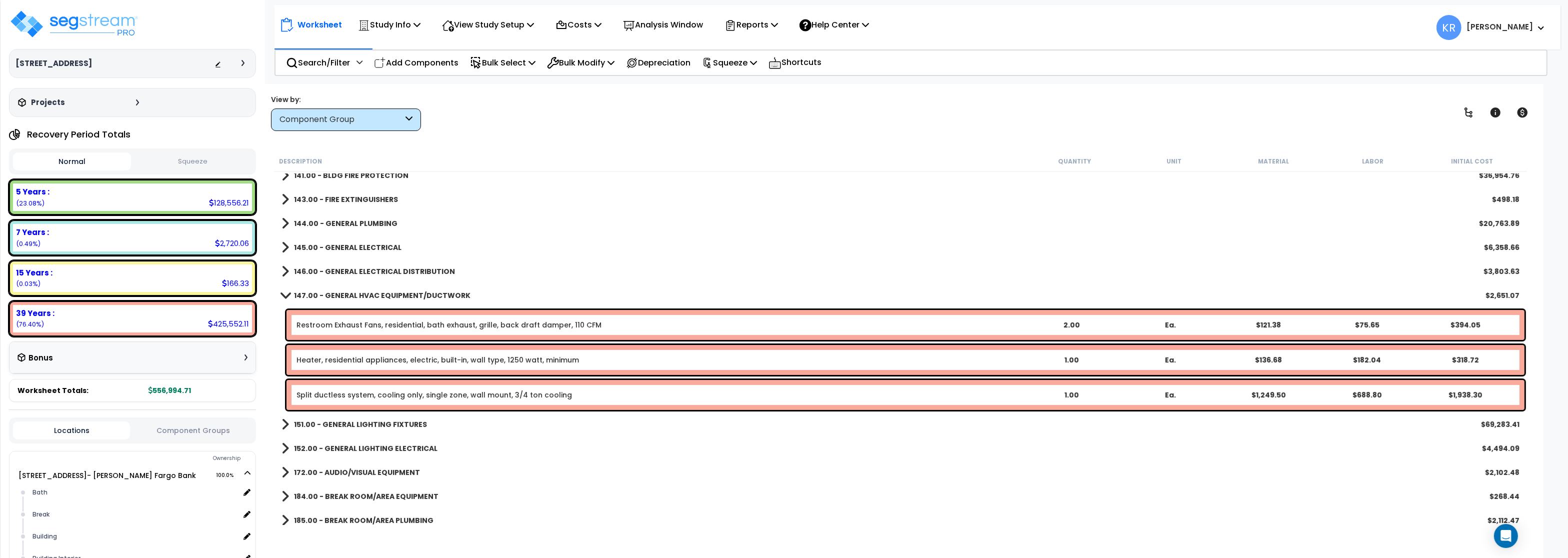
click at [301, 296] on b "147.00 - GENERAL HVAC EQUIPMENT/DUCTWORK" at bounding box center [382, 295] width 176 height 10
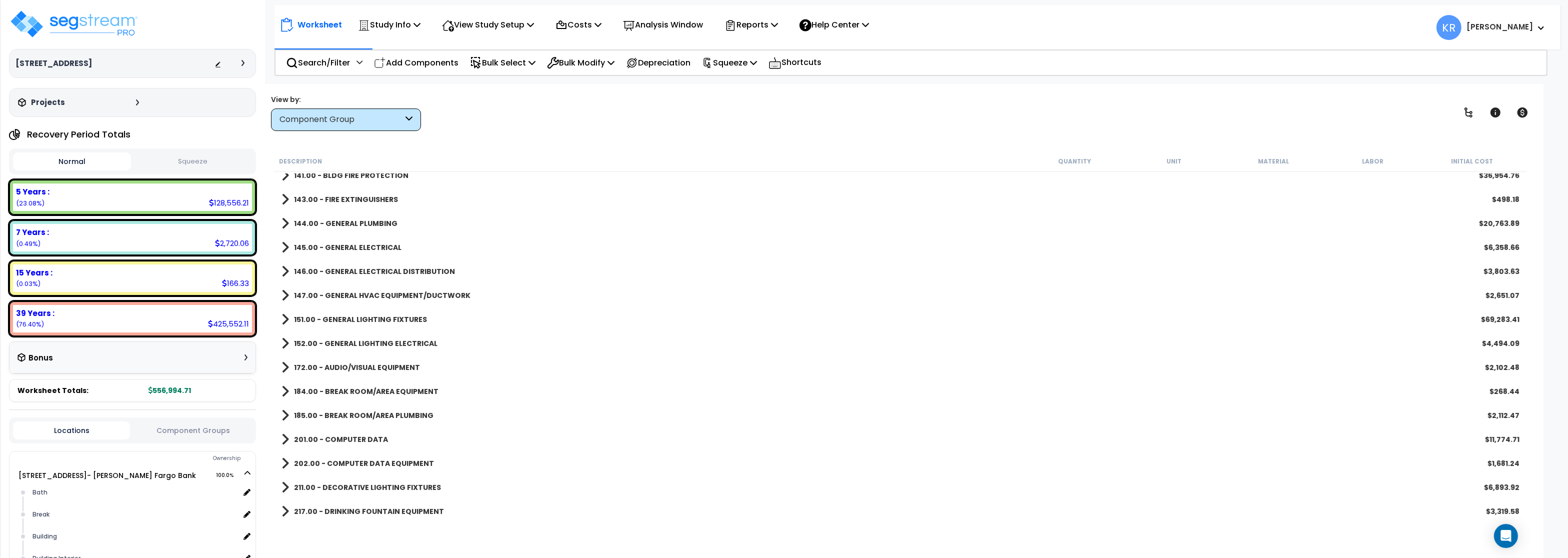
click at [306, 315] on b "151.00 - GENERAL LIGHTING FIXTURES" at bounding box center [360, 319] width 133 height 10
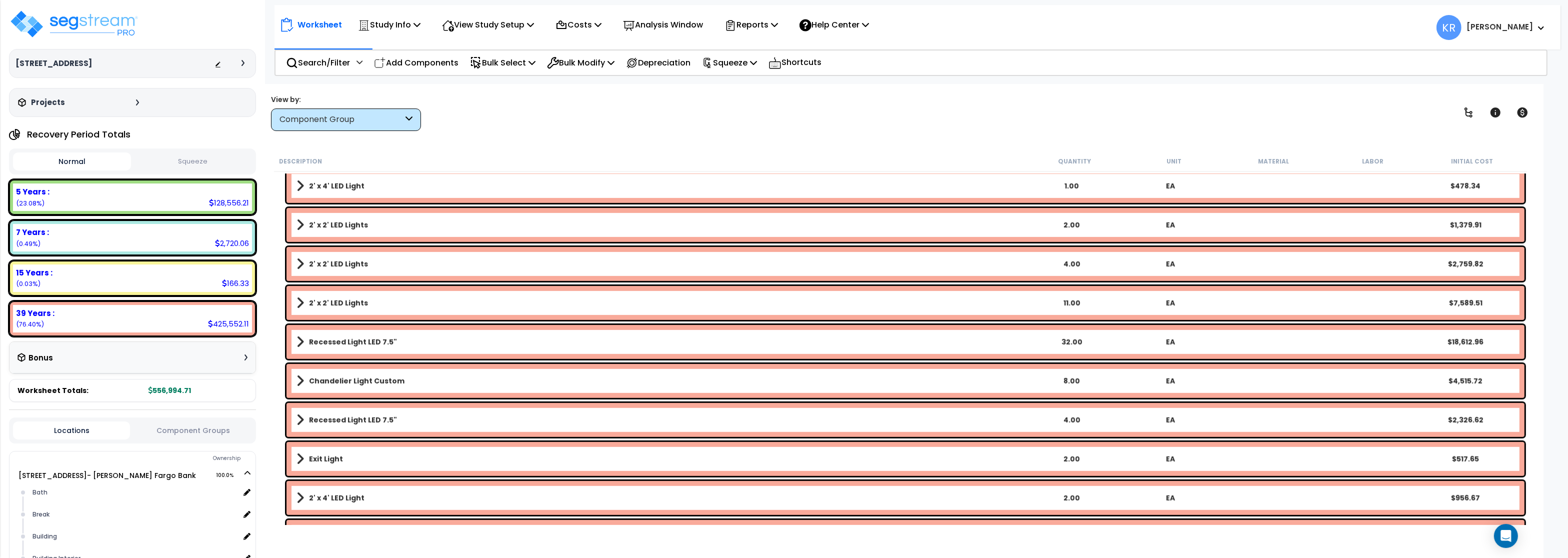
scroll to position [1016, 0]
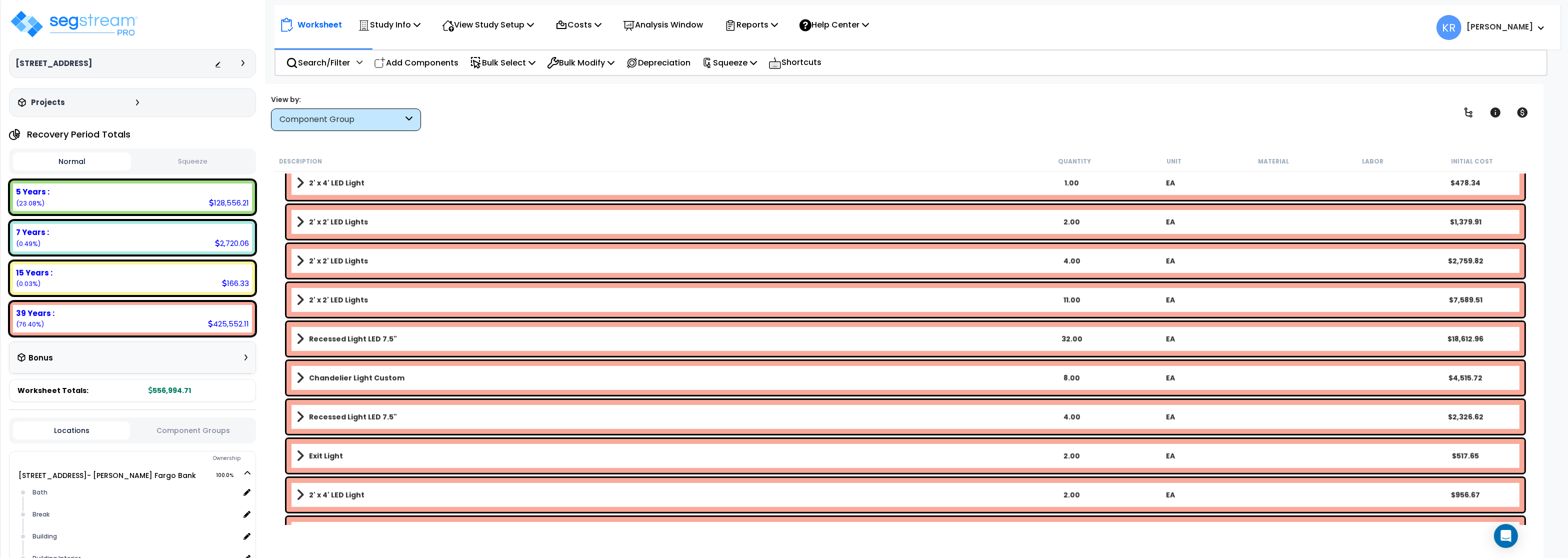
click at [365, 379] on b "Chandelier Light Custom" at bounding box center [357, 378] width 95 height 10
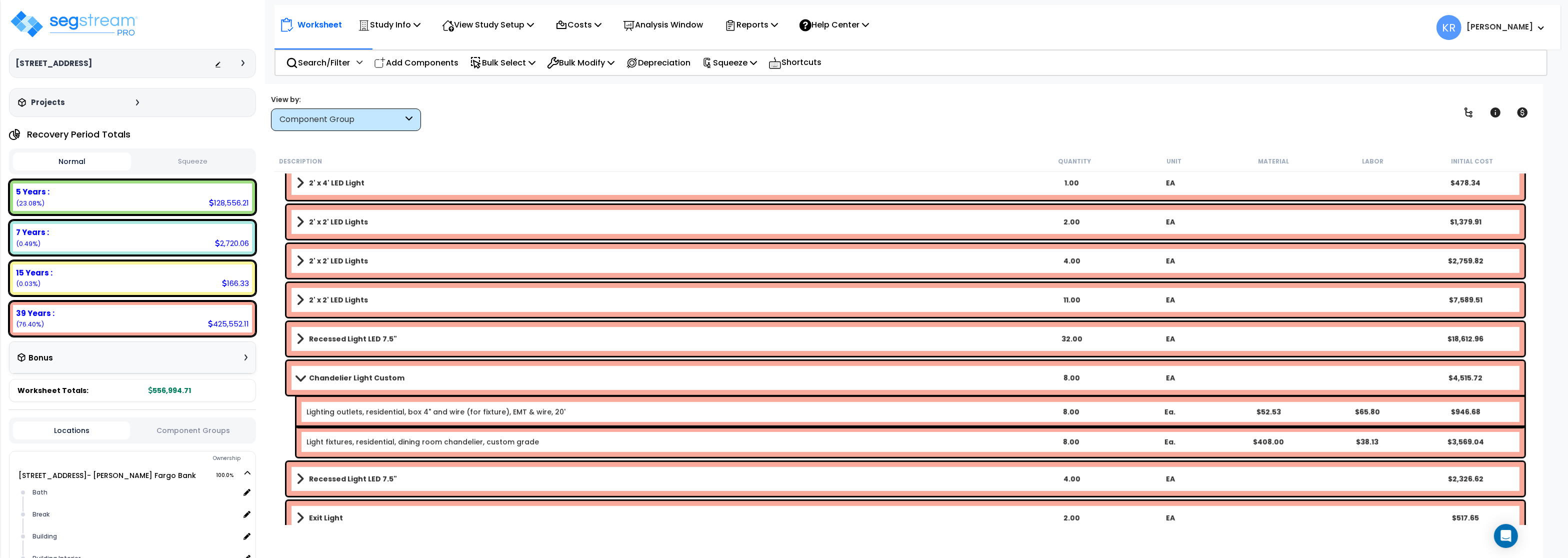
click at [365, 379] on b "Chandelier Light Custom" at bounding box center [357, 378] width 95 height 10
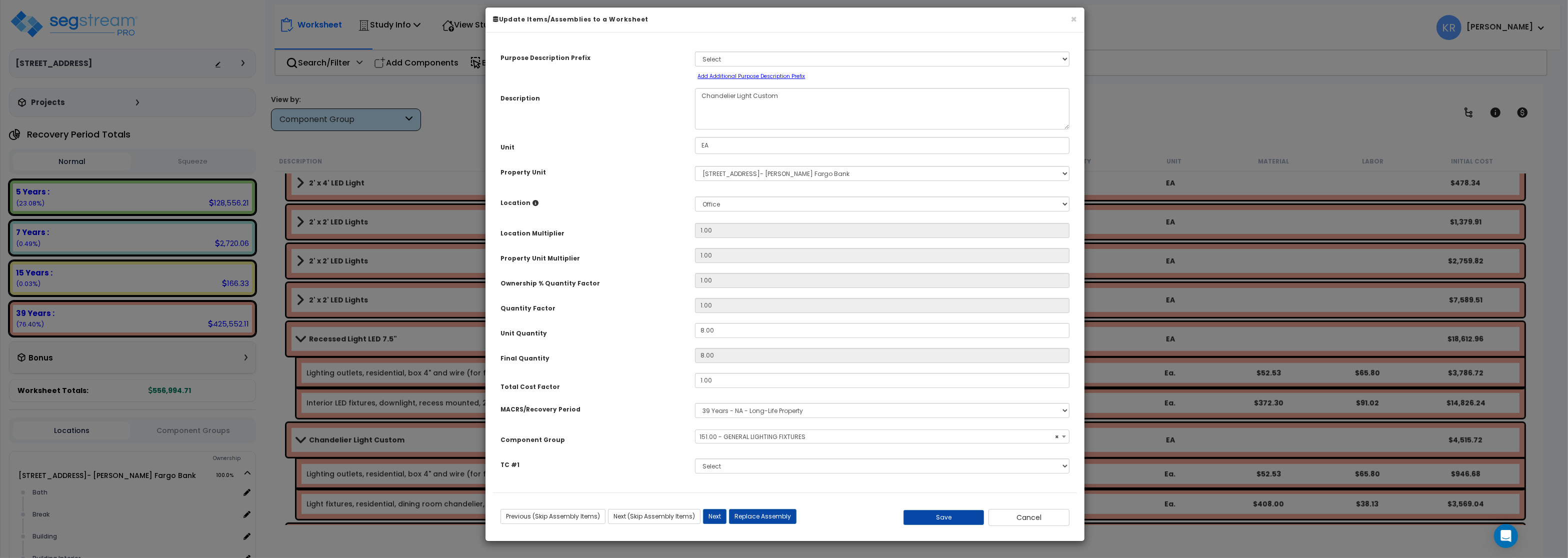
select select "56961"
click at [695, 403] on select "Select MACRS/Recovery Period 5 Years - 57.0 - Distributive Trades & Services 5 …" at bounding box center [882, 410] width 375 height 15
select select "3667"
click option "5 Years - 57.0 - Distributive Trades & Services" at bounding box center [0, 0] width 0 height 0
click at [735, 441] on span "Select Component Group" at bounding box center [738, 437] width 77 height 9
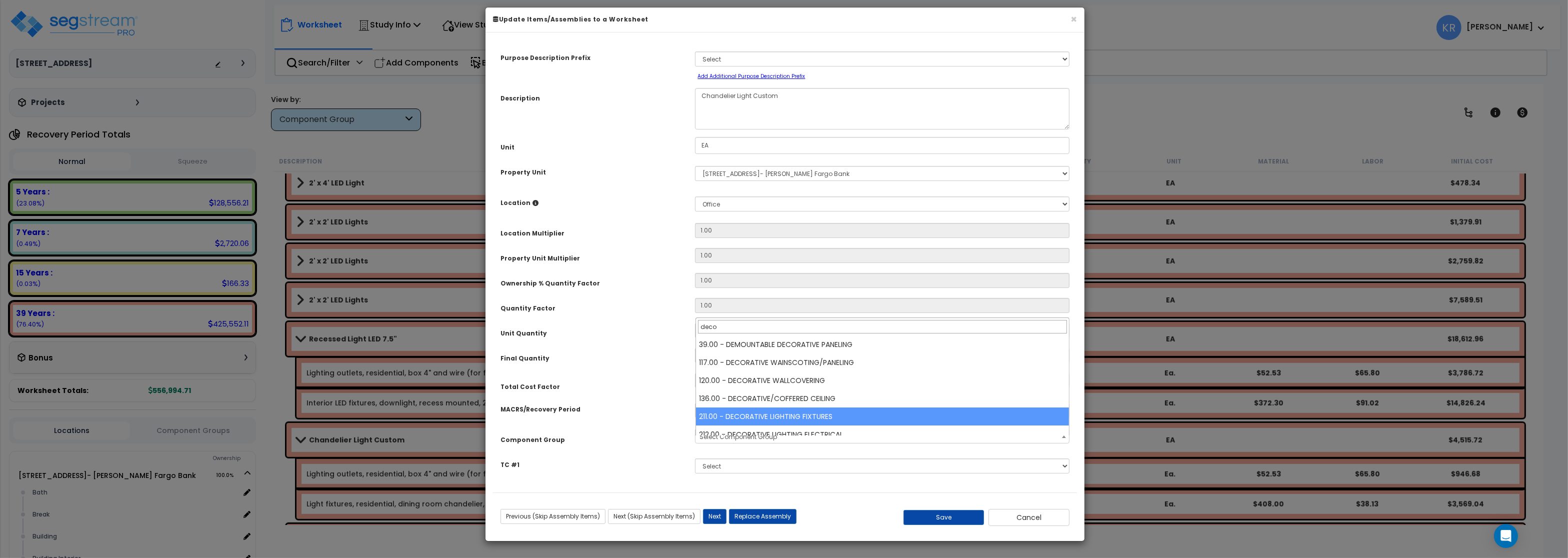
type input "deco"
select select "57019"
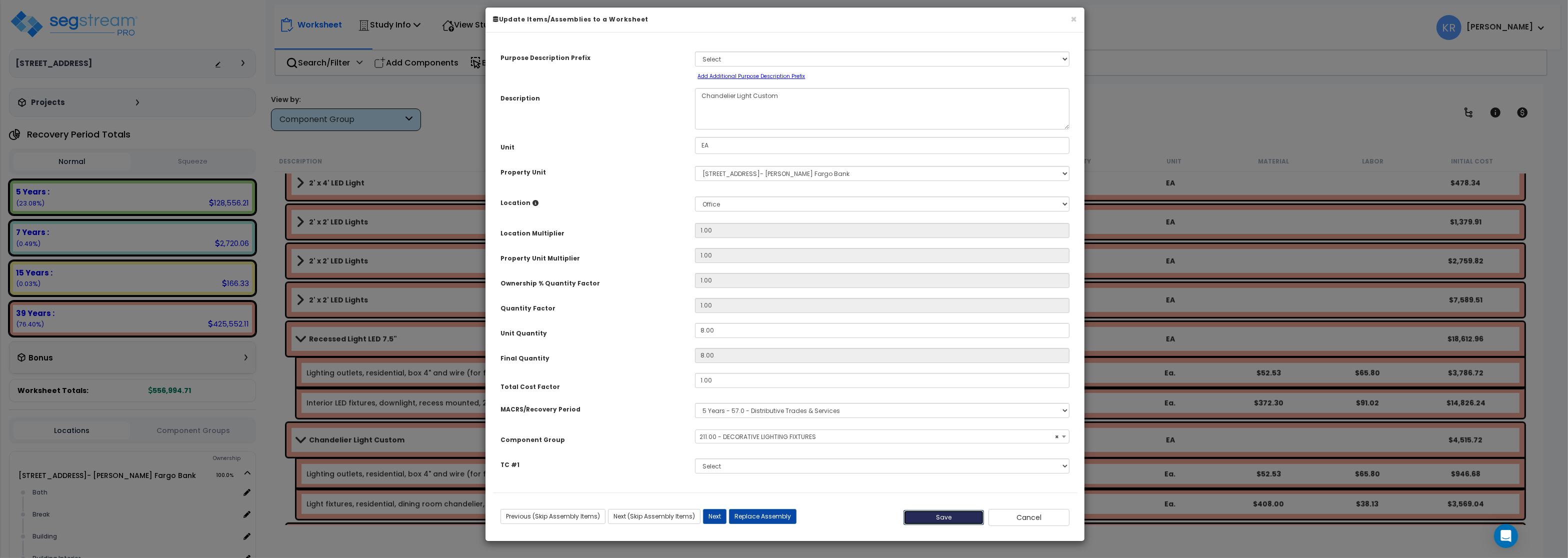
click at [960, 520] on button "Save" at bounding box center [944, 517] width 81 height 15
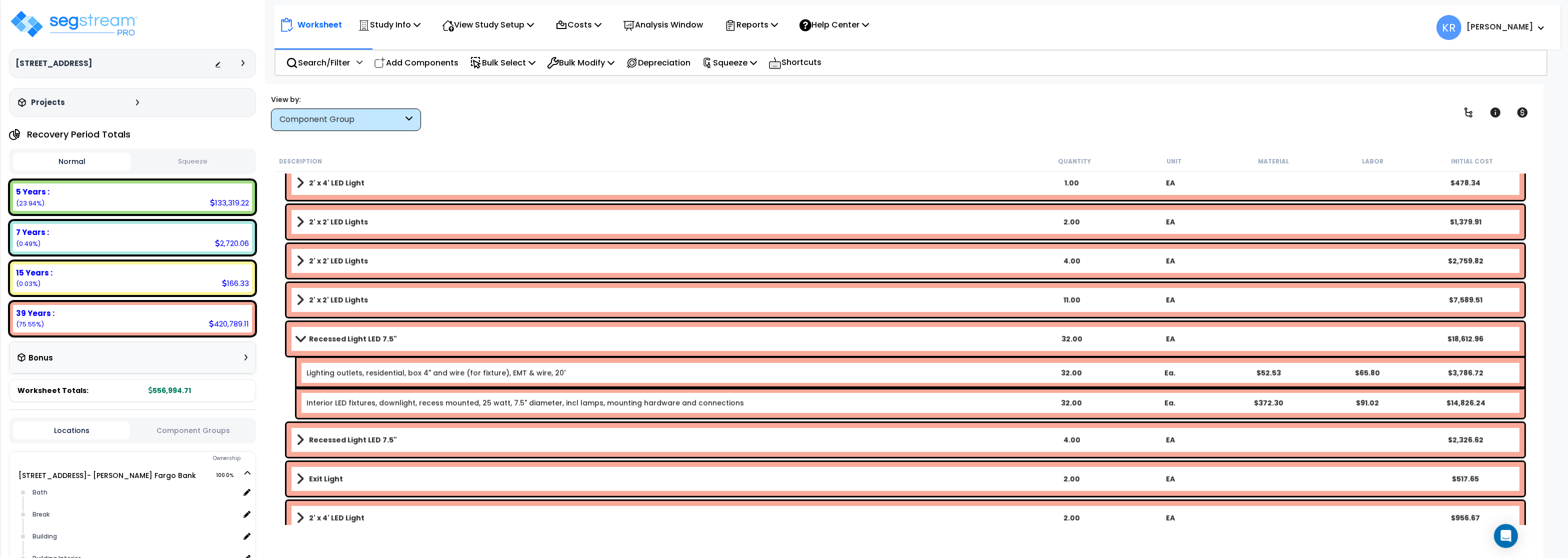
click at [314, 330] on div "Recessed Light LED 7.5" 32.00 EA $18,612.96" at bounding box center [906, 338] width 1238 height 34
click at [319, 340] on b "Recessed Light LED 7.5"" at bounding box center [353, 339] width 88 height 10
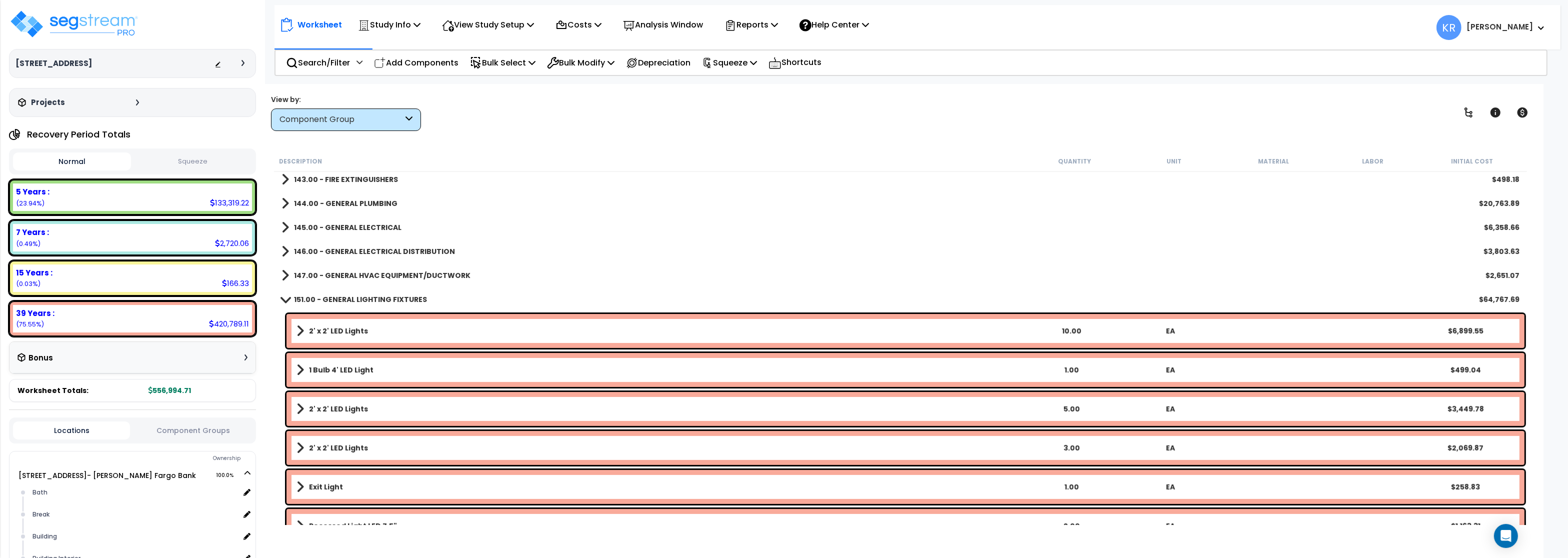
scroll to position [536, 0]
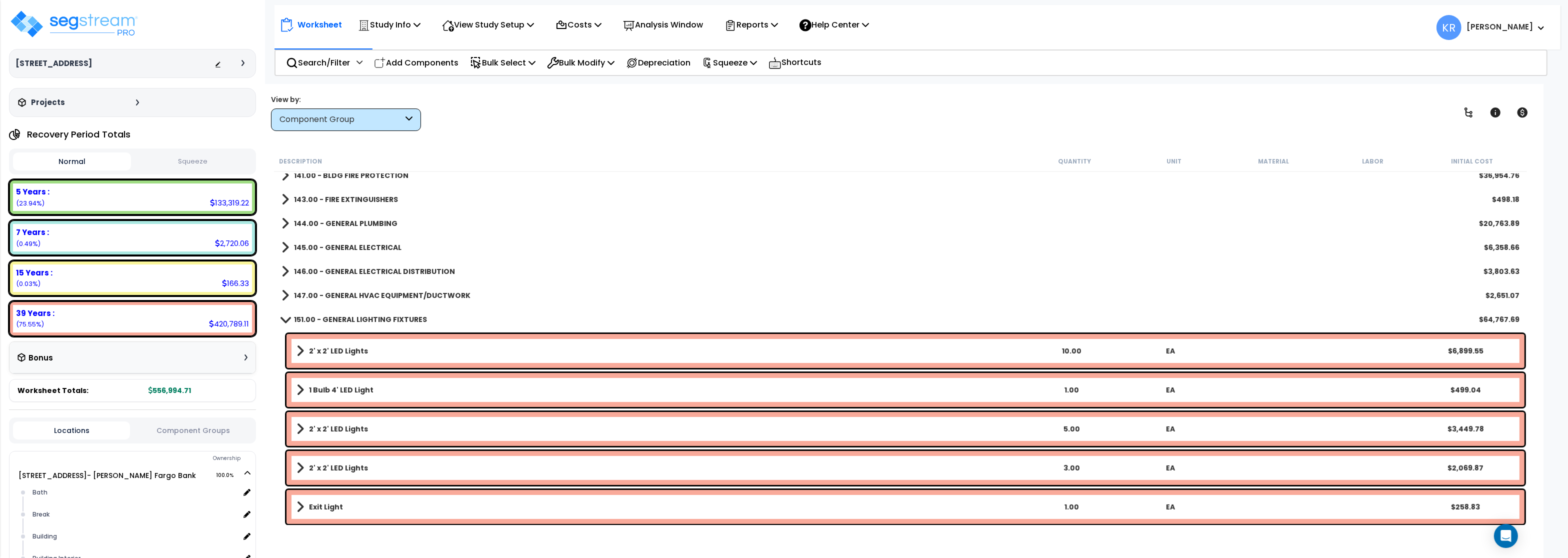
click at [340, 312] on link "151.00 - GENERAL LIGHTING FIXTURES" at bounding box center [354, 319] width 145 height 14
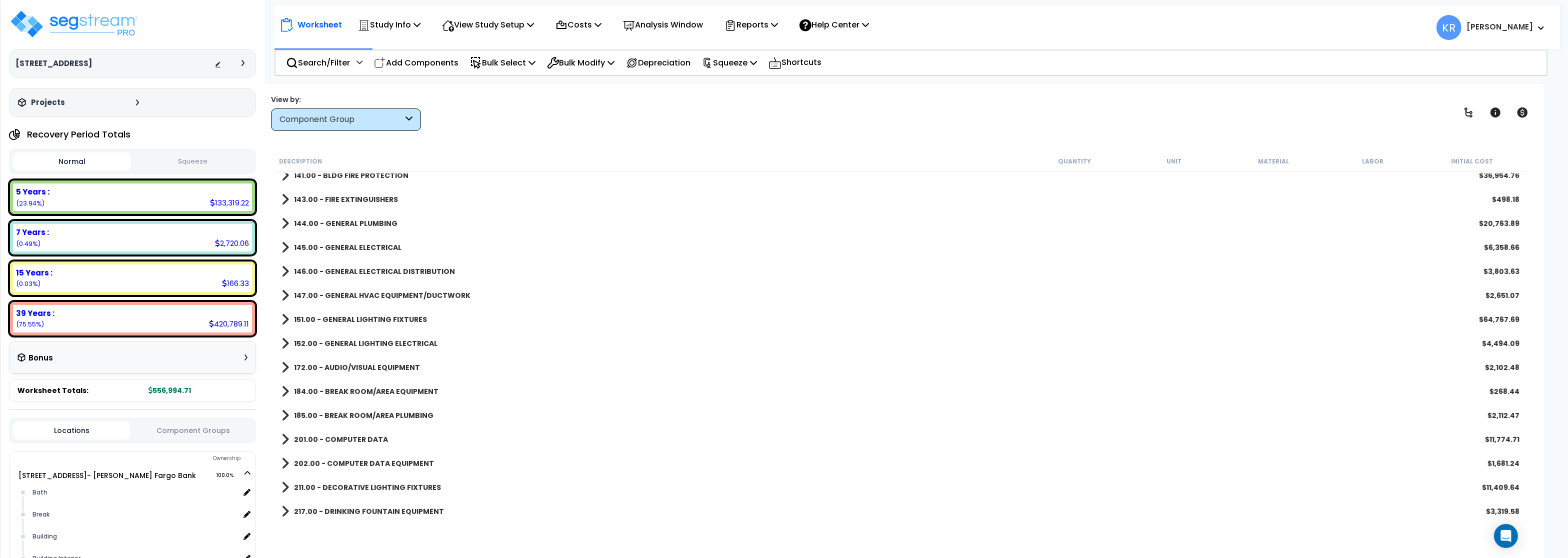
click at [339, 342] on b "152.00 - GENERAL LIGHTING ELECTRICAL" at bounding box center [366, 343] width 144 height 10
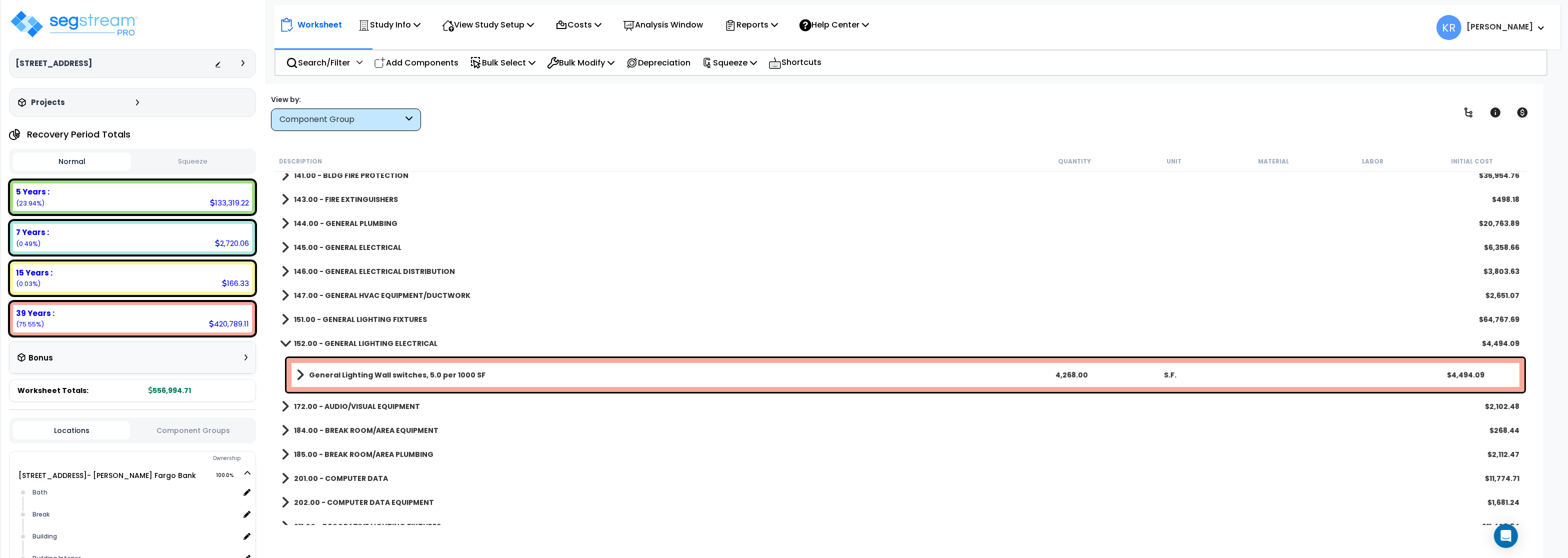
click at [339, 342] on b "152.00 - GENERAL LIGHTING ELECTRICAL" at bounding box center [366, 343] width 144 height 10
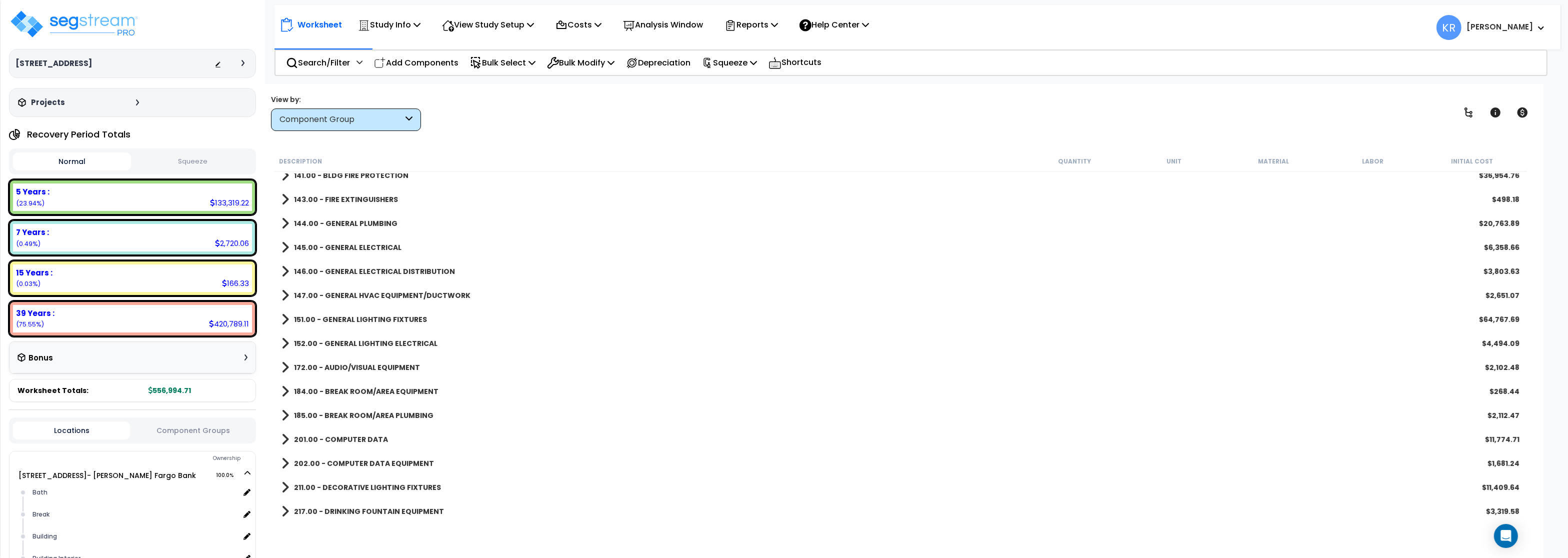
click at [336, 364] on b "172.00 - AUDIO/VISUAL EQUIPMENT" at bounding box center [357, 367] width 126 height 10
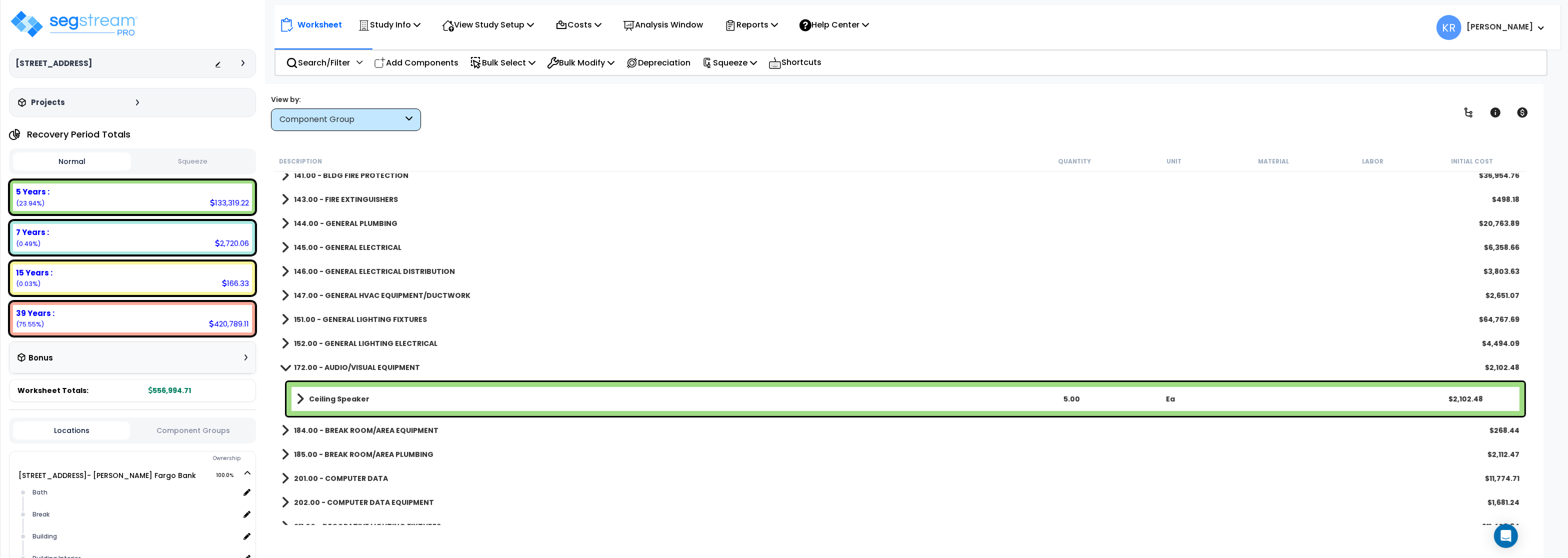
click at [336, 364] on b "172.00 - AUDIO/VISUAL EQUIPMENT" at bounding box center [357, 367] width 126 height 10
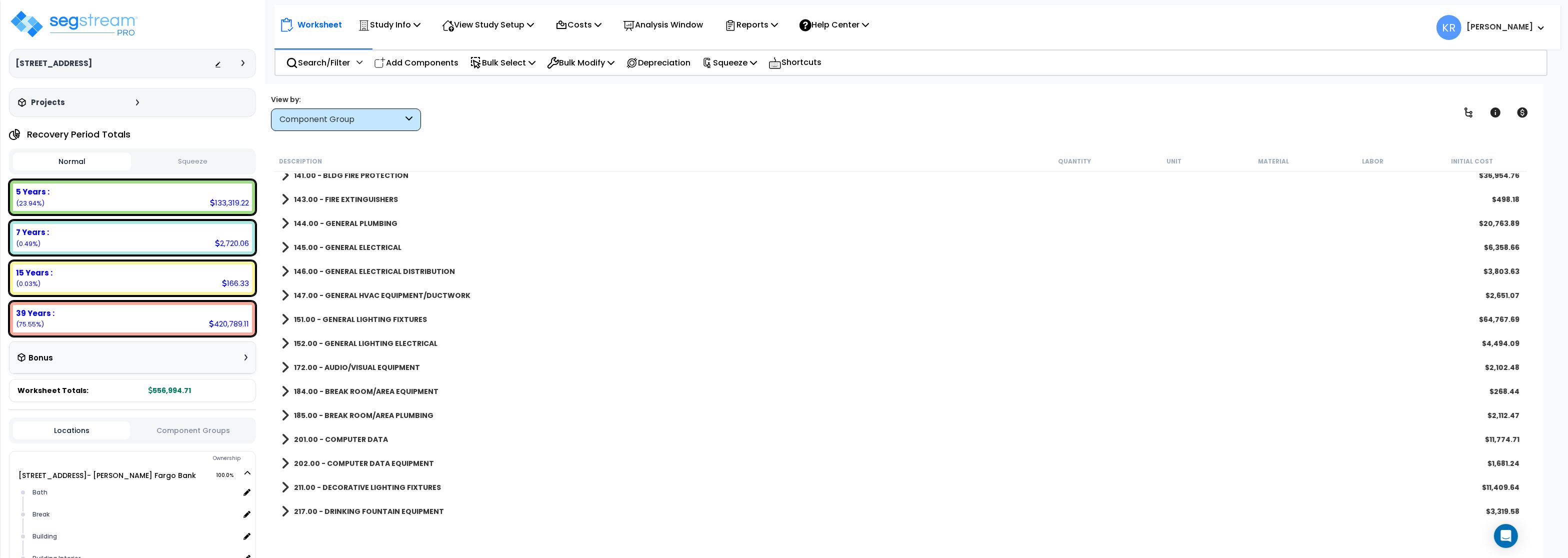
click at [335, 384] on link "184.00 - BREAK ROOM/AREA EQUIPMENT" at bounding box center [360, 391] width 157 height 14
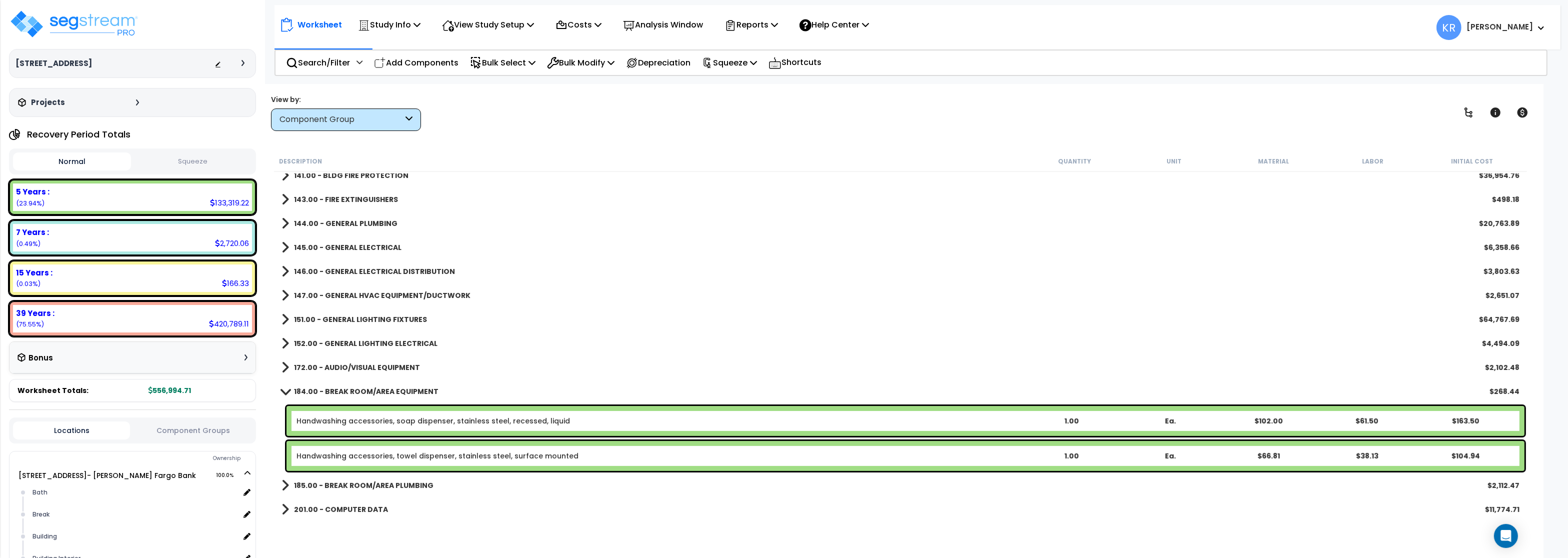
click at [335, 384] on link "184.00 - BREAK ROOM/AREA EQUIPMENT" at bounding box center [360, 391] width 157 height 14
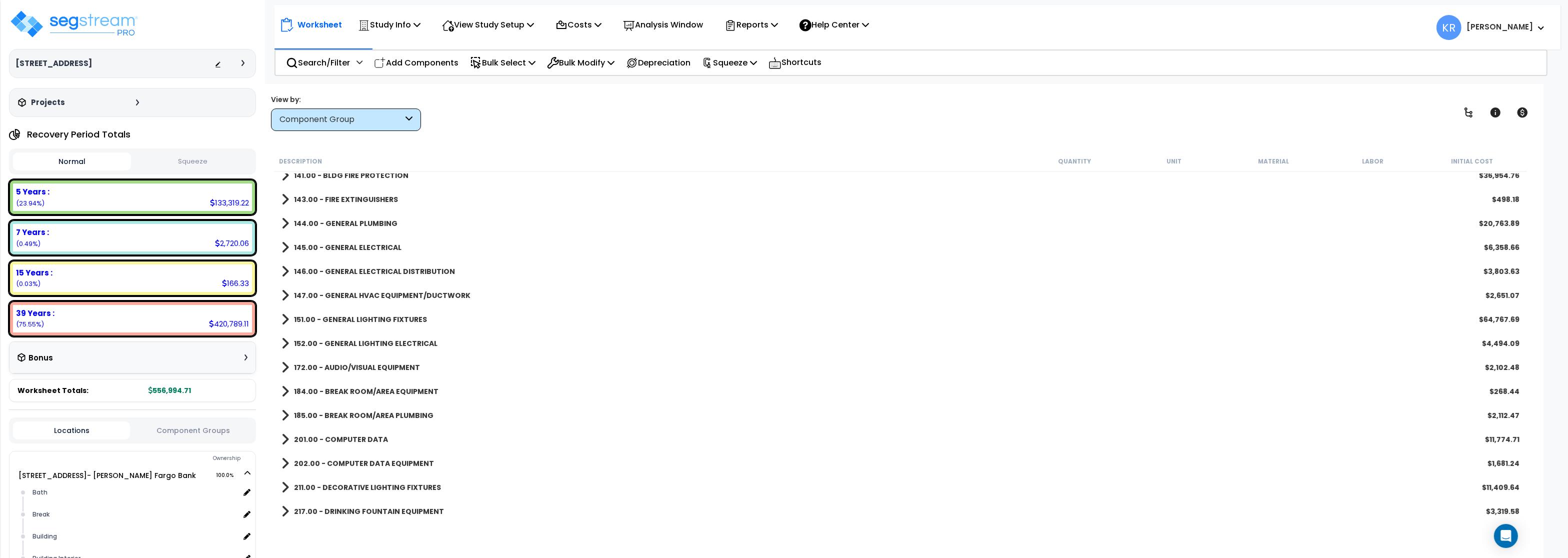
click at [332, 418] on b "185.00 - BREAK ROOM/AREA PLUMBING" at bounding box center [363, 415] width 139 height 10
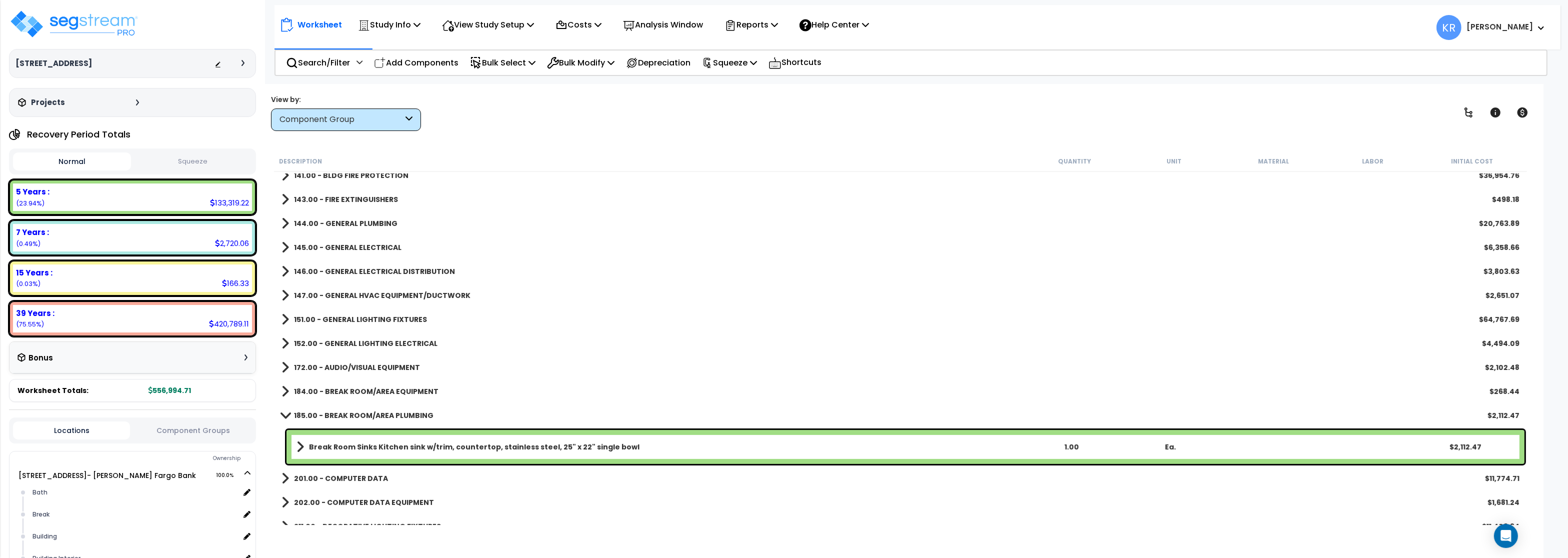
click at [333, 416] on b "185.00 - BREAK ROOM/AREA PLUMBING" at bounding box center [363, 415] width 139 height 10
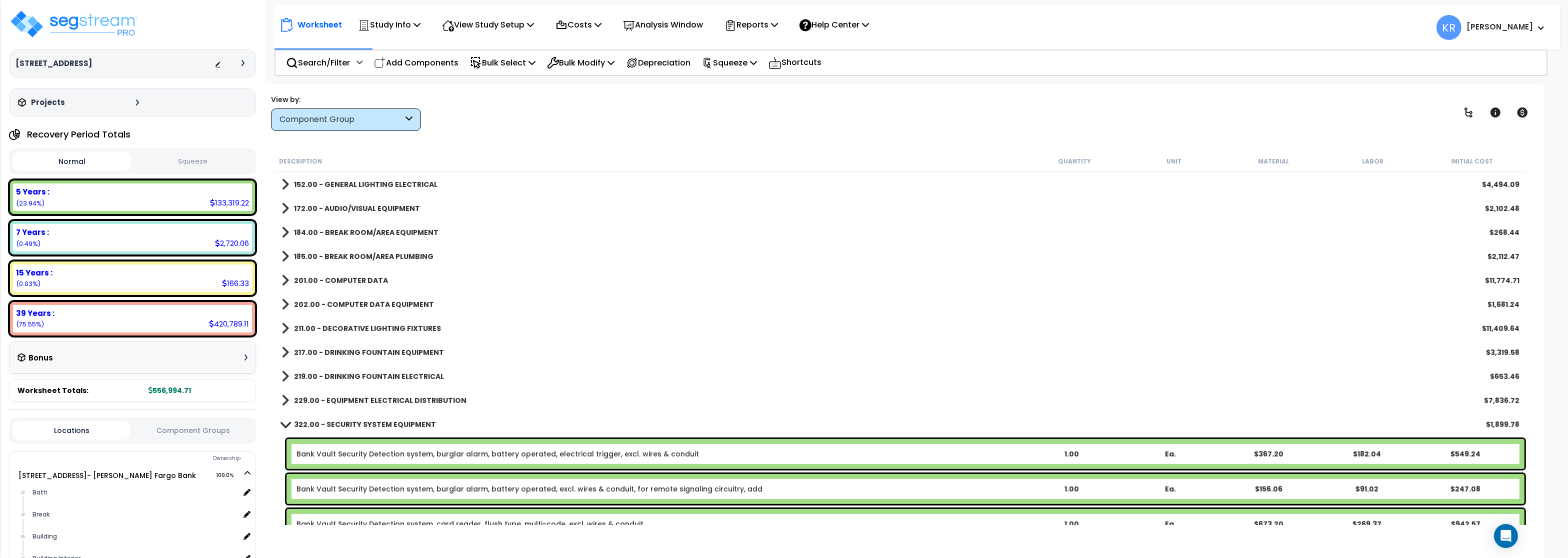
scroll to position [716, 0]
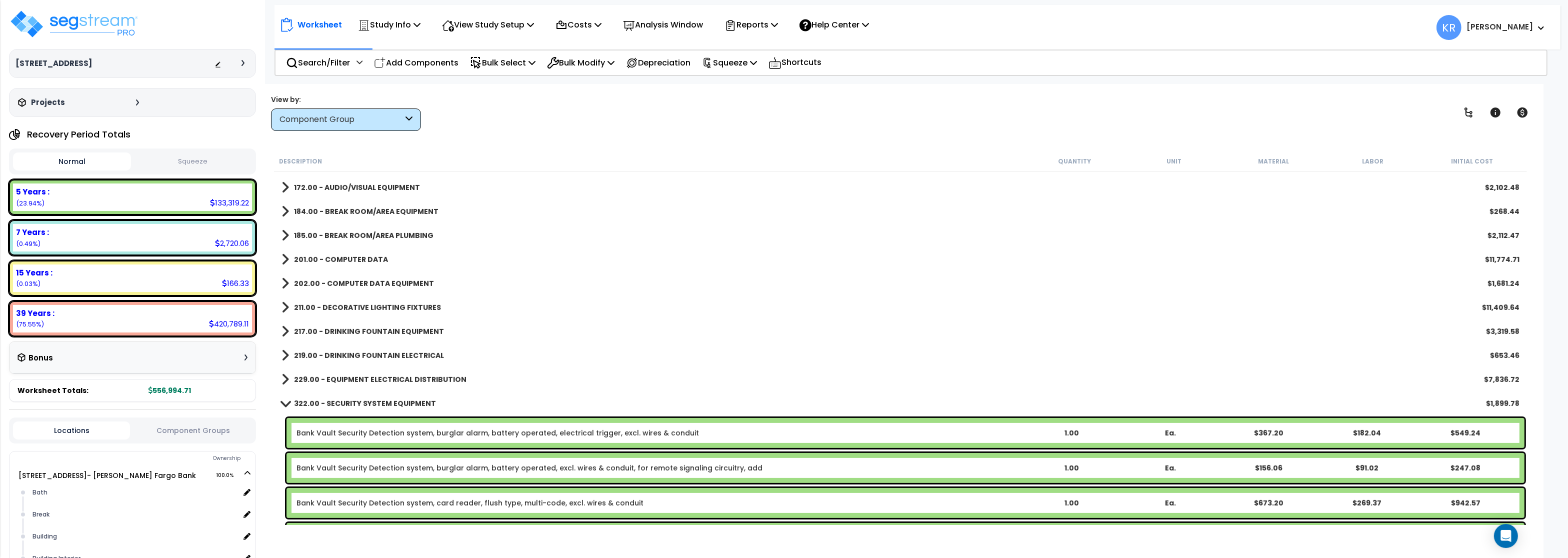
click at [368, 249] on div "201.00 - COMPUTER DATA $11,774.71" at bounding box center [901, 259] width 1248 height 24
click at [368, 257] on b "201.00 - COMPUTER DATA" at bounding box center [341, 259] width 94 height 10
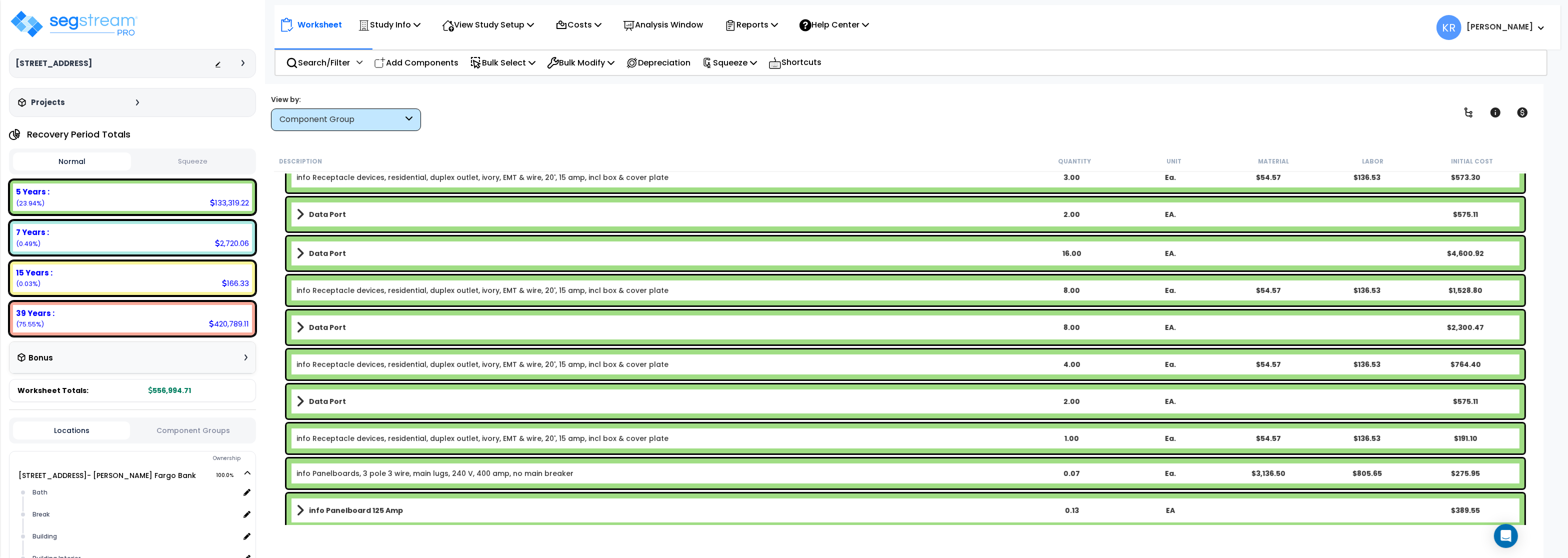
scroll to position [896, 0]
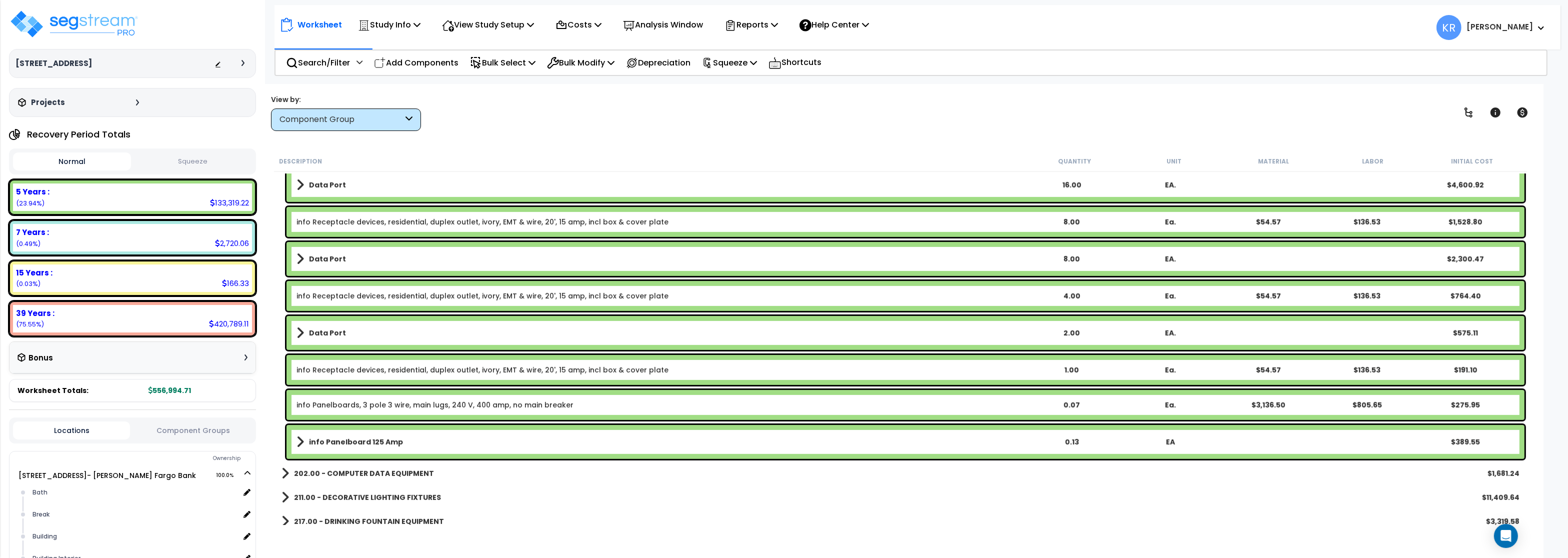
click at [337, 440] on b "info Panelboard 125 Amp" at bounding box center [356, 442] width 94 height 10
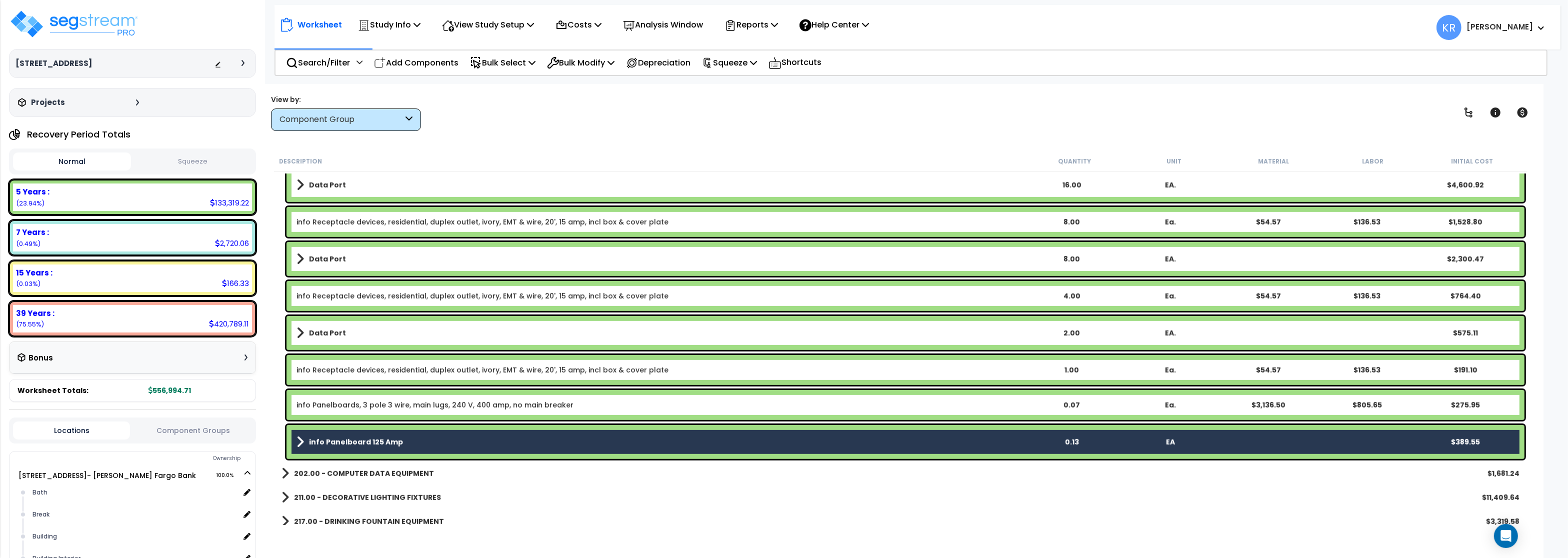
click at [332, 412] on div "info Panelboards, 3 pole 3 wire, main lugs, 240 V, 400 amp, no main breaker 0.0…" at bounding box center [906, 405] width 1238 height 30
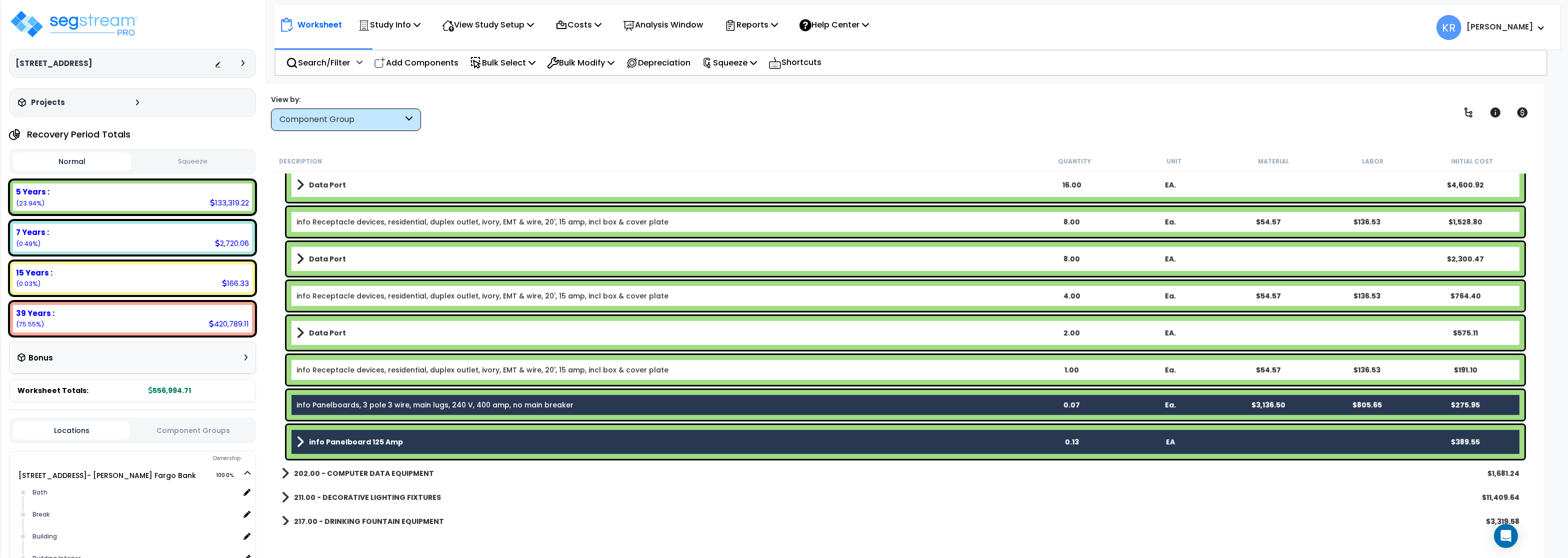
click at [336, 372] on link "info Receptacle devices, residential, duplex outlet, ivory, EMT & wire, 20', 15…" at bounding box center [482, 370] width 372 height 10
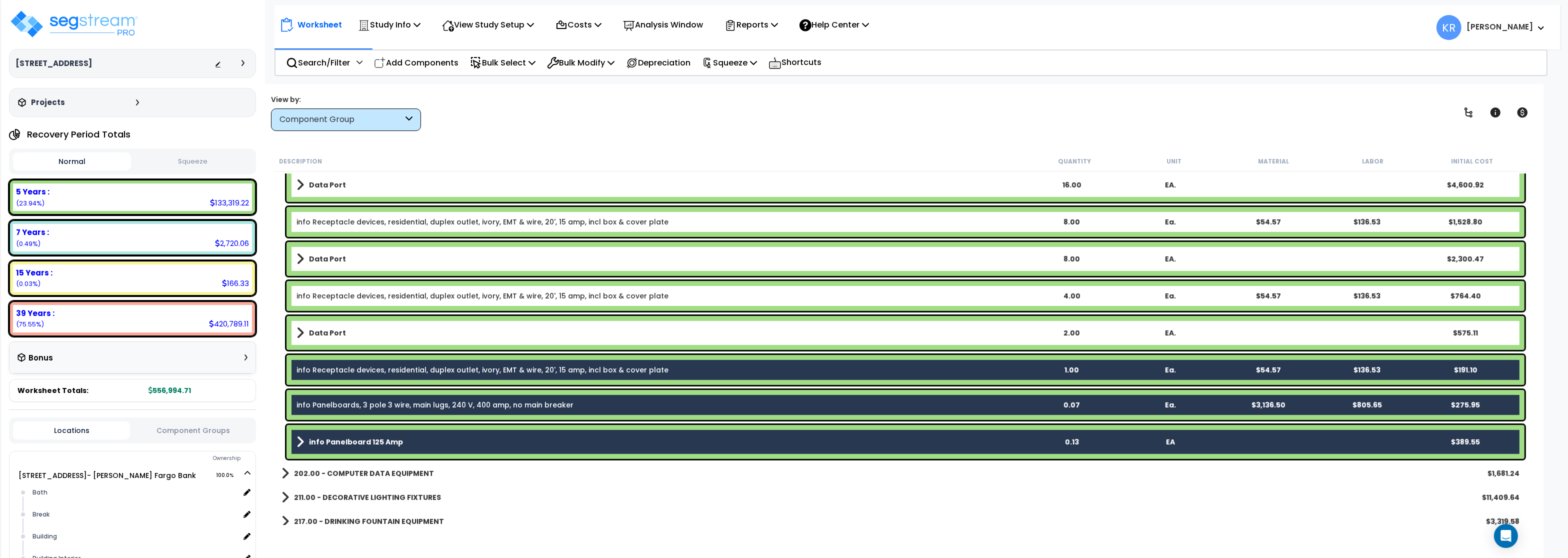
click at [332, 329] on b "Data Port" at bounding box center [327, 333] width 37 height 10
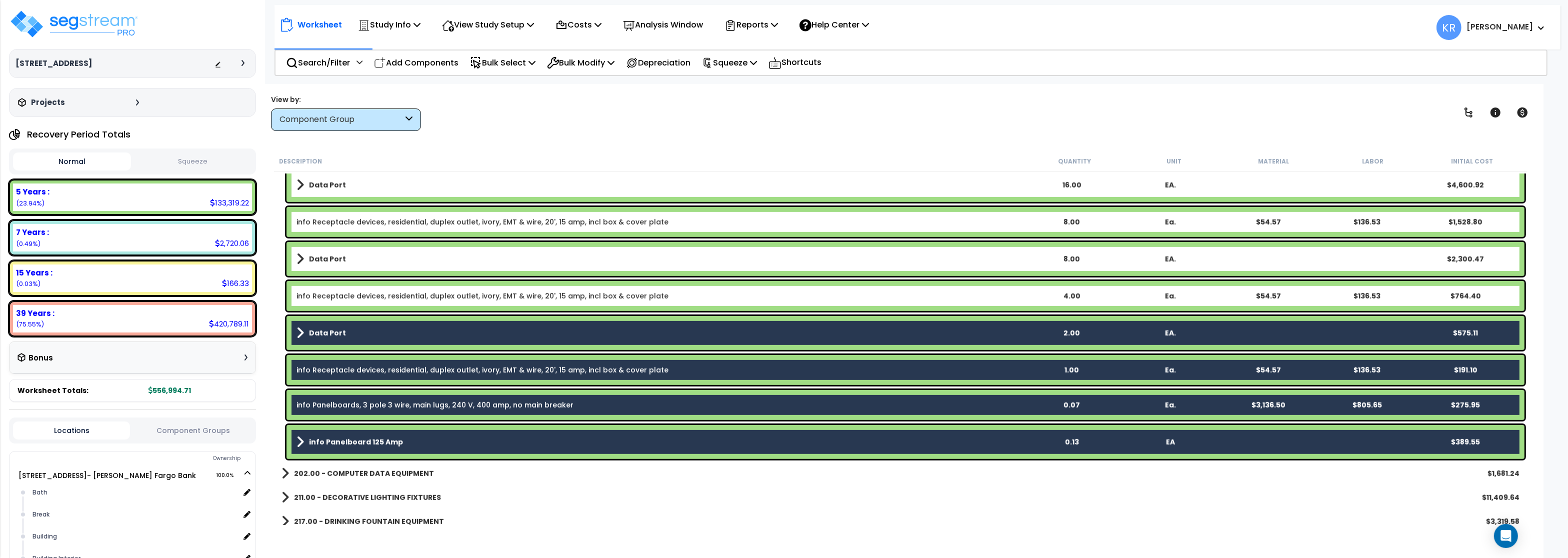
click at [337, 291] on link "info Receptacle devices, residential, duplex outlet, ivory, EMT & wire, 20', 15…" at bounding box center [482, 296] width 372 height 10
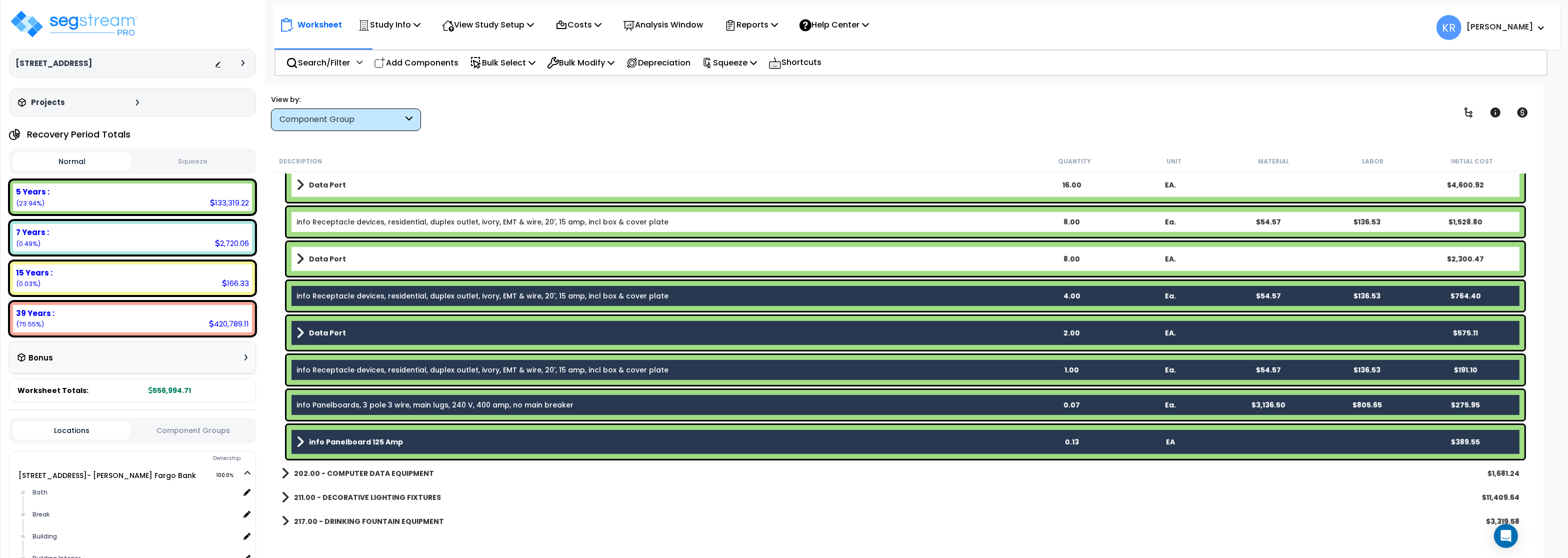
click at [342, 260] on b "Data Port" at bounding box center [327, 259] width 37 height 10
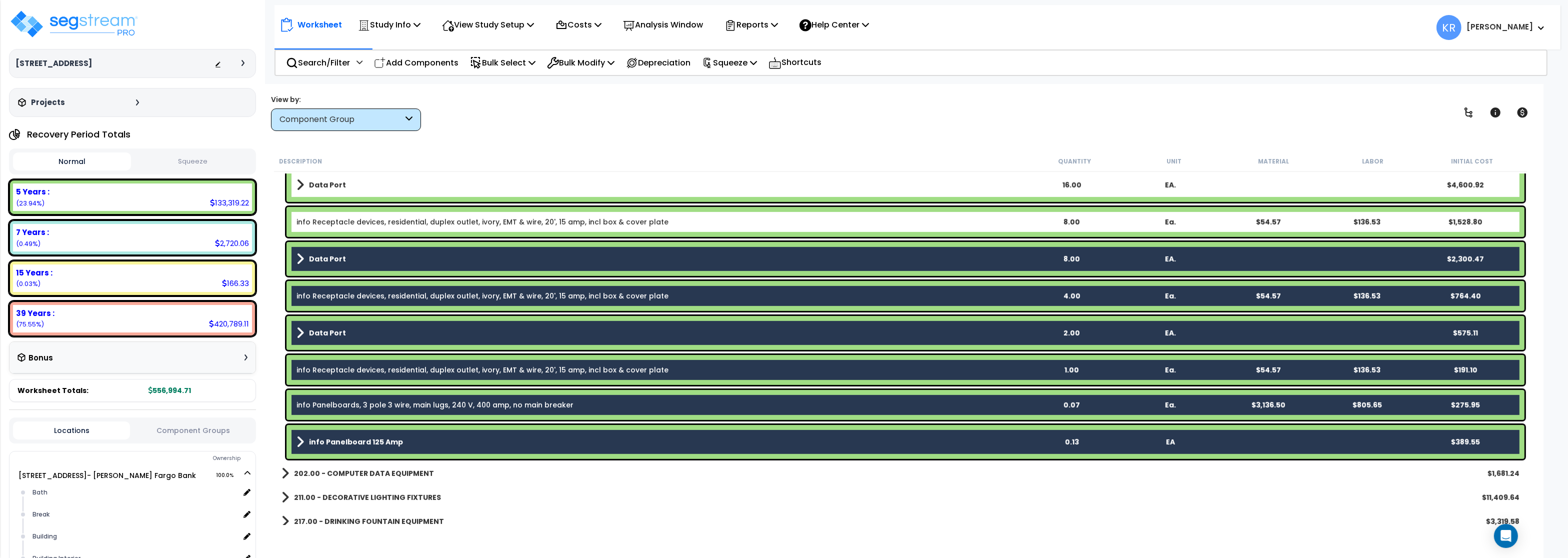
click at [359, 214] on div "info Receptacle devices, residential, duplex outlet, ivory, EMT & wire, 20', 15…" at bounding box center [906, 221] width 1238 height 30
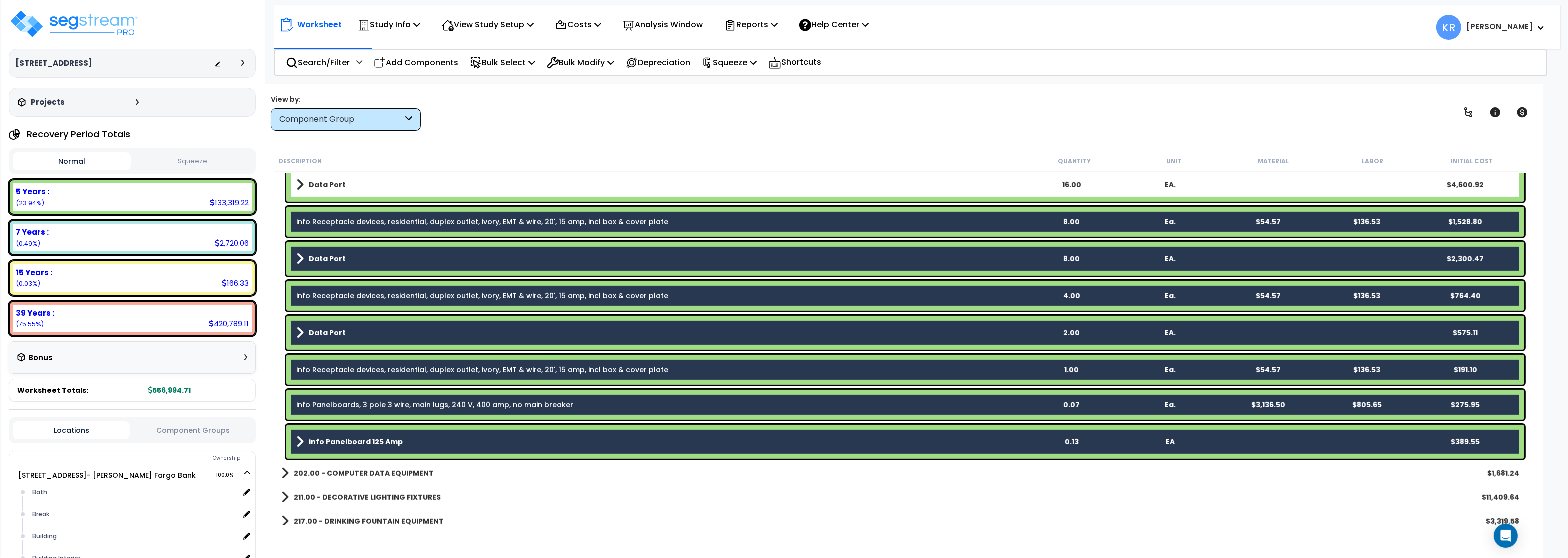
click at [352, 187] on link "Data Port" at bounding box center [659, 185] width 726 height 14
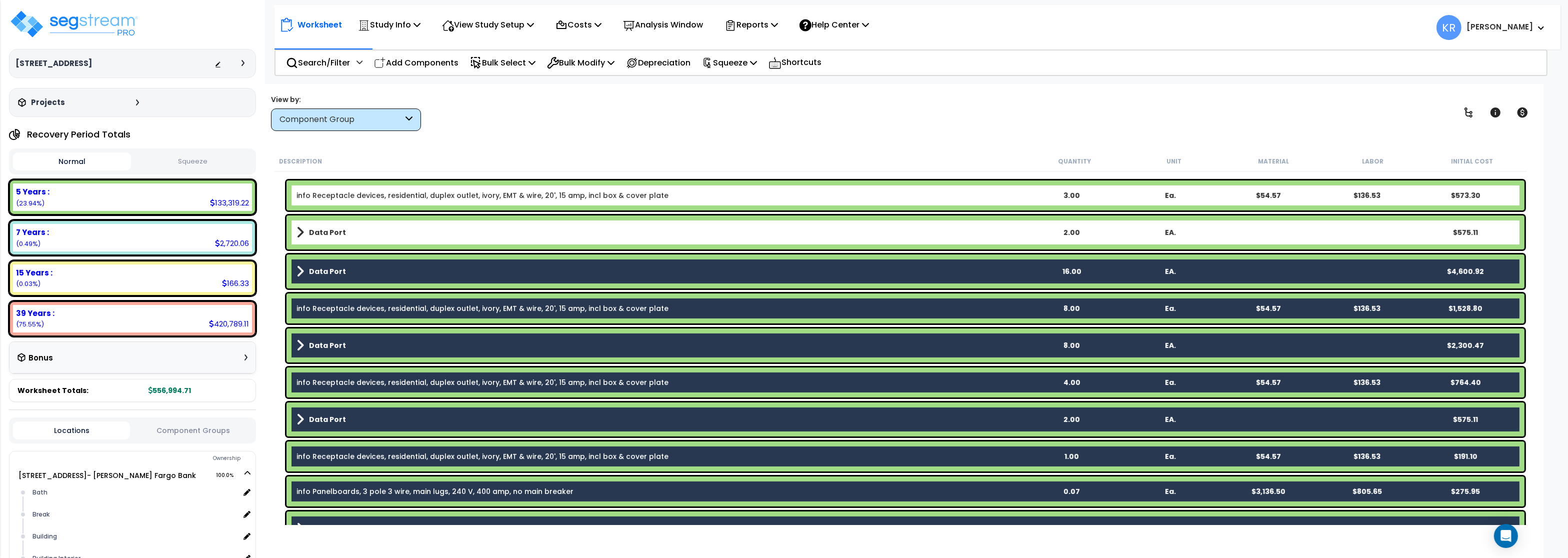
scroll to position [716, 0]
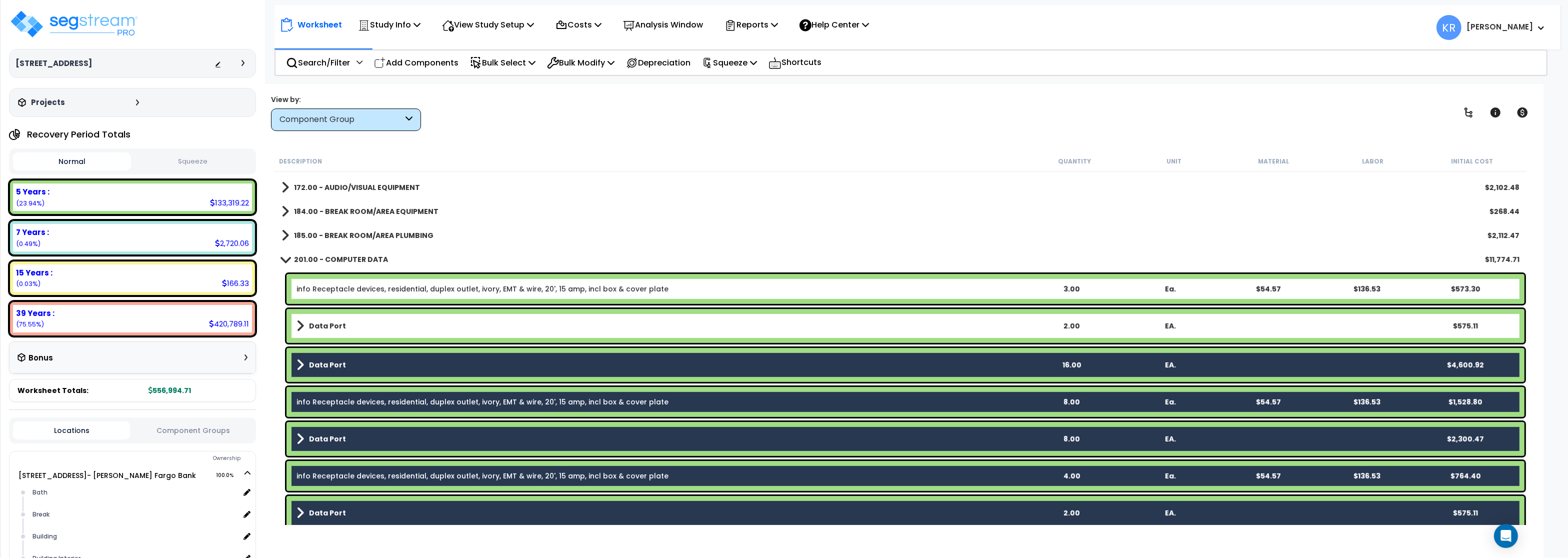
click at [350, 325] on link "Data Port" at bounding box center [659, 325] width 726 height 14
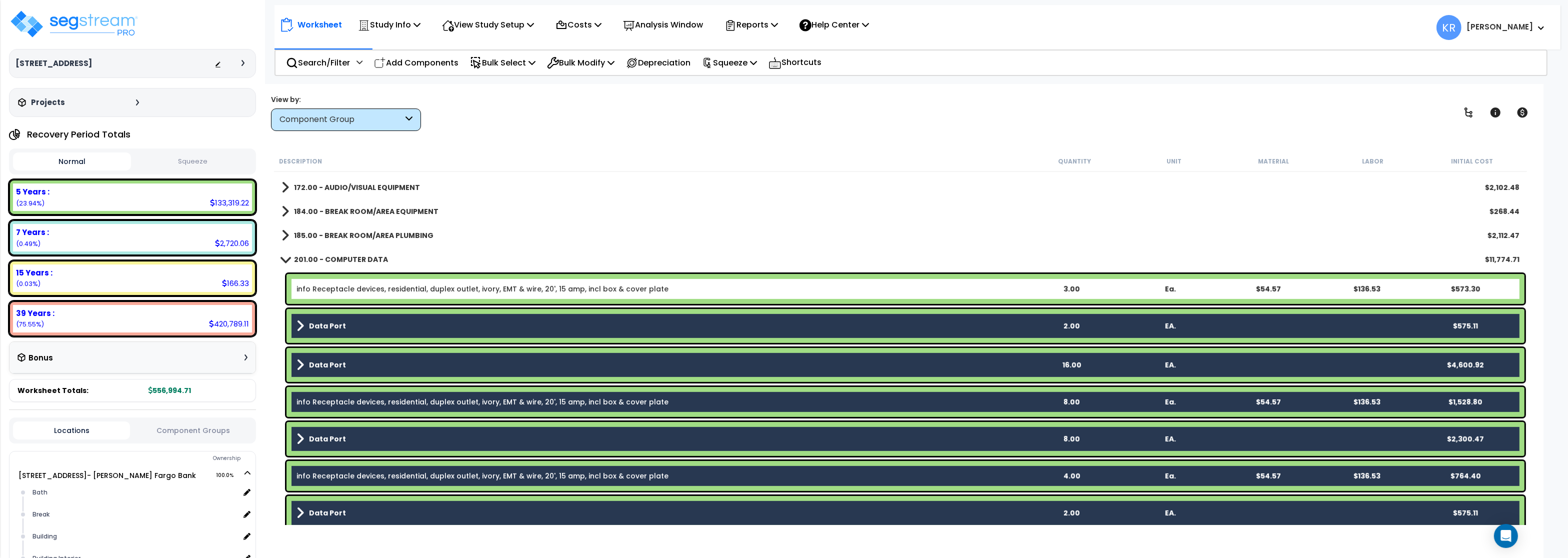
click at [355, 285] on link "info Receptacle devices, residential, duplex outlet, ivory, EMT & wire, 20', 15…" at bounding box center [482, 289] width 372 height 10
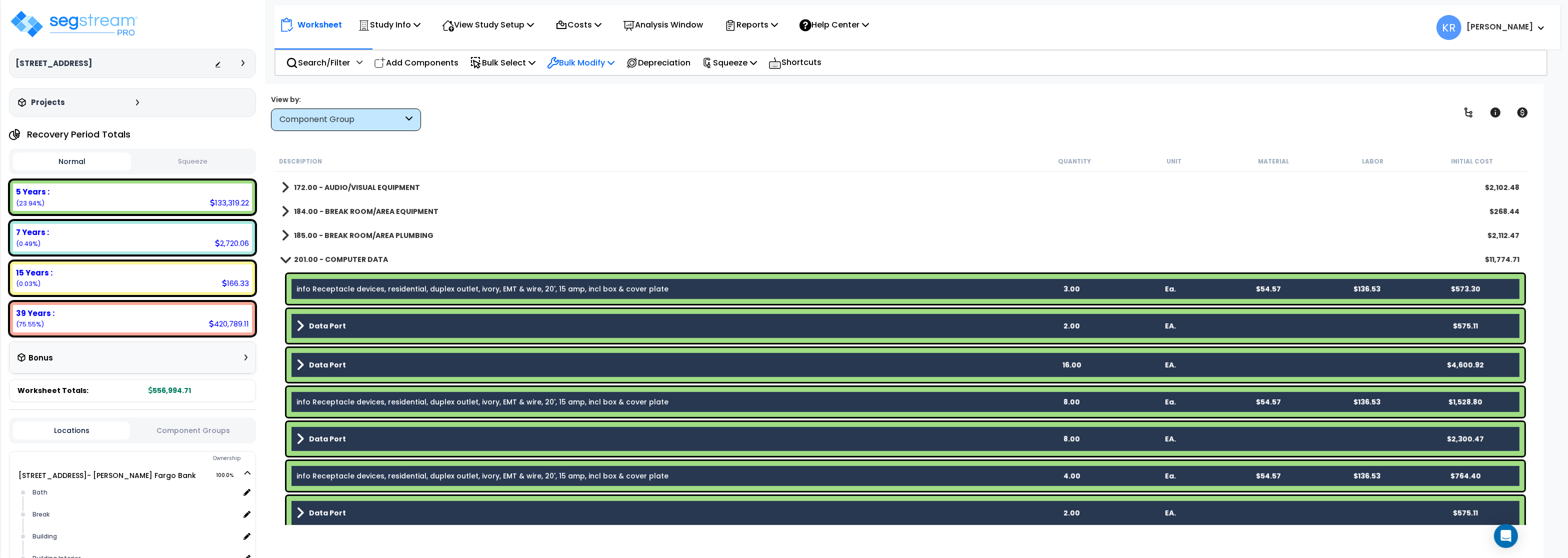
click at [570, 64] on p "Bulk Modify" at bounding box center [581, 62] width 67 height 14
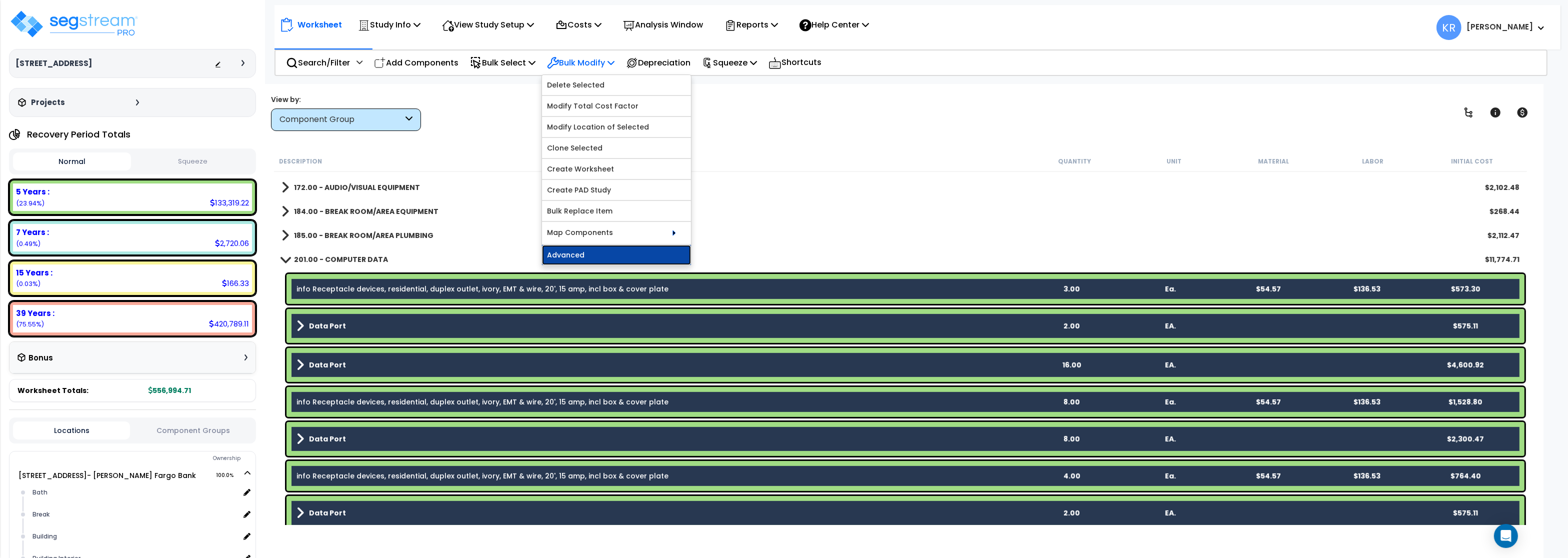
click at [566, 256] on link "Advanced" at bounding box center [617, 255] width 149 height 20
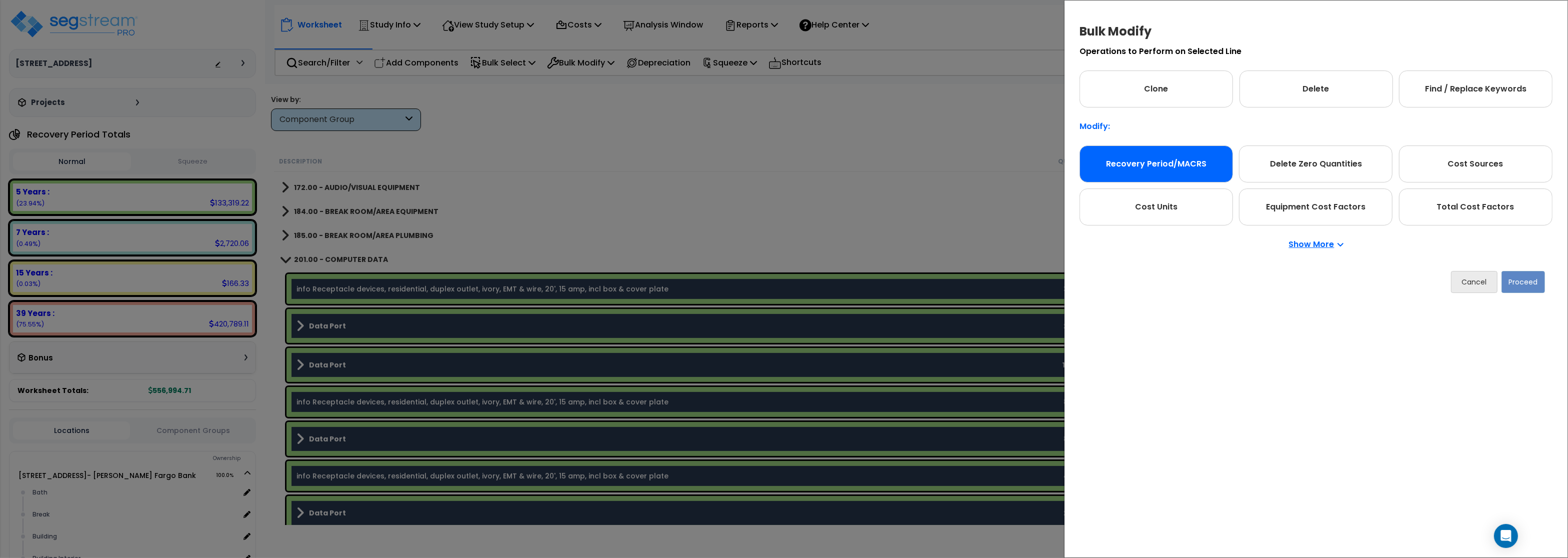
click at [1146, 165] on div "Recovery Period/MACRS" at bounding box center [1156, 164] width 154 height 37
click at [1529, 280] on button "Proceed" at bounding box center [1523, 282] width 43 height 22
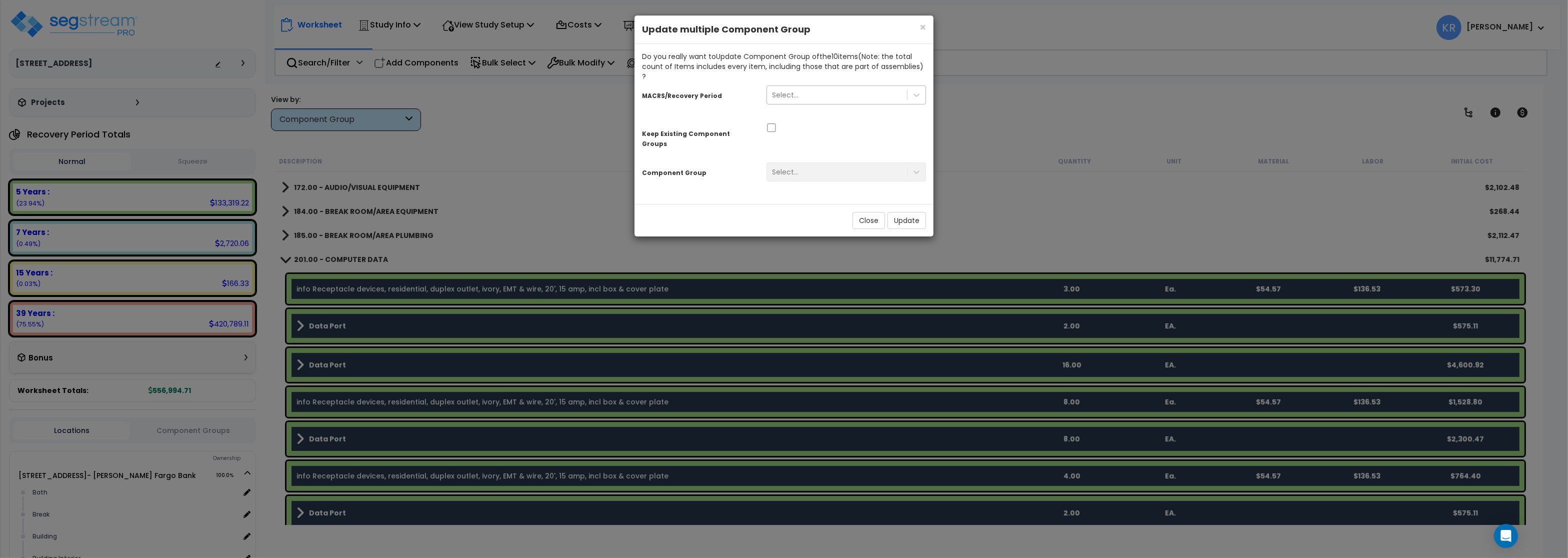
click at [789, 90] on div "Select..." at bounding box center [785, 95] width 27 height 10
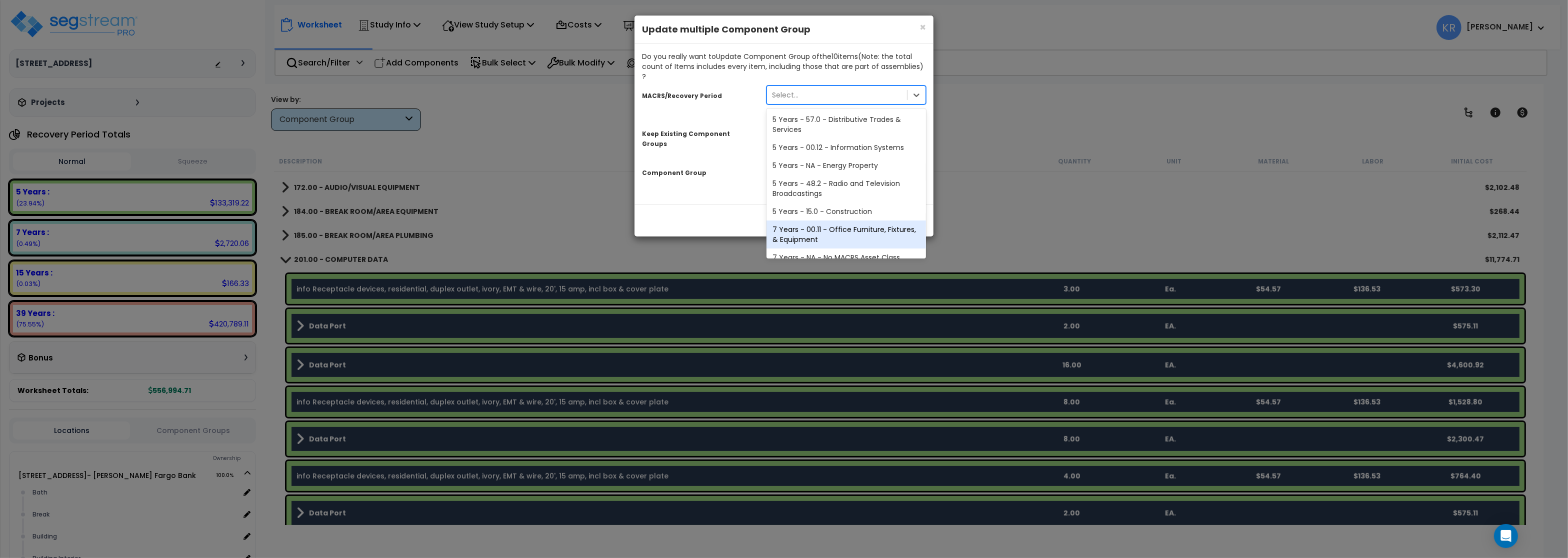
scroll to position [60, 0]
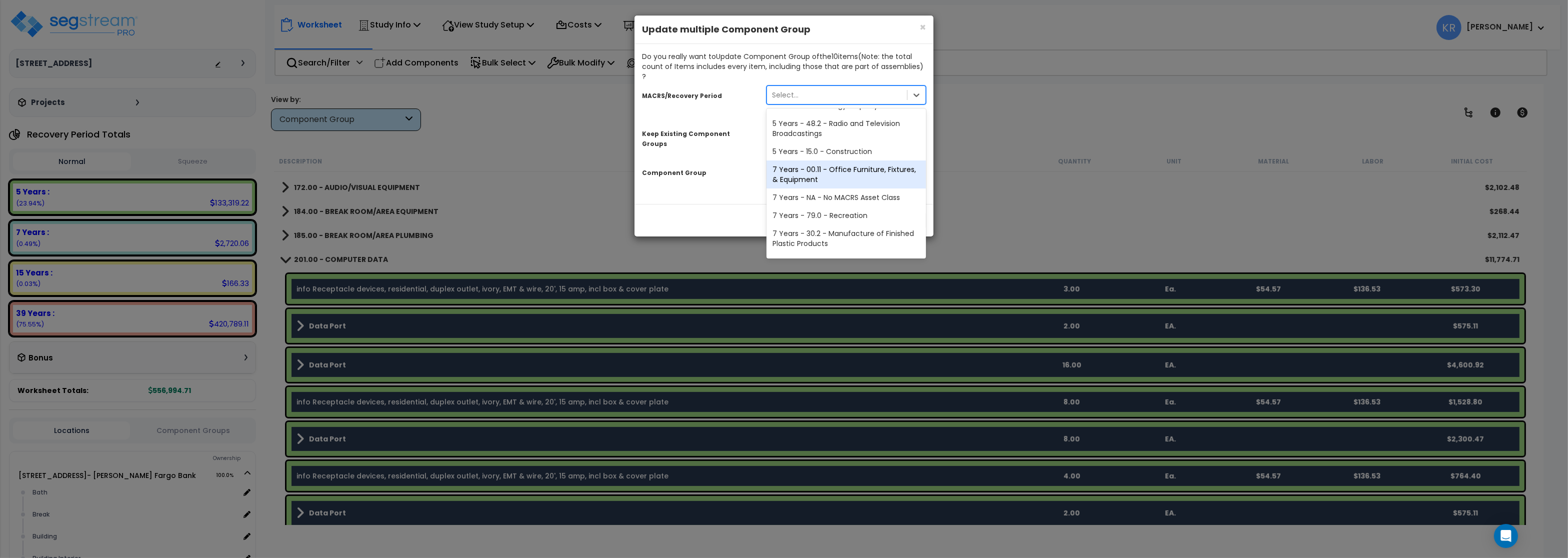
click at [852, 161] on div "7 Years - 00.11 - Office Furniture, Fixtures, & Equipment" at bounding box center [846, 174] width 160 height 28
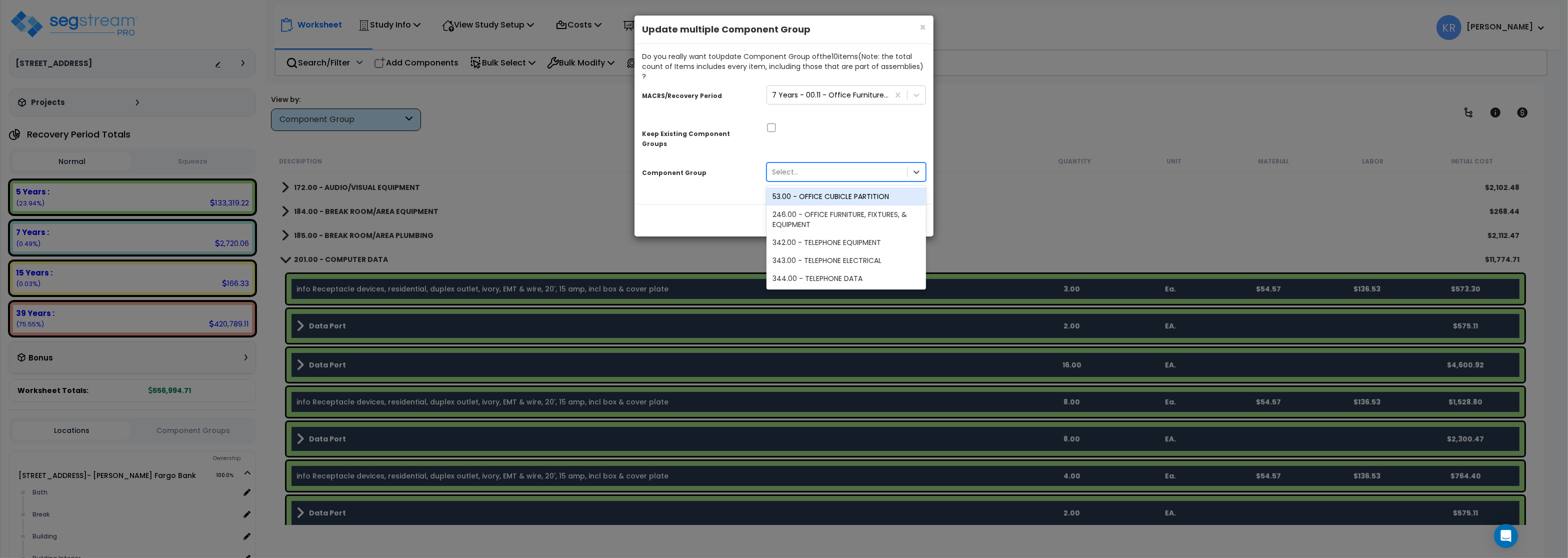
click at [807, 164] on div "Select..." at bounding box center [837, 172] width 140 height 16
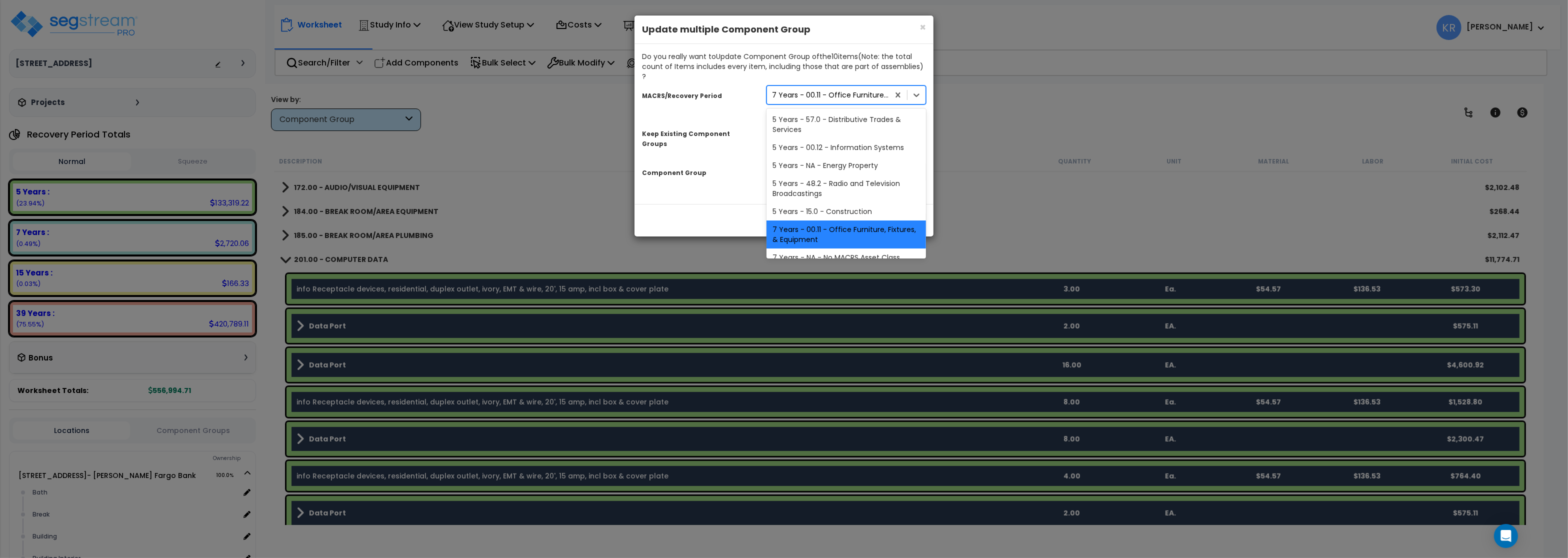
click at [867, 90] on div "7 Years - 00.11 - Office Furniture, Fixtures, & Equipment" at bounding box center [831, 95] width 118 height 10
click at [857, 115] on div "5 Years - 57.0 - Distributive Trades & Services" at bounding box center [846, 124] width 160 height 28
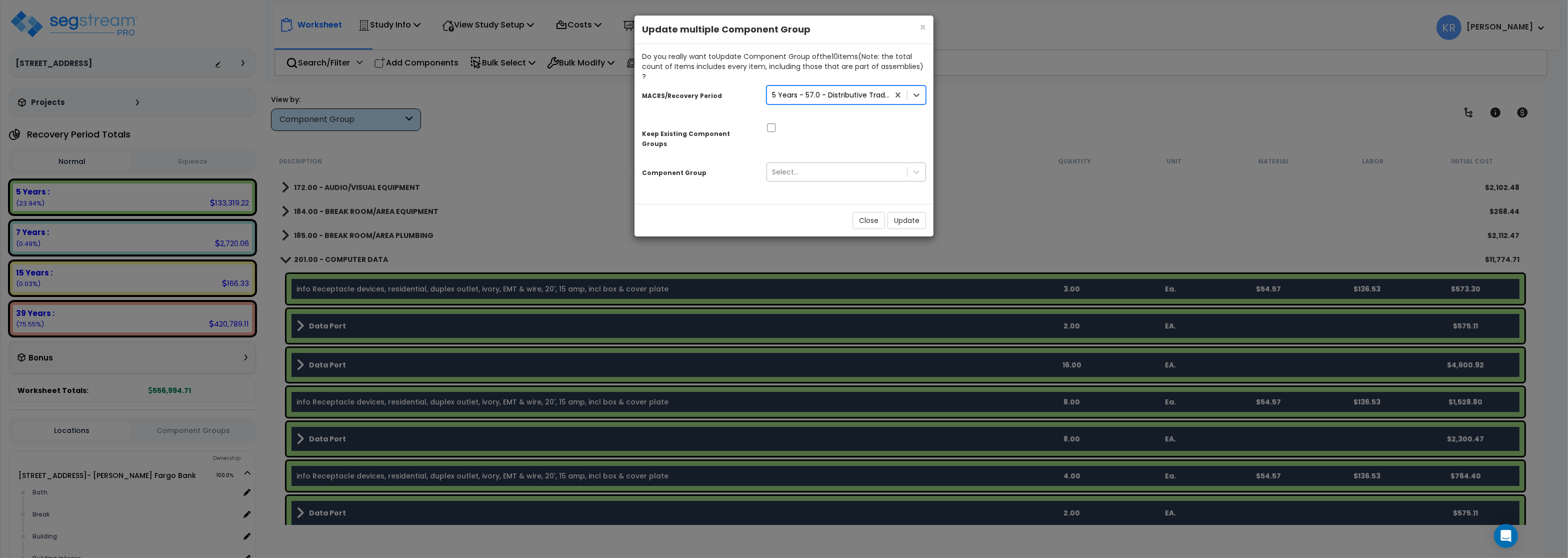
click at [829, 164] on div "Select..." at bounding box center [837, 172] width 140 height 16
type input "compu"
click at [880, 87] on div "5 Years - 57.0 - Distributive Trades & Services" at bounding box center [828, 95] width 122 height 16
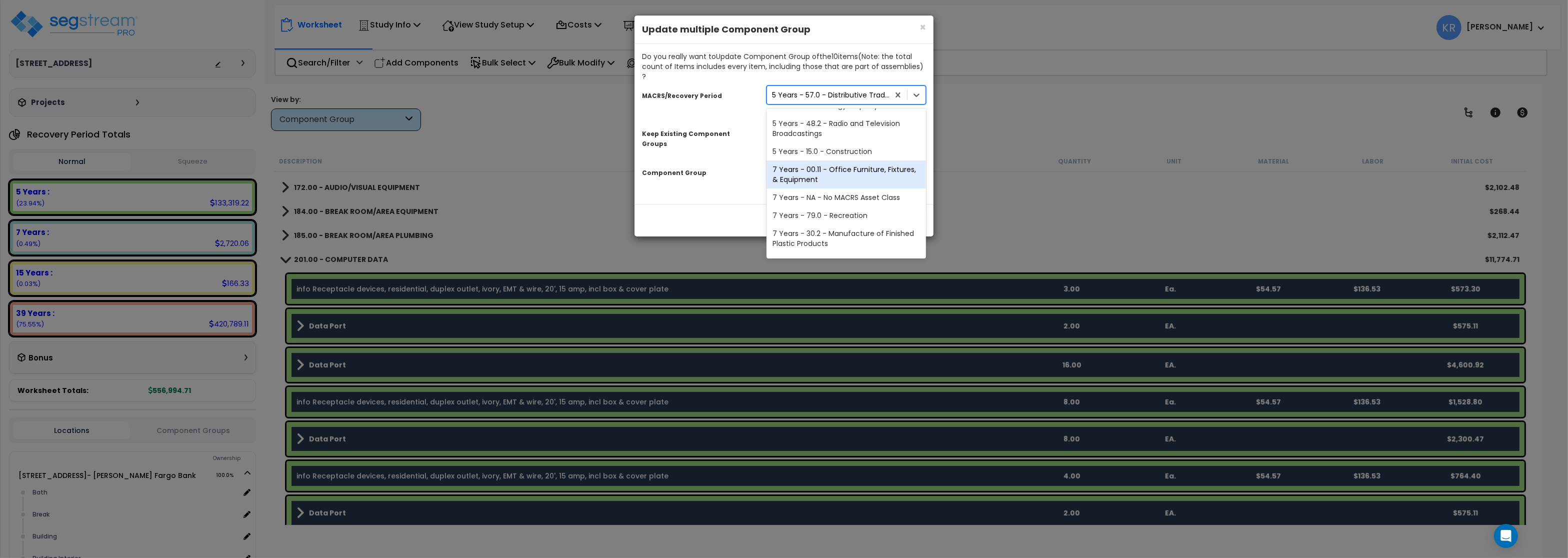
click at [851, 160] on div "7 Years - 00.11 - Office Furniture, Fixtures, & Equipment" at bounding box center [846, 174] width 160 height 28
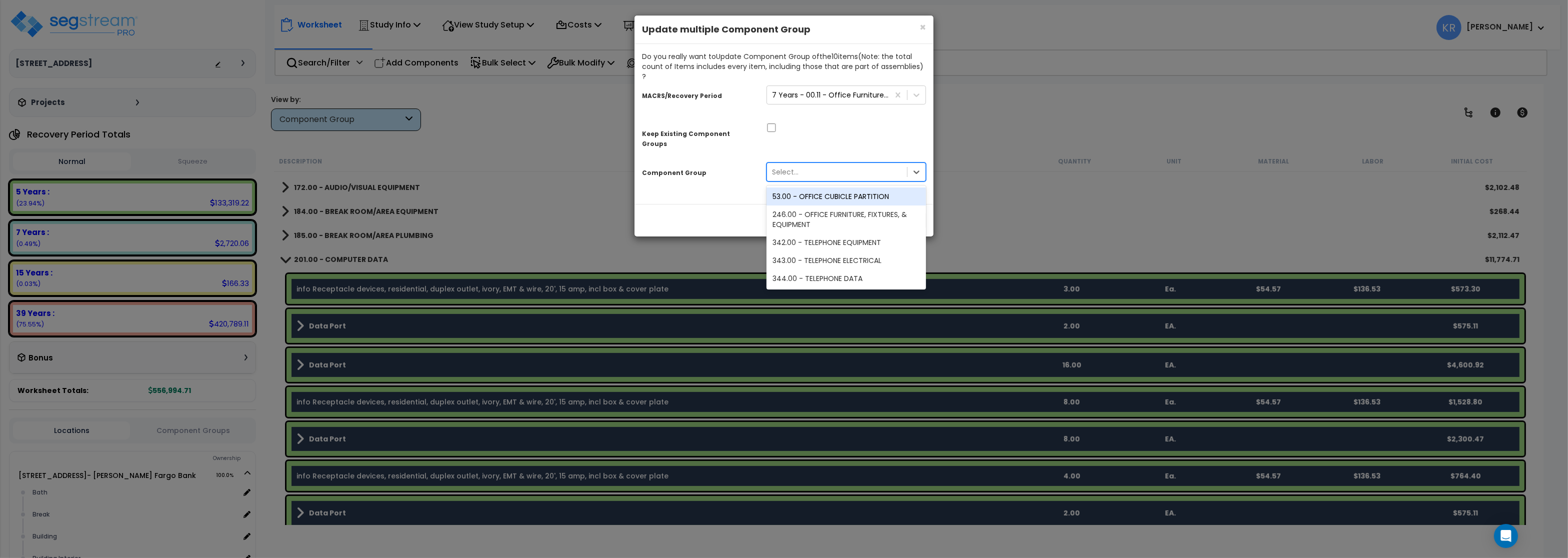
click at [826, 164] on div "Select..." at bounding box center [837, 172] width 140 height 16
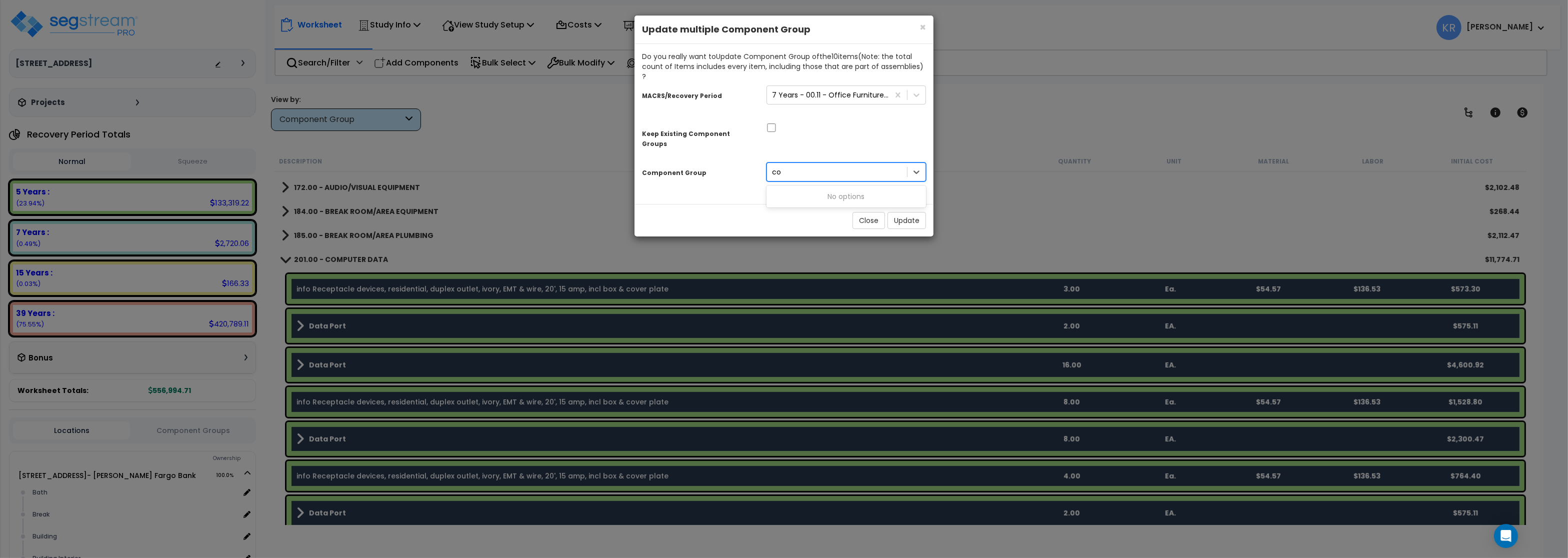
type input "c"
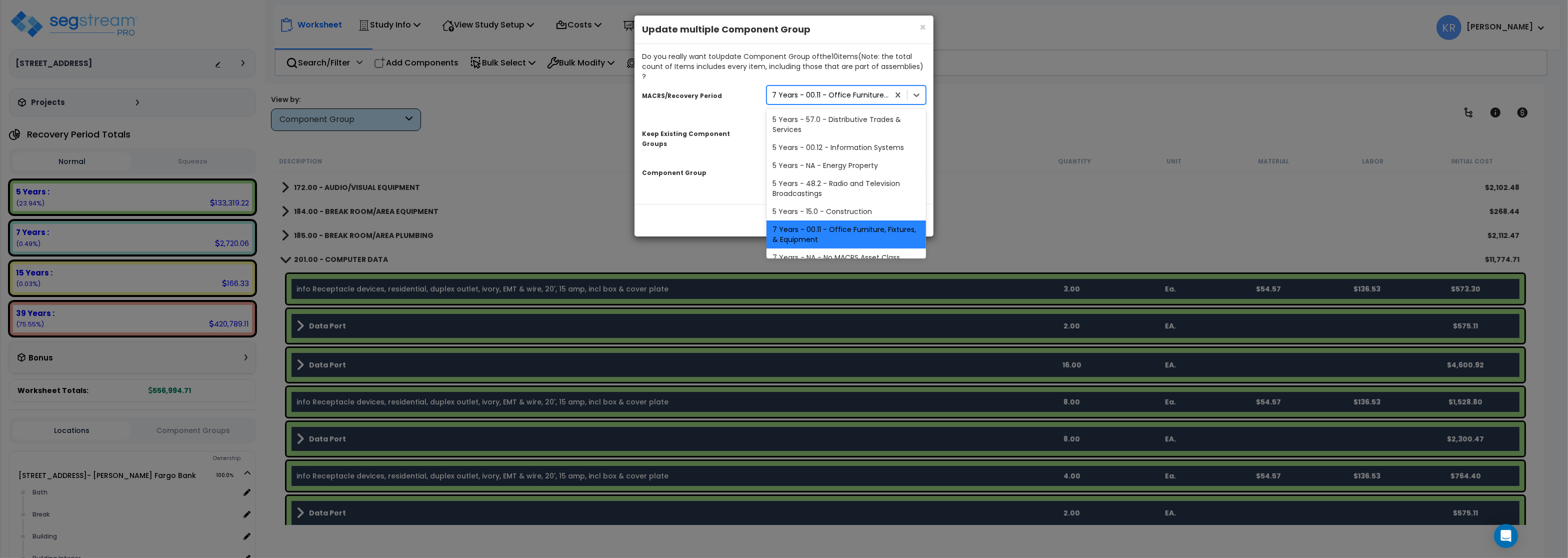
click at [839, 87] on div "7 Years - 00.11 - Office Furniture, Fixtures, & Equipment" at bounding box center [828, 95] width 122 height 16
click at [855, 140] on div "5 Years - 00.12 - Information Systems" at bounding box center [846, 147] width 160 height 18
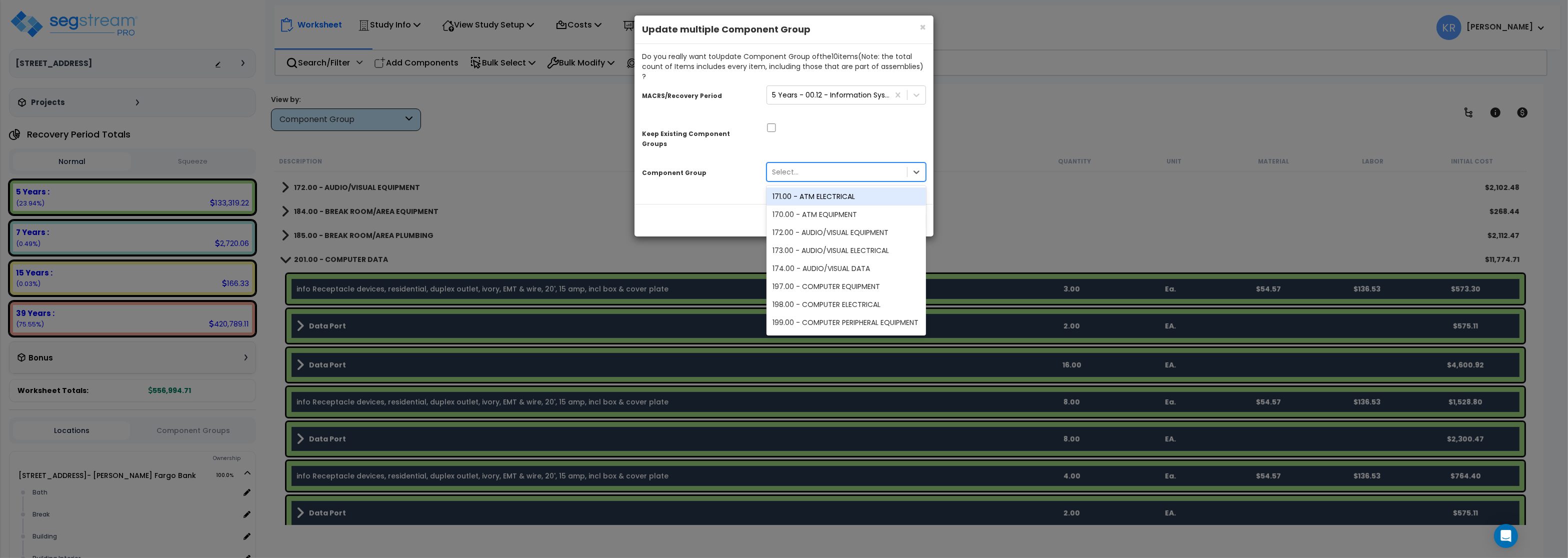
click at [820, 164] on div "Select..." at bounding box center [837, 172] width 140 height 16
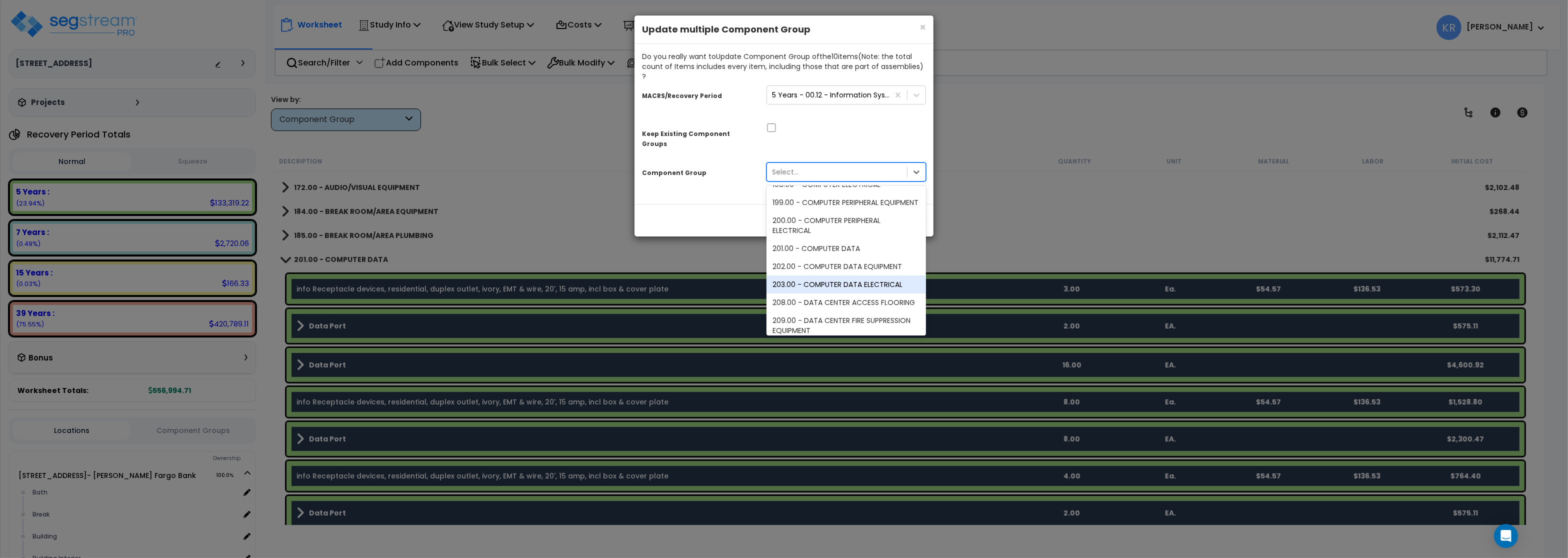
click at [873, 275] on div "203.00 - COMPUTER DATA ELECTRICAL" at bounding box center [846, 284] width 160 height 18
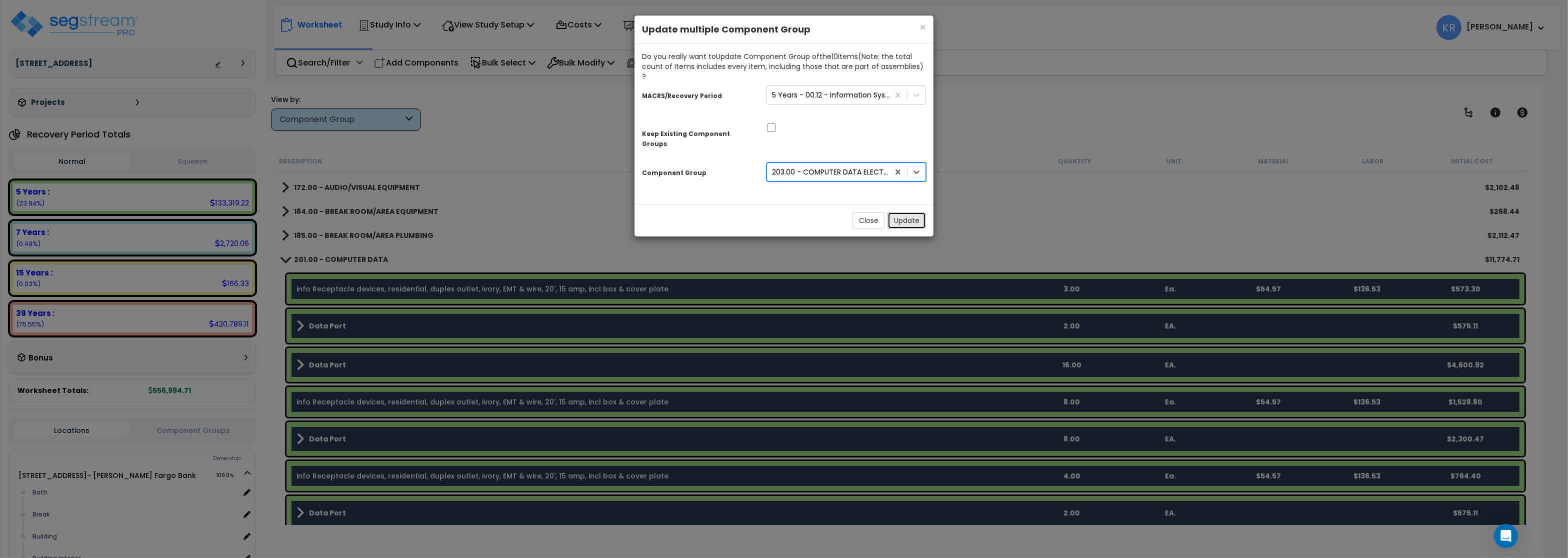
click at [899, 212] on button "Update" at bounding box center [907, 220] width 38 height 17
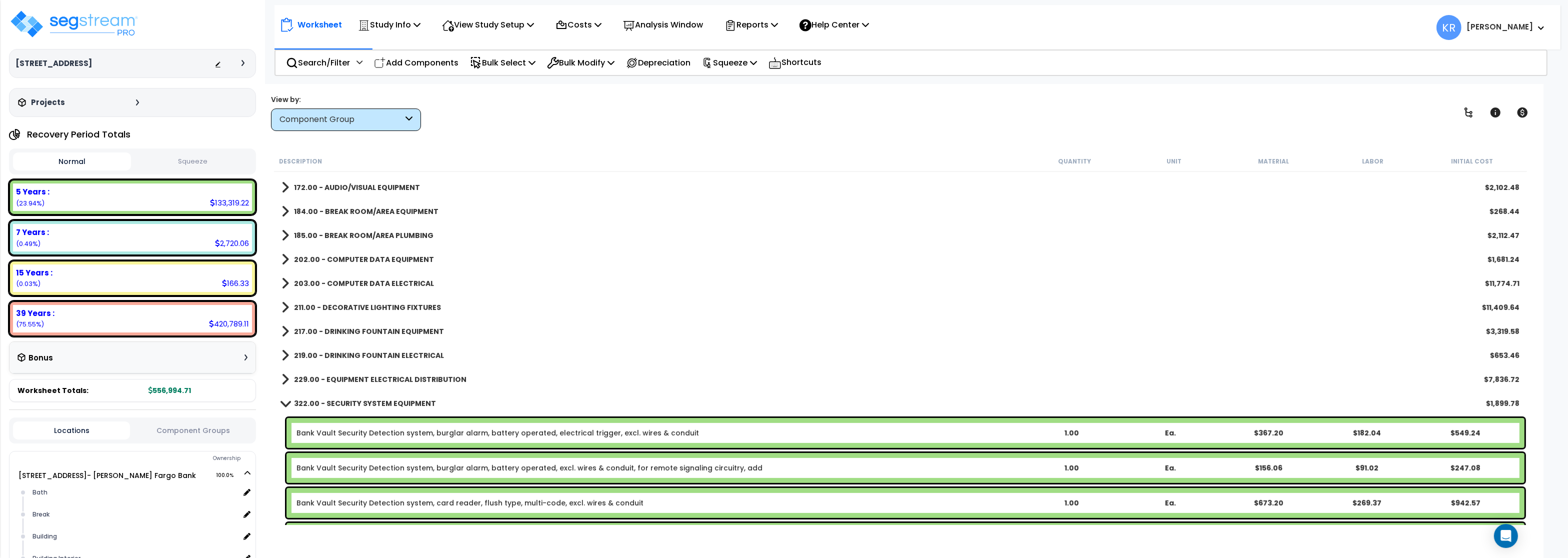
click at [332, 257] on b "202.00 - COMPUTER DATA EQUIPMENT" at bounding box center [364, 259] width 140 height 10
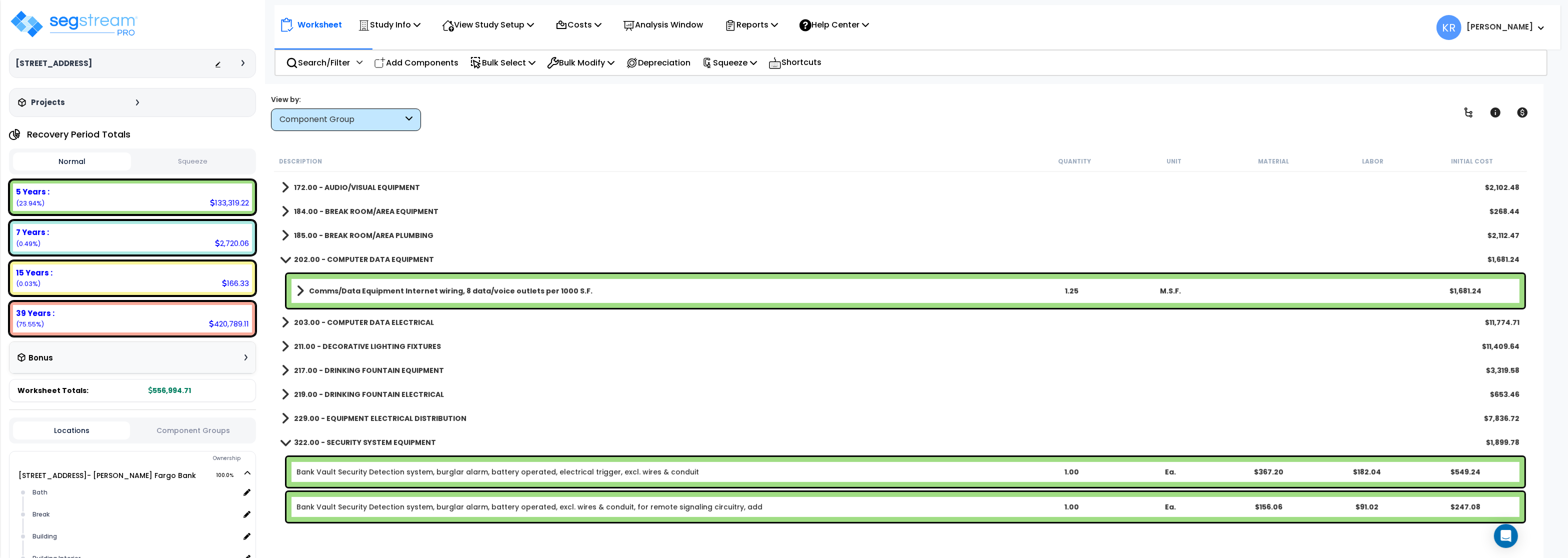
click at [335, 294] on b "Comms/Data Equipment Internet wiring, 8 data/voice outlets per 1000 S.F." at bounding box center [451, 291] width 284 height 10
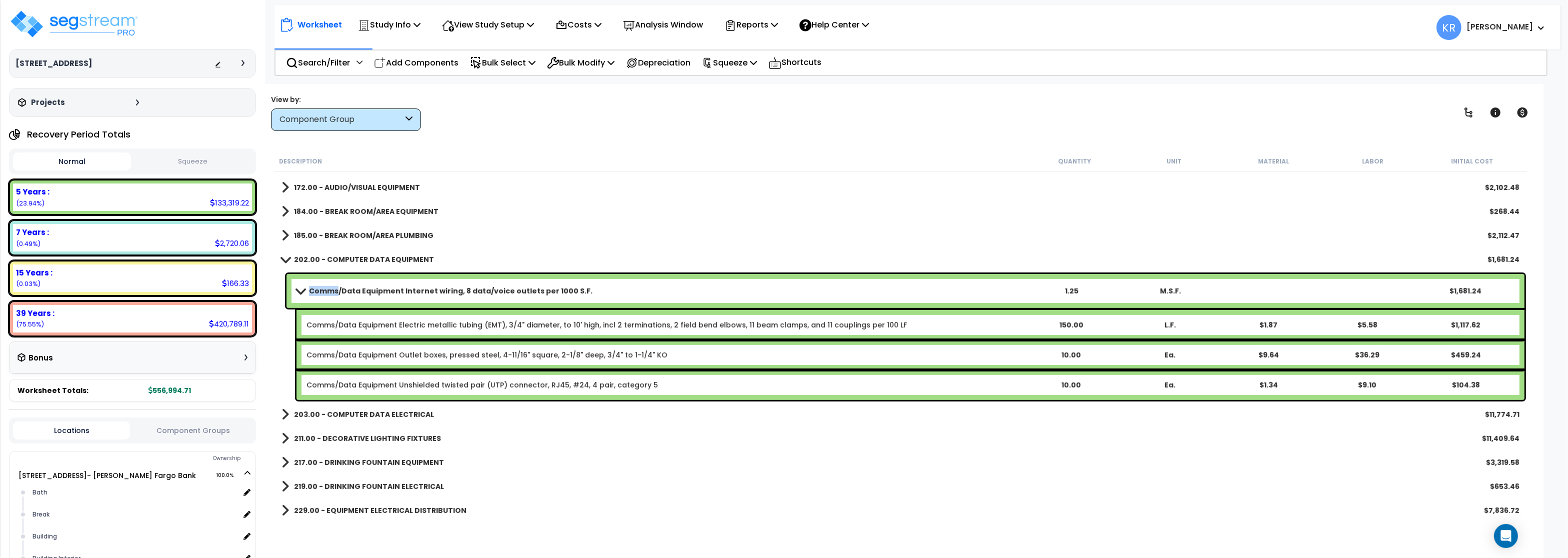
click at [335, 294] on b "Comms/Data Equipment Internet wiring, 8 data/voice outlets per 1000 S.F." at bounding box center [451, 291] width 284 height 10
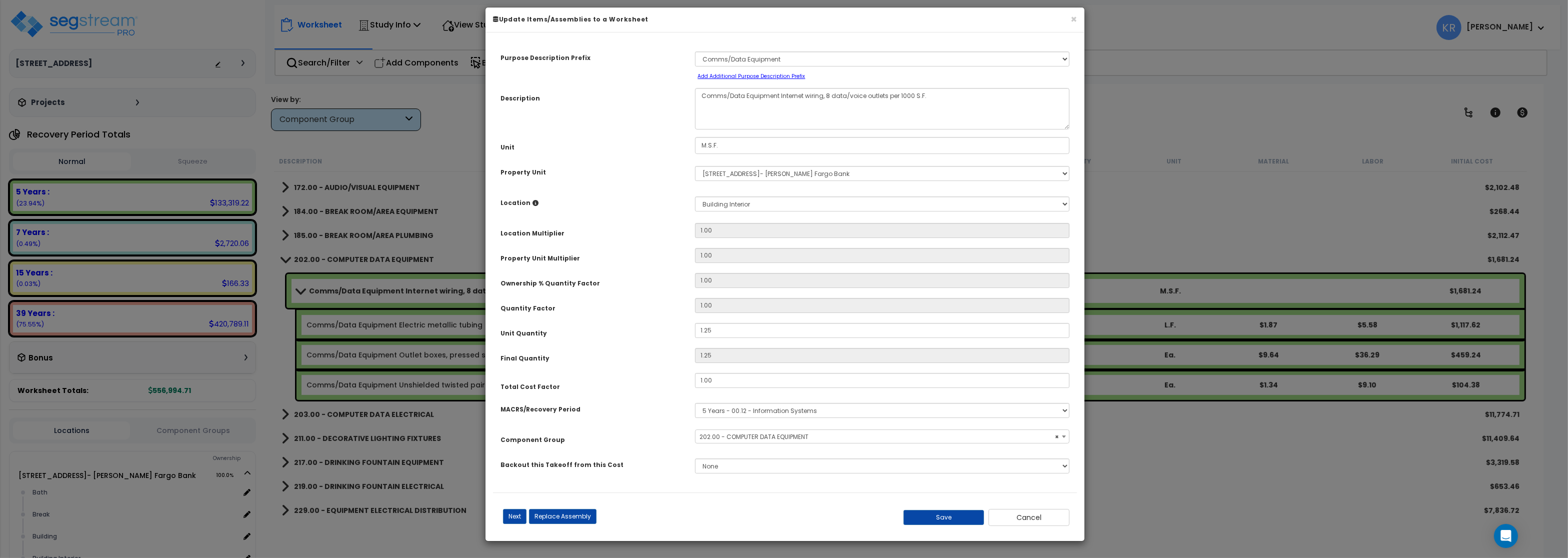
click at [725, 443] on span "× 202.00 - COMPUTER DATA EQUIPMENT" at bounding box center [882, 437] width 373 height 14
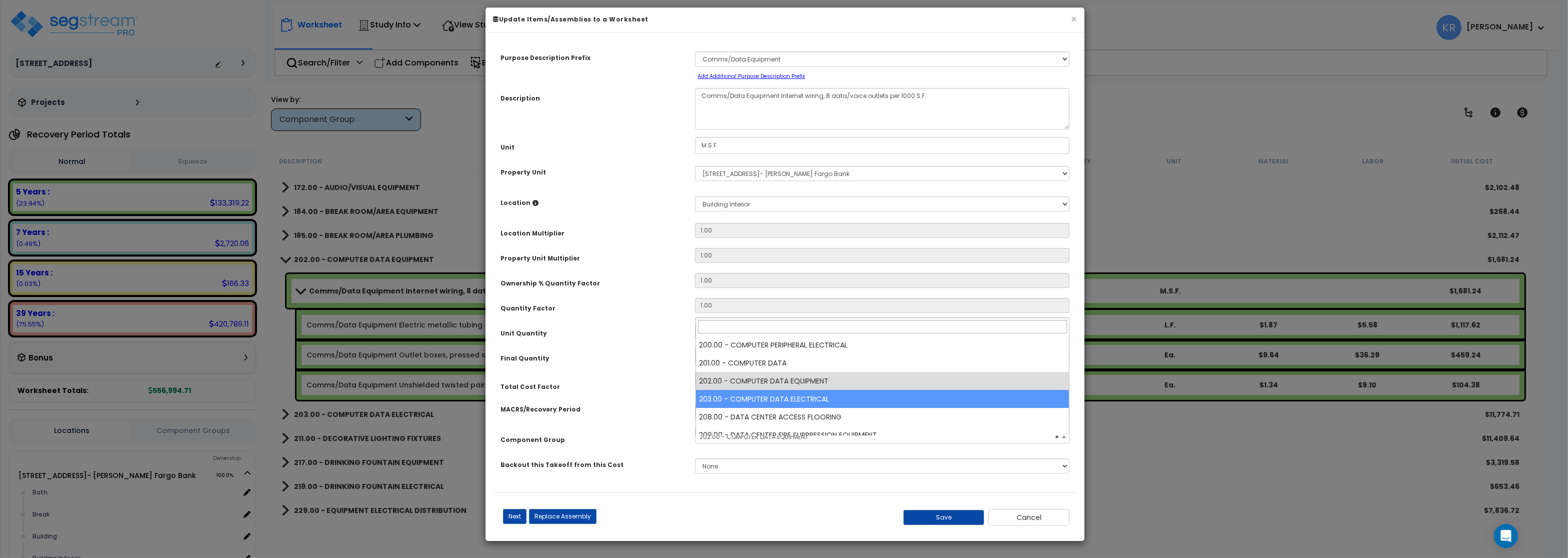
select select "57011"
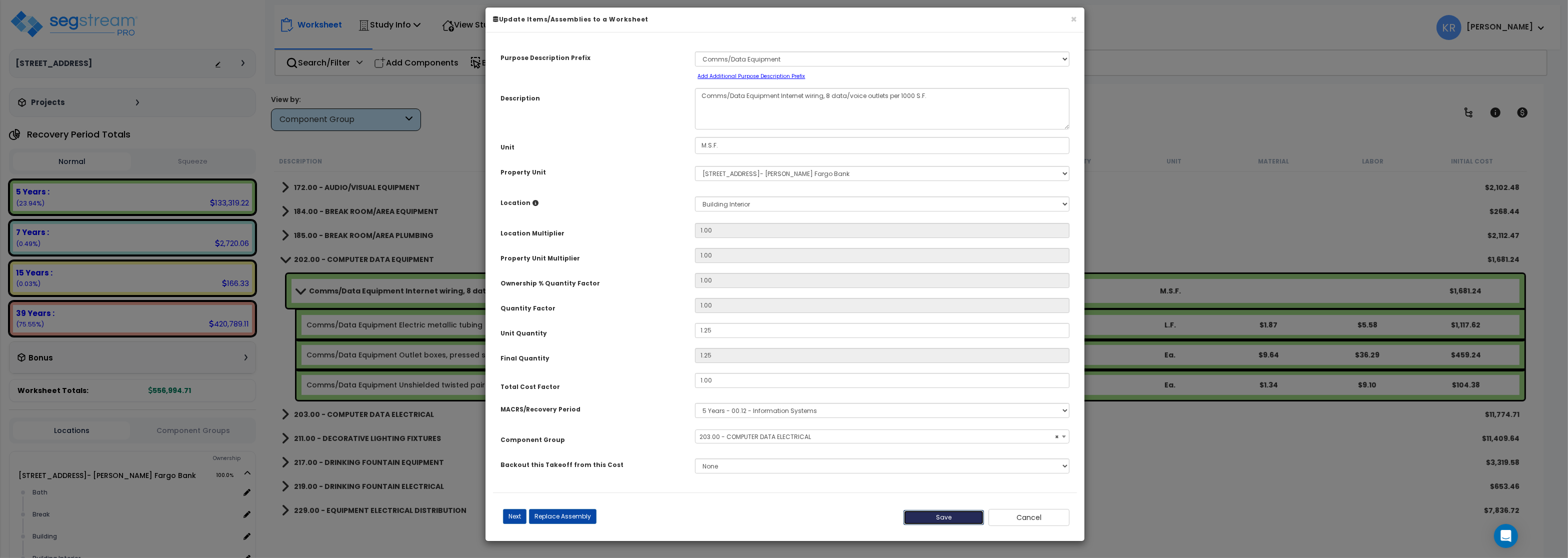
click at [937, 522] on button "Save" at bounding box center [944, 517] width 81 height 15
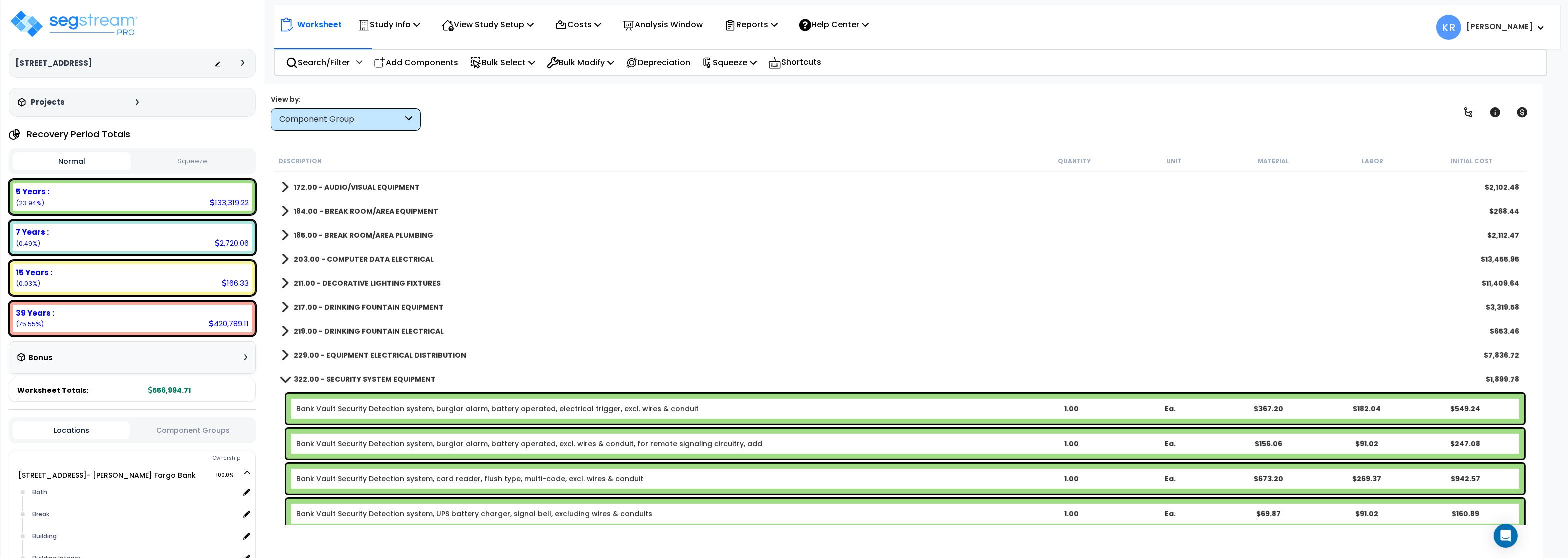
click at [332, 280] on b "211.00 - DECORATIVE LIGHTING FIXTURES" at bounding box center [368, 283] width 147 height 10
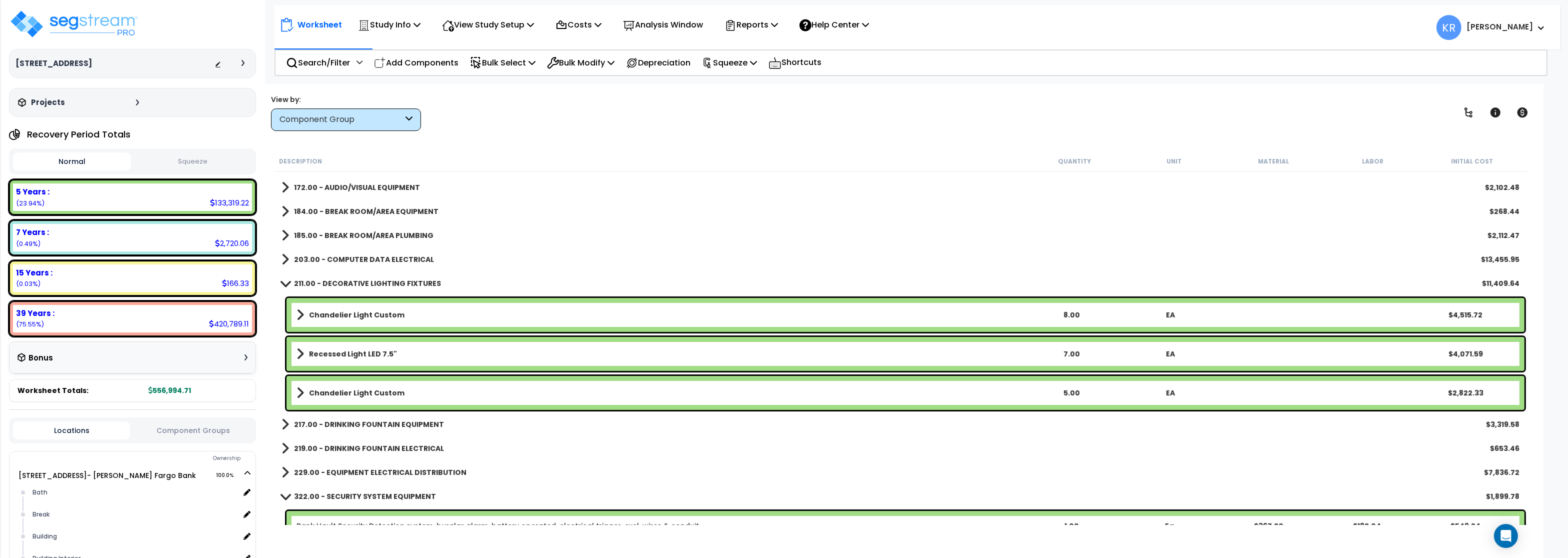
click at [332, 279] on b "211.00 - DECORATIVE LIGHTING FIXTURES" at bounding box center [368, 283] width 147 height 10
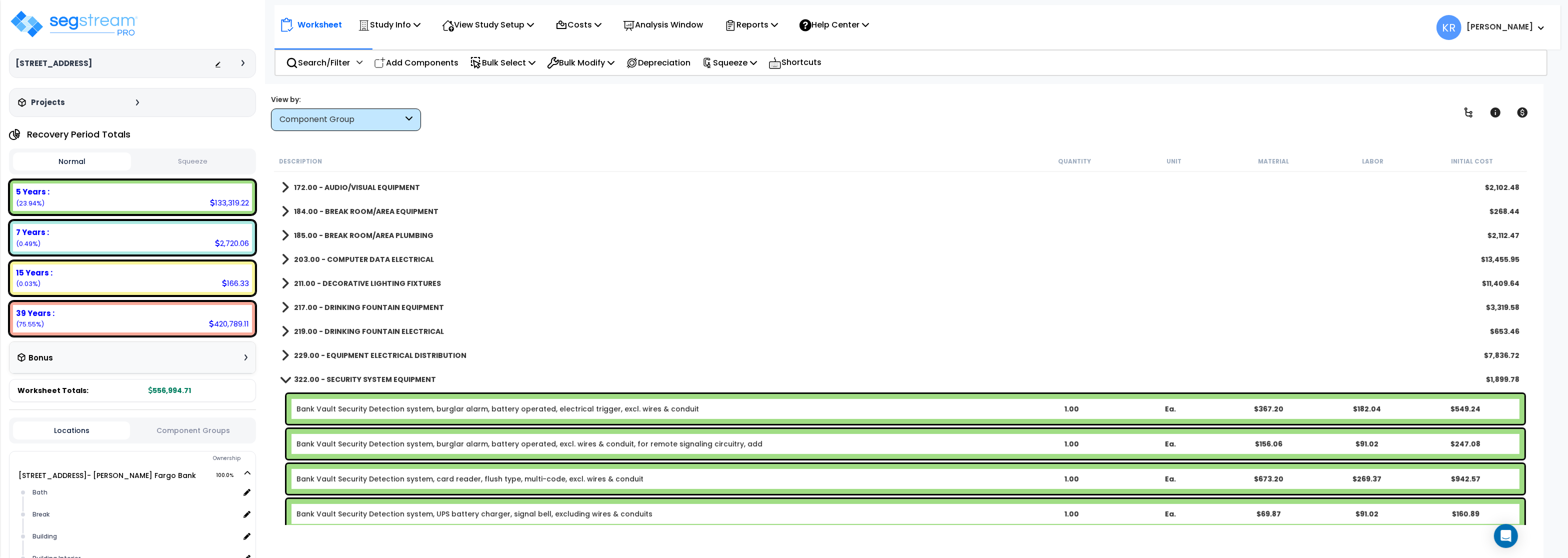
click at [334, 303] on b "217.00 - DRINKING FOUNTAIN EQUIPMENT" at bounding box center [369, 307] width 150 height 10
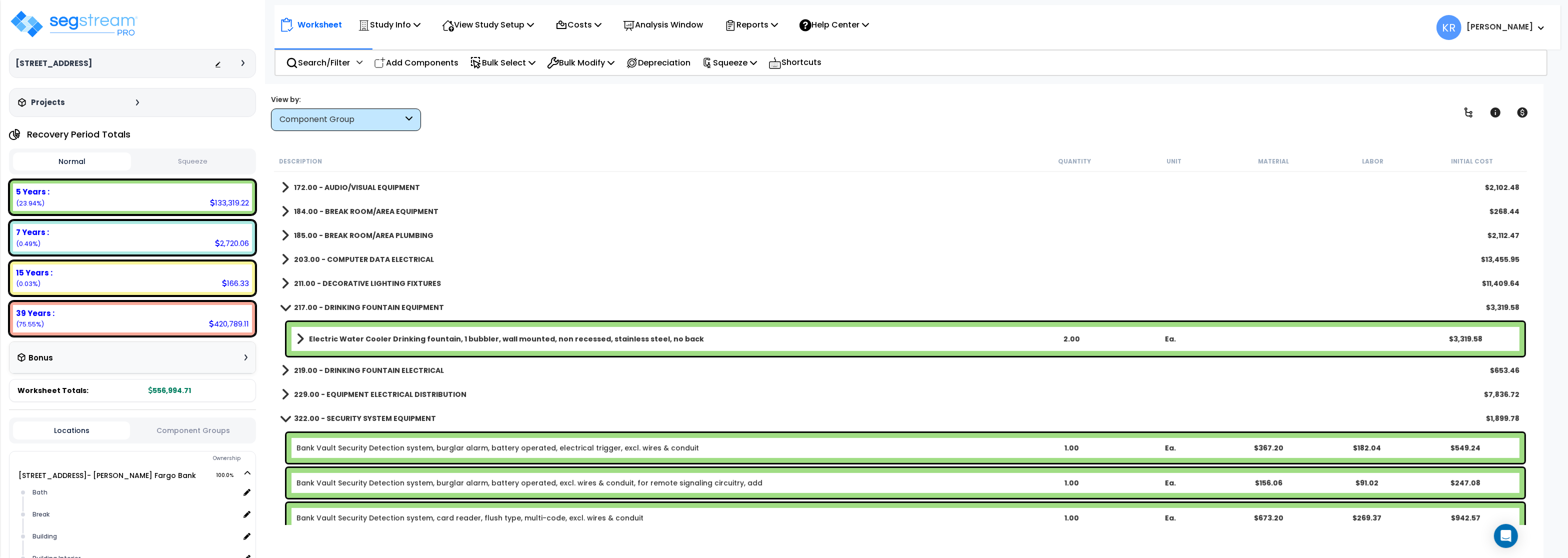
click at [336, 327] on div "Electric Water Cooler Drinking fountain, 1 bubbler, wall mounted, non recessed,…" at bounding box center [906, 338] width 1238 height 34
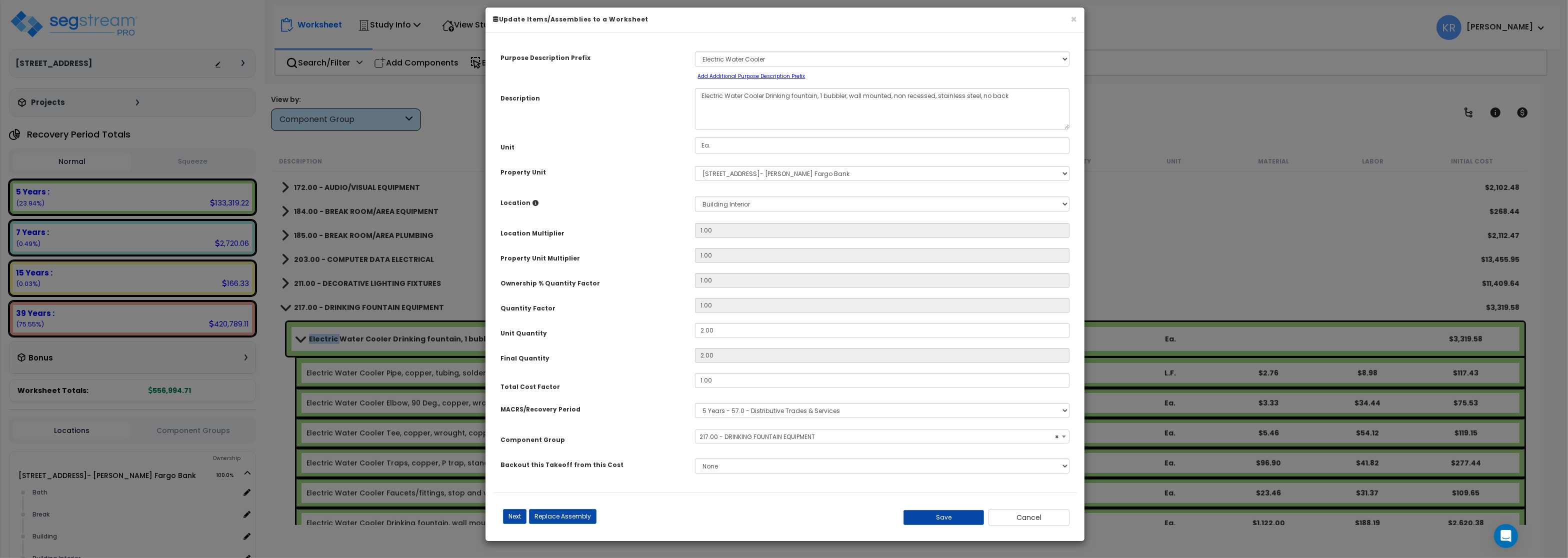
select select "56834"
click at [695, 403] on select "Select MACRS/Recovery Period 5 Years - 57.0 - Distributive Trades & Services 5 …" at bounding box center [882, 410] width 375 height 15
select select "3669"
click option "39 Years - NA - Long-Life Property" at bounding box center [0, 0] width 0 height 0
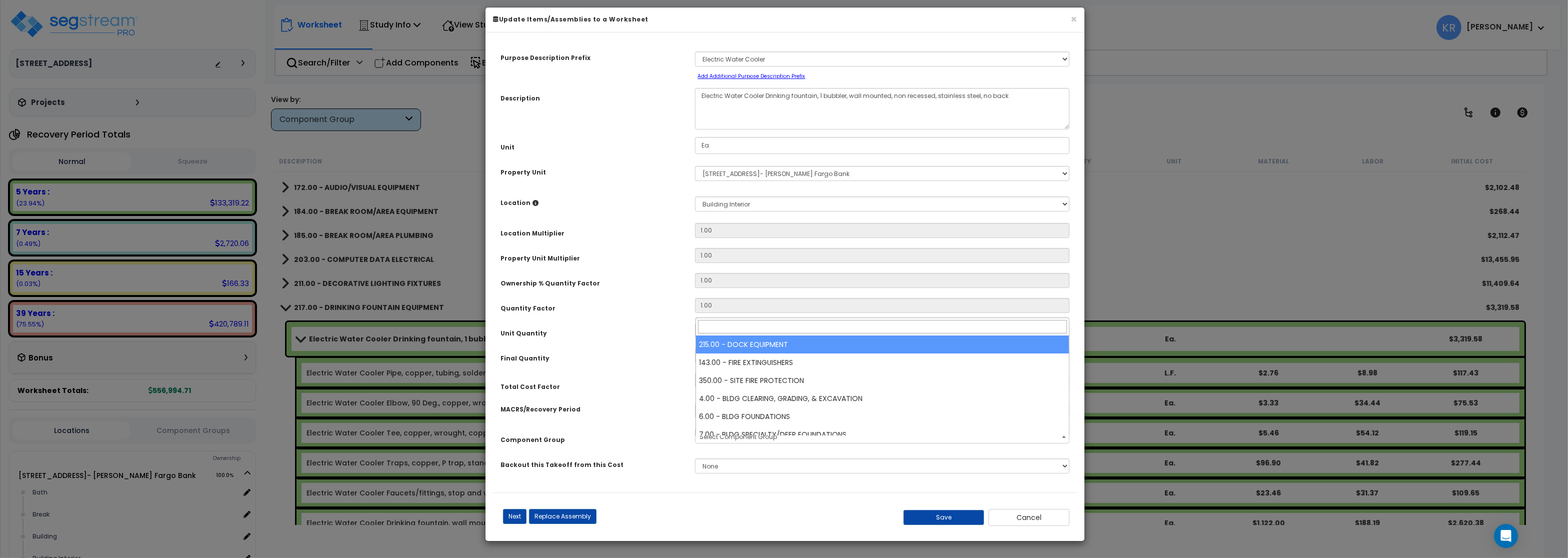
click at [737, 441] on span "Select Component Group" at bounding box center [738, 437] width 77 height 9
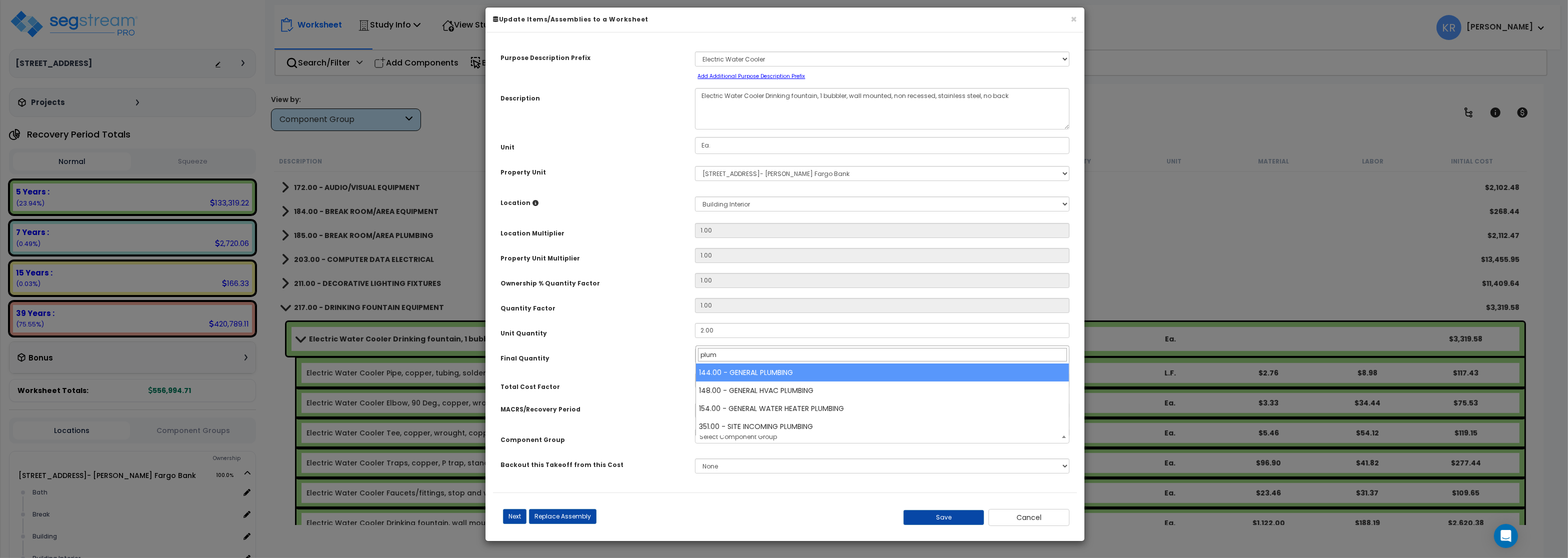
type input "plum"
select select "56954"
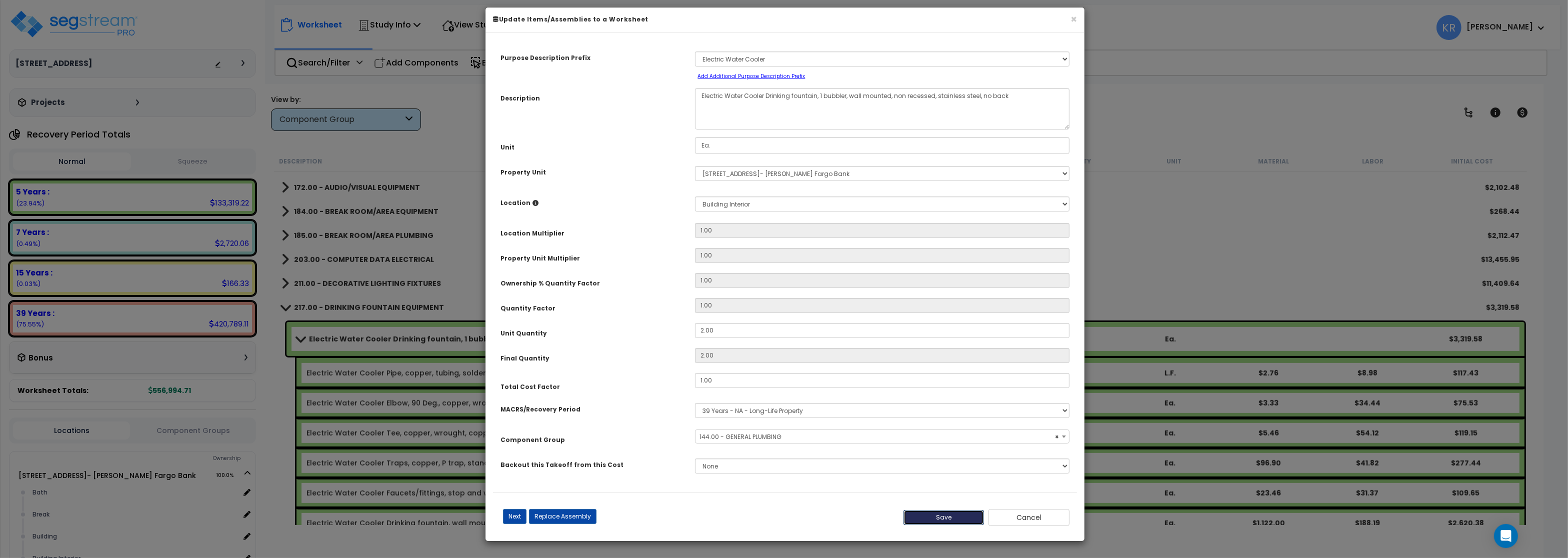
click at [957, 524] on button "Save" at bounding box center [944, 517] width 81 height 15
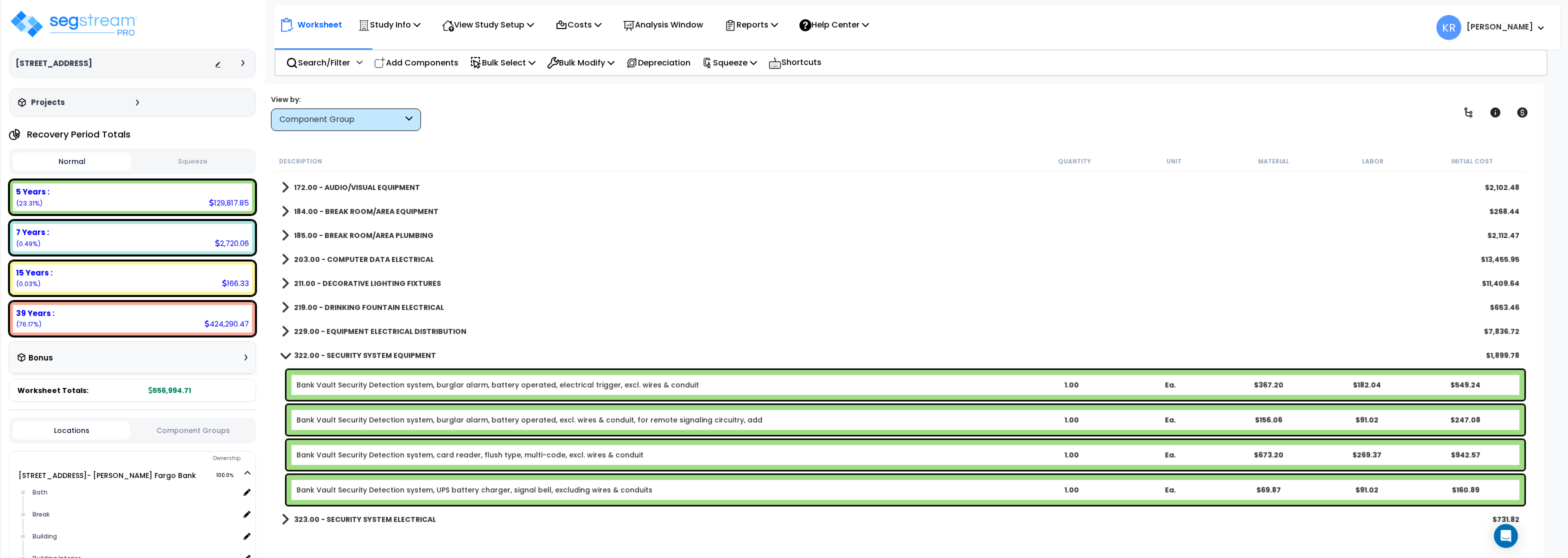
click at [323, 305] on b "219.00 - DRINKING FOUNTAIN ELECTRICAL" at bounding box center [369, 307] width 150 height 10
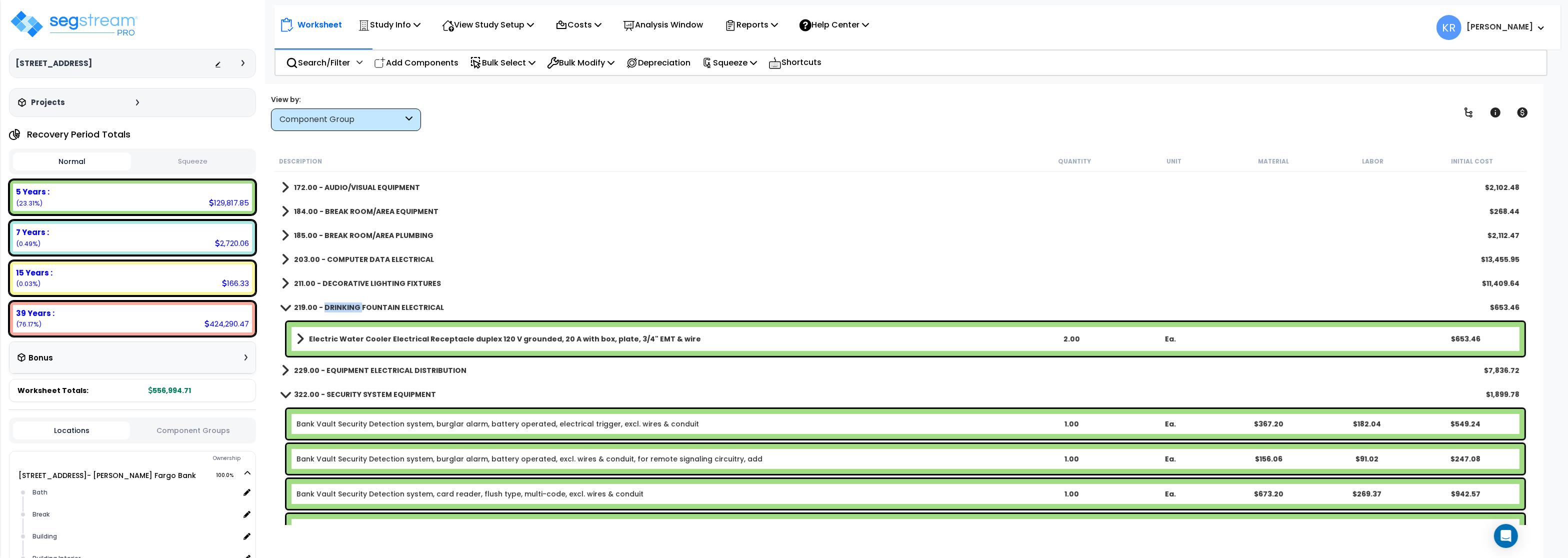
click at [323, 305] on b "219.00 - DRINKING FOUNTAIN ELECTRICAL" at bounding box center [369, 307] width 150 height 10
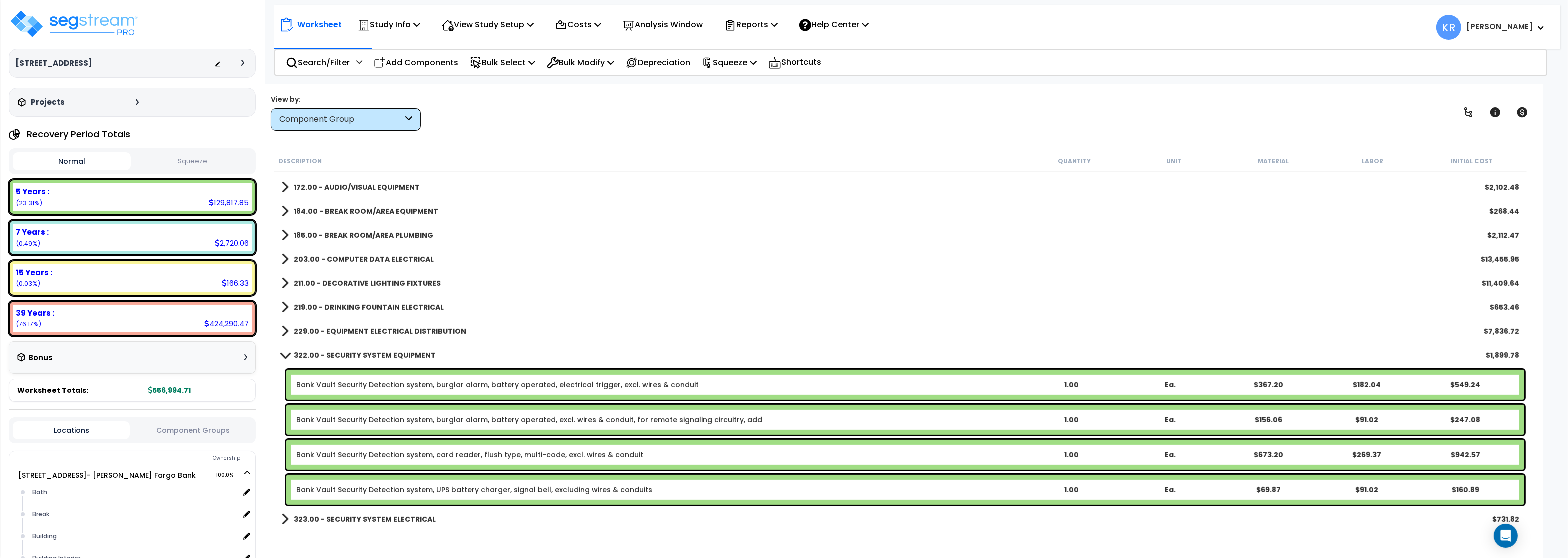
click at [295, 304] on b "219.00 - DRINKING FOUNTAIN ELECTRICAL" at bounding box center [369, 307] width 150 height 10
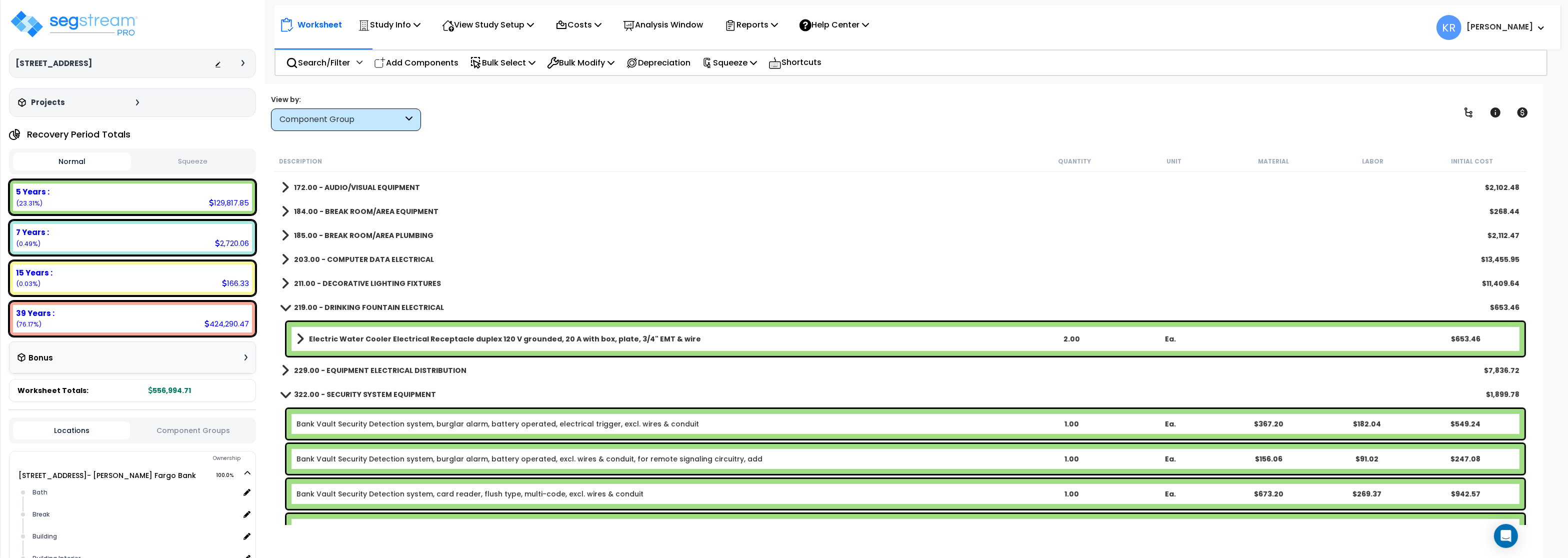
click at [334, 339] on b "Electric Water Cooler Electrical Receptacle duplex 120 V grounded, 20 A with bo…" at bounding box center [505, 339] width 392 height 10
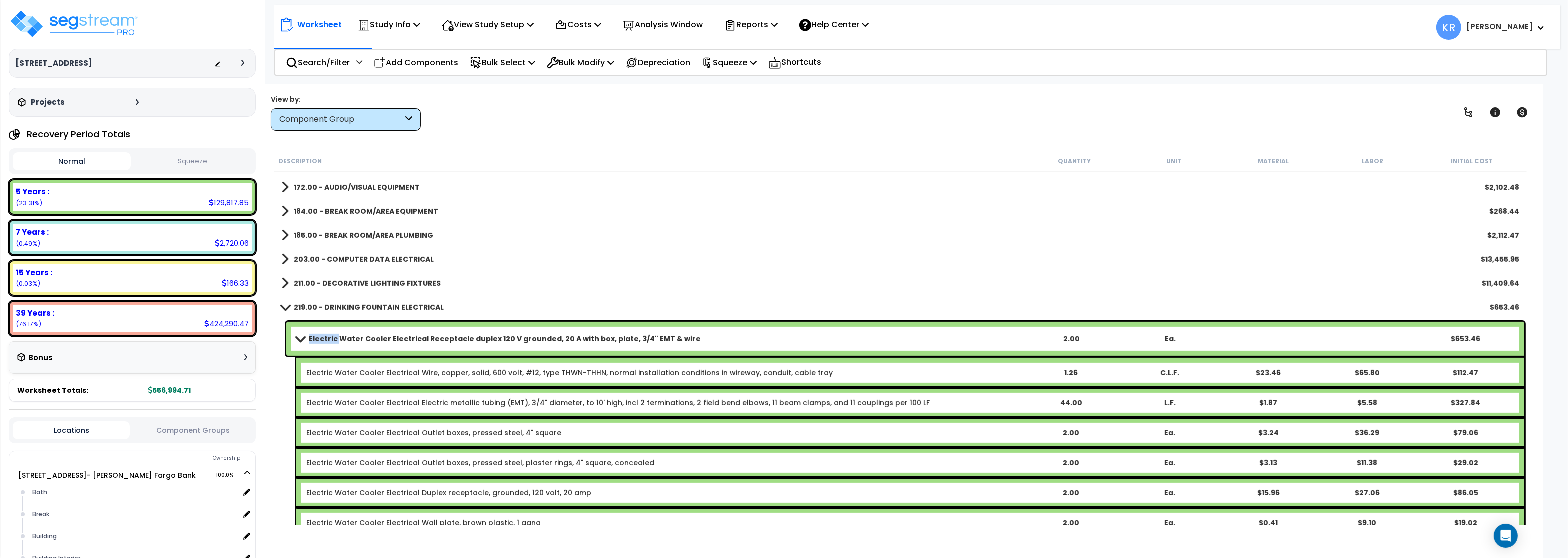
click at [334, 339] on b "Electric Water Cooler Electrical Receptacle duplex 120 V grounded, 20 A with bo…" at bounding box center [505, 339] width 392 height 10
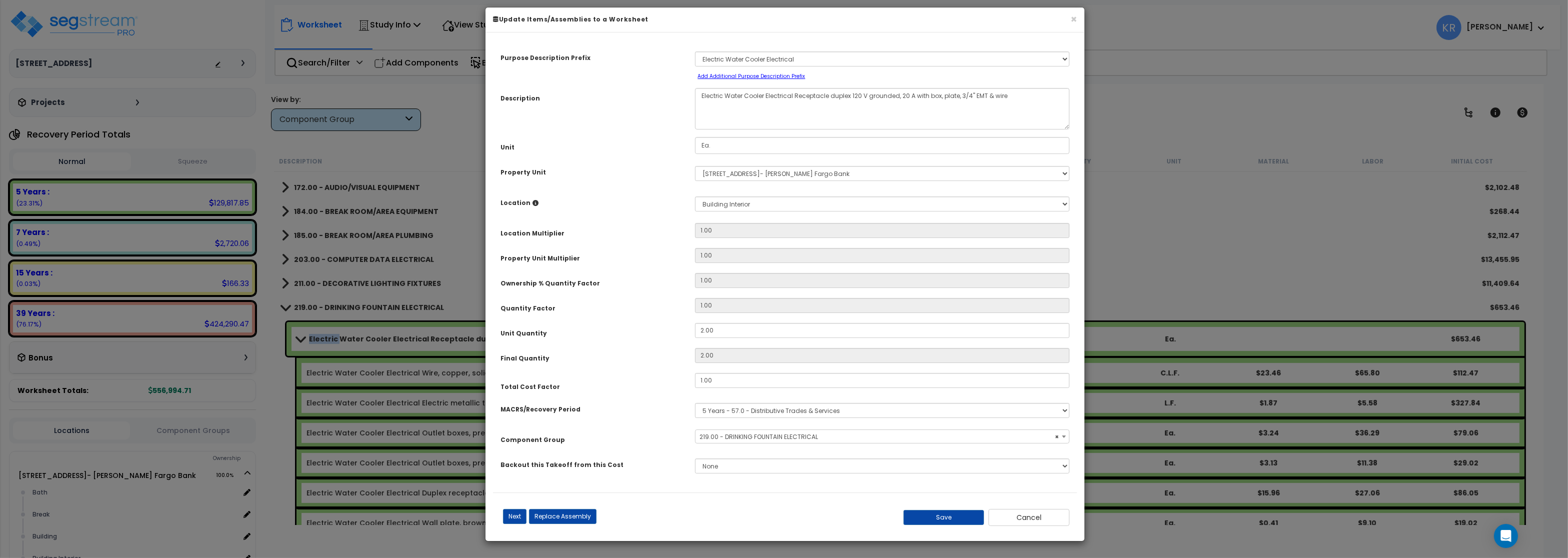
select select "56835"
click at [695, 403] on select "Select MACRS/Recovery Period 5 Years - 57.0 - Distributive Trades & Services 5 …" at bounding box center [882, 410] width 375 height 15
select select "3669"
click option "39 Years - NA - Long-Life Property" at bounding box center [0, 0] width 0 height 0
click at [750, 441] on span "Select Component Group" at bounding box center [738, 437] width 77 height 9
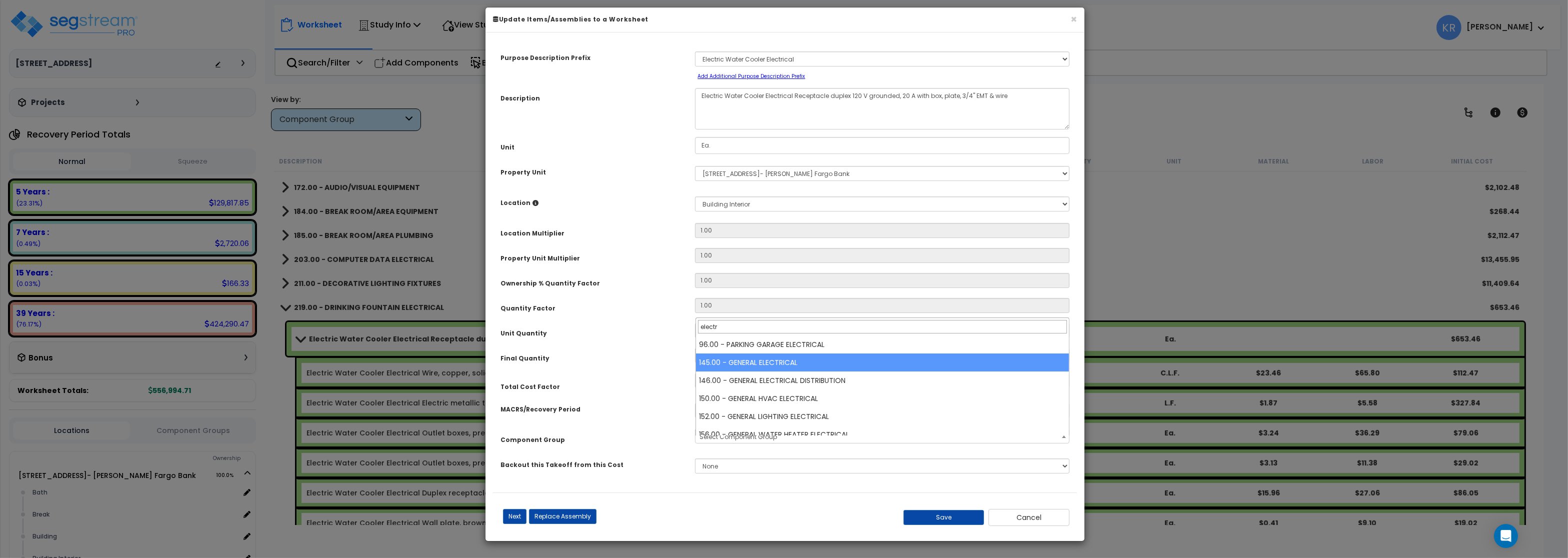
type input "electr"
select select "56955"
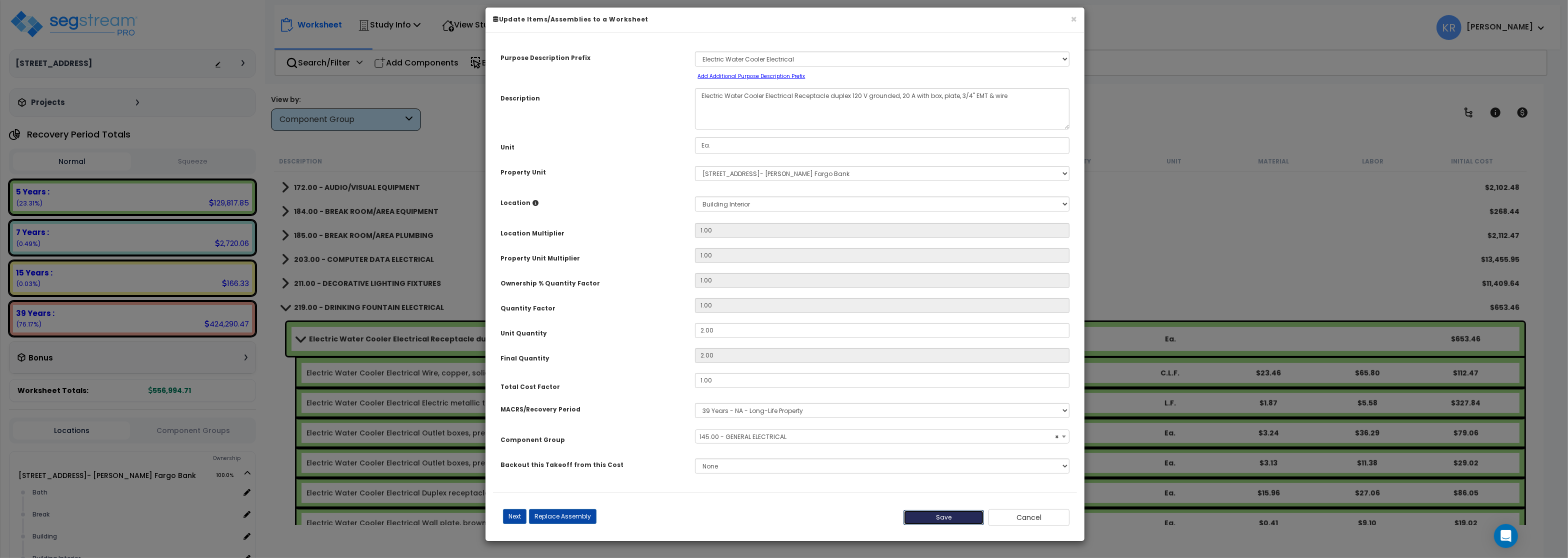
click at [939, 525] on button "Save" at bounding box center [944, 517] width 81 height 15
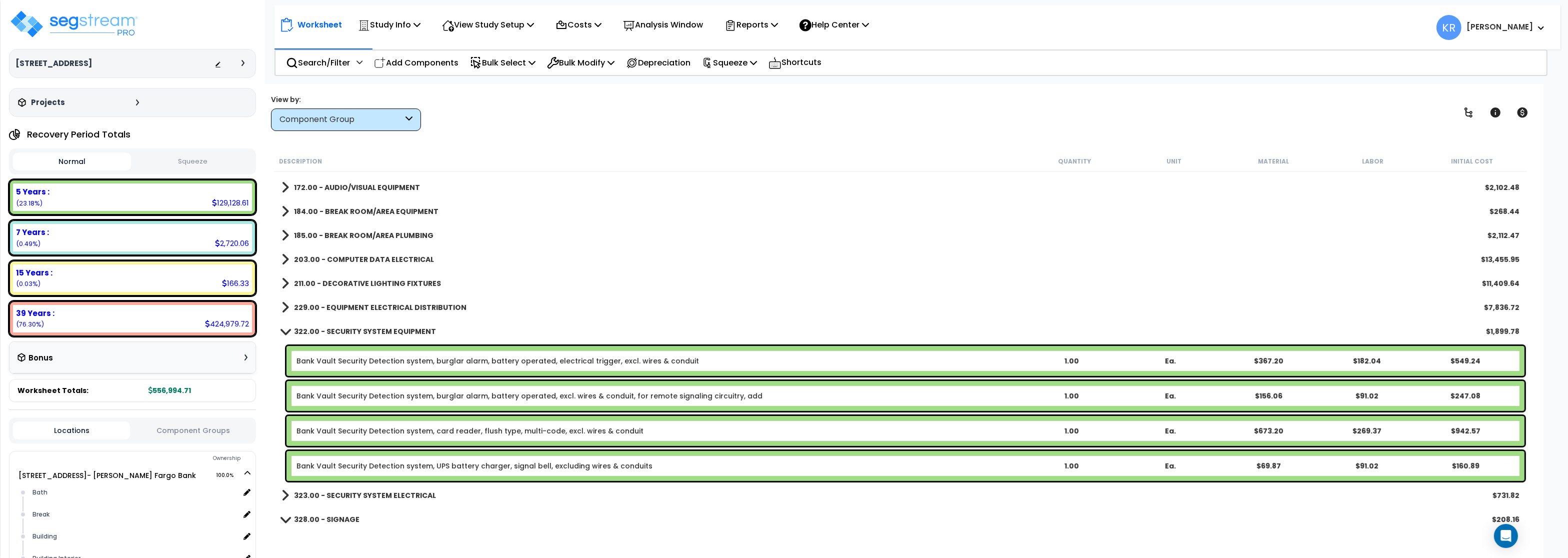
click at [319, 304] on b "229.00 - EQUIPMENT ELECTRICAL DISTRIBUTION" at bounding box center [380, 307] width 173 height 10
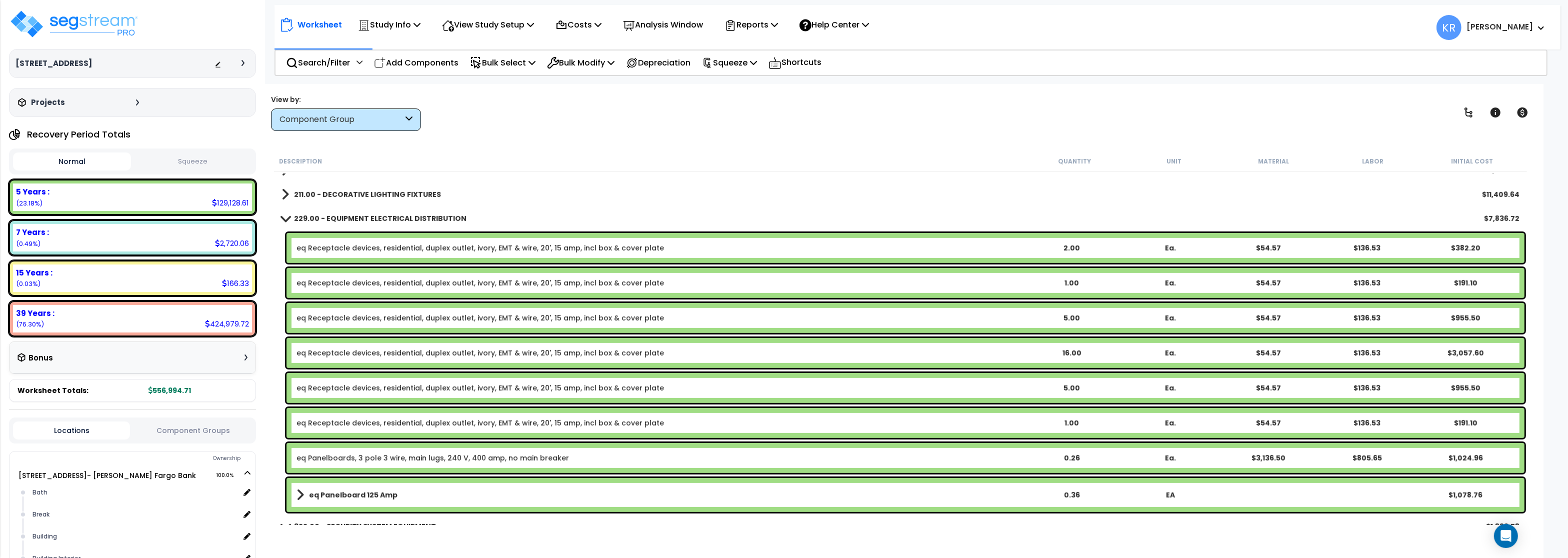
scroll to position [776, 0]
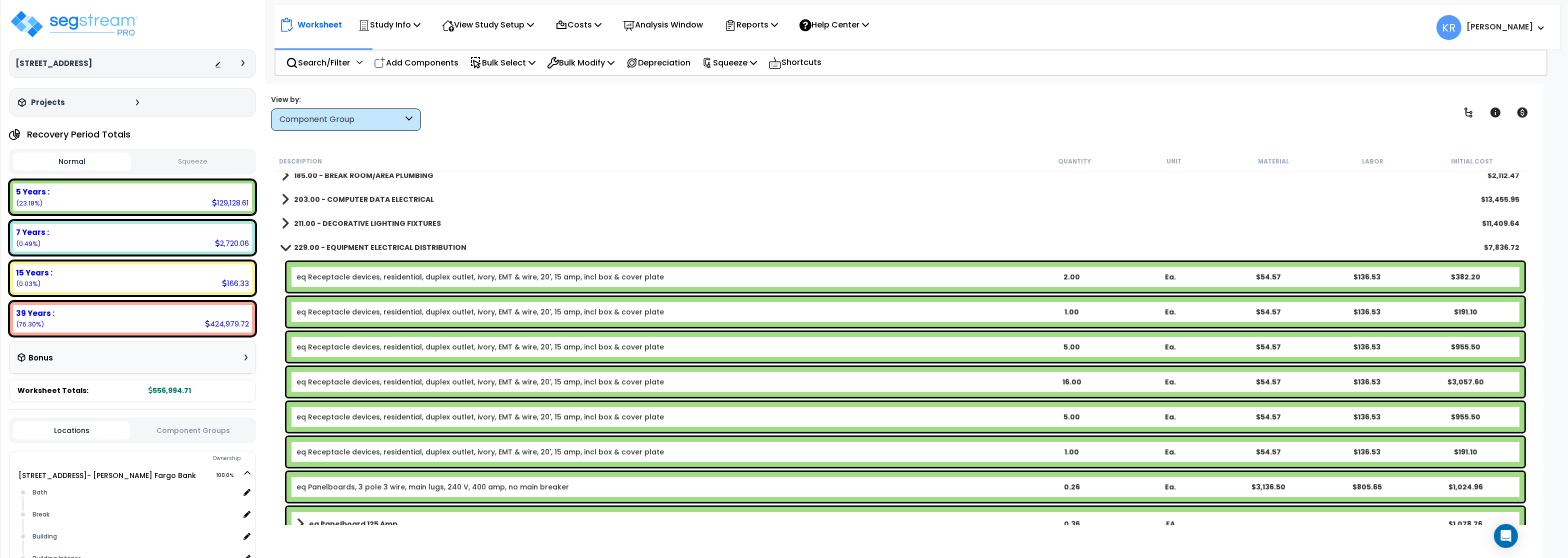
click at [340, 247] on b "229.00 - EQUIPMENT ELECTRICAL DISTRIBUTION" at bounding box center [380, 247] width 173 height 10
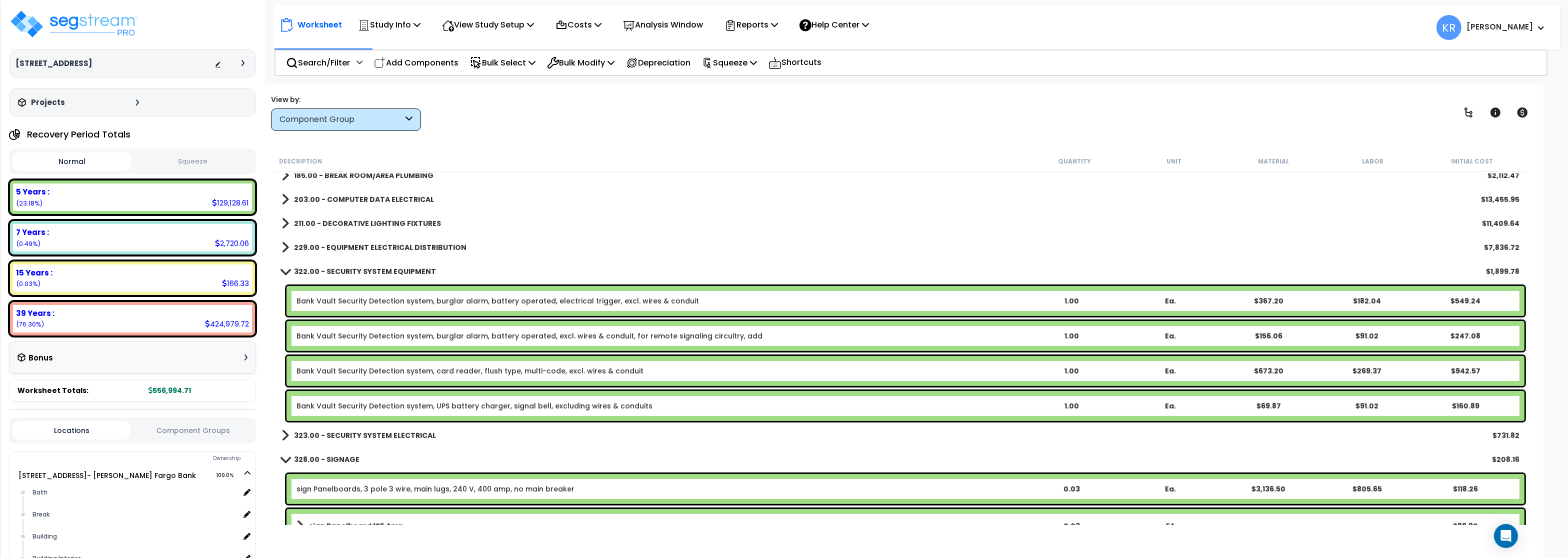
click at [340, 274] on b "322.00 - SECURITY SYSTEM EQUIPMENT" at bounding box center [365, 272] width 142 height 10
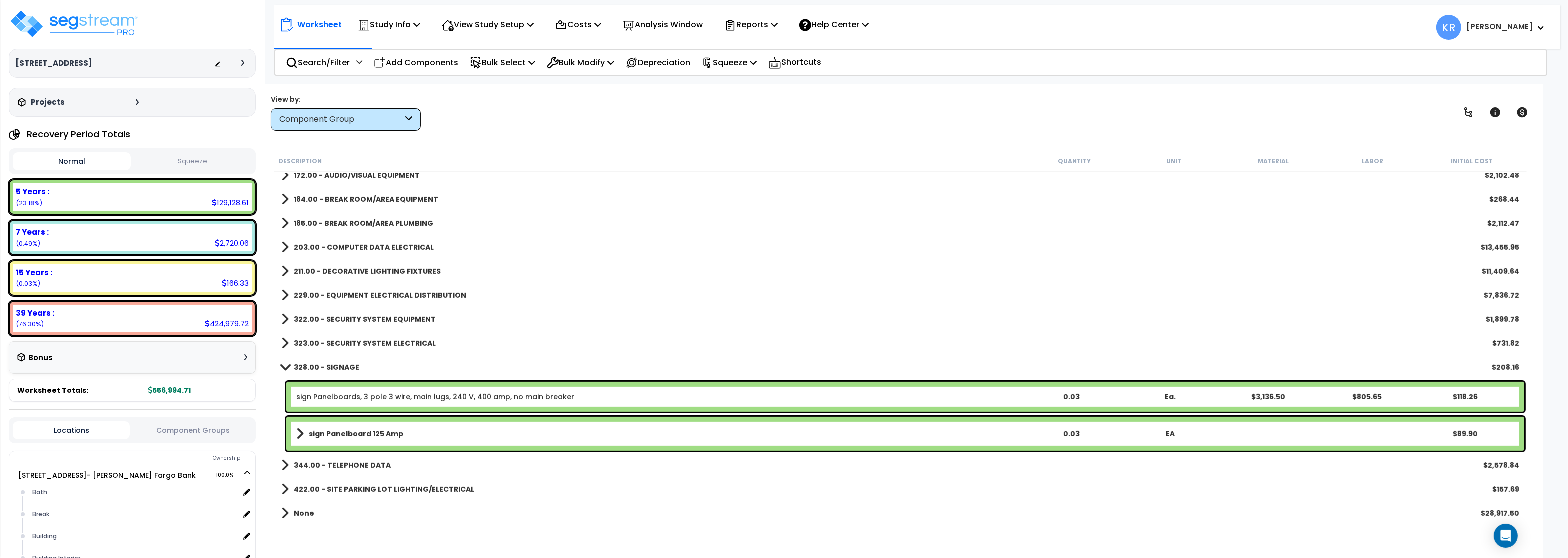
click at [342, 341] on b "323.00 - SECURITY SYSTEM ELECTRICAL" at bounding box center [365, 343] width 142 height 10
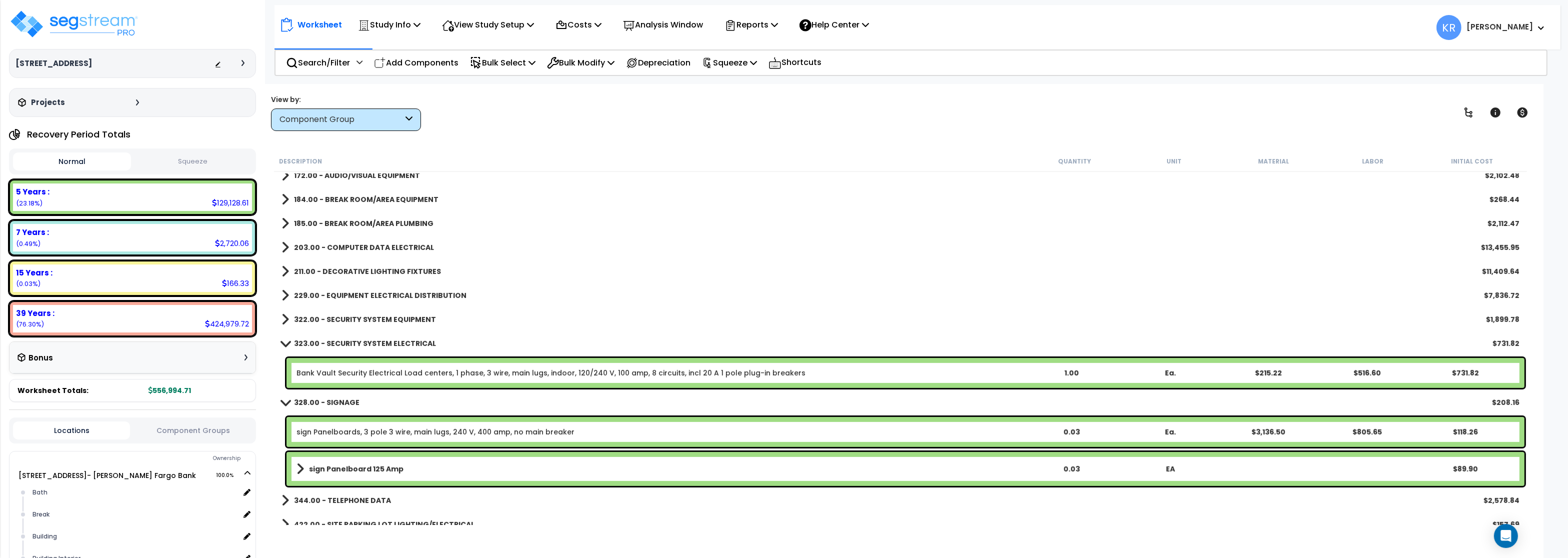
click at [342, 341] on b "323.00 - SECURITY SYSTEM ELECTRICAL" at bounding box center [365, 343] width 142 height 10
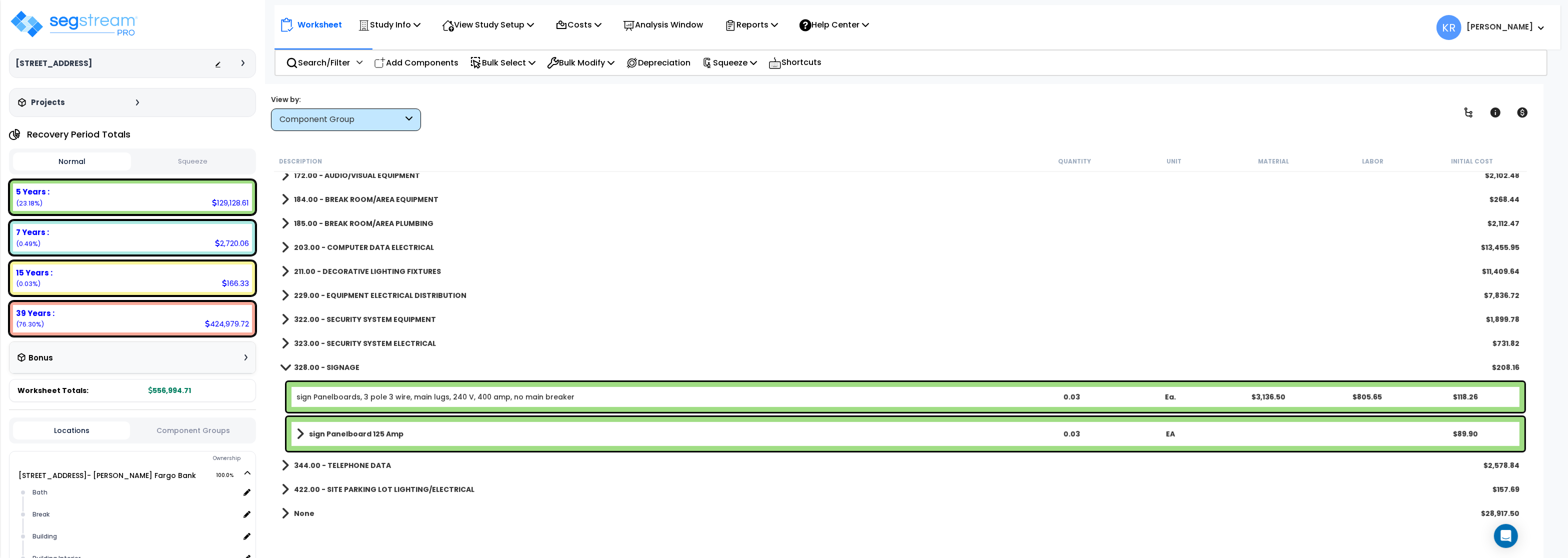
click at [328, 368] on b "328.00 - SIGNAGE" at bounding box center [327, 367] width 66 height 10
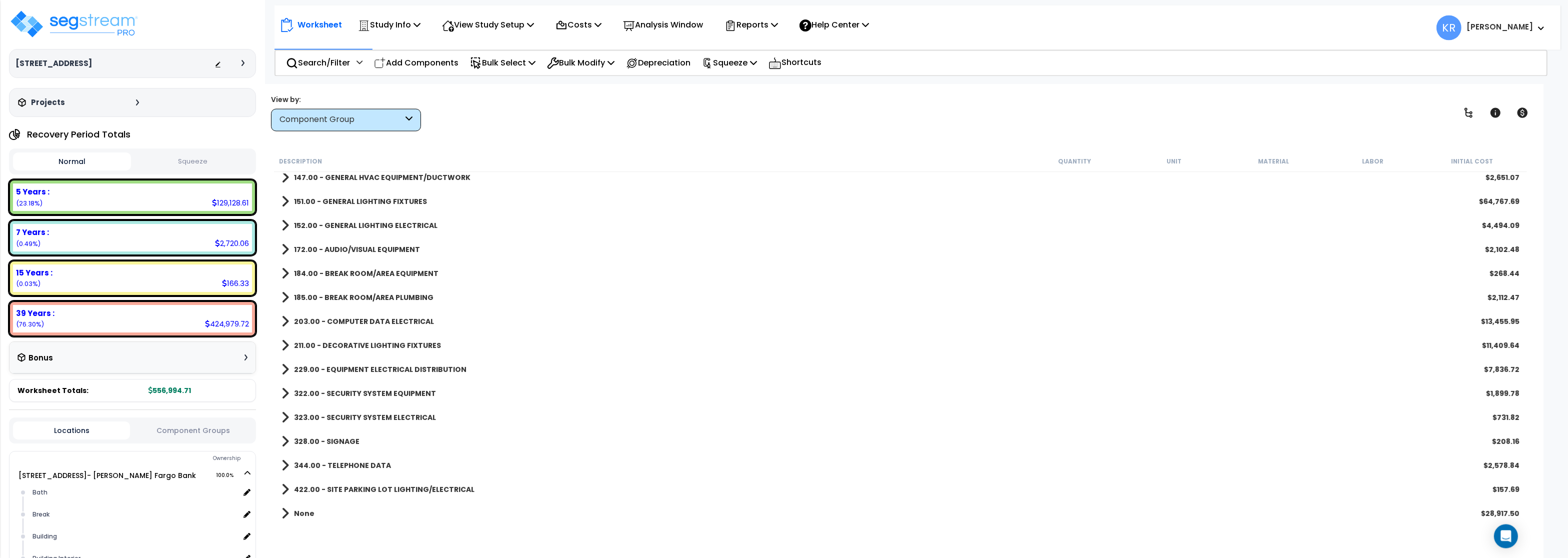
scroll to position [43, 0]
click at [354, 491] on b "422.00 - SITE PARKING LOT LIGHTING/ELECTRICAL" at bounding box center [384, 489] width 181 height 10
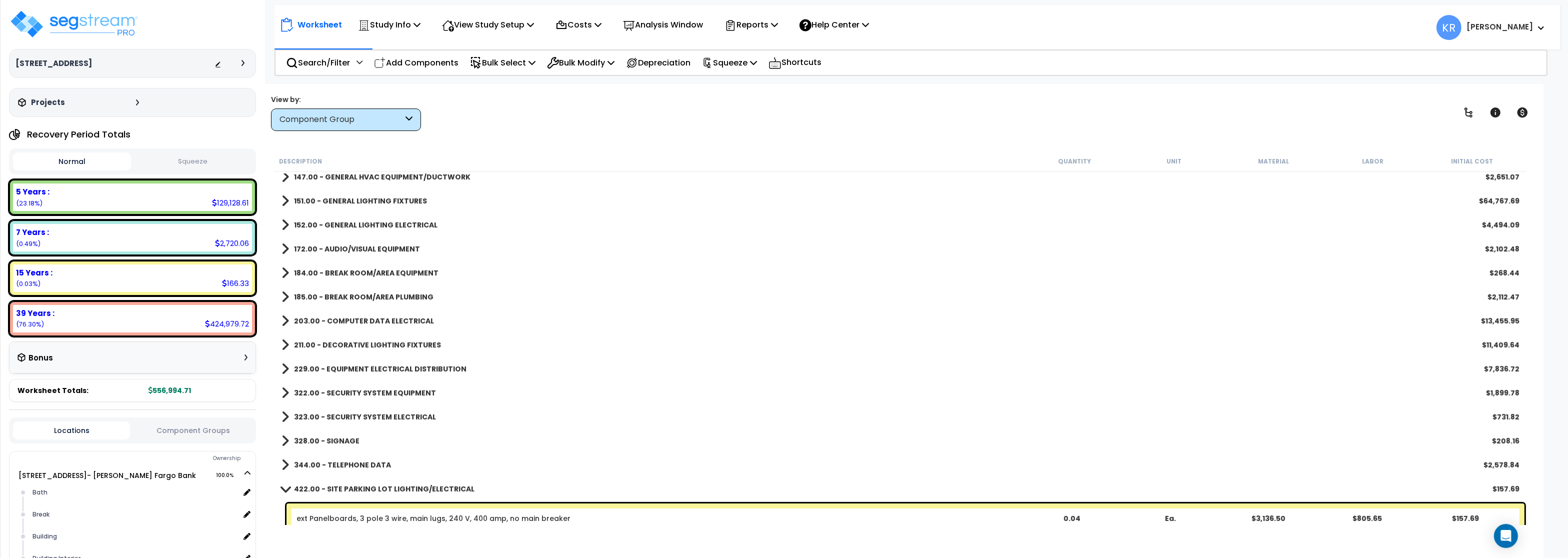
scroll to position [690, 0]
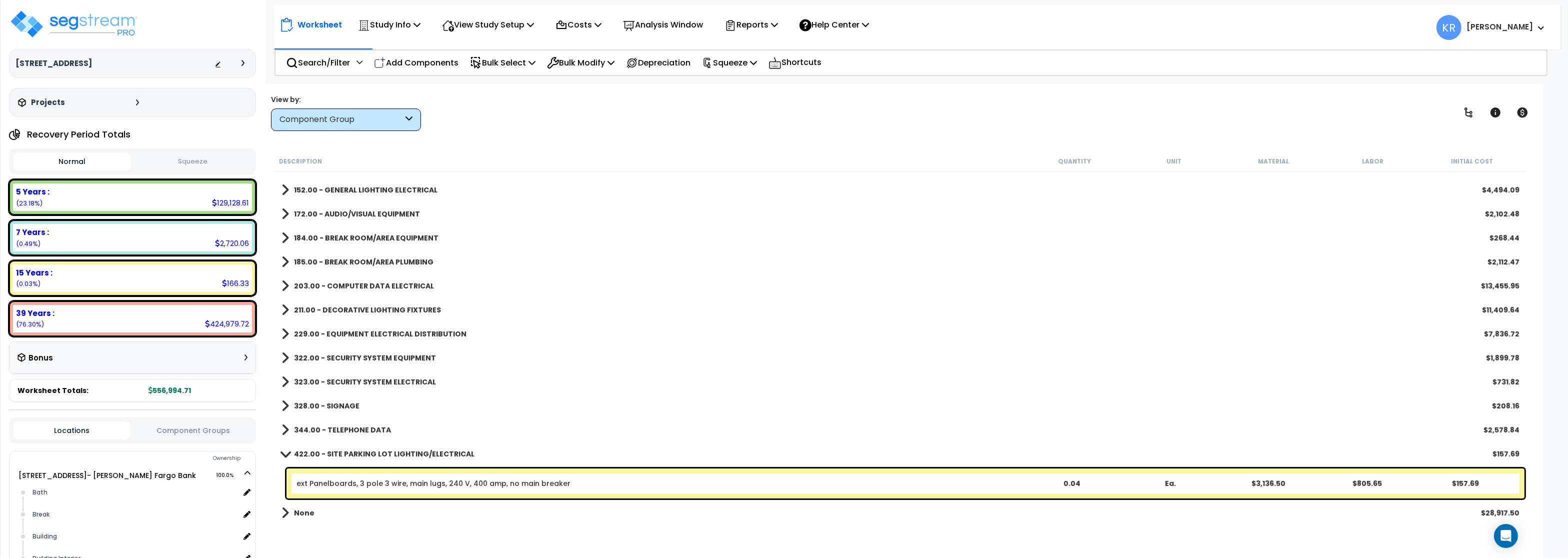
click at [337, 449] on b "422.00 - SITE PARKING LOT LIGHTING/ELECTRICAL" at bounding box center [384, 453] width 181 height 10
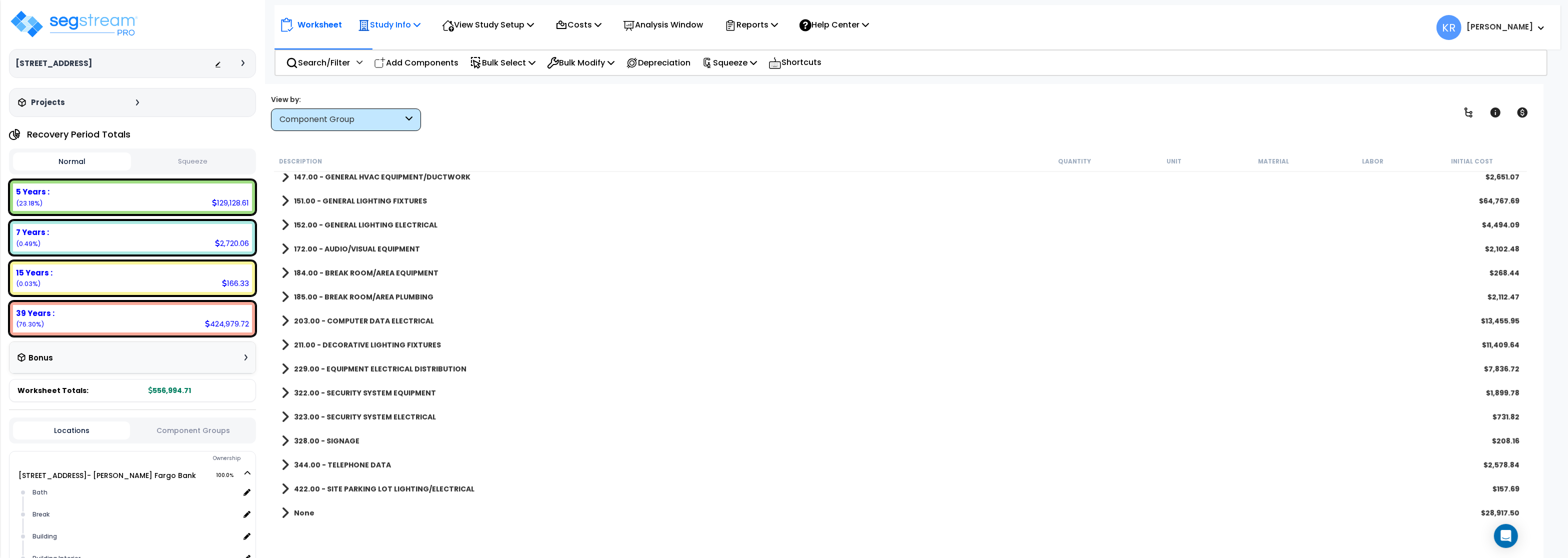
click at [379, 24] on p "Study Info" at bounding box center [389, 25] width 63 height 14
click at [386, 48] on link "Study Setup" at bounding box center [402, 48] width 99 height 20
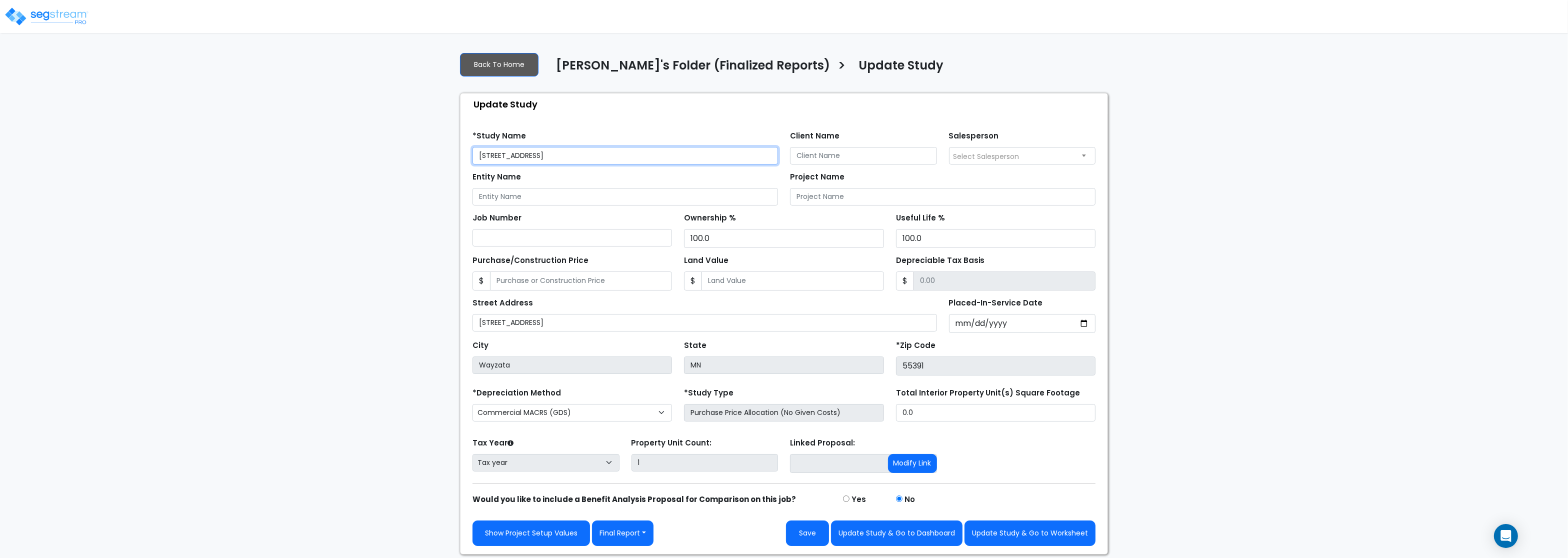
drag, startPoint x: 565, startPoint y: 149, endPoint x: 345, endPoint y: 157, distance: 220.1
click at [472, 157] on input "[STREET_ADDRESS]" at bounding box center [625, 156] width 306 height 17
paste input "and 950 Wayzata Boulevar"
type input "[GEOGRAPHIC_DATA][STREET_ADDRESS]"
click at [810, 155] on input "Client Name" at bounding box center [864, 156] width 147 height 17
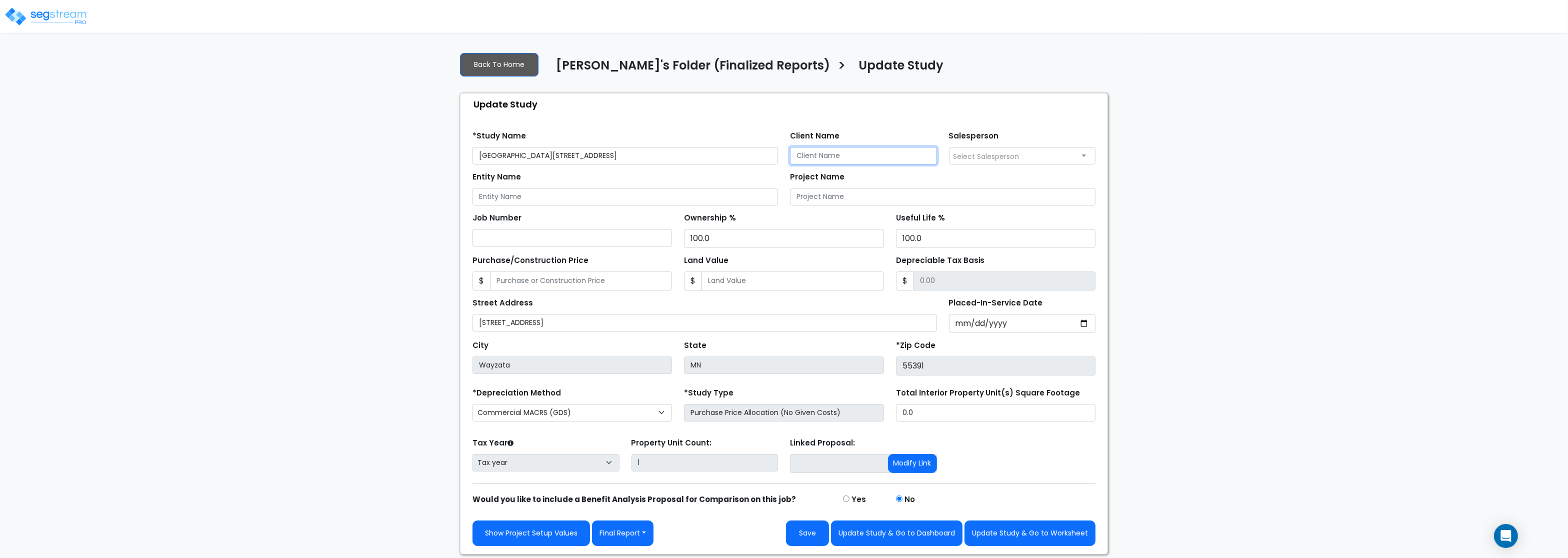
paste input "[PERSON_NAME] Enterprises, LLC"
type input "[PERSON_NAME] Enterprises, LLC"
click at [532, 202] on input "Entity Name" at bounding box center [625, 197] width 306 height 17
paste input "[PERSON_NAME] Enterprises, LLC"
type input "[PERSON_NAME] Enterprises, LLC"
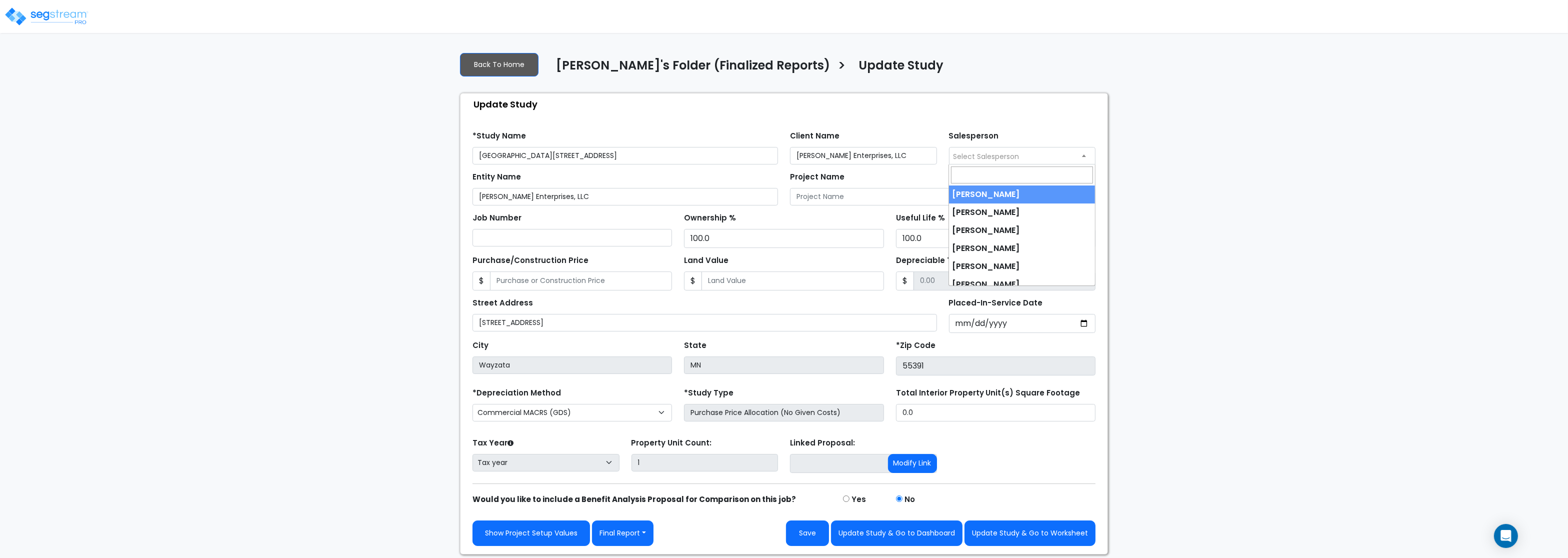
click at [1000, 157] on span "Select Salesperson" at bounding box center [987, 157] width 66 height 10
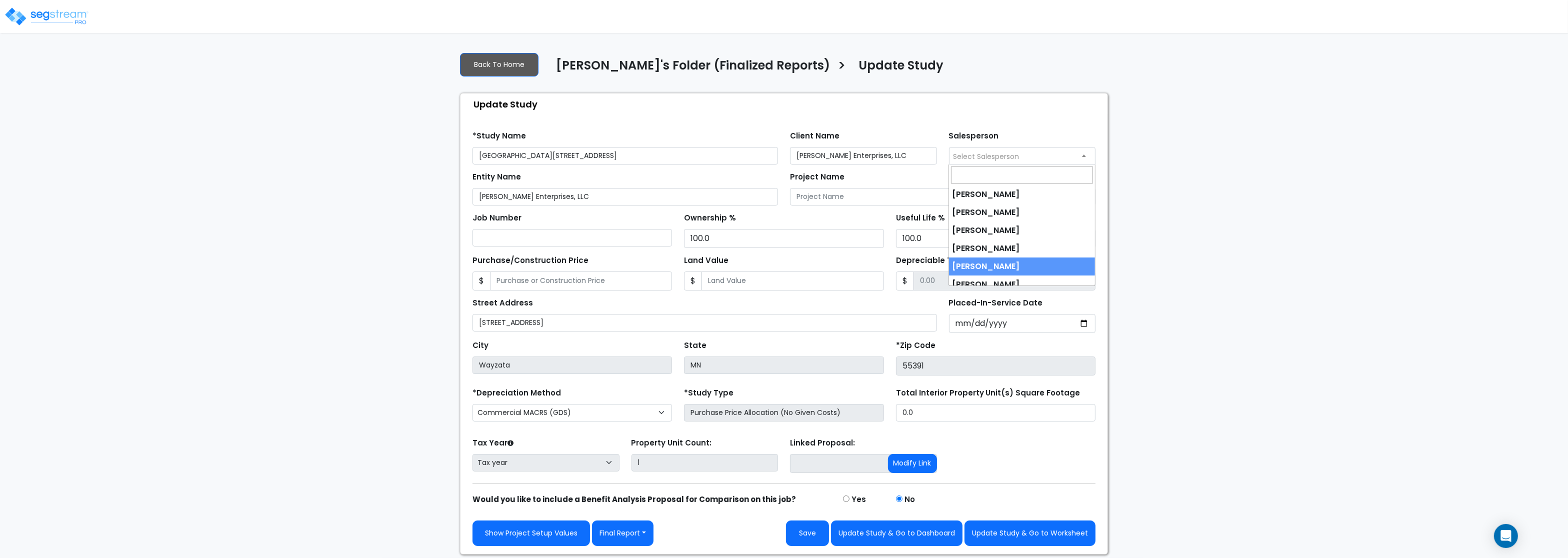
scroll to position [26, 0]
select select "245"
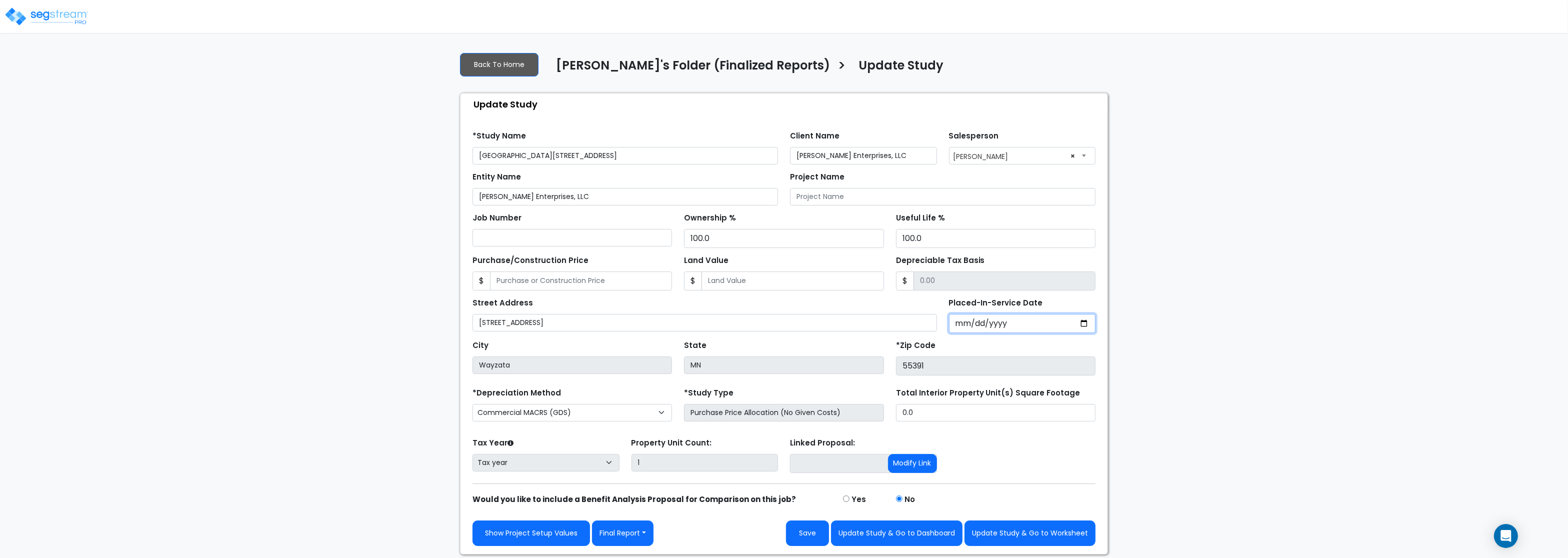
click at [964, 324] on input "Placed-In-Service Date" at bounding box center [1023, 323] width 147 height 19
type input "2024-08-15"
select select "2024"
click at [1010, 535] on button "Update Study & Go to Worksheet" at bounding box center [1030, 533] width 131 height 25
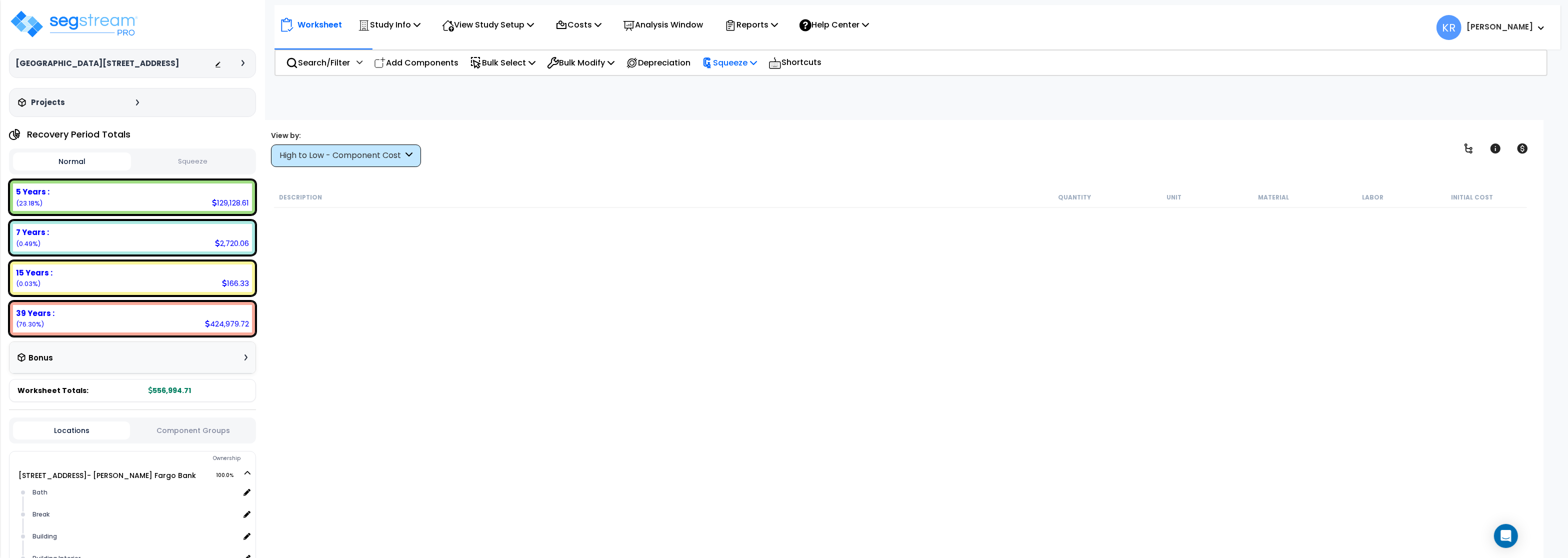
click at [742, 59] on p "Squeeze" at bounding box center [729, 62] width 55 height 14
click at [735, 85] on link "Squeeze" at bounding box center [747, 85] width 99 height 20
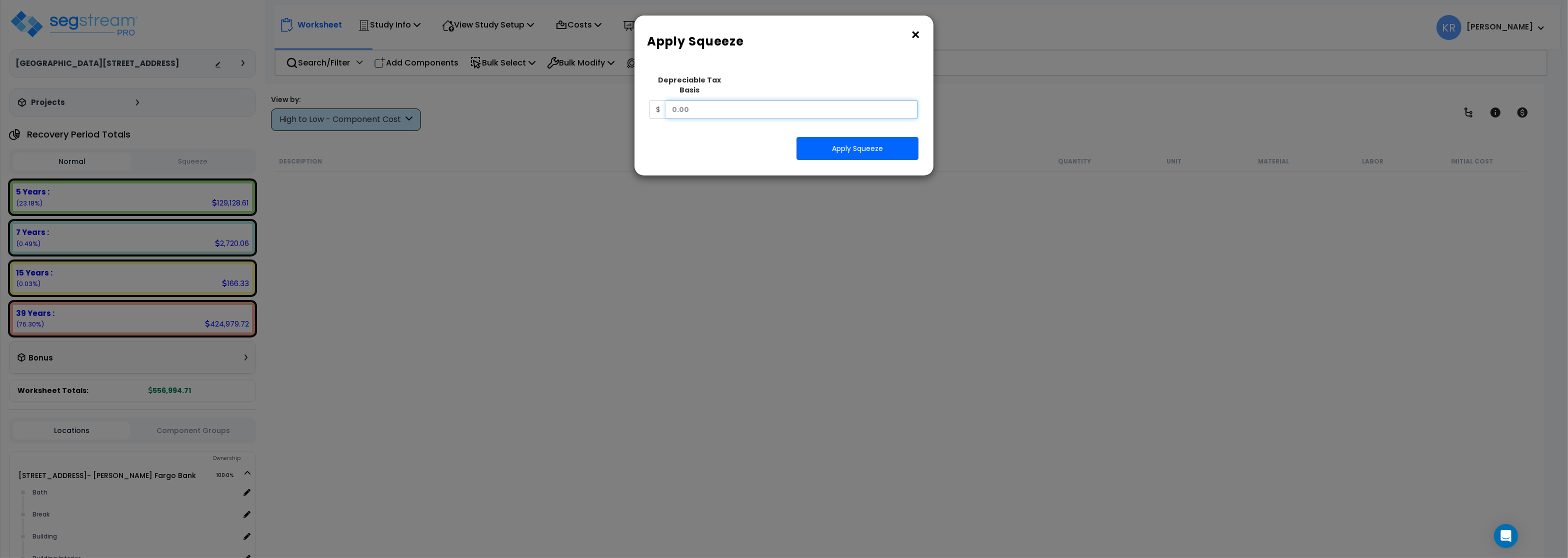
click at [691, 103] on input "text" at bounding box center [792, 109] width 251 height 19
type input "134,500"
click at [890, 140] on button "Apply Squeeze" at bounding box center [857, 148] width 122 height 23
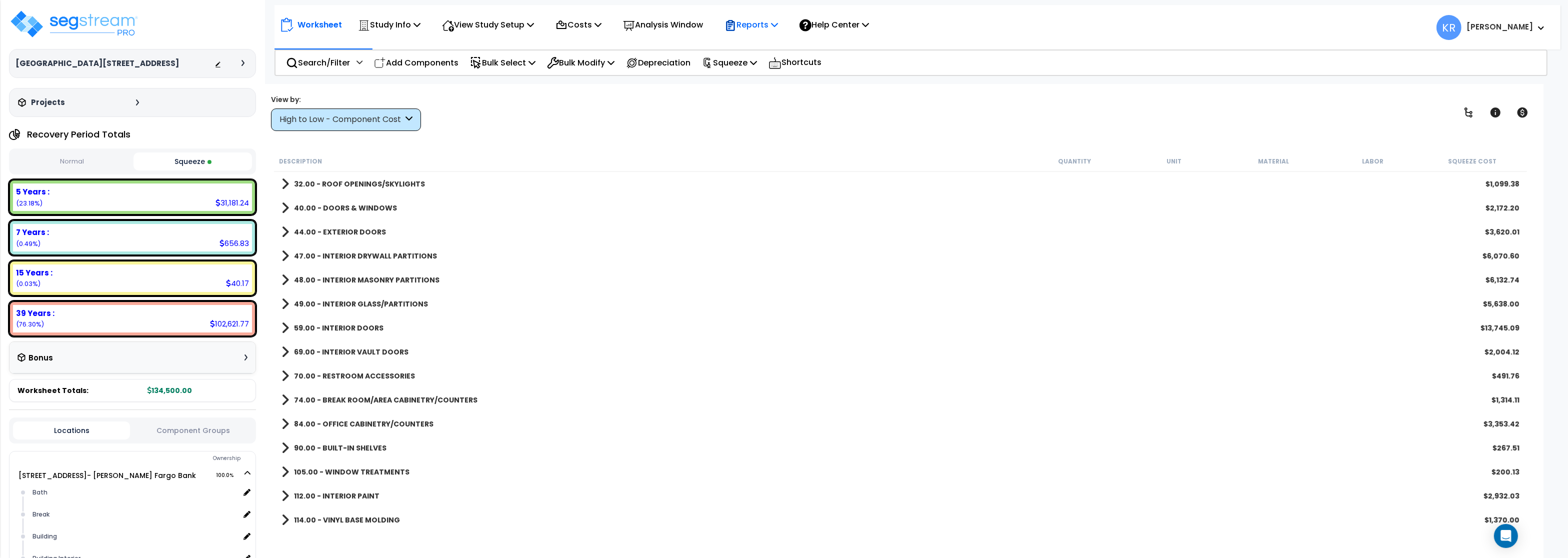
click at [752, 22] on p "Reports" at bounding box center [752, 25] width 53 height 14
click at [746, 48] on link "Get Report" at bounding box center [769, 48] width 99 height 20
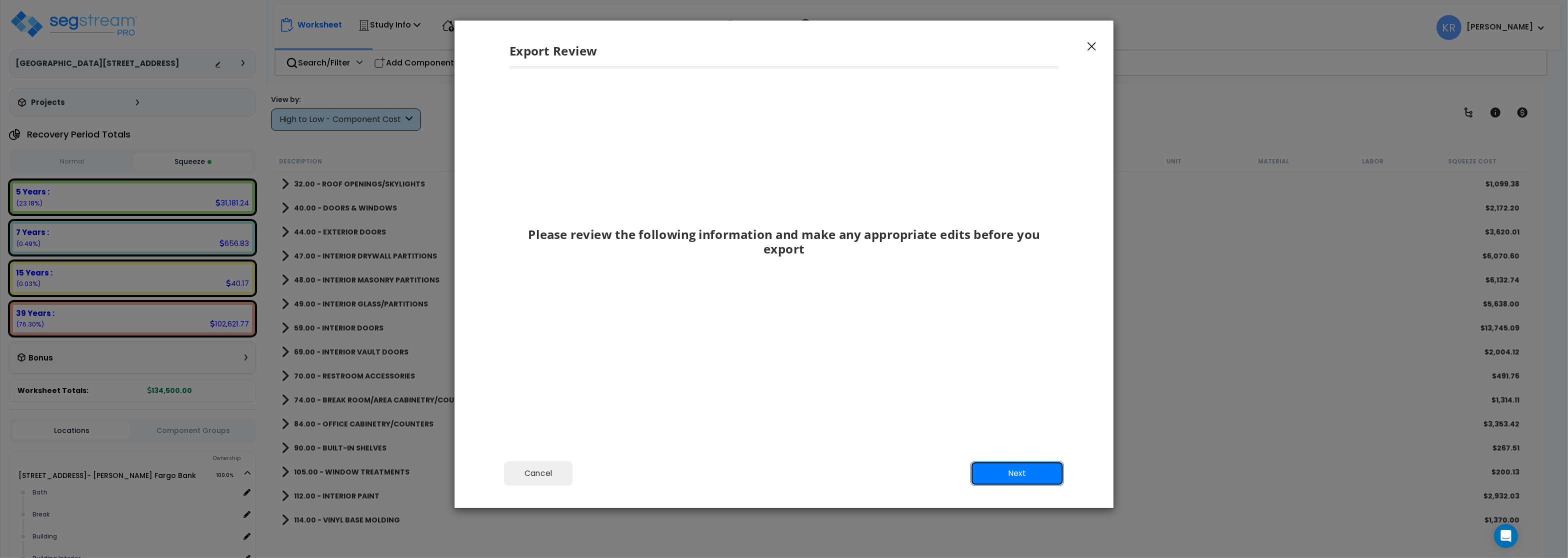
click at [1034, 465] on button "Next" at bounding box center [1017, 473] width 93 height 25
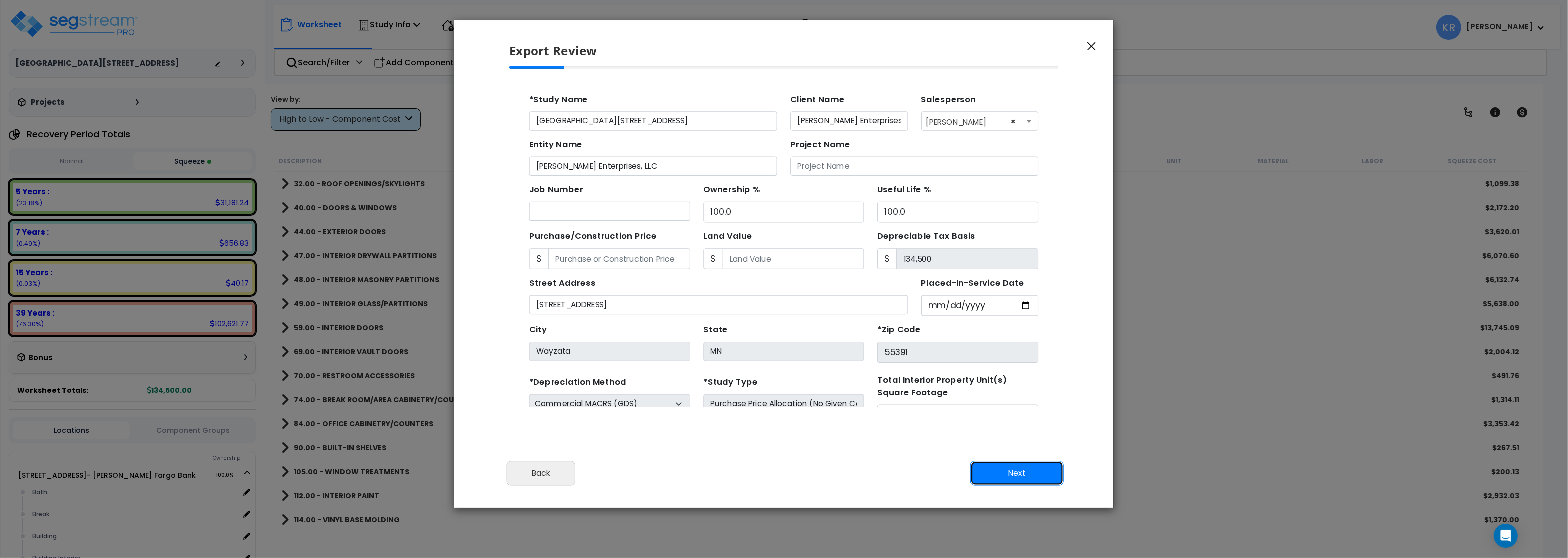
click at [1029, 470] on button "Next" at bounding box center [1017, 473] width 93 height 25
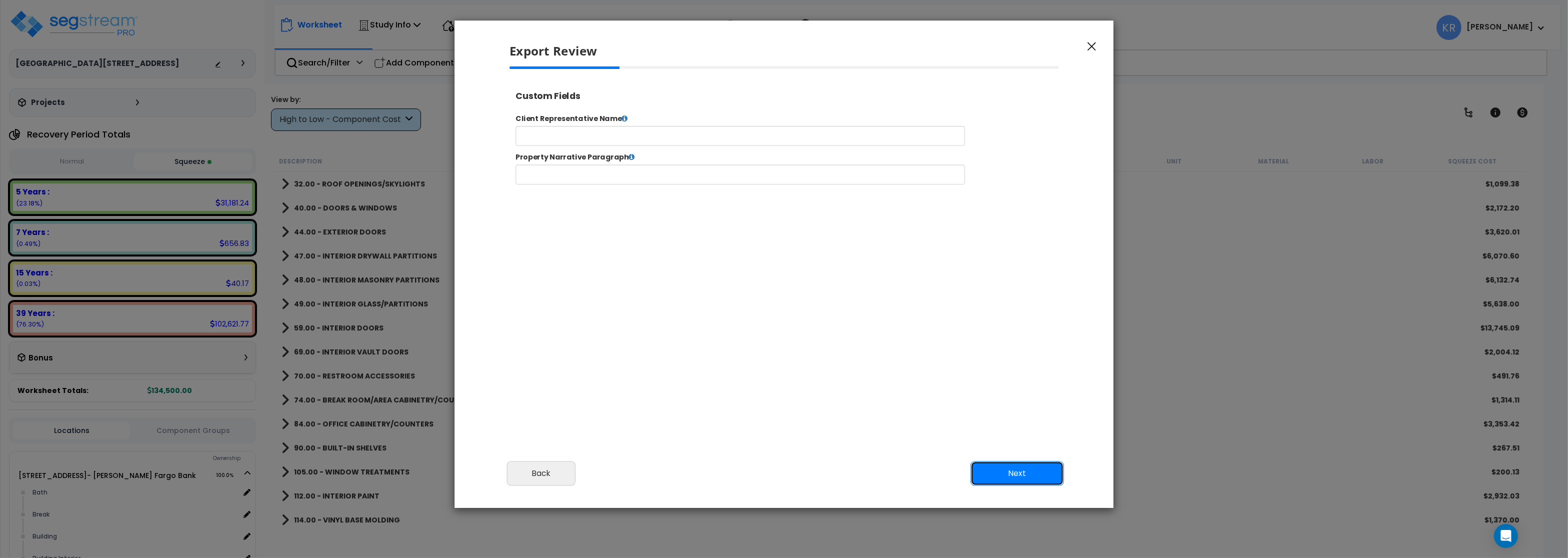
click at [1028, 470] on button "Next" at bounding box center [1017, 473] width 93 height 25
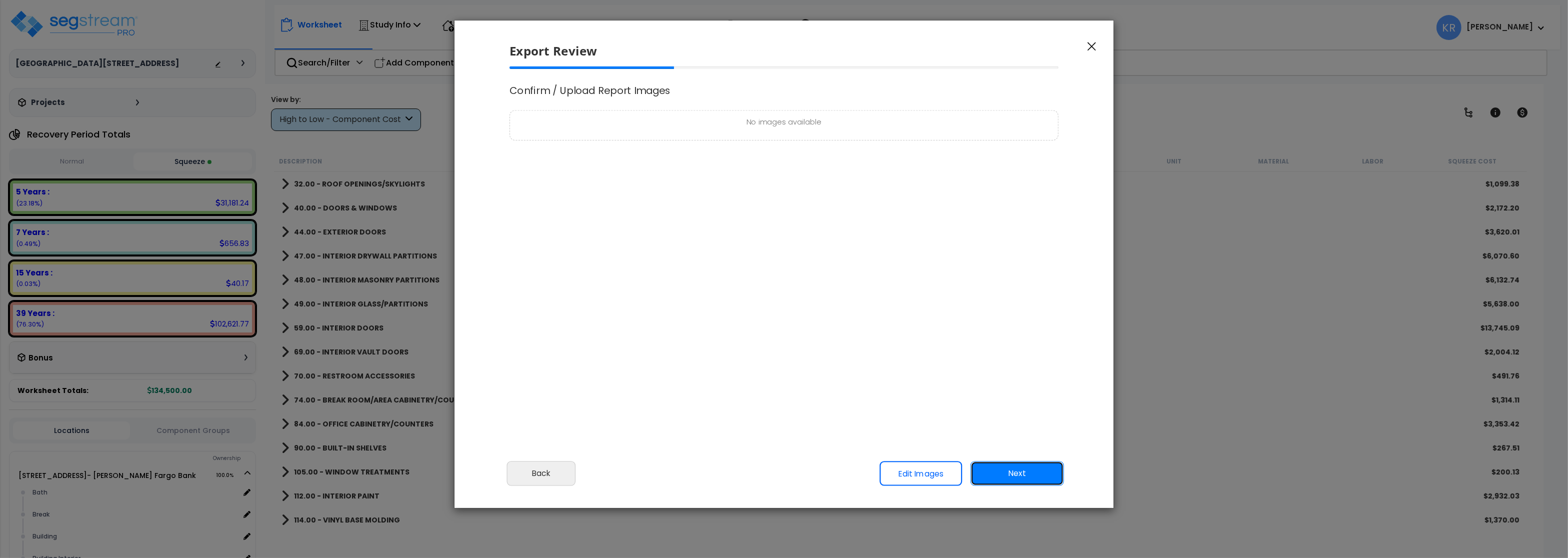
click at [1028, 470] on button "Next" at bounding box center [1017, 473] width 93 height 25
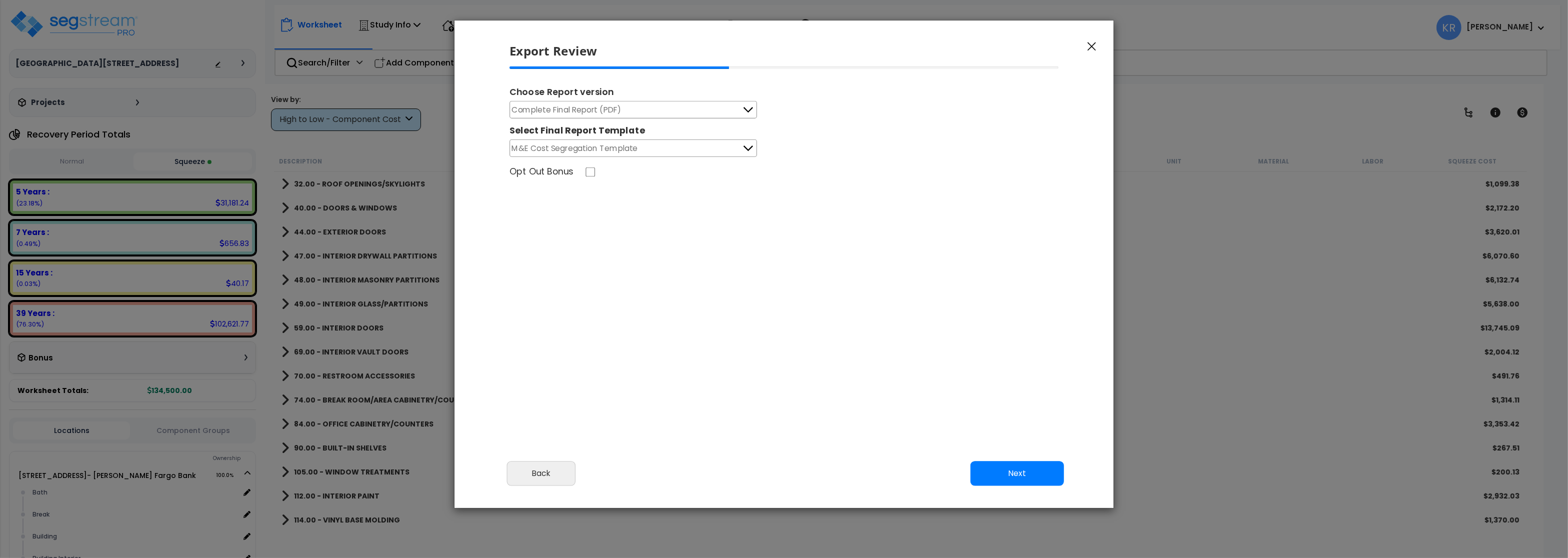
click at [621, 114] on button "Complete Final Report (PDF)" at bounding box center [633, 109] width 248 height 17
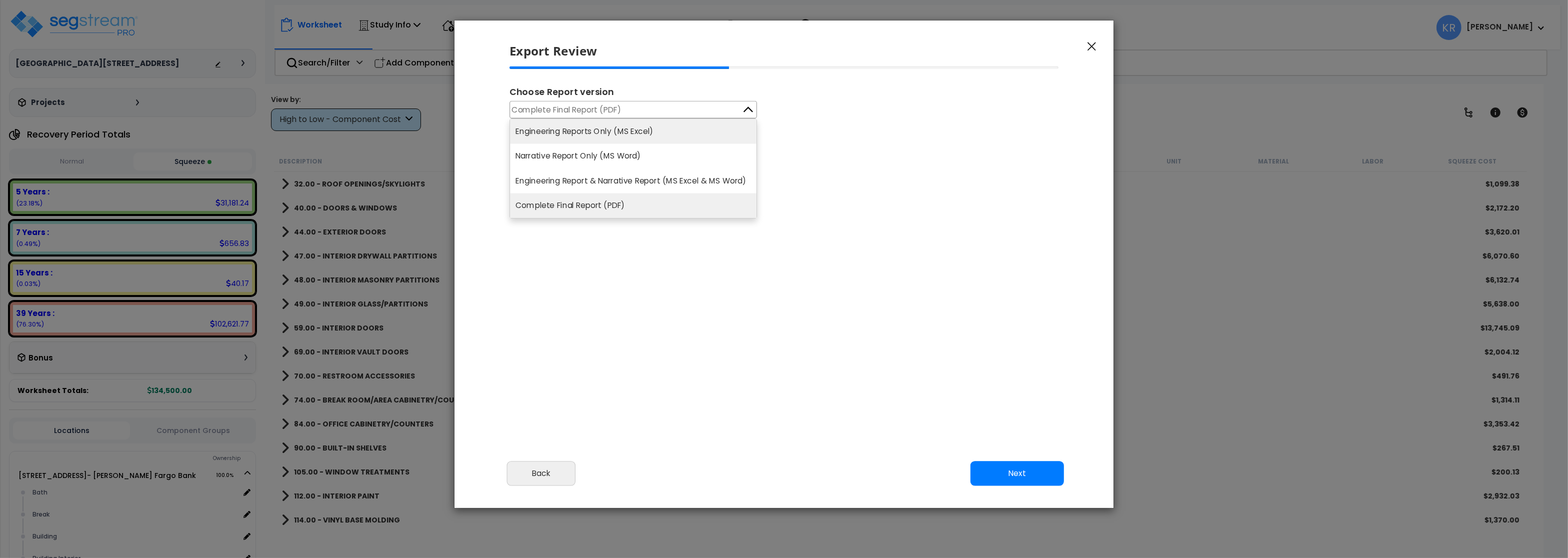
click at [612, 135] on li "Engineering Reports Only (MS Excel)" at bounding box center [633, 131] width 246 height 25
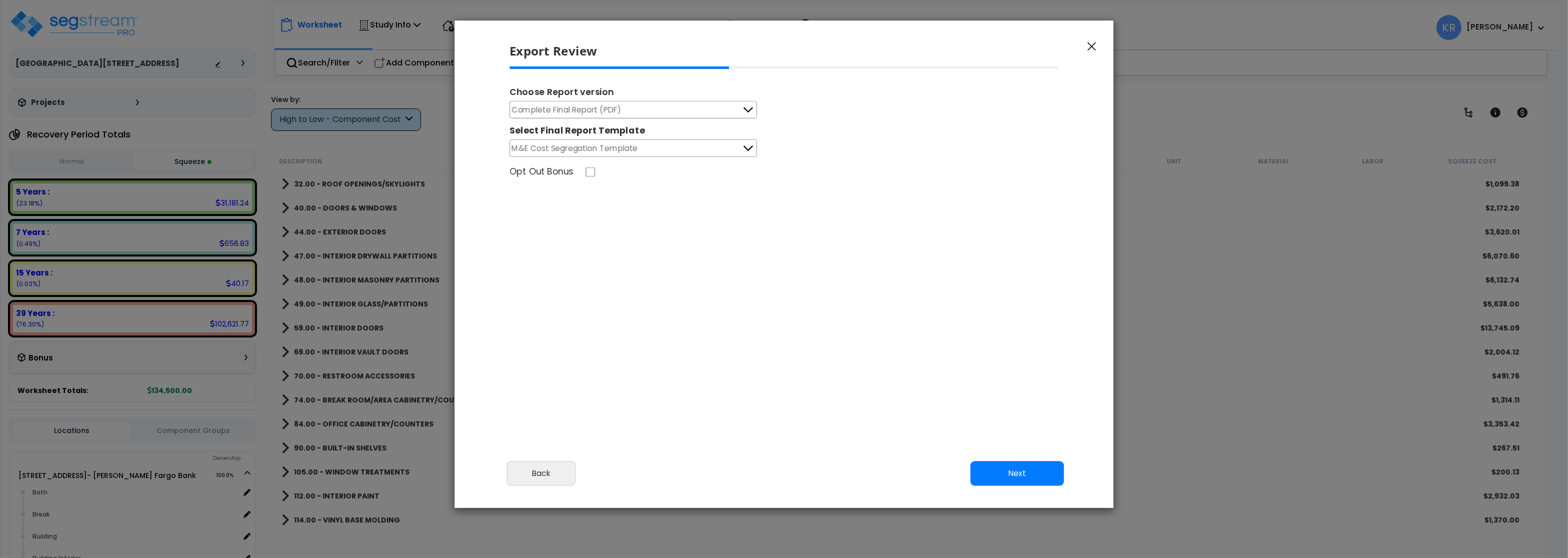
click at [612, 108] on span "Complete Final Report (PDF)" at bounding box center [566, 109] width 110 height 12
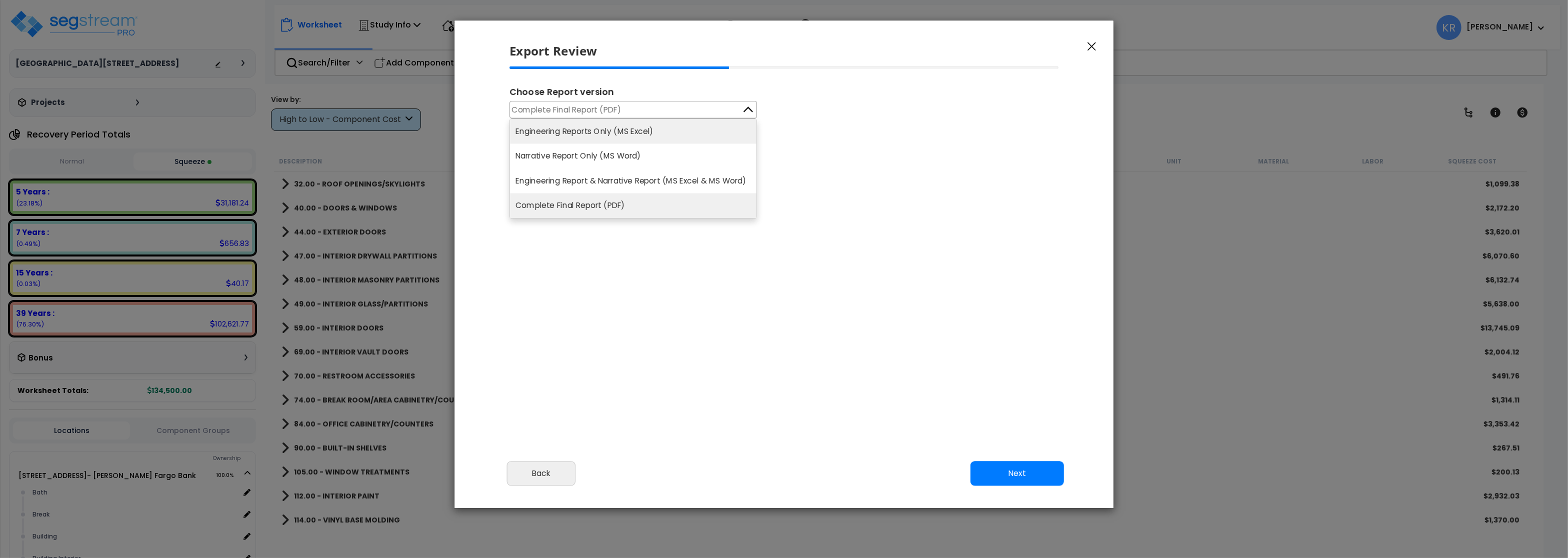
click at [608, 134] on li "Engineering Reports Only (MS Excel)" at bounding box center [633, 131] width 246 height 25
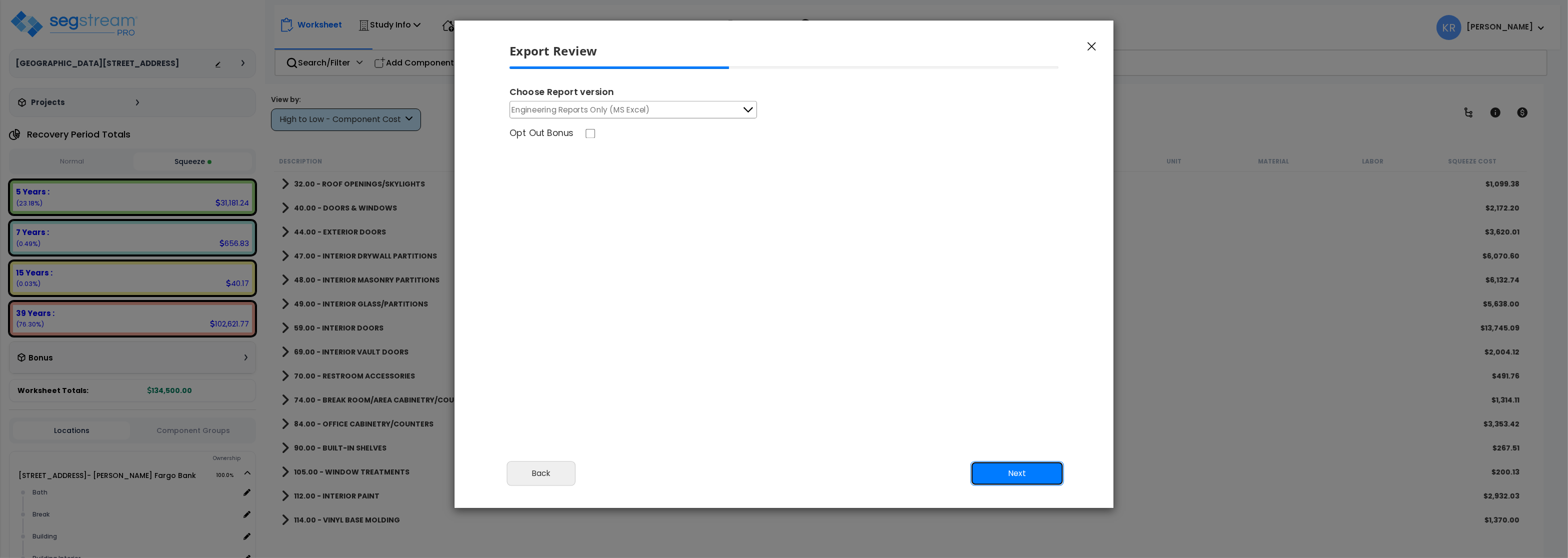
click at [1030, 478] on button "Next" at bounding box center [1017, 473] width 93 height 25
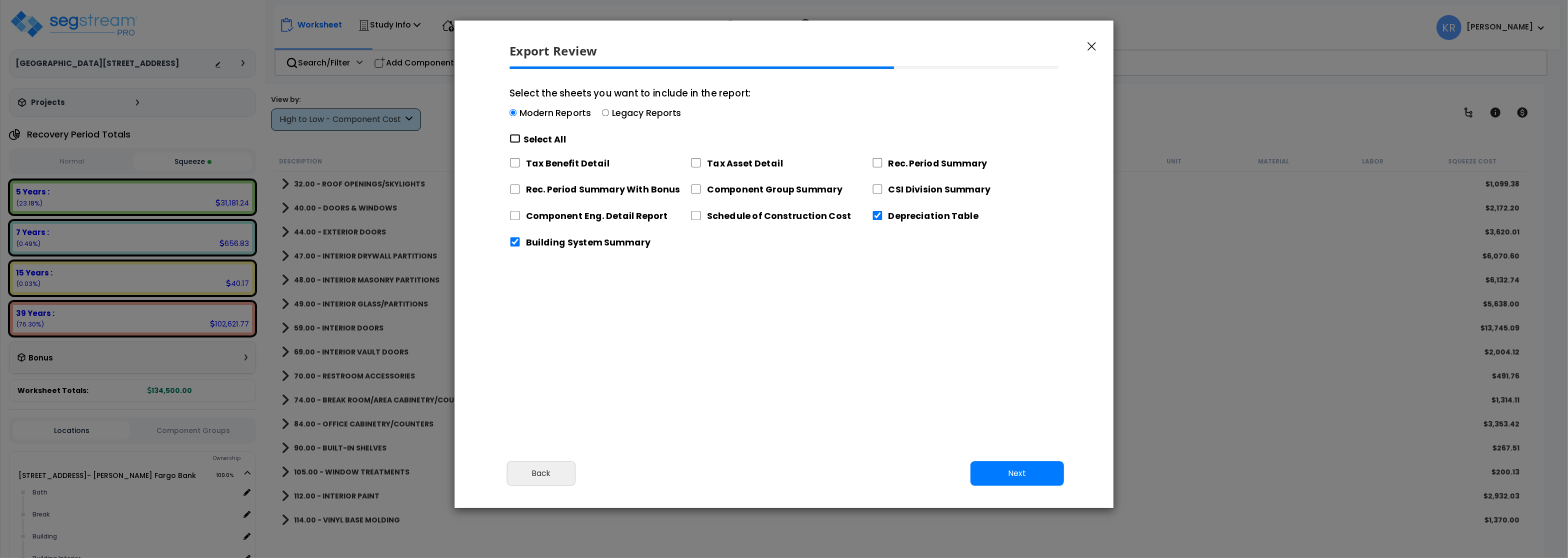
click at [514, 140] on input "Select the sheets you want to include in the report: Modern Reports Legacy Repo…" at bounding box center [515, 139] width 11 height 9
checkbox input "true"
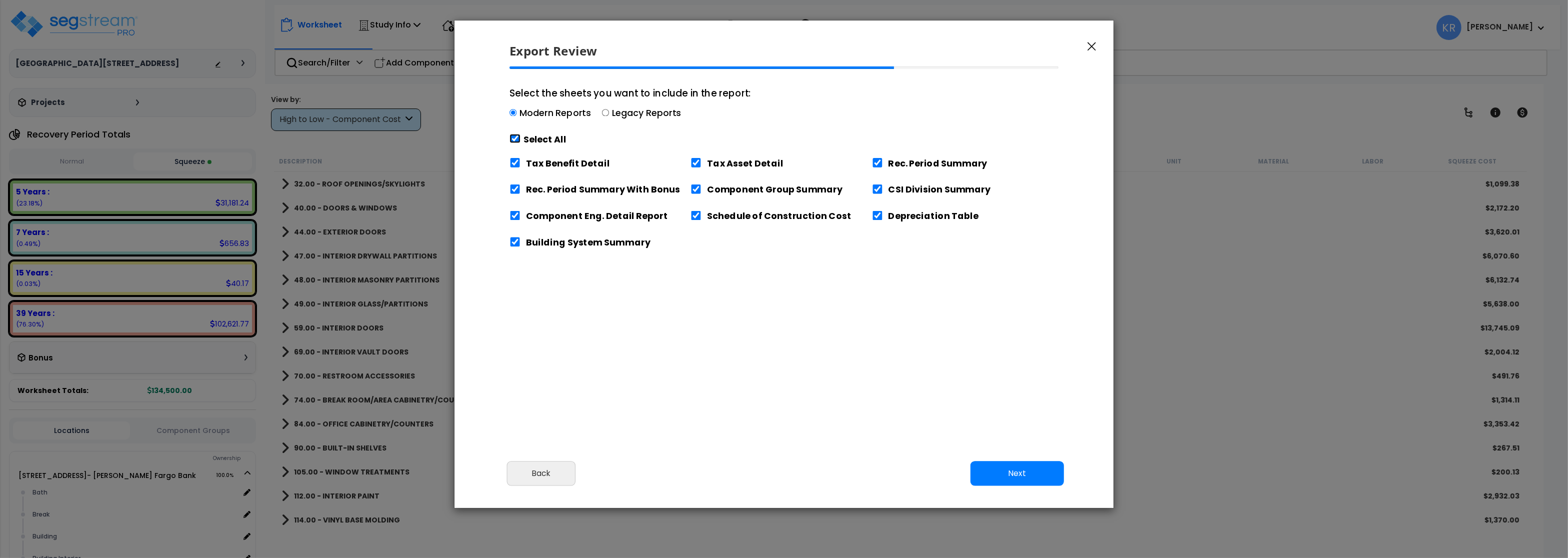
checkbox input "true"
click at [695, 217] on input "Schedule of Construction Cost" at bounding box center [696, 215] width 11 height 9
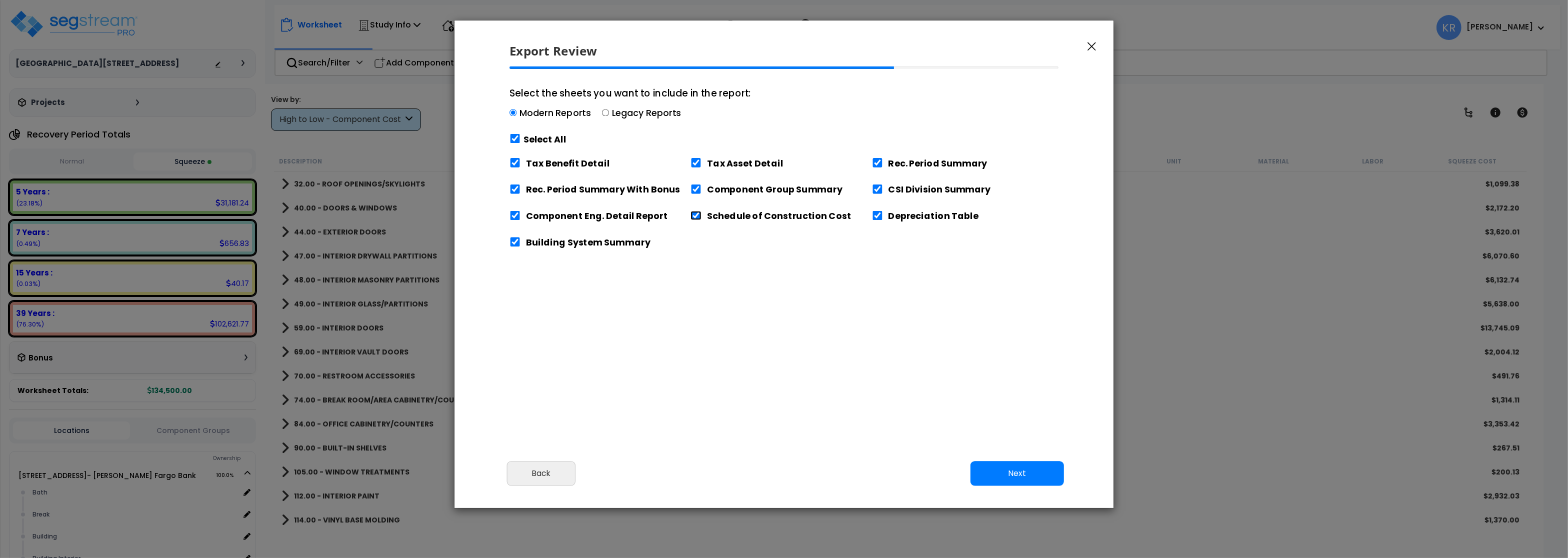
checkbox input "false"
click at [1021, 475] on button "Next" at bounding box center [1017, 473] width 93 height 25
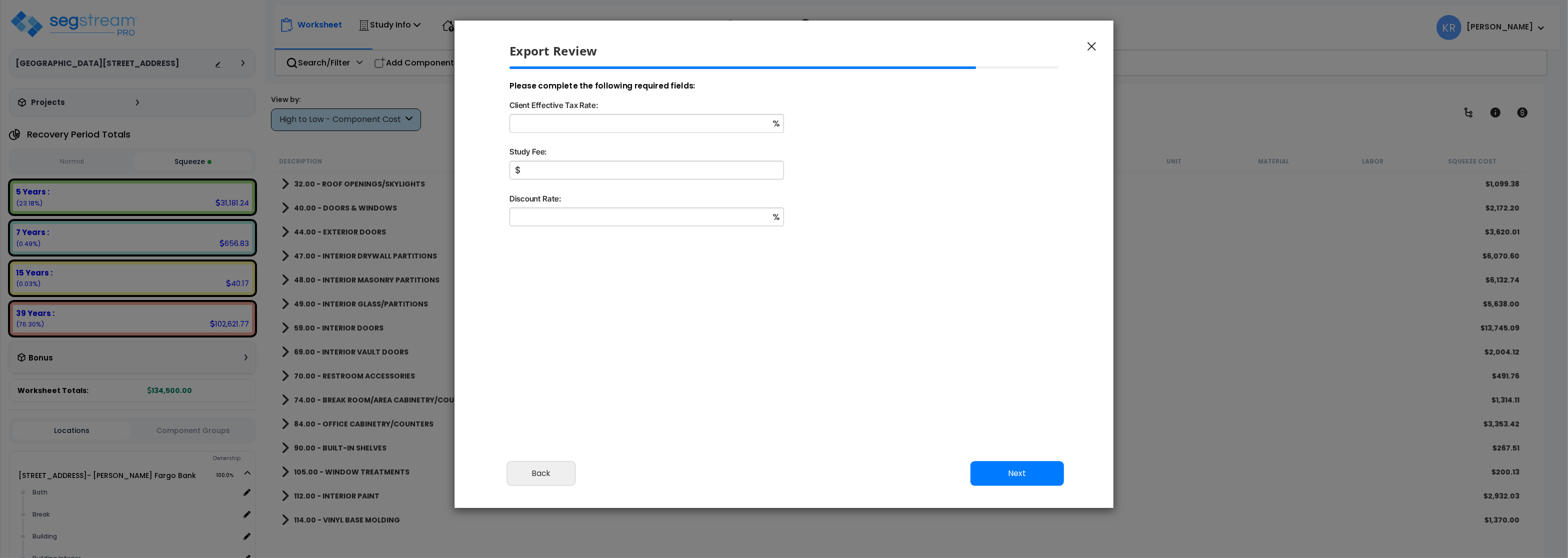
click at [545, 459] on div "Cancel Back Next Export Edit Images" at bounding box center [784, 480] width 659 height 54
click at [538, 474] on button "Back" at bounding box center [541, 473] width 69 height 25
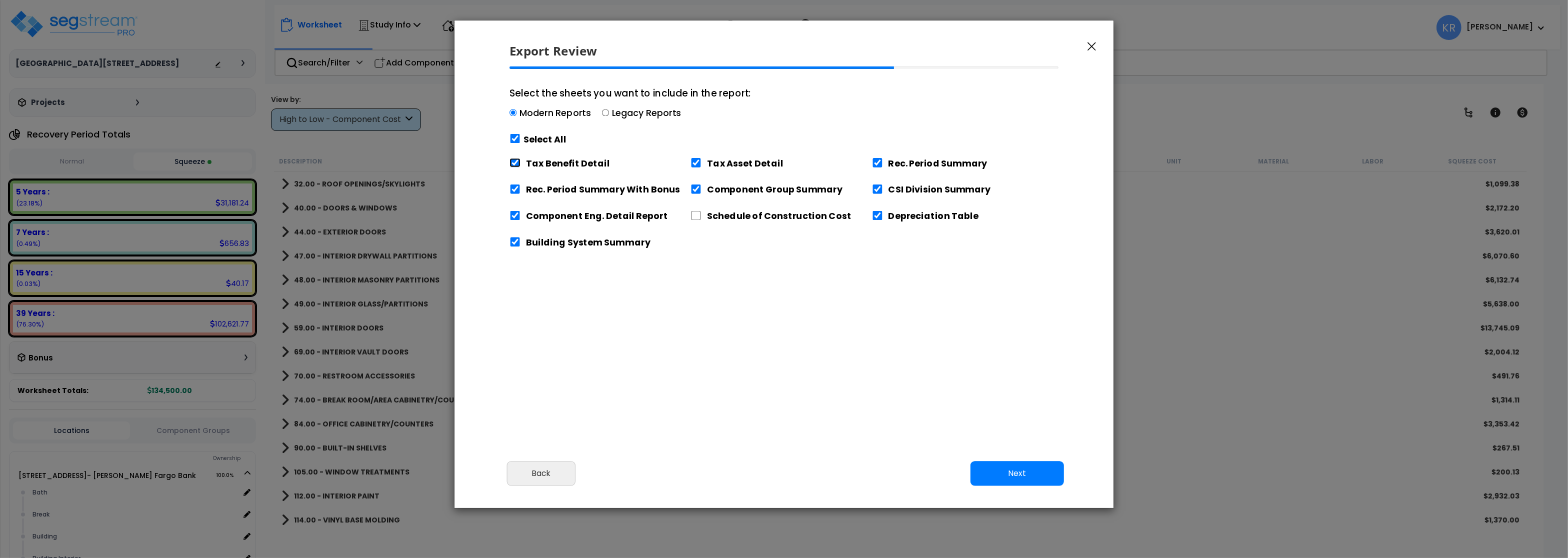
click at [514, 164] on input "Tax Benefit Detail" at bounding box center [515, 162] width 11 height 9
checkbox input "false"
click at [1002, 474] on button "Next" at bounding box center [1017, 473] width 93 height 25
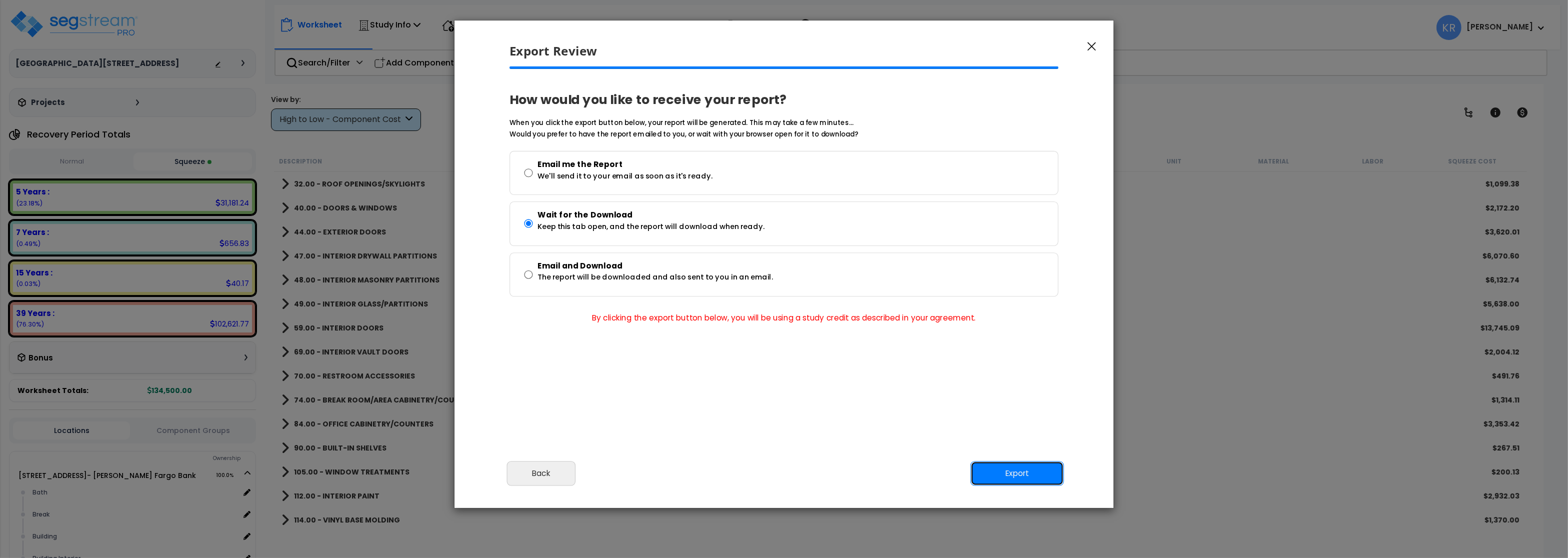
click at [1002, 474] on button "Export" at bounding box center [1017, 473] width 93 height 25
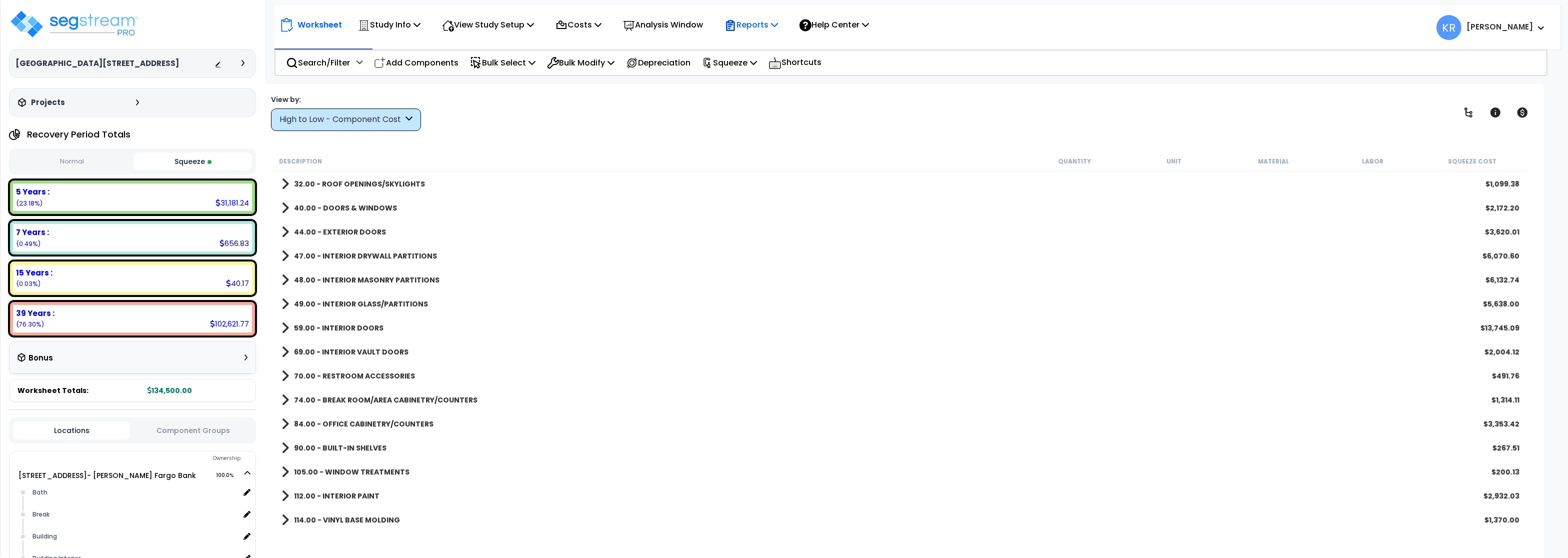
click at [765, 25] on p "Reports" at bounding box center [752, 25] width 53 height 14
click at [757, 47] on link "Get Report" at bounding box center [769, 48] width 99 height 20
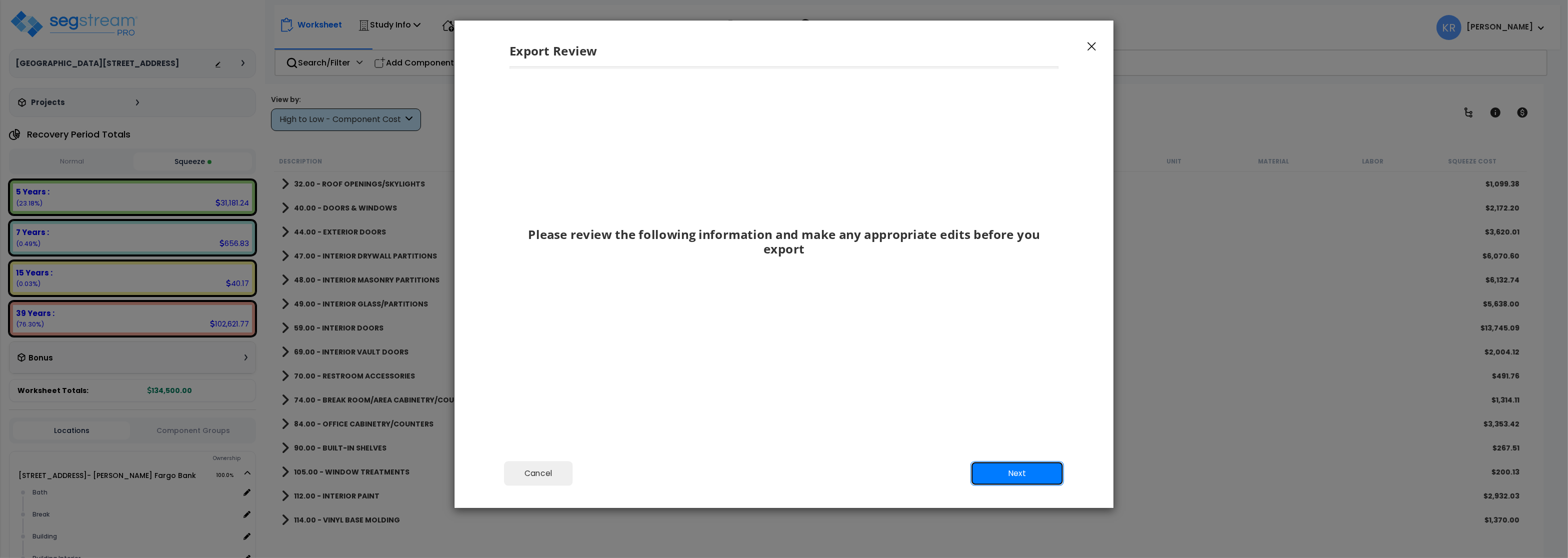
click at [1034, 482] on button "Next" at bounding box center [1017, 473] width 93 height 25
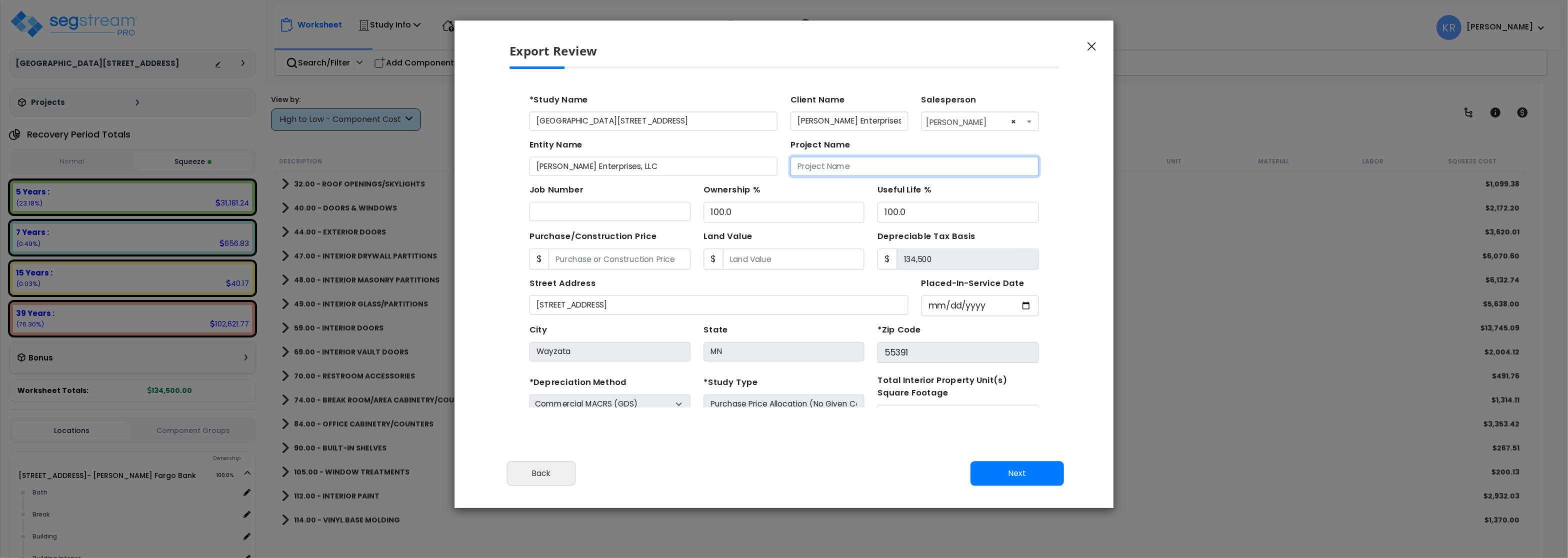
click at [807, 158] on input "Project Name" at bounding box center [878, 158] width 225 height 17
click at [864, 160] on input "WElls Fargo Bank Tenant IMprovement" at bounding box center [878, 158] width 225 height 17
click at [977, 160] on input "WElls Fargo Bank Tenant Improvement" at bounding box center [878, 158] width 225 height 17
click at [1027, 474] on button "Next" at bounding box center [1017, 473] width 93 height 25
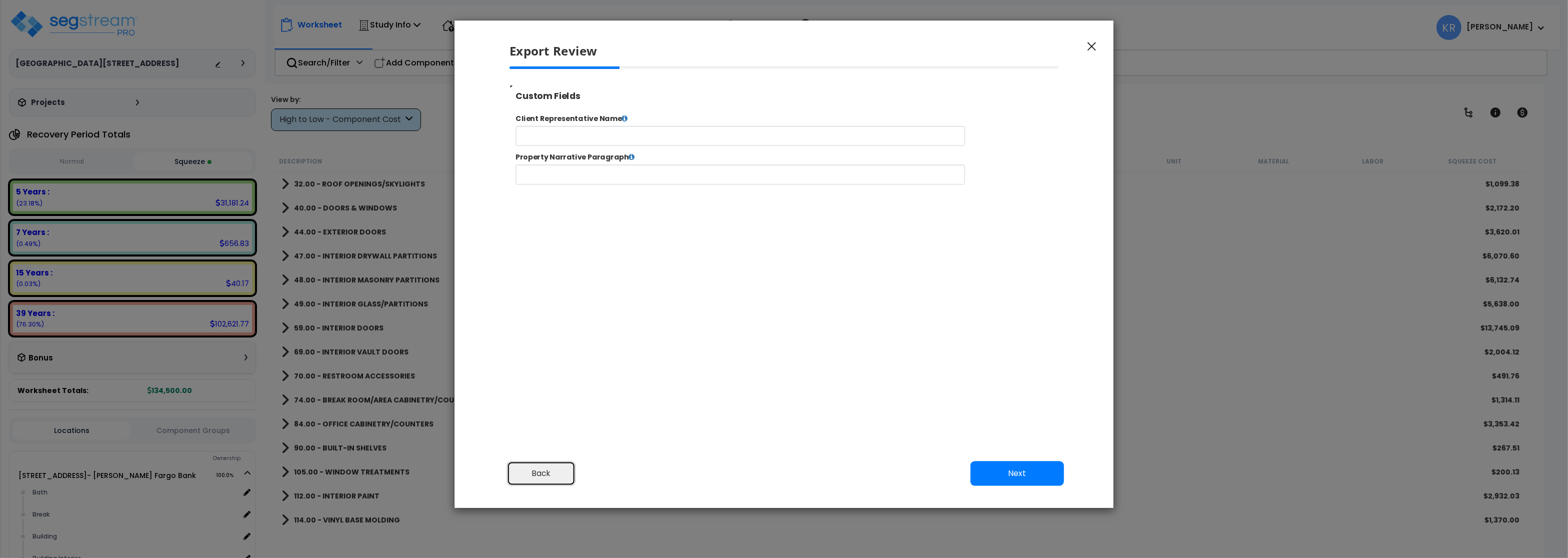
click at [545, 474] on button "Back" at bounding box center [541, 473] width 69 height 25
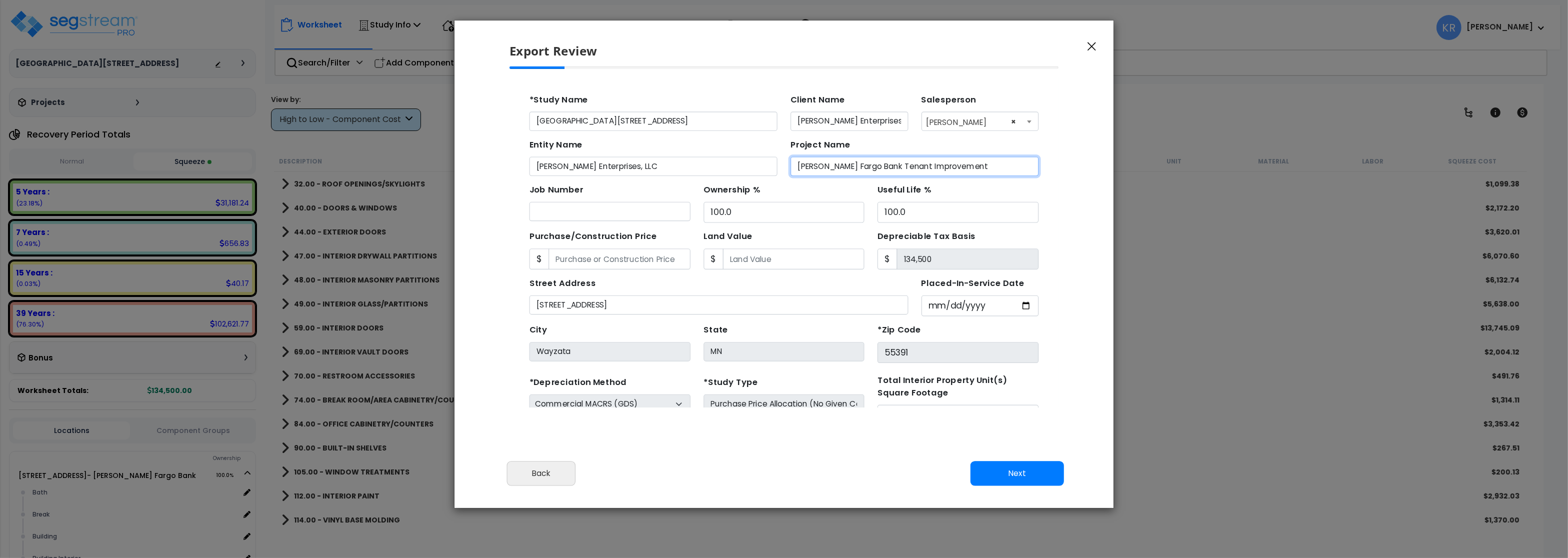
click at [776, 160] on input "WElls Fargo Bank Tenant Improvement" at bounding box center [878, 158] width 225 height 17
click at [782, 160] on input "WElls Fargo Bank Tenant Improvement" at bounding box center [878, 158] width 225 height 17
type input "Wells Fargo Bank Tenant Improvement"
click at [1013, 474] on button "Next" at bounding box center [1017, 473] width 93 height 25
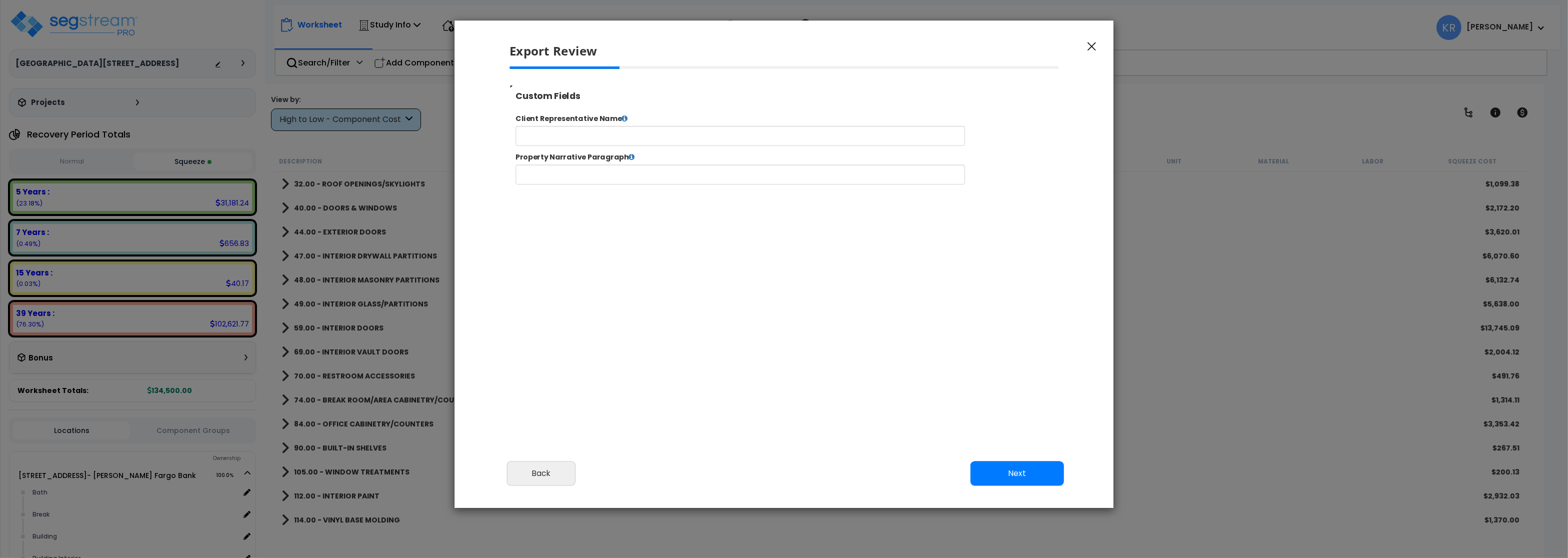
drag, startPoint x: 1058, startPoint y: 475, endPoint x: 1033, endPoint y: 452, distance: 34.0
click at [1058, 474] on button "Next" at bounding box center [1017, 473] width 93 height 25
click at [1010, 472] on button "Next" at bounding box center [1017, 473] width 93 height 25
click at [631, 113] on button "Complete Final Report (PDF)" at bounding box center [633, 109] width 248 height 17
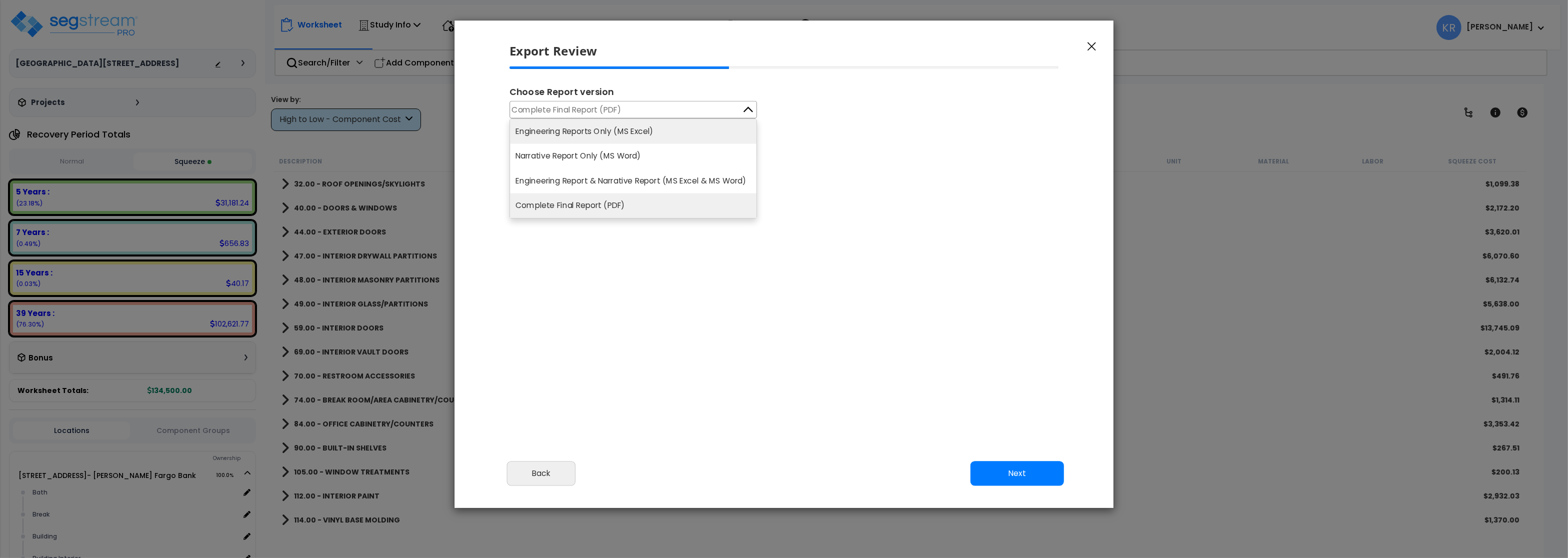
click at [626, 130] on li "Engineering Reports Only (MS Excel)" at bounding box center [633, 131] width 246 height 25
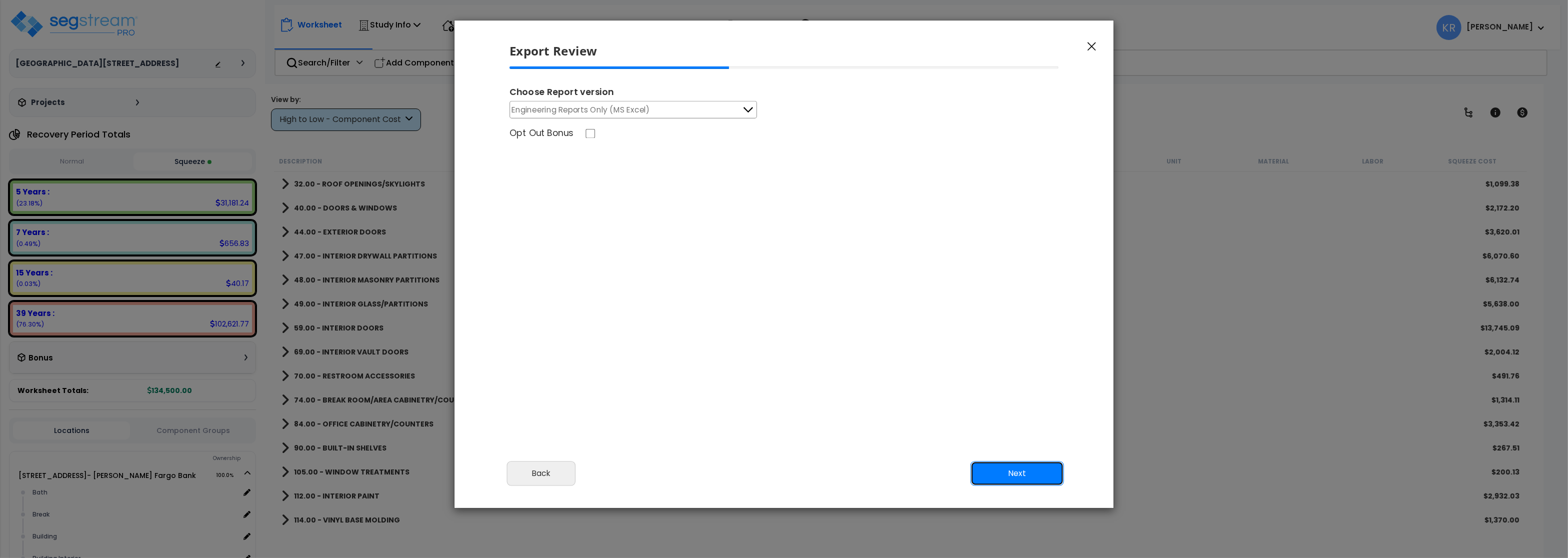
click at [1013, 475] on button "Next" at bounding box center [1017, 473] width 93 height 25
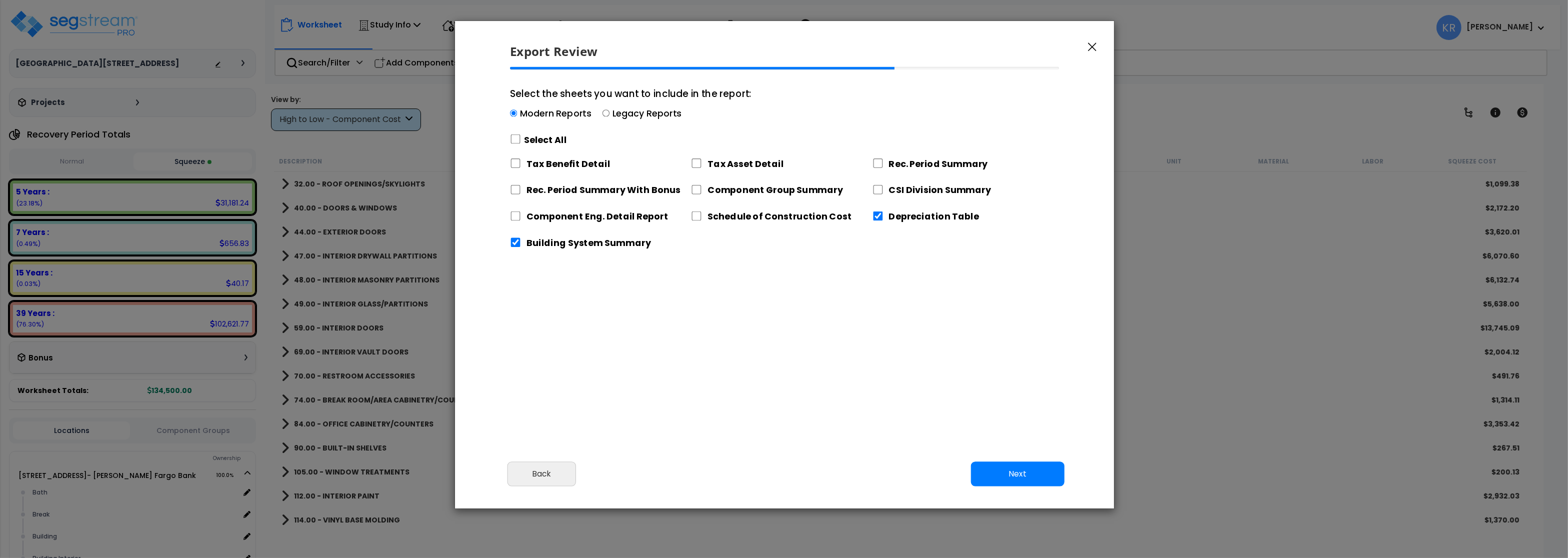
click at [607, 113] on div "Modern Reports Legacy Reports" at bounding box center [631, 115] width 241 height 15
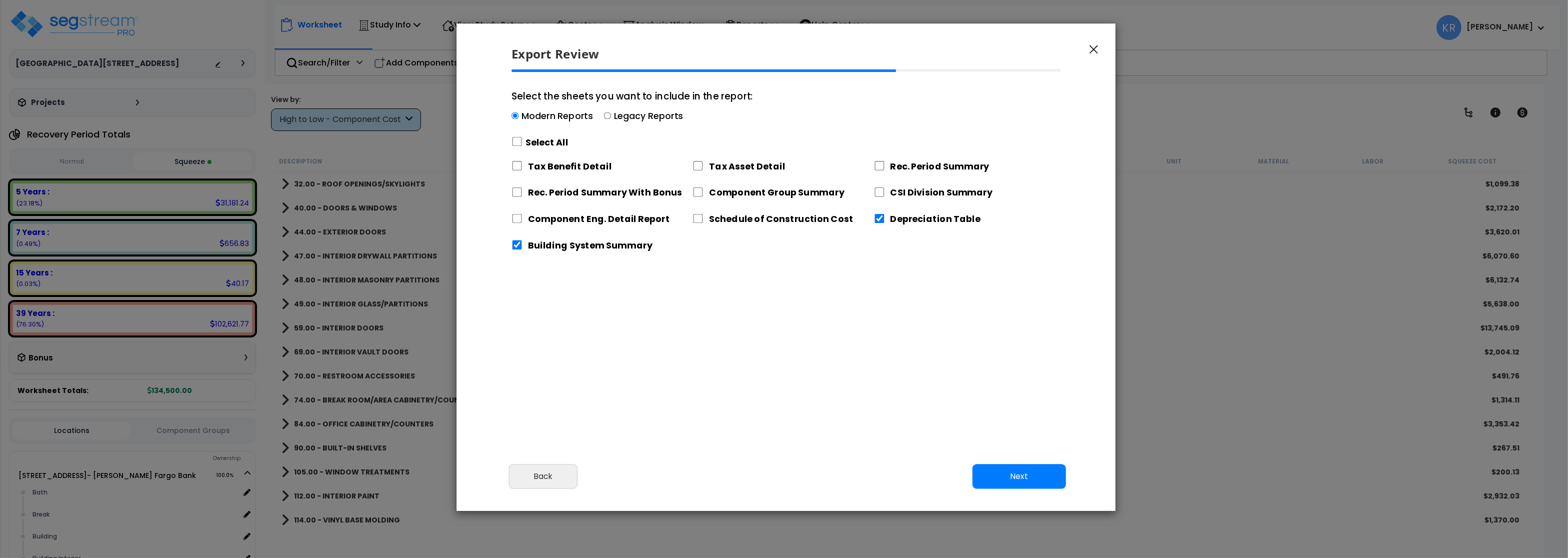
click at [614, 113] on div "Modern Reports Legacy Reports" at bounding box center [632, 118] width 241 height 15
click at [519, 113] on input "Select the sheets you want to include in the report: Modern Reports Legacy Repo…" at bounding box center [514, 116] width 7 height 7
click at [610, 118] on input "Select the sheets you want to include in the report: Modern Reports Legacy Repo…" at bounding box center [607, 116] width 7 height 7
radio input "true"
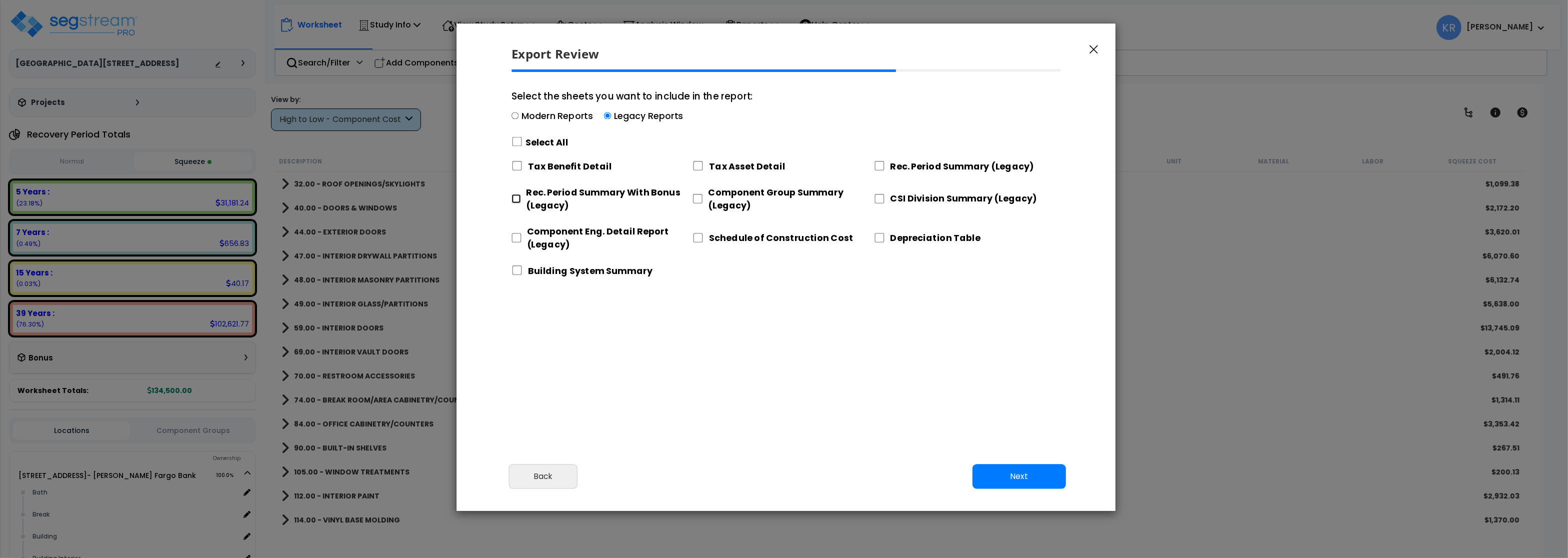
click at [521, 200] on input "Rec. Period Summary With Bonus (Legacy)" at bounding box center [516, 198] width 9 height 9
checkbox input "true"
click at [518, 238] on input "Component Eng. Detail Report (Legacy)" at bounding box center [516, 237] width 10 height 9
checkbox input "true"
click at [698, 197] on input "Component Group Summary (Legacy)" at bounding box center [698, 198] width 10 height 9
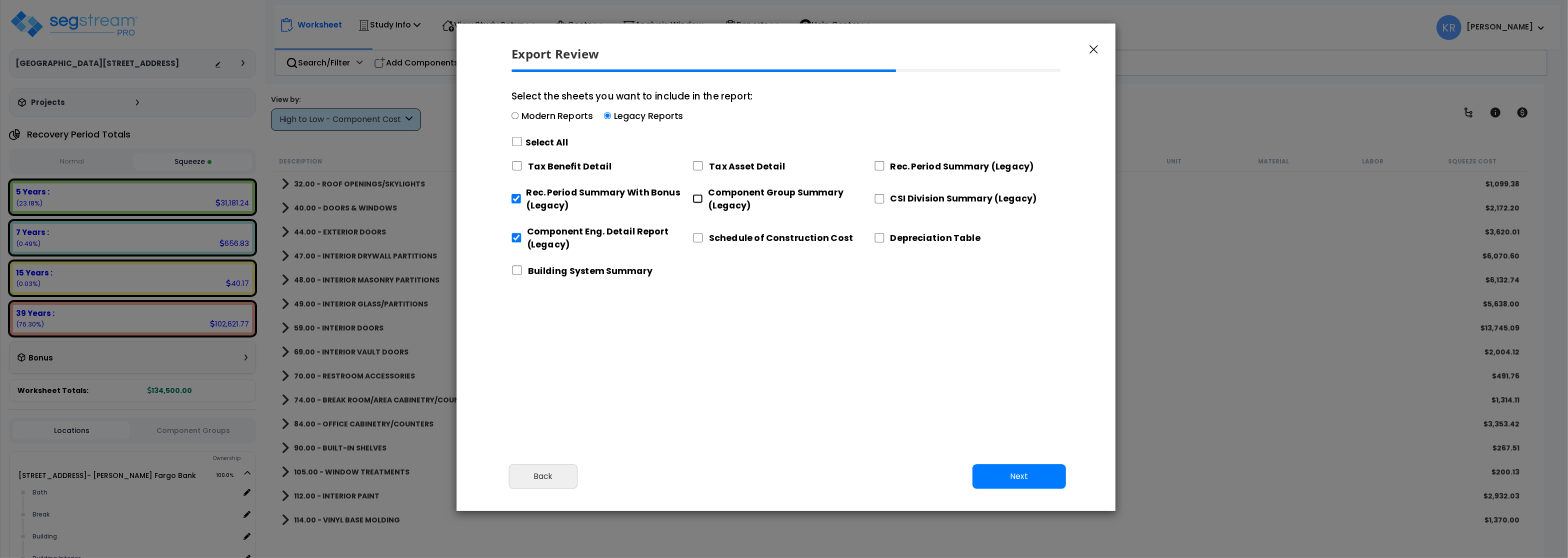
checkbox input "true"
click at [881, 199] on input "CSI Division Summary (Legacy)" at bounding box center [880, 198] width 11 height 9
checkbox input "true"
click at [882, 169] on input "Rec. Period Summary (Legacy)" at bounding box center [880, 165] width 11 height 9
checkbox input "true"
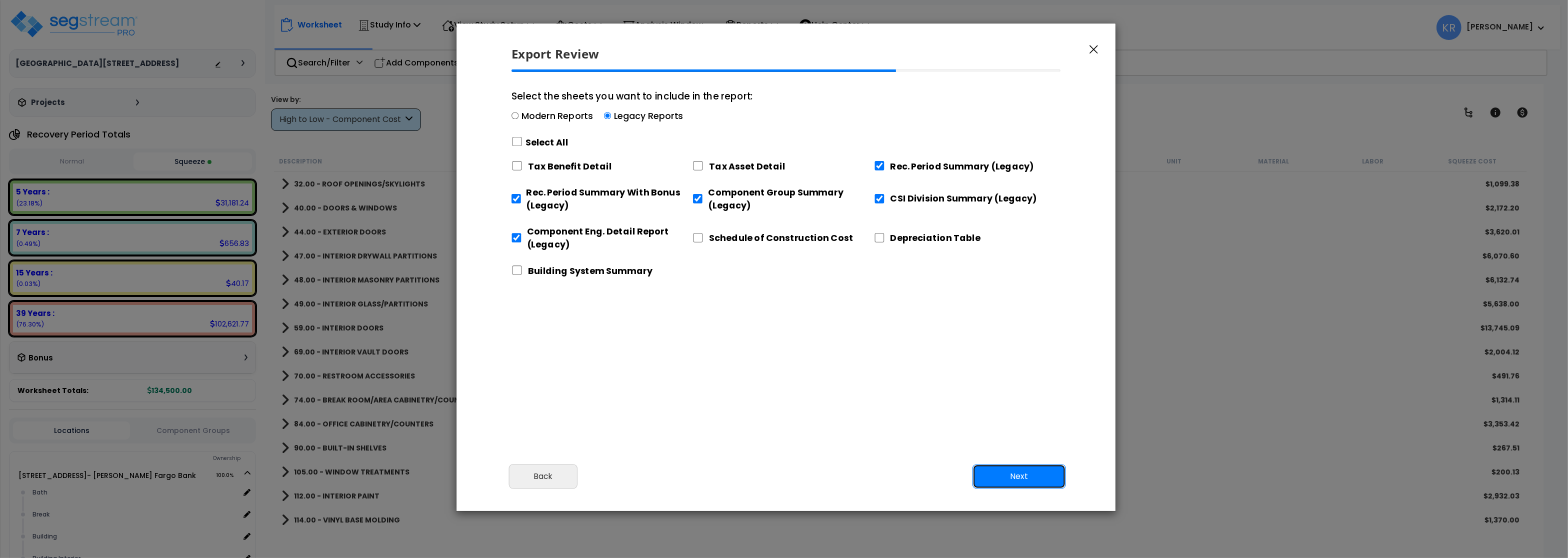
click at [1014, 474] on button "Next" at bounding box center [1019, 476] width 93 height 25
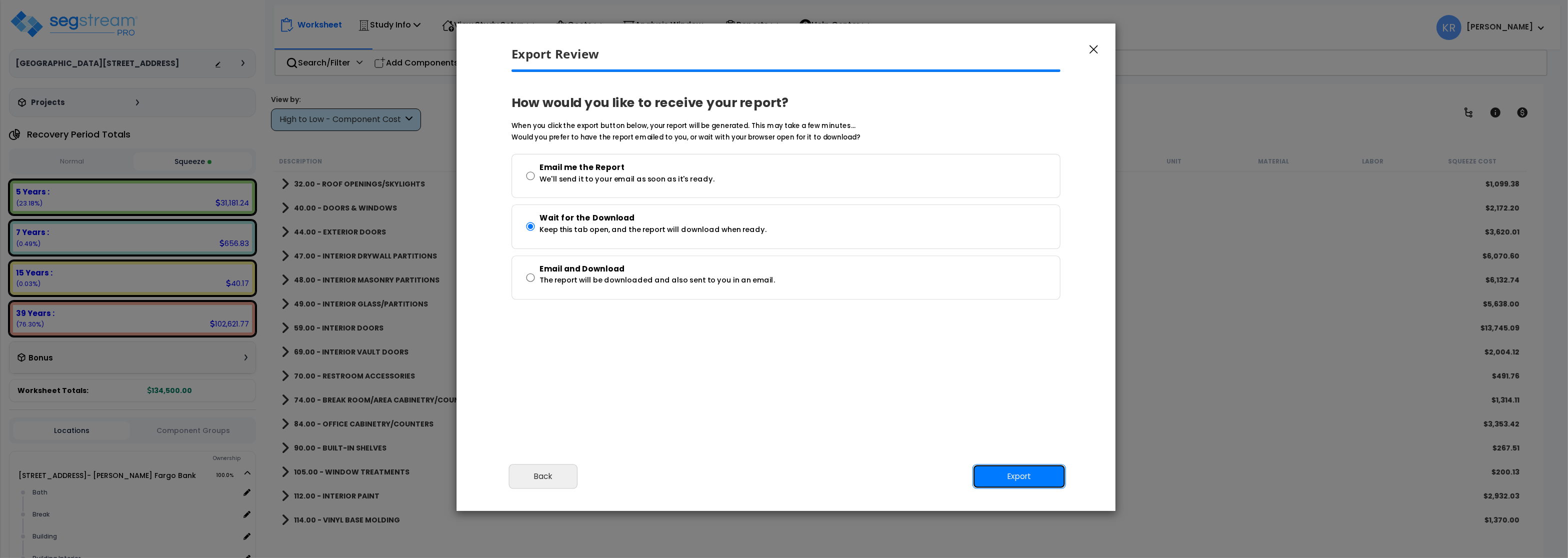
click at [1032, 473] on button "Export" at bounding box center [1019, 476] width 93 height 25
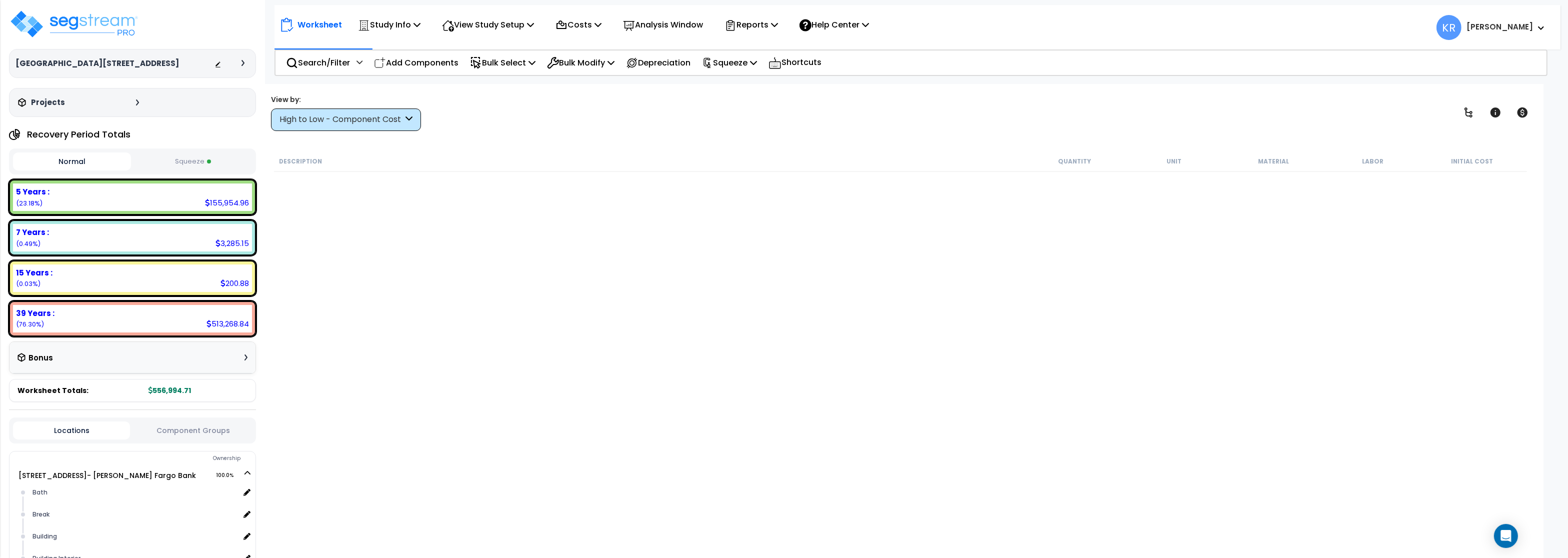
scroll to position [43, 0]
click at [71, 20] on img at bounding box center [74, 24] width 130 height 30
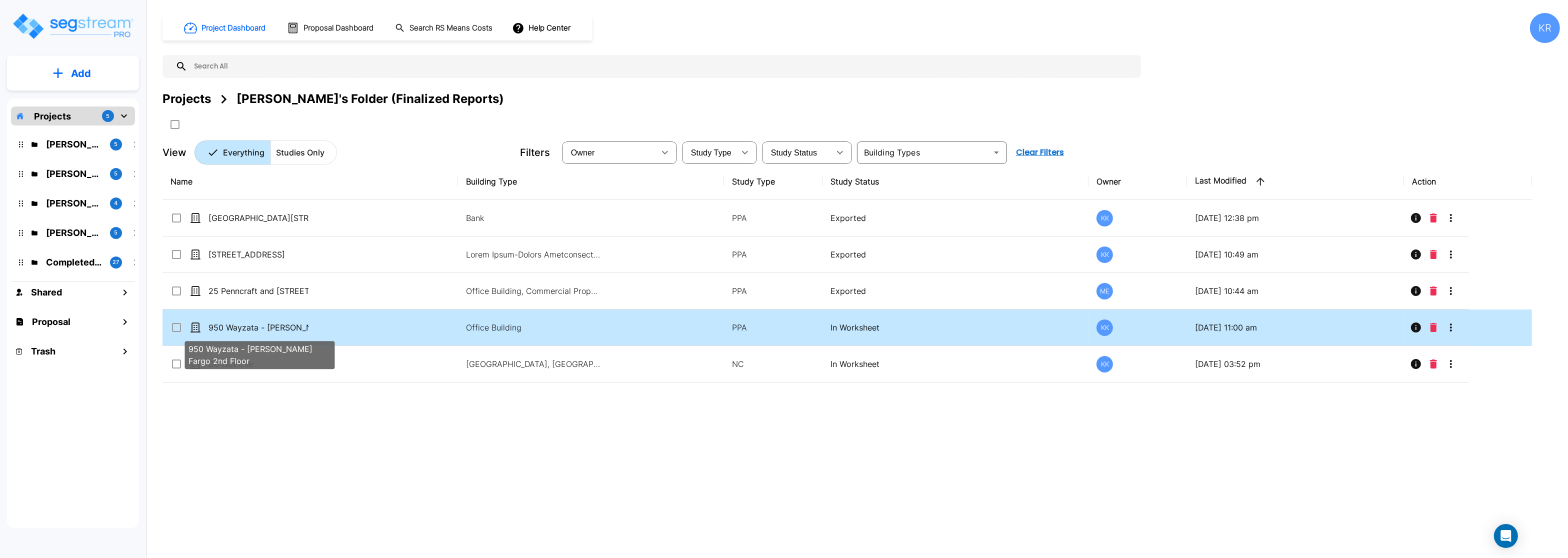
click at [283, 327] on p "950 Wayzata - [PERSON_NAME] Fargo 2nd Floor" at bounding box center [259, 327] width 100 height 12
checkbox input "true"
click at [283, 327] on p "950 Wayzata - [PERSON_NAME] Fargo 2nd Floor" at bounding box center [259, 327] width 100 height 12
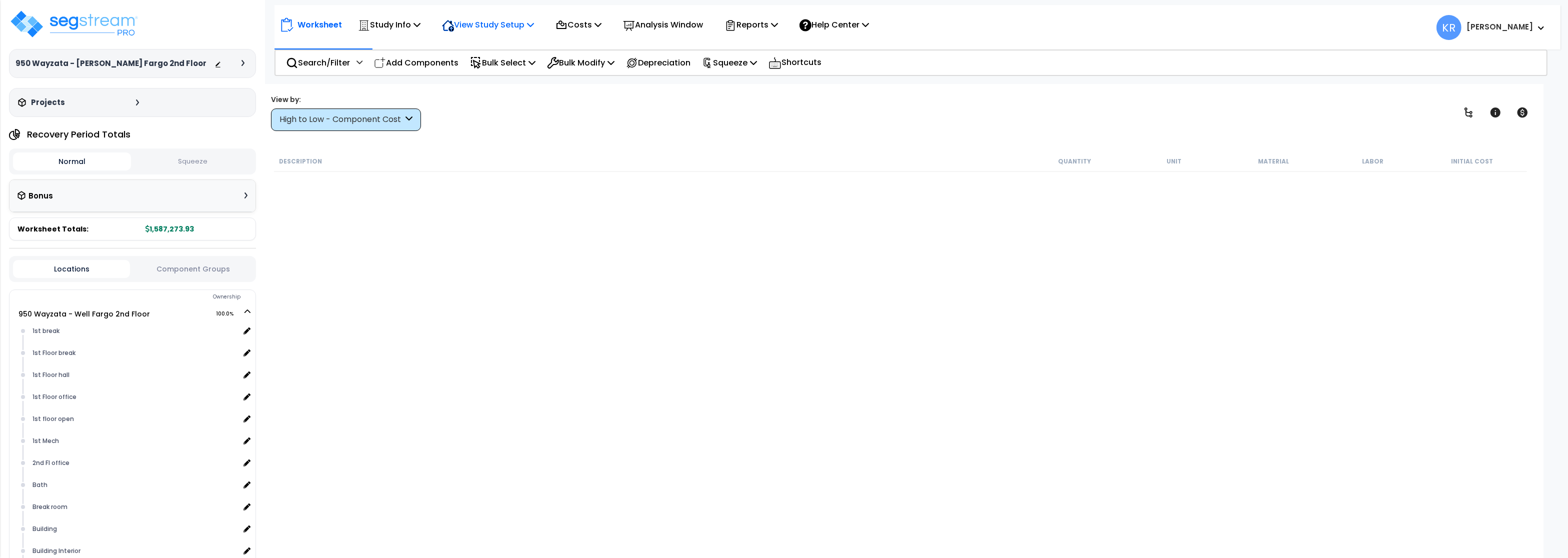
click at [475, 22] on p "View Study Setup" at bounding box center [488, 25] width 92 height 14
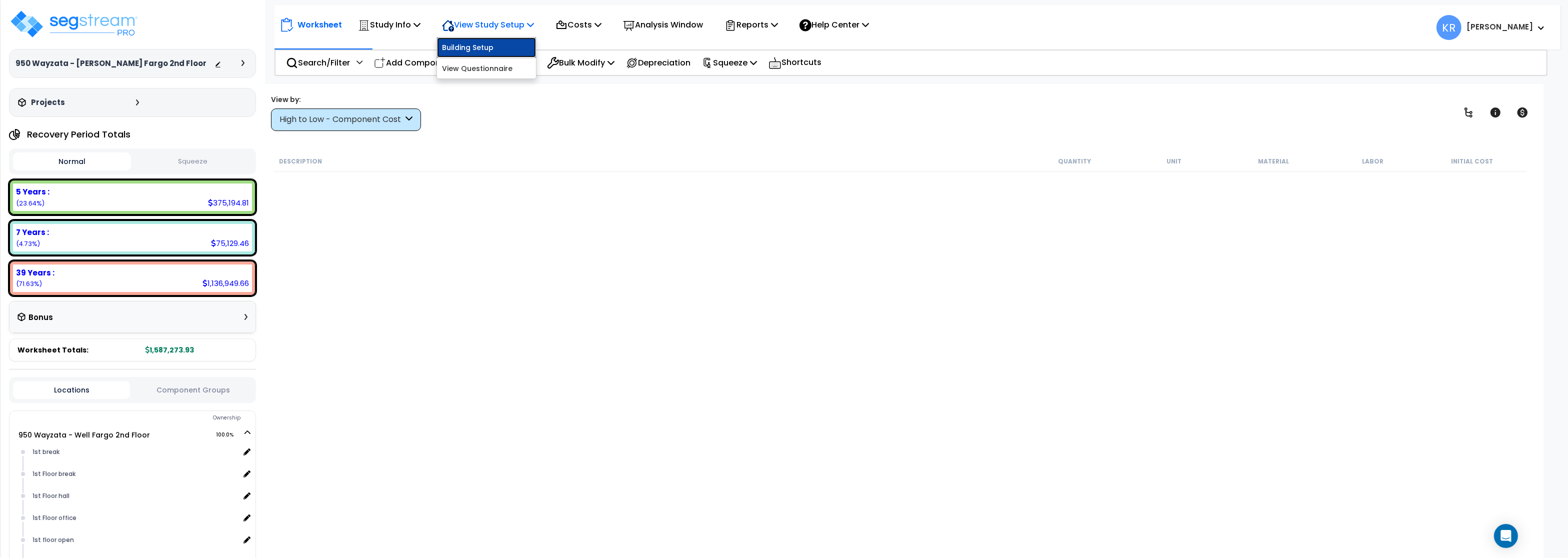
click at [475, 42] on link "Building Setup" at bounding box center [487, 48] width 99 height 20
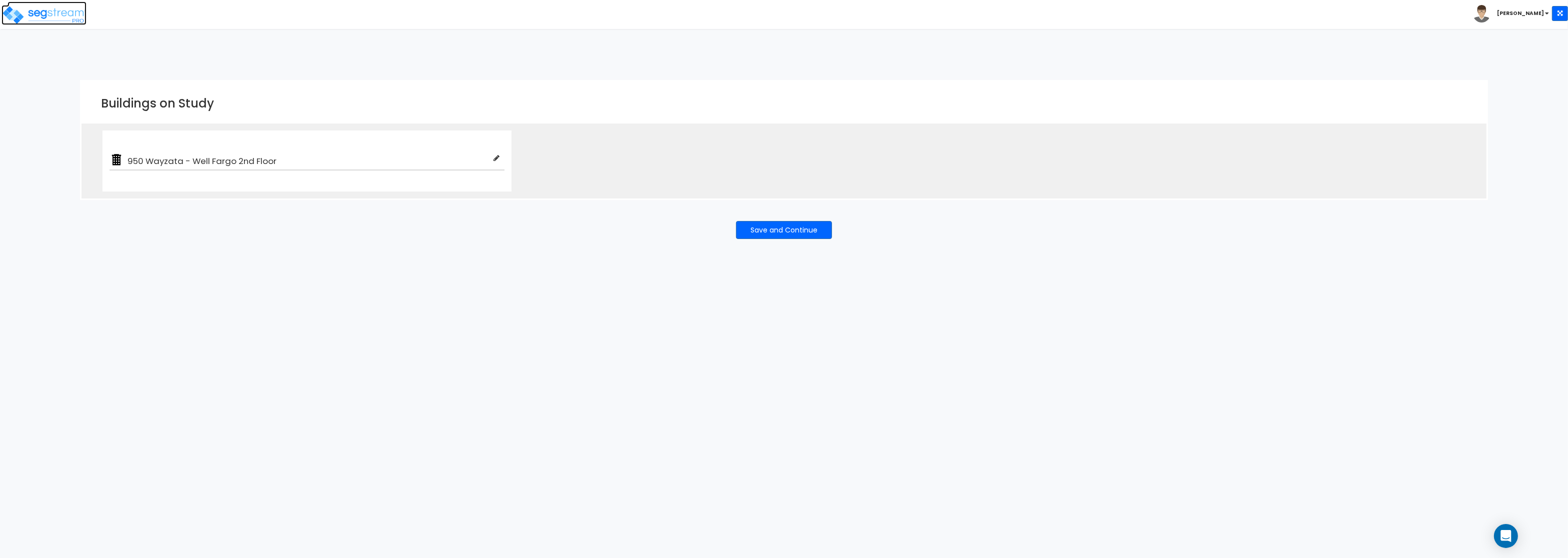
click at [50, 22] on img at bounding box center [43, 15] width 85 height 20
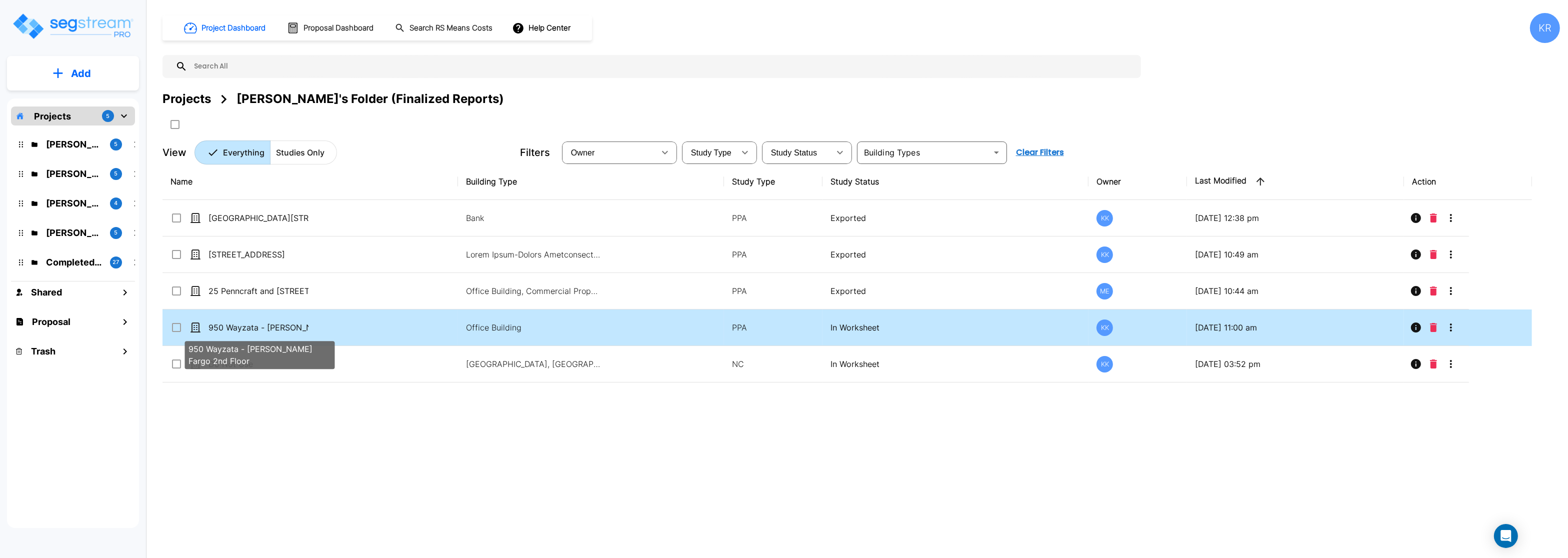
click at [280, 328] on p "950 Wayzata - [PERSON_NAME] Fargo 2nd Floor" at bounding box center [259, 327] width 100 height 12
checkbox input "true"
click at [280, 328] on p "950 Wayzata - [PERSON_NAME] Fargo 2nd Floor" at bounding box center [259, 327] width 100 height 12
